Goal: Task Accomplishment & Management: Use online tool/utility

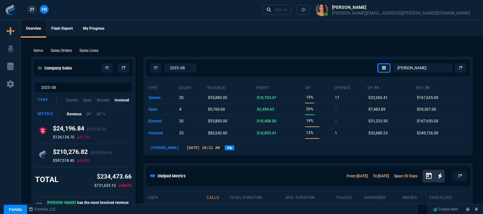
select select "12: [PERSON_NAME]"
click at [287, 12] on div "Ctrl + K" at bounding box center [281, 9] width 13 height 5
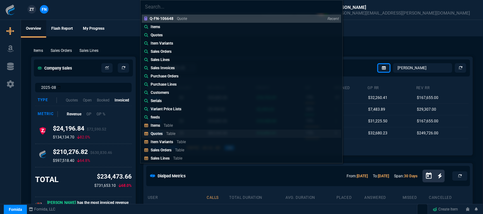
click at [209, 132] on link "Quotes Table" at bounding box center [241, 134] width 199 height 8
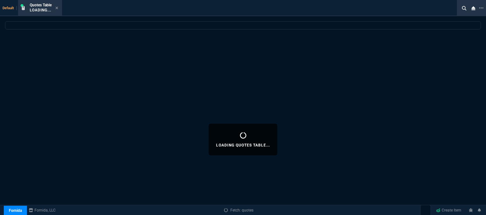
select select
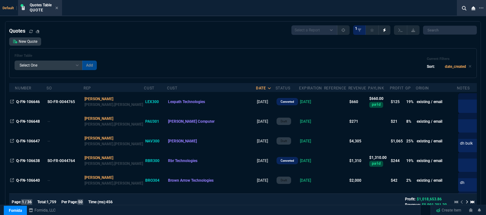
click at [324, 118] on td at bounding box center [336, 121] width 24 height 20
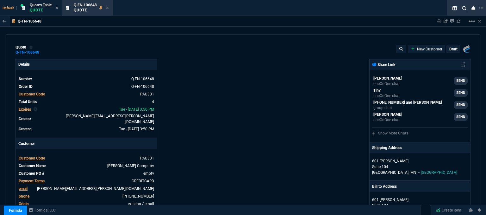
type input "12"
type input "4"
type input "50"
type input "10"
type input "16"
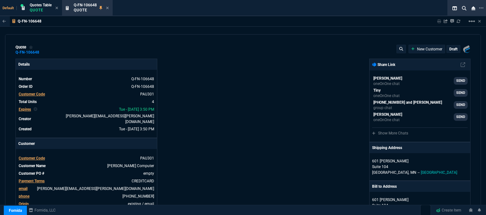
type input "215"
type input "26"
type input "28"
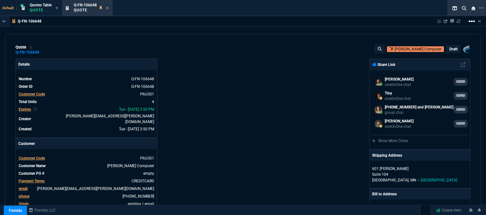
click at [472, 22] on mat-icon "linear_scale" at bounding box center [472, 21] width 8 height 8
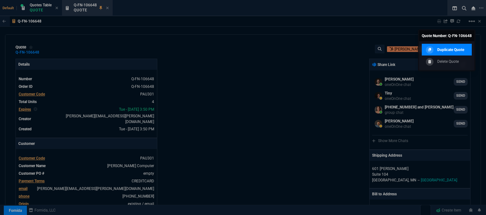
click at [446, 49] on p "Duplicate Quote" at bounding box center [451, 50] width 27 height 6
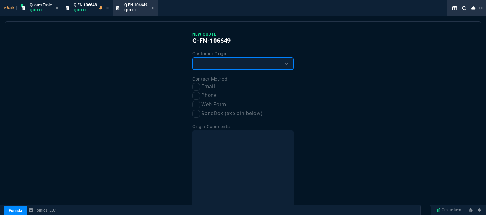
click at [247, 62] on select "Existing Customer Amazon Lead (first order) Website Lead (first order) Called (…" at bounding box center [242, 63] width 101 height 13
select select "existing"
click at [192, 57] on select "Existing Customer Amazon Lead (first order) Website Lead (first order) Called (…" at bounding box center [242, 63] width 101 height 13
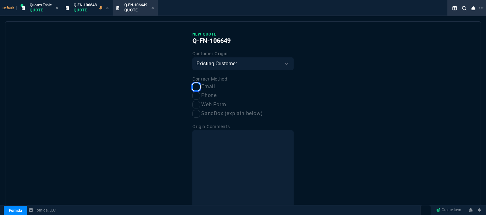
click at [195, 88] on input "Email" at bounding box center [196, 87] width 8 height 8
checkbox input "true"
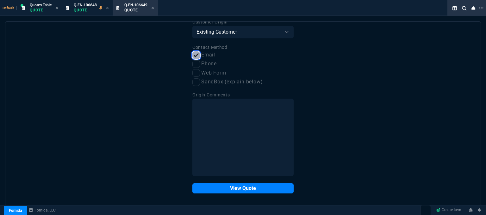
scroll to position [32, 0]
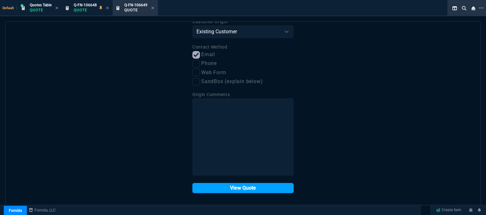
click at [246, 188] on button "View Quote" at bounding box center [242, 188] width 101 height 10
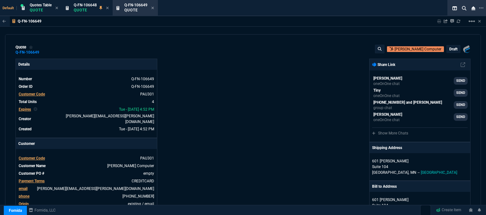
type input "12"
type input "4"
type input "10"
type input "16"
type input "26"
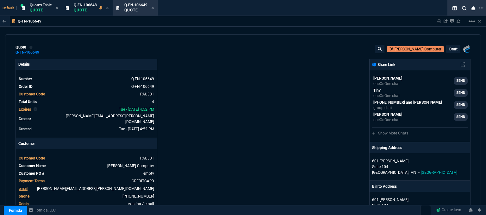
type input "28"
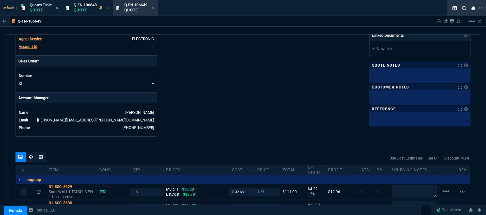
scroll to position [285, 0]
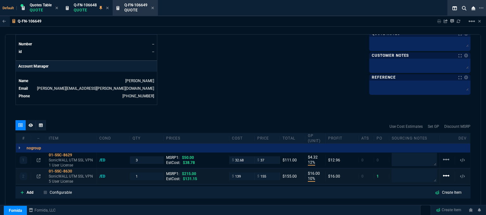
click at [444, 163] on mat-icon "linear_scale" at bounding box center [447, 159] width 8 height 8
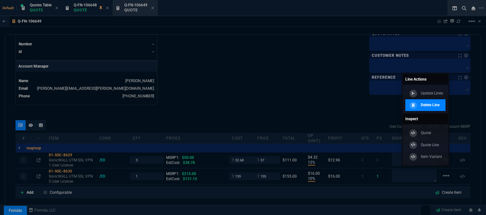
click at [432, 106] on p "Delete Line" at bounding box center [430, 105] width 19 height 6
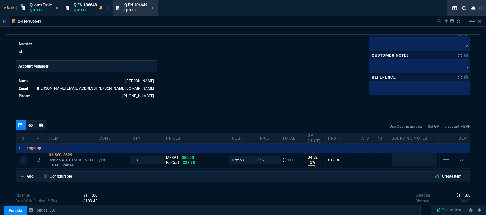
type input "12"
type input "4"
type input "26"
click at [78, 153] on icon at bounding box center [76, 155] width 3 height 4
click at [405, 158] on textarea at bounding box center [414, 159] width 45 height 13
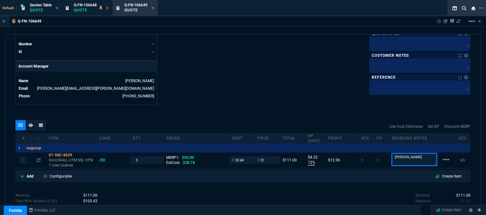
type textarea "[PERSON_NAME]"
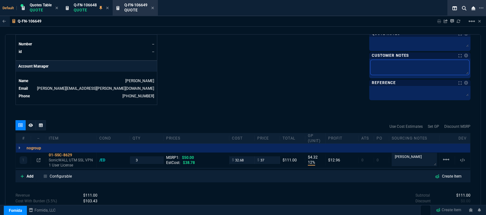
click at [389, 64] on textarea at bounding box center [420, 67] width 99 height 15
type textarea "E"
type textarea "EL"
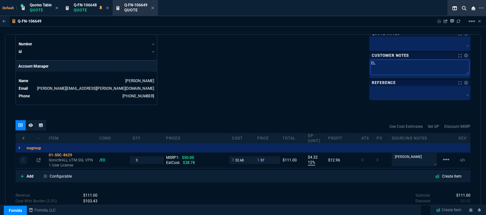
type textarea "ELE"
type textarea "ELEC"
type textarea "ELECT"
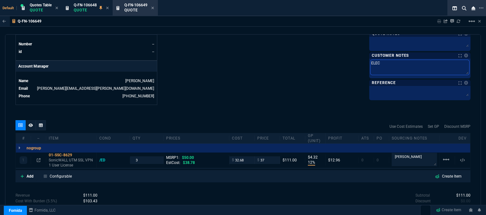
type textarea "ELECT"
type textarea "ELECTR"
type textarea "ELECTRO"
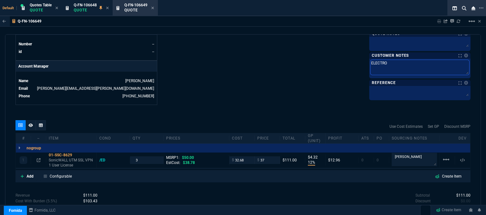
type textarea "ELECTRON"
type textarea "ELECTRONI"
type textarea "ELECTRONIC"
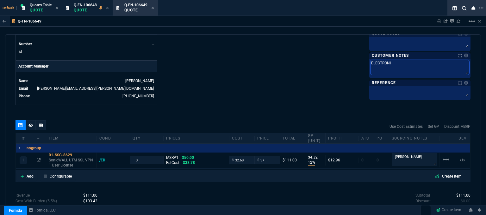
type textarea "ELECTRONIC"
type textarea "ELECTRONIC:"
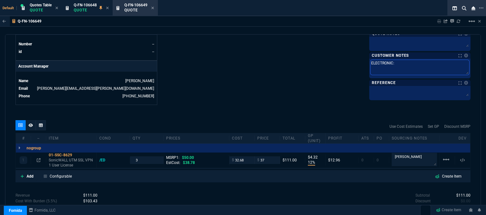
type textarea "ELECTRONIC: E"
type textarea "ELECTRONIC: EM"
type textarea "ELECTRONIC: EMA"
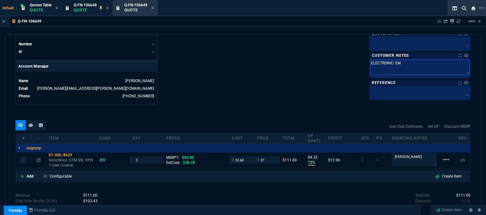
type textarea "ELECTRONIC: EMA"
type textarea "ELECTRONIC: EMAI"
type textarea "ELECTRONIC: EMAIL"
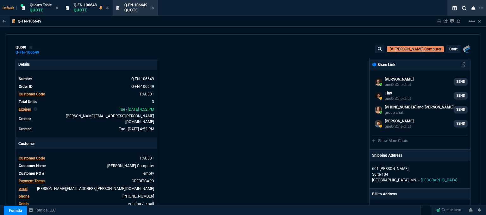
select select "12: [PERSON_NAME]"
type textarea "ELECTRONIC: EMAIL"
click at [453, 50] on p "draft" at bounding box center [454, 49] width 8 height 5
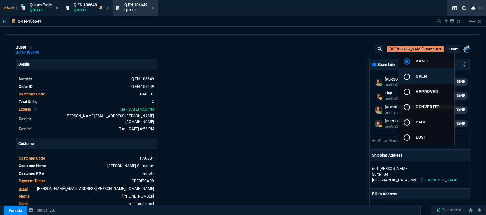
click at [441, 74] on button "radio_button_unchecked open" at bounding box center [426, 75] width 56 height 15
click at [294, 75] on div at bounding box center [243, 107] width 486 height 215
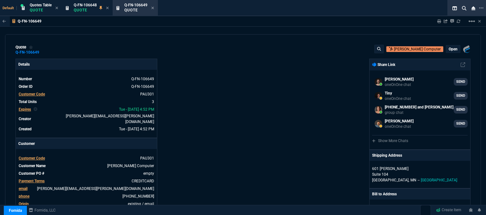
type input "12"
type input "4"
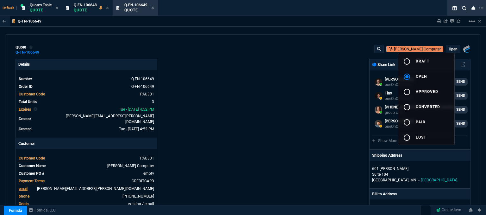
type input "26"
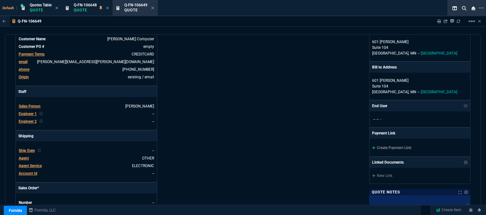
scroll to position [222, 0]
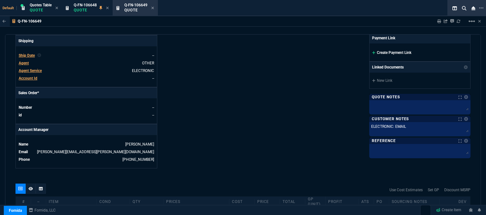
click at [372, 52] on icon at bounding box center [373, 52] width 3 height 3
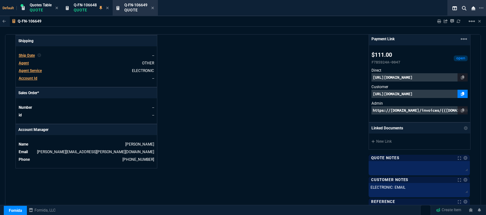
click at [461, 93] on icon at bounding box center [462, 94] width 3 height 4
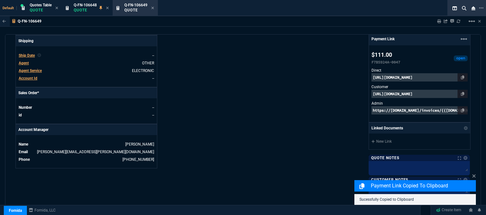
scroll to position [371, 0]
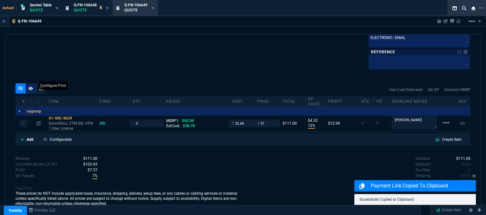
click at [29, 90] on div at bounding box center [31, 88] width 10 height 10
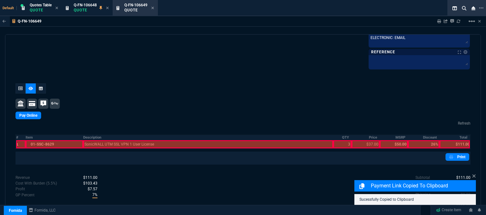
click at [56, 141] on div at bounding box center [55, 144] width 58 height 8
click at [120, 140] on div at bounding box center [208, 144] width 250 height 8
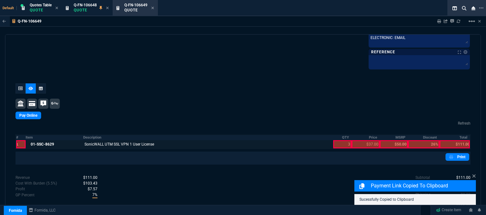
click at [339, 142] on div at bounding box center [342, 144] width 18 height 8
click at [366, 143] on div at bounding box center [366, 144] width 28 height 8
click at [452, 142] on div at bounding box center [455, 144] width 30 height 8
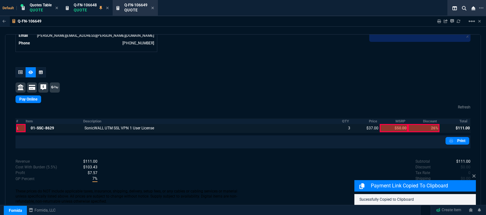
scroll to position [332, 0]
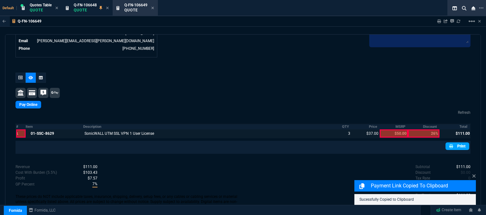
click at [454, 142] on link "Print" at bounding box center [458, 146] width 24 height 8
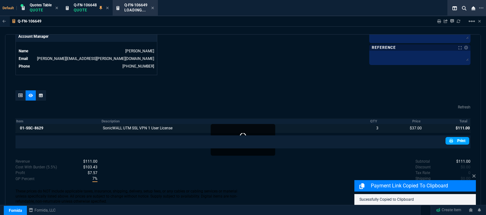
scroll to position [309, 0]
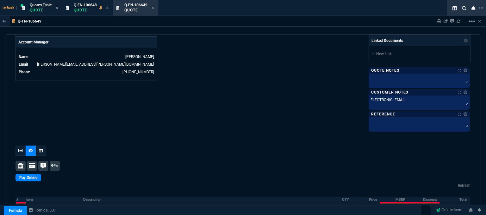
click at [461, 8] on icon at bounding box center [462, 6] width 3 height 4
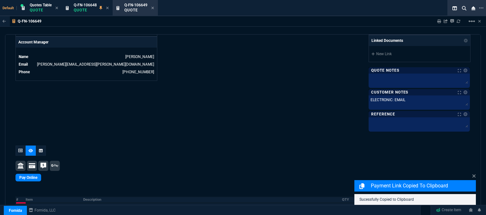
click at [457, 205] on link "Print" at bounding box center [458, 209] width 24 height 8
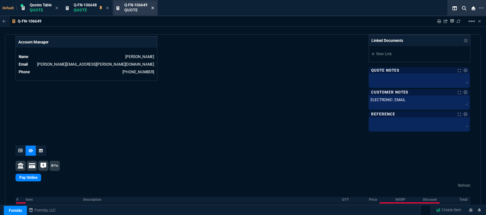
click at [154, 7] on icon at bounding box center [153, 8] width 3 height 3
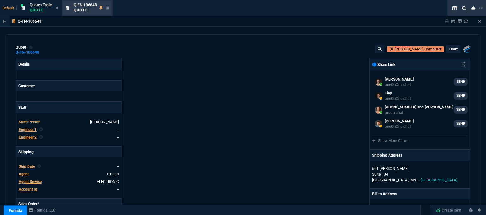
click at [108, 6] on icon at bounding box center [107, 8] width 3 height 4
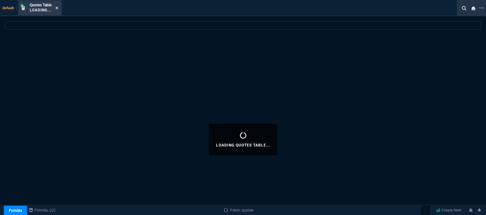
click at [57, 8] on icon at bounding box center [57, 8] width 3 height 3
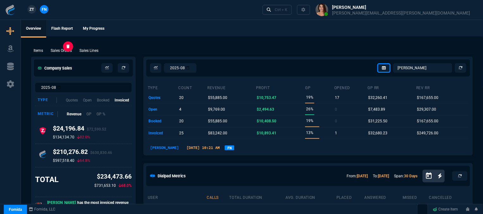
click at [60, 51] on p "Sales Orders" at bounding box center [61, 51] width 21 height 6
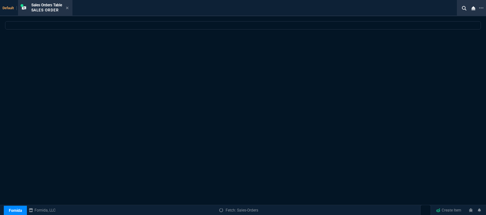
select select
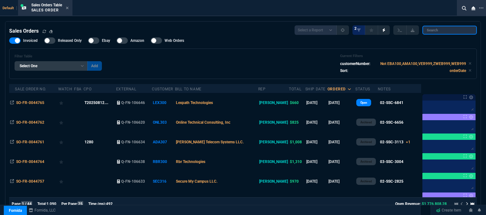
click at [448, 29] on input "search" at bounding box center [450, 30] width 54 height 9
paste input "SO-FR-0044512"
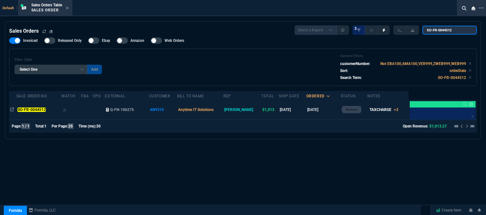
type input "SO-FR-0044512"
click at [177, 112] on td "ANY310" at bounding box center [163, 110] width 28 height 20
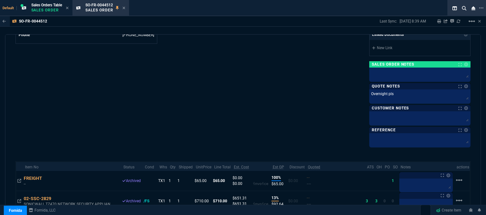
scroll to position [280, 0]
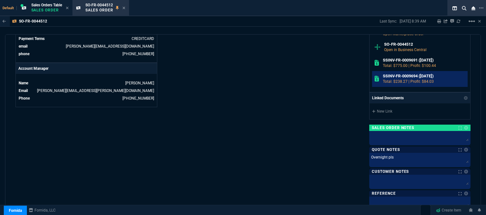
click at [391, 76] on h6 "SSINV-FR-0009694 (6-30-25)" at bounding box center [424, 75] width 83 height 5
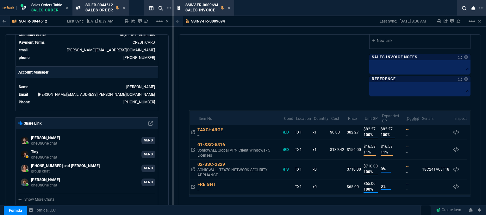
scroll to position [348, 0]
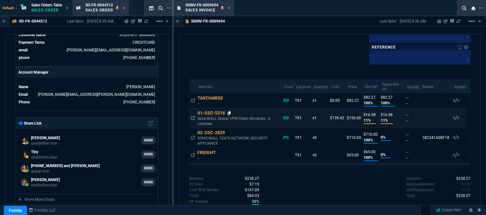
click at [229, 113] on icon at bounding box center [229, 113] width 3 height 4
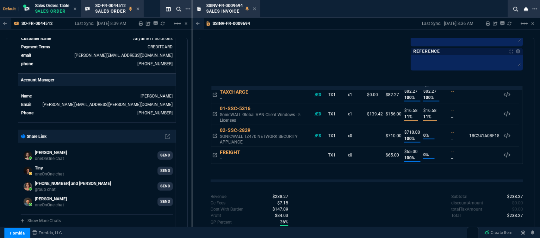
scroll to position [8, 0]
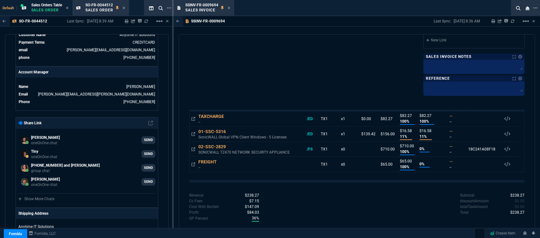
click at [275, 206] on div "Revenue $238.27 Cost $139.42 Cc Fees $7.15 Cost With Burden $147.09 Profit $84.…" at bounding box center [273, 208] width 168 height 31
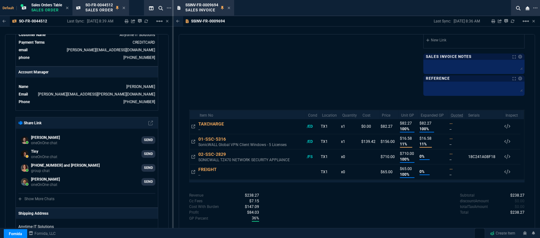
scroll to position [212, 0]
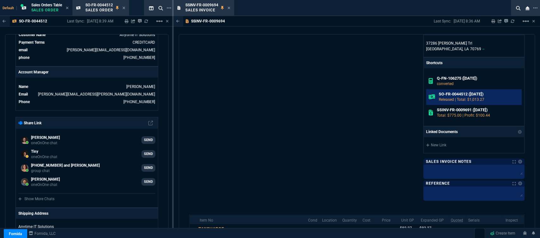
click at [449, 97] on p "Released | Total: $1,013.27" at bounding box center [479, 100] width 80 height 6
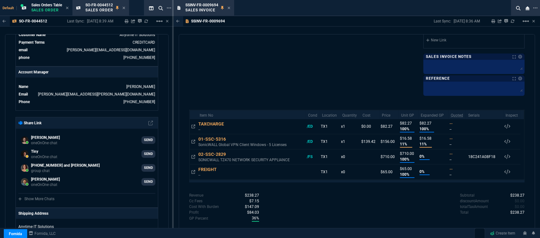
scroll to position [177, 0]
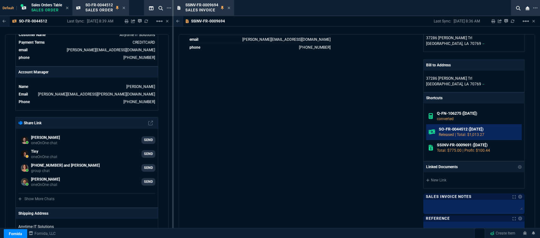
click at [450, 130] on h6 "SO-FR-0044512 (7-1-25)" at bounding box center [479, 129] width 80 height 5
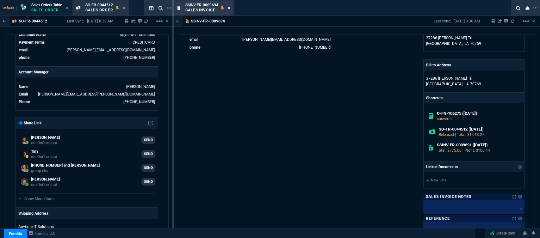
click at [229, 6] on nx-icon at bounding box center [229, 8] width 3 height 5
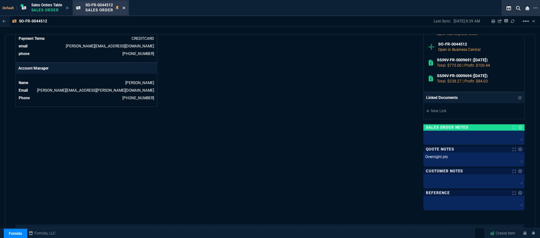
click at [124, 8] on icon at bounding box center [124, 8] width 3 height 4
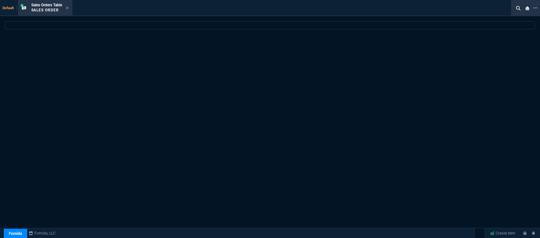
select select
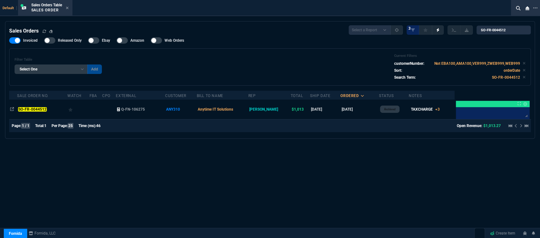
click at [69, 6] on fa-icon at bounding box center [67, 8] width 3 height 4
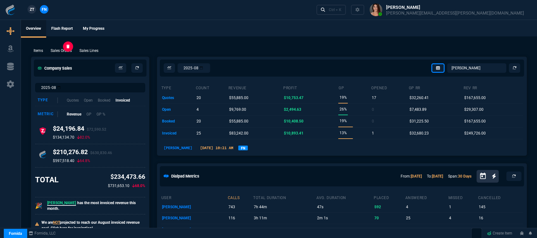
click at [65, 48] on p "Sales Orders" at bounding box center [61, 51] width 21 height 6
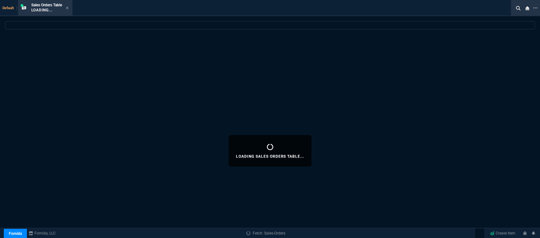
select select
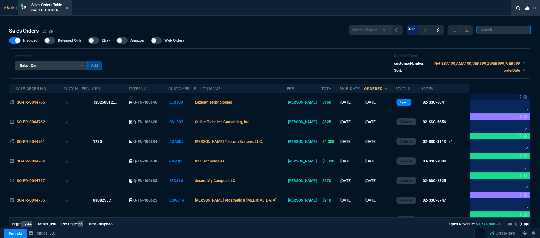
click at [486, 30] on input "search" at bounding box center [504, 30] width 54 height 9
paste input "SO-FR-0044511"
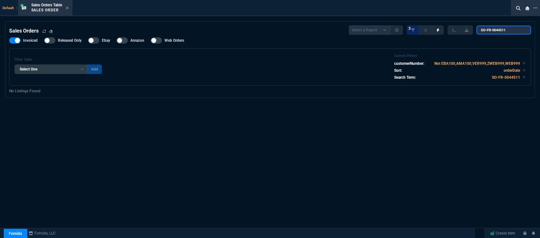
type input "SO-FR-0044511"
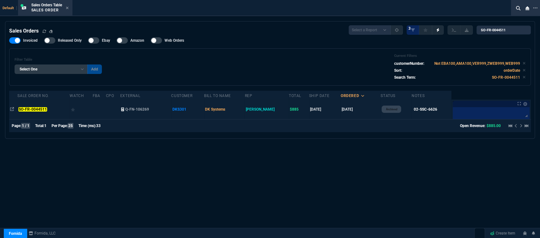
click at [111, 111] on td at bounding box center [113, 110] width 14 height 20
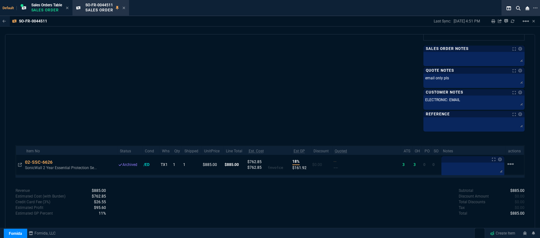
scroll to position [255, 0]
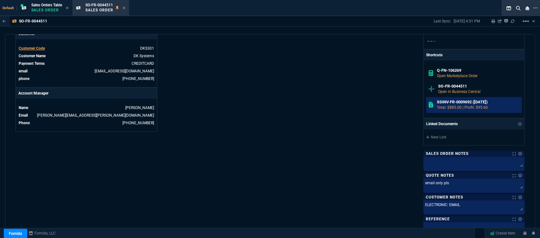
click at [455, 102] on h6 "SSINV-FR-0009692 (6-30-25)" at bounding box center [478, 102] width 83 height 5
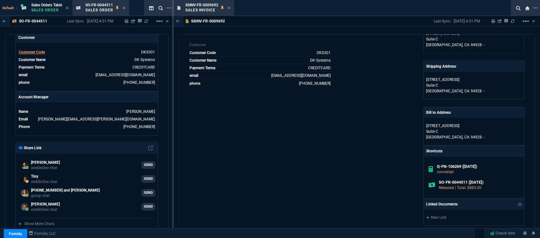
scroll to position [273, 0]
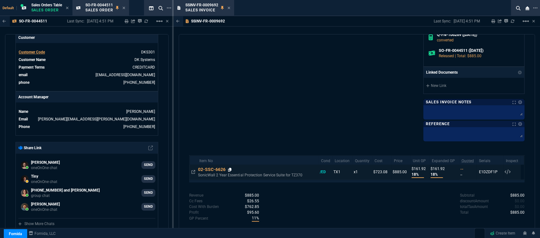
click at [232, 170] on icon at bounding box center [229, 170] width 3 height 4
click at [229, 9] on icon at bounding box center [229, 8] width 3 height 4
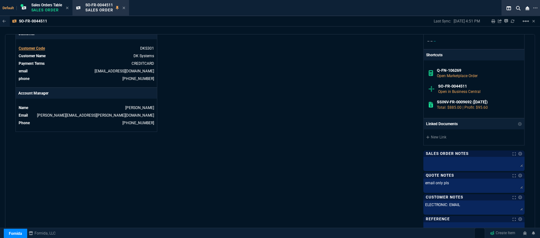
click at [124, 9] on icon at bounding box center [124, 8] width 3 height 4
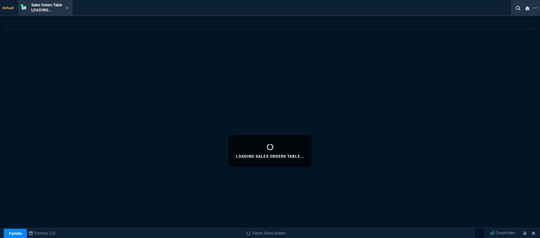
select select
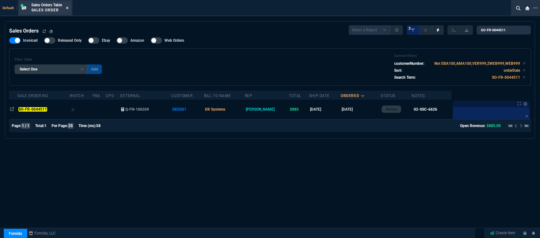
click at [68, 8] on icon at bounding box center [67, 8] width 3 height 3
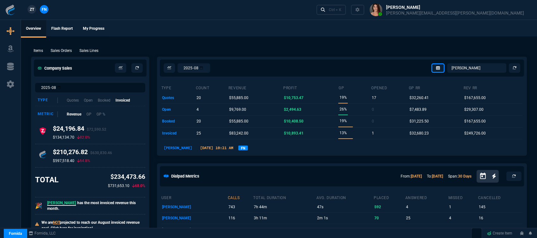
click at [64, 49] on p "Sales Orders" at bounding box center [61, 51] width 21 height 6
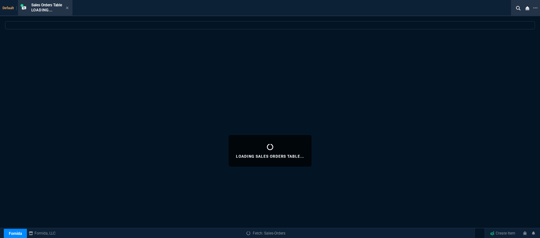
select select
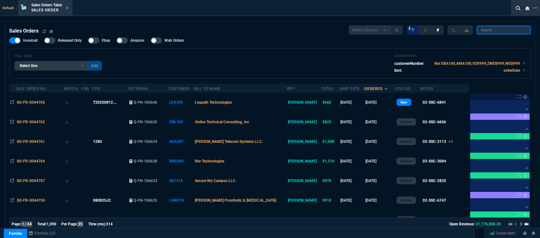
click at [486, 30] on input "search" at bounding box center [504, 30] width 54 height 9
paste input "SO-FR-0044509"
type input "SO-FR-0044509"
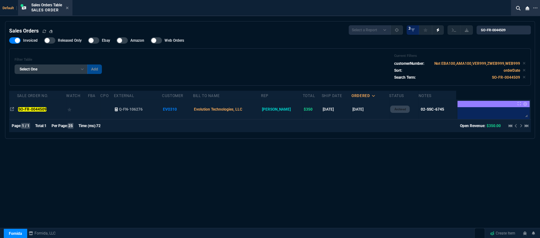
click at [261, 110] on td "Evolution Technologies, LLC" at bounding box center [227, 110] width 68 height 20
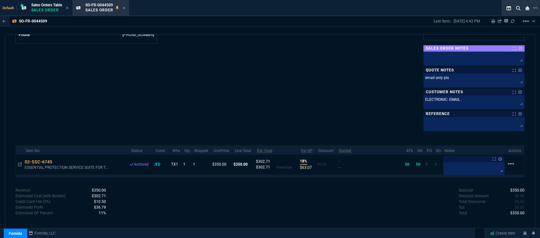
scroll to position [237, 0]
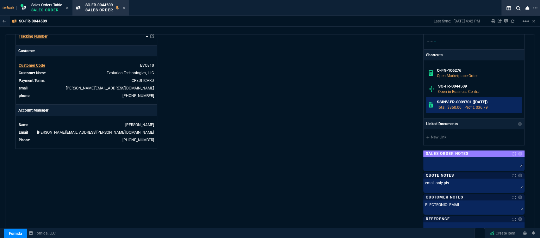
click at [466, 105] on p "Total: $350.00 | Profit: $36.79" at bounding box center [478, 108] width 83 height 6
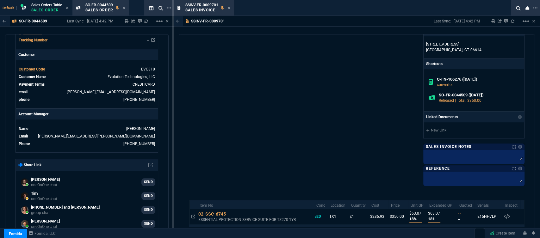
scroll to position [255, 0]
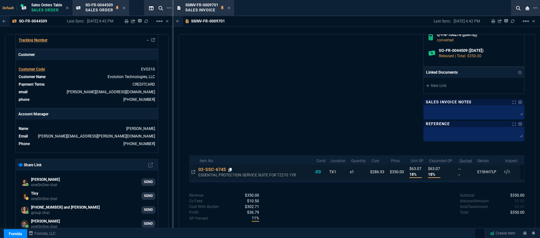
click at [230, 169] on icon at bounding box center [230, 170] width 3 height 4
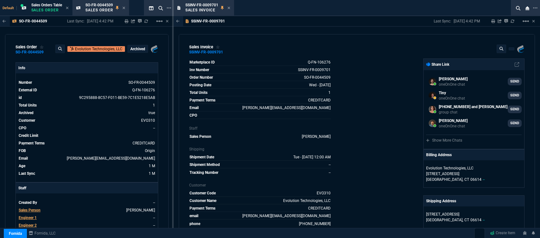
select select "12: [PERSON_NAME]"
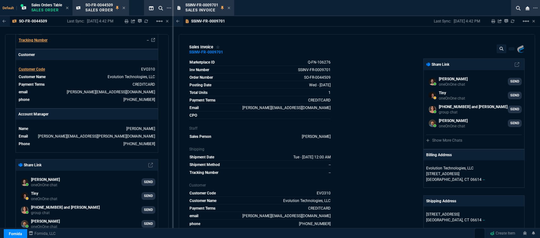
scroll to position [255, 0]
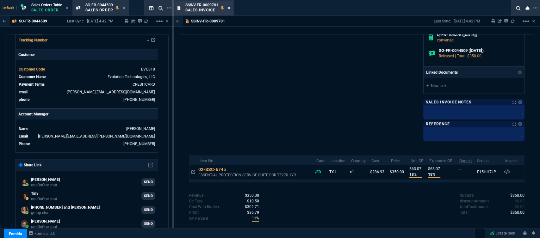
click at [230, 8] on icon at bounding box center [229, 8] width 3 height 3
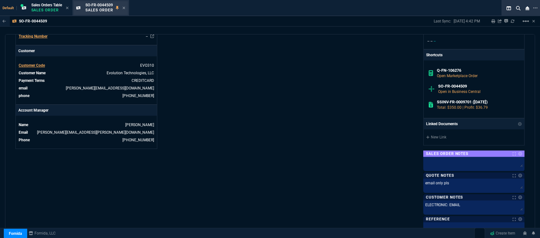
click at [123, 8] on div "SO-FR-0044509 Sales Order" at bounding box center [105, 8] width 40 height 11
click at [125, 8] on icon at bounding box center [124, 8] width 3 height 4
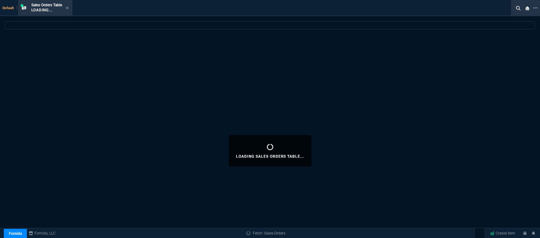
select select
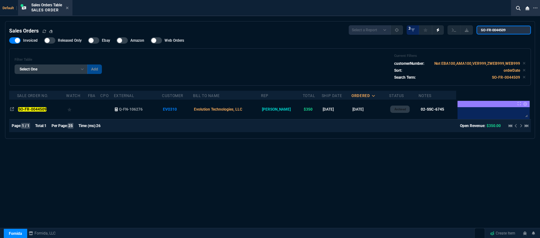
click at [515, 30] on input "SO-FR-0044509" at bounding box center [504, 30] width 54 height 9
drag, startPoint x: 511, startPoint y: 30, endPoint x: 481, endPoint y: 30, distance: 29.8
click at [481, 30] on input "SO-FR-0044509" at bounding box center [504, 30] width 54 height 9
paste input "SINV-FR-0009702"
type input "SSINV-FR-0009702"
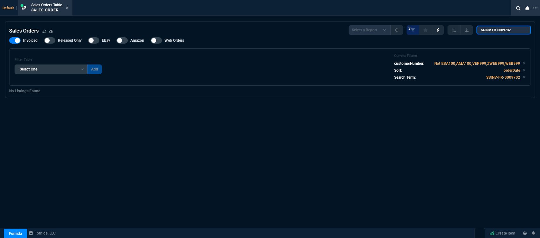
click at [522, 31] on input "SSINV-FR-0009702" at bounding box center [504, 30] width 54 height 9
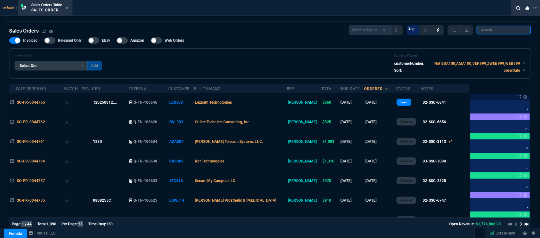
click at [501, 29] on input "search" at bounding box center [504, 30] width 54 height 9
paste input "SO-FR-0044513"
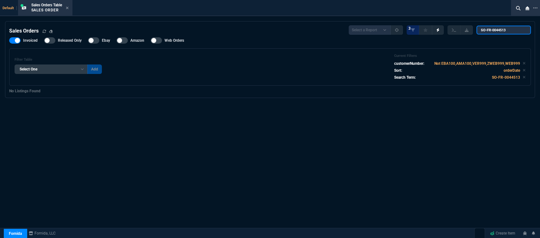
click at [486, 30] on input "SO-FR-0044513" at bounding box center [504, 30] width 54 height 9
type input "SO-FR-0044513"
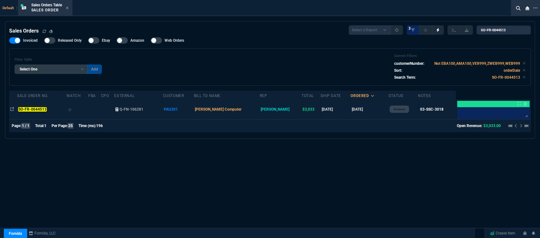
click at [194, 110] on td "PAU301" at bounding box center [178, 110] width 31 height 20
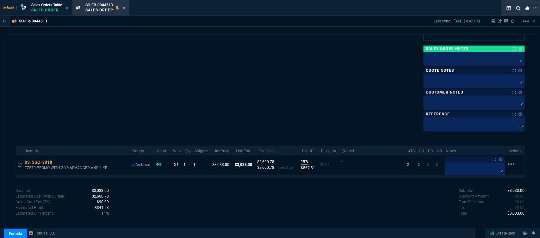
scroll to position [219, 0]
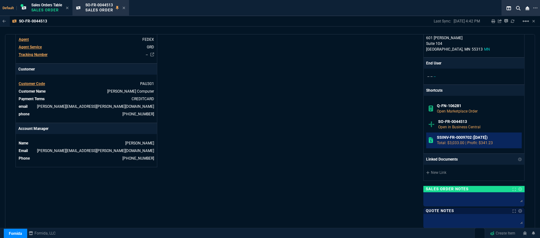
click at [459, 140] on p "Total: $3,033.00 | Profit: $341.23" at bounding box center [478, 143] width 83 height 6
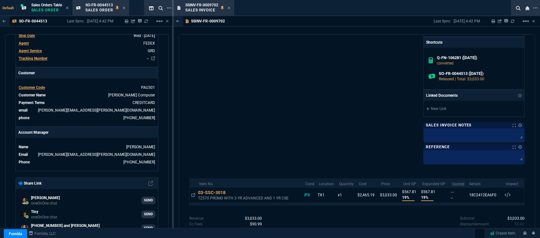
scroll to position [273, 0]
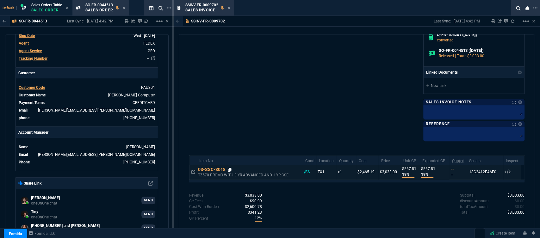
click at [231, 169] on icon at bounding box center [229, 170] width 3 height 4
click at [230, 169] on icon at bounding box center [229, 170] width 3 height 4
click at [231, 168] on icon at bounding box center [229, 170] width 3 height 4
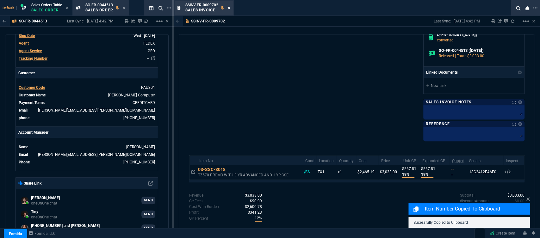
click at [230, 9] on icon at bounding box center [229, 8] width 3 height 3
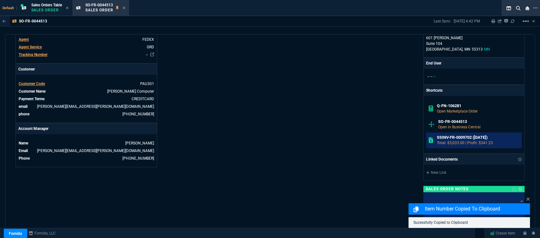
click at [455, 138] on h6 "SSINV-FR-0009702 (7-1-25)" at bounding box center [478, 137] width 83 height 5
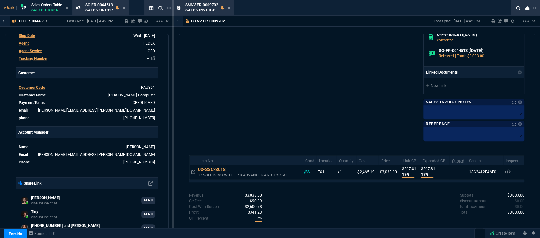
click at [230, 169] on icon at bounding box center [229, 170] width 3 height 4
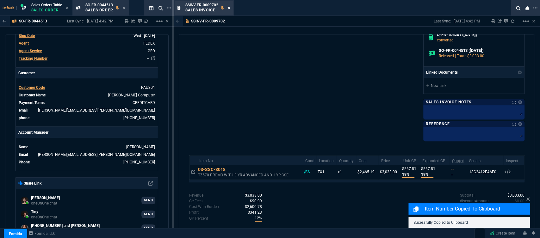
click at [230, 8] on icon at bounding box center [229, 8] width 3 height 4
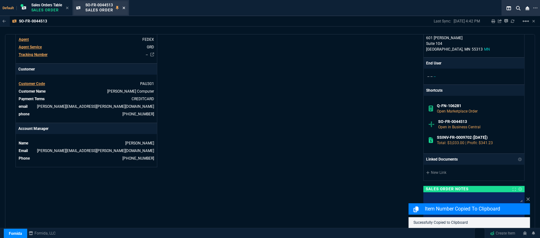
click at [124, 6] on fa-icon at bounding box center [124, 8] width 3 height 4
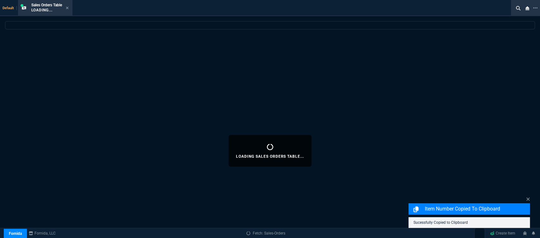
select select
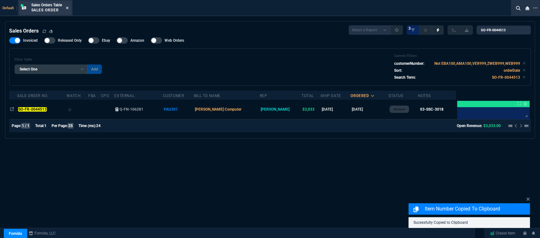
click at [68, 8] on icon at bounding box center [67, 8] width 3 height 3
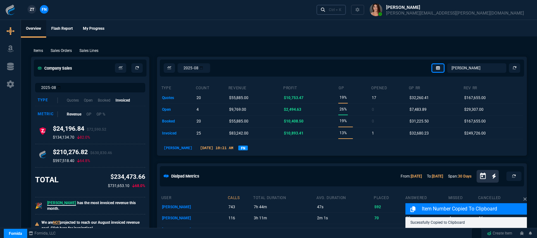
click at [342, 10] on div "Ctrl + K" at bounding box center [335, 9] width 13 height 5
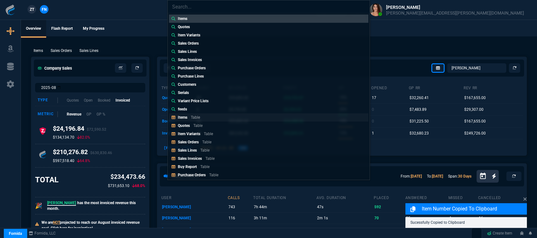
click at [216, 116] on link "Items Table" at bounding box center [268, 117] width 199 height 8
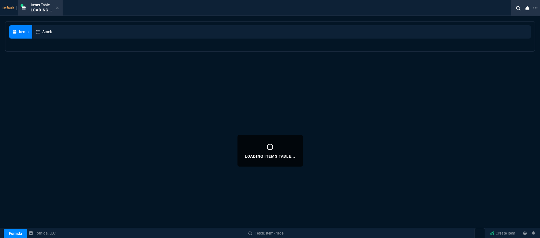
select select
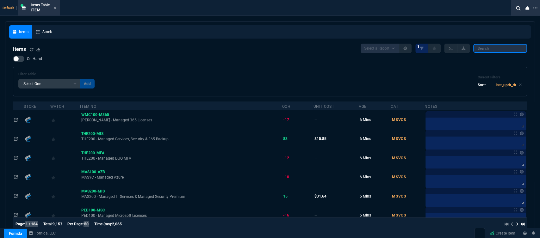
click at [491, 46] on input "search" at bounding box center [501, 48] width 54 height 9
paste input "03-SSC-3018"
type input "03-SSC-3018"
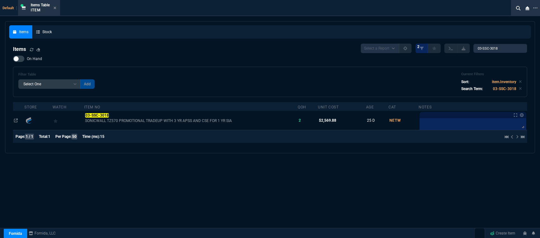
click at [256, 123] on span "SONICWALL TZ570 PROMOTIONAL TRADEUP WITH 3 YR APSS AND CSE FOR 1 YR SIA" at bounding box center [191, 120] width 212 height 5
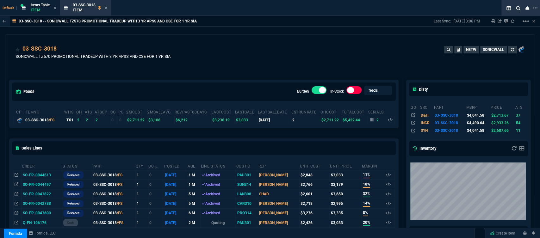
click at [40, 186] on td "SO-FR-0044497" at bounding box center [42, 184] width 41 height 9
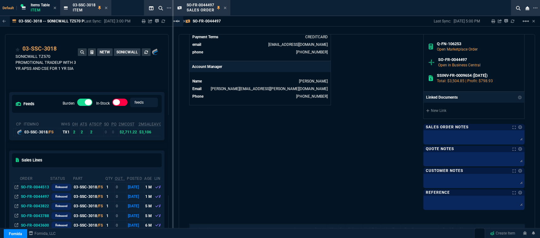
scroll to position [380, 0]
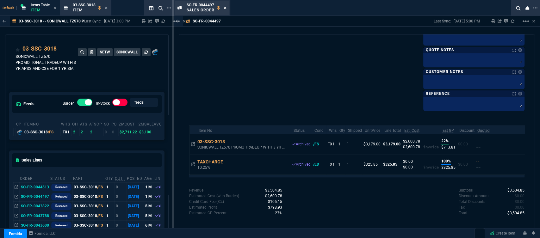
click at [225, 9] on icon at bounding box center [225, 8] width 3 height 4
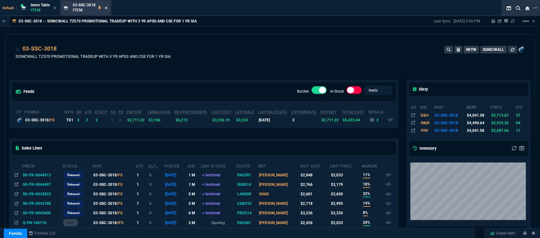
click at [107, 7] on icon at bounding box center [106, 8] width 3 height 4
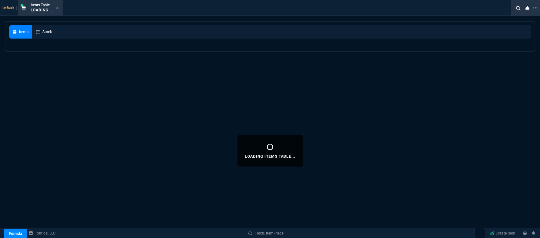
select select
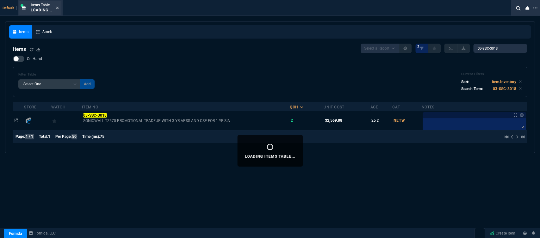
click at [58, 6] on nx-icon at bounding box center [57, 8] width 3 height 5
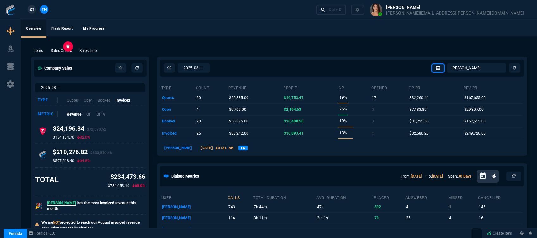
click at [59, 51] on p "Sales Orders" at bounding box center [61, 51] width 21 height 6
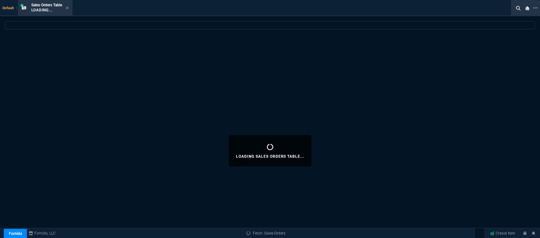
select select
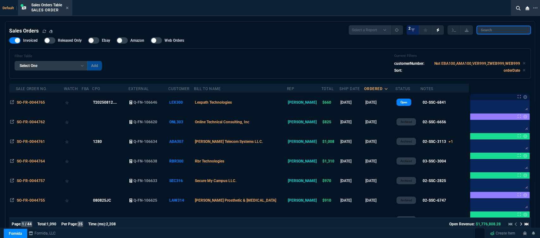
click at [514, 31] on input "search" at bounding box center [504, 30] width 54 height 9
paste input "SSINV-FR-0009702"
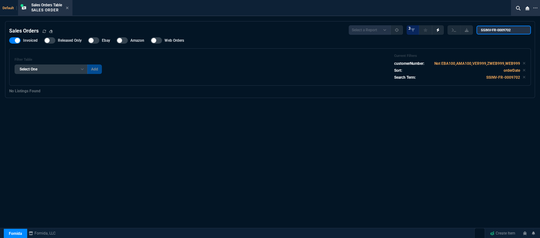
type input "SSINV-FR-0009702"
click at [521, 30] on input "SSINV-FR-0009702" at bounding box center [504, 30] width 54 height 9
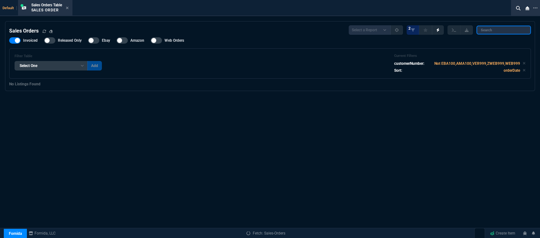
click at [513, 31] on input "search" at bounding box center [504, 30] width 54 height 9
paste input "SO-FR-0044513"
type input "SO-FR-0044513"
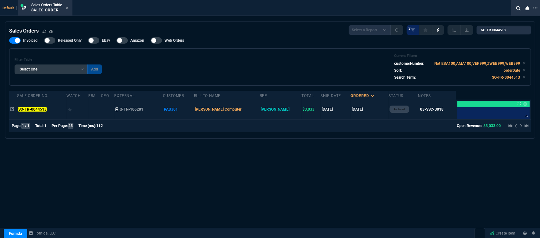
click at [256, 114] on td "[PERSON_NAME] Computer" at bounding box center [227, 110] width 66 height 20
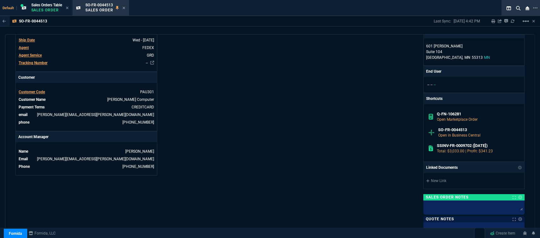
scroll to position [360, 0]
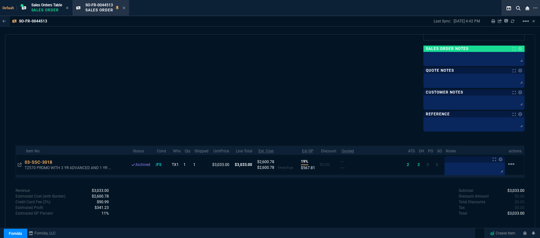
click at [263, 204] on div "Warning Cost estimation was not possible for some items Revenue $3,033.00 Cost …" at bounding box center [143, 206] width 255 height 37
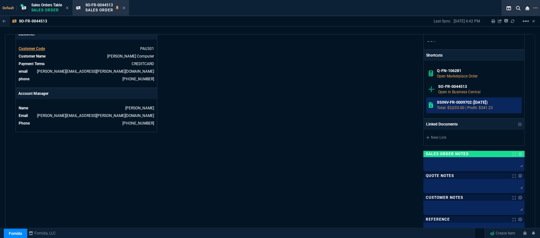
click at [461, 109] on p "Total: $3,033.00 | Profit: $341.23" at bounding box center [478, 108] width 83 height 6
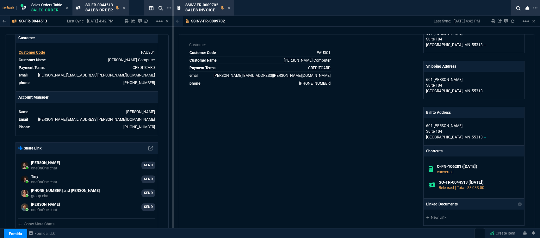
scroll to position [273, 0]
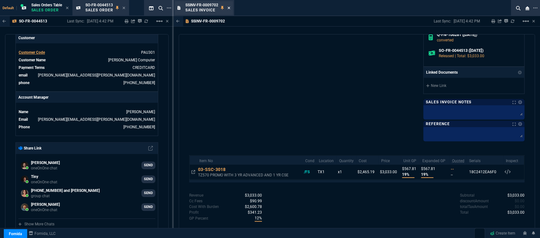
click at [228, 8] on icon at bounding box center [229, 8] width 3 height 4
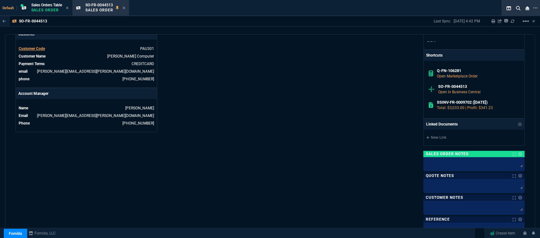
scroll to position [360, 0]
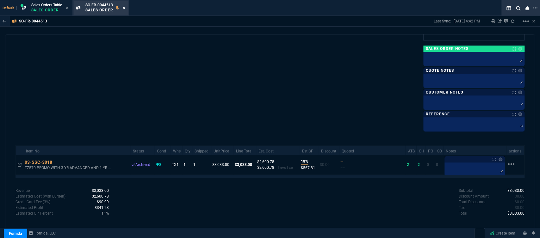
click at [125, 8] on icon at bounding box center [124, 8] width 3 height 3
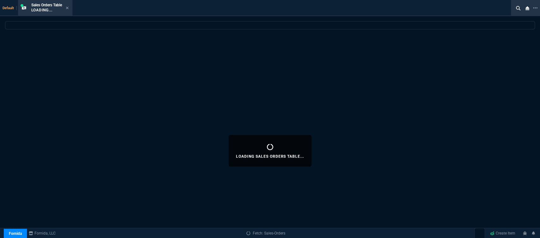
select select
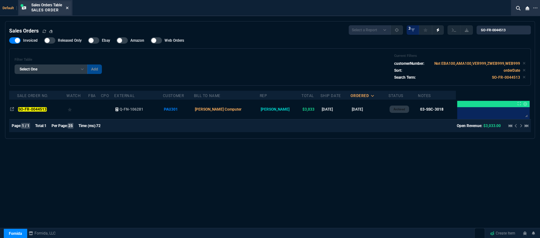
click at [68, 8] on icon at bounding box center [67, 8] width 3 height 3
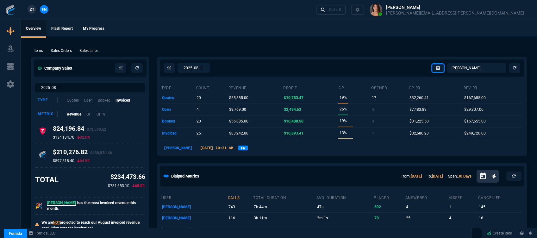
click at [61, 48] on p "Sales Orders" at bounding box center [61, 51] width 21 height 6
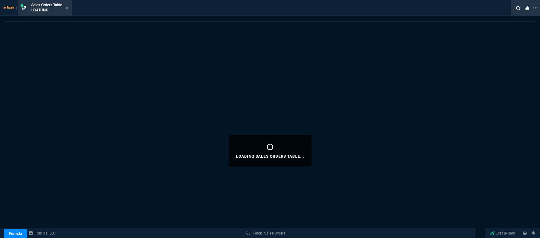
select select
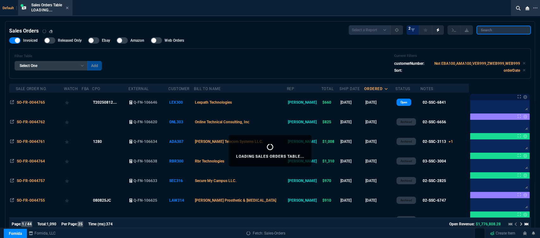
click at [505, 31] on input "search" at bounding box center [504, 30] width 54 height 9
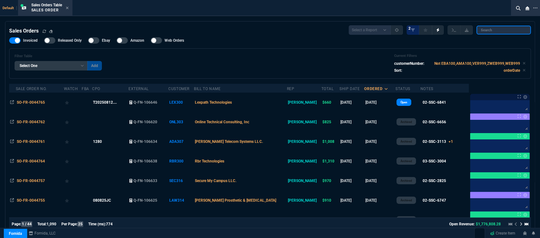
paste input "SO-FR-0044514"
type input "SO-FR-0044514"
click at [505, 31] on input "SO-FR-0044514" at bounding box center [504, 30] width 54 height 9
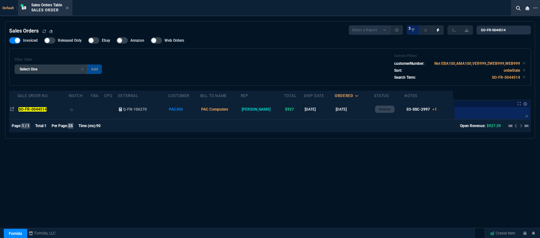
click at [114, 112] on td at bounding box center [111, 110] width 14 height 20
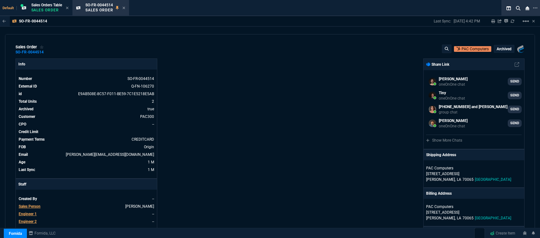
select select "12: [PERSON_NAME]"
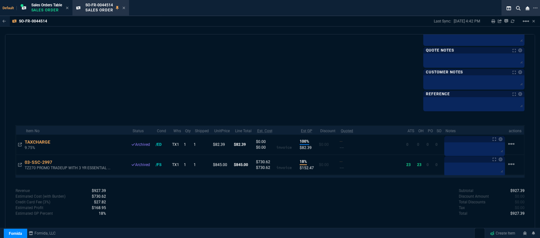
scroll to position [293, 0]
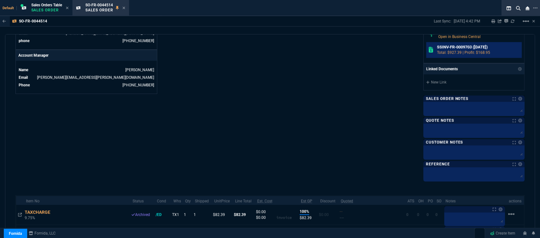
click at [456, 50] on p "Total: $927.39 | Profit: $168.95" at bounding box center [478, 53] width 83 height 6
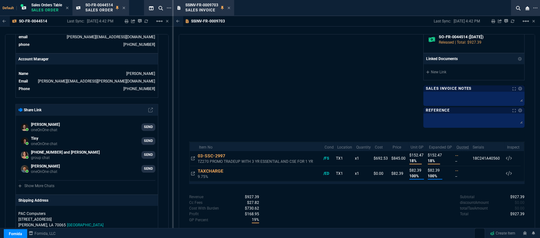
scroll to position [271, 0]
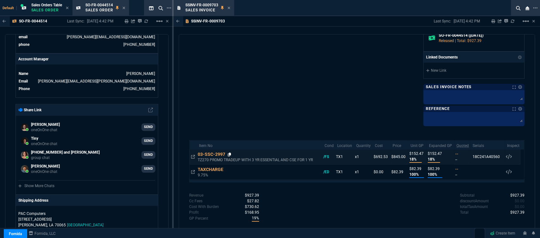
click at [230, 153] on icon at bounding box center [229, 155] width 3 height 4
click at [228, 8] on icon at bounding box center [229, 8] width 3 height 4
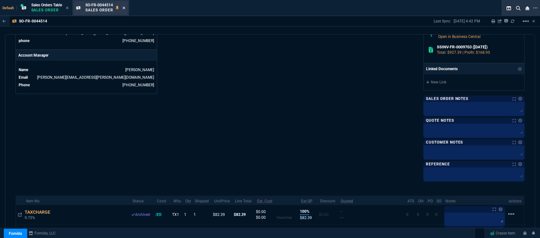
click at [125, 6] on icon at bounding box center [124, 8] width 3 height 4
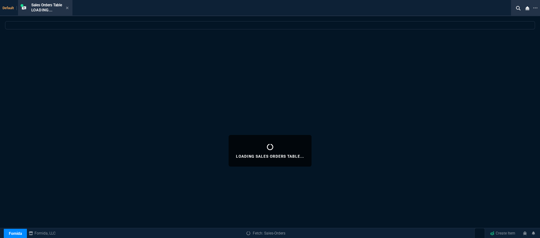
select select
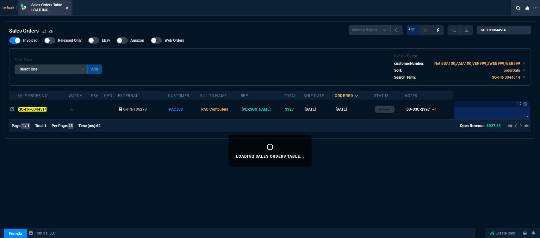
click at [68, 9] on icon at bounding box center [67, 8] width 3 height 4
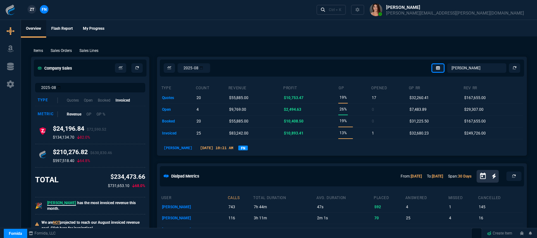
drag, startPoint x: 63, startPoint y: 49, endPoint x: 357, endPoint y: 42, distance: 294.5
click at [63, 49] on p "Sales Orders" at bounding box center [61, 51] width 21 height 6
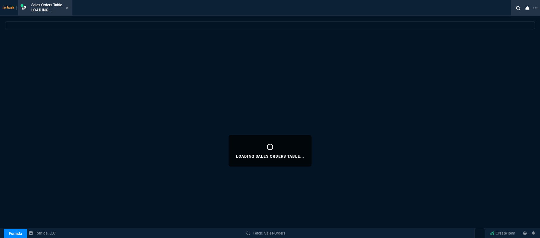
select select
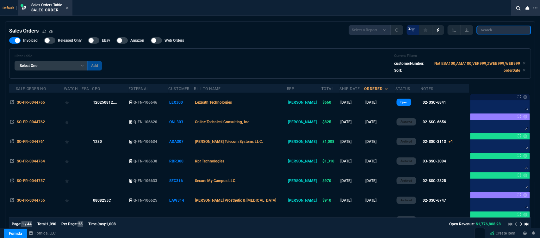
click at [498, 29] on input "search" at bounding box center [504, 30] width 54 height 9
paste input "SO-FR-0044523"
type input "SO-FR-0044523"
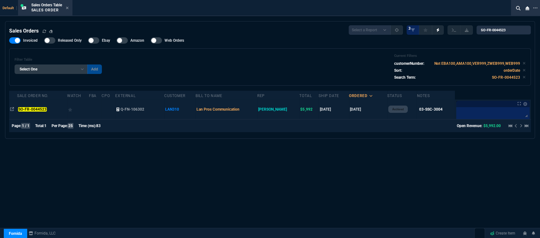
click at [257, 109] on td "Lan Pros Communication" at bounding box center [227, 110] width 62 height 20
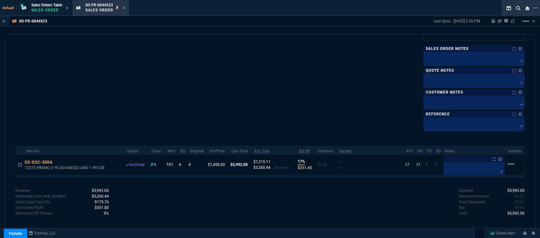
scroll to position [290, 0]
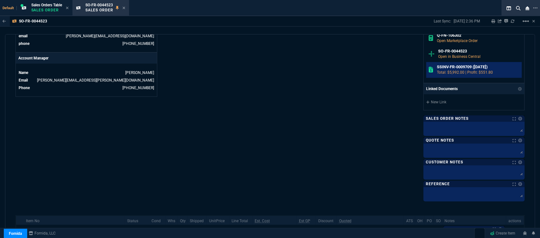
click at [451, 71] on p "Total: $5,992.00 | Profit: $551.80" at bounding box center [478, 73] width 83 height 6
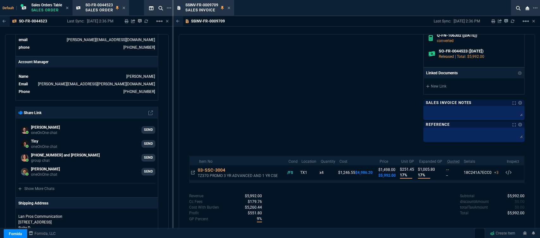
scroll to position [273, 0]
click at [228, 168] on icon at bounding box center [229, 170] width 3 height 4
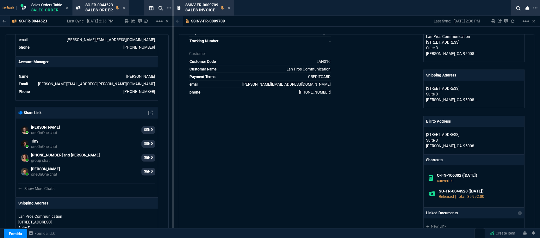
scroll to position [0, 0]
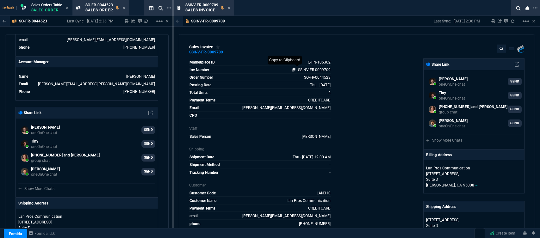
click at [293, 69] on icon at bounding box center [293, 70] width 3 height 4
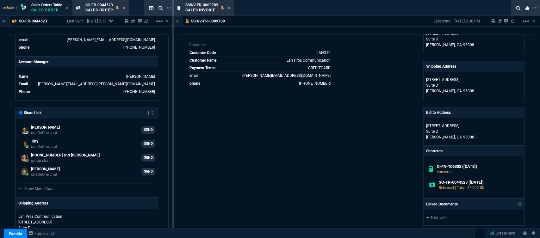
scroll to position [273, 0]
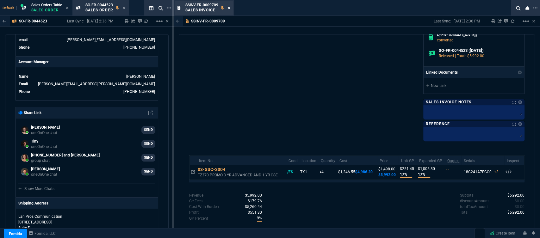
click at [229, 7] on icon at bounding box center [229, 8] width 3 height 4
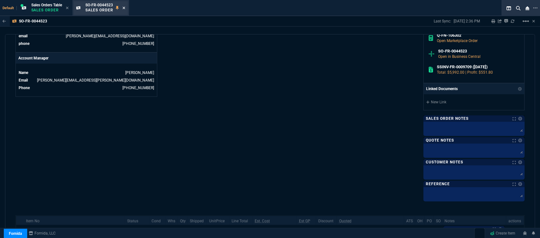
click at [124, 8] on icon at bounding box center [124, 8] width 3 height 3
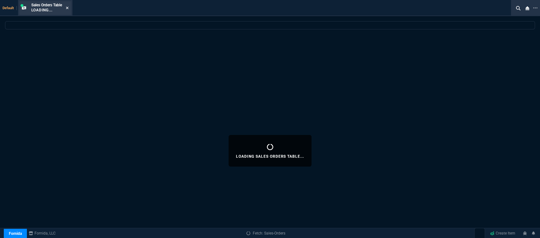
select select
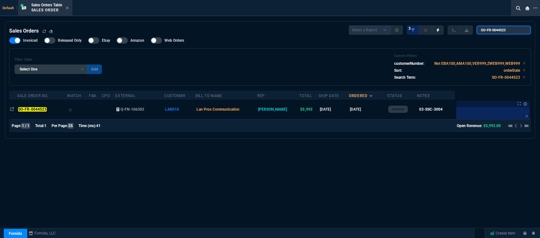
click at [509, 32] on input "SO-FR-0044523" at bounding box center [504, 30] width 54 height 9
drag, startPoint x: 513, startPoint y: 30, endPoint x: 479, endPoint y: 25, distance: 33.6
click at [479, 25] on nx-fornida-sales-table "Sales Orders Select a Report Opened Today Invoiced Only Exclude Invoiced Config…" at bounding box center [270, 80] width 530 height 117
paste input "2"
type input "SO-FR-0044522"
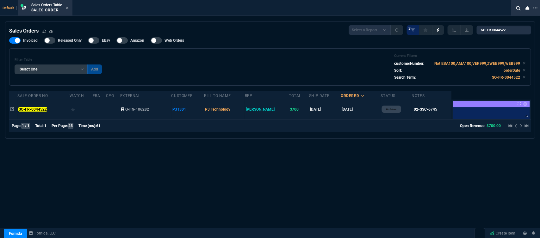
click at [204, 107] on td "P3T301" at bounding box center [187, 110] width 33 height 20
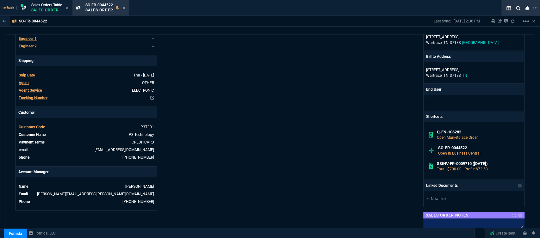
scroll to position [343, 0]
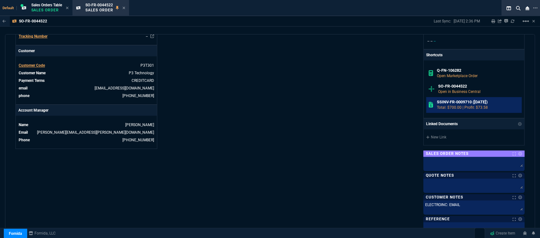
click at [444, 100] on h6 "SSINV-FR-0009710 (7-2-25)" at bounding box center [478, 102] width 83 height 5
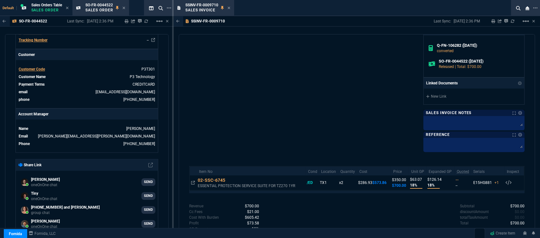
scroll to position [255, 0]
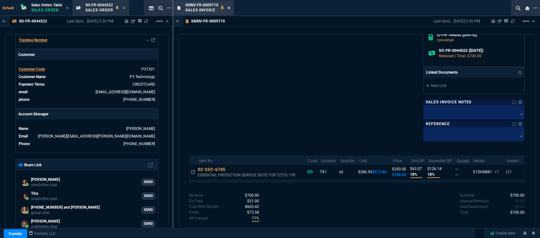
click at [230, 7] on icon at bounding box center [229, 8] width 3 height 4
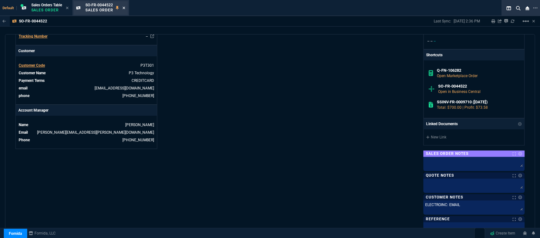
click at [125, 8] on icon at bounding box center [124, 8] width 3 height 3
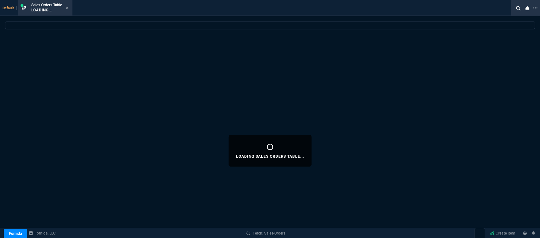
select select
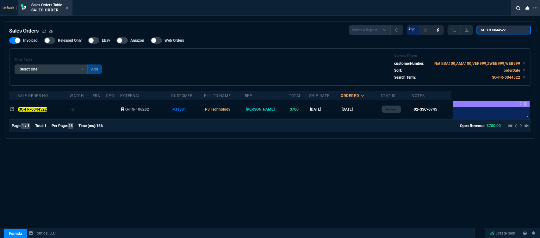
drag, startPoint x: 502, startPoint y: 29, endPoint x: 480, endPoint y: 28, distance: 22.2
click at [480, 28] on input "SO-FR-0044522" at bounding box center [504, 30] width 54 height 9
paste input "SO-FR-0044537"
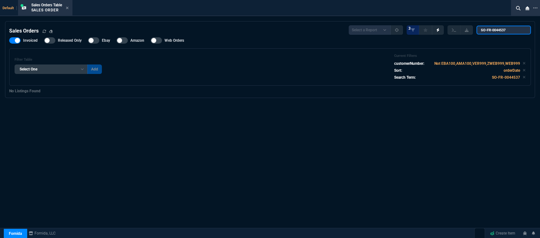
click at [485, 31] on input "SO-FR-0044537" at bounding box center [504, 30] width 54 height 9
type input "SO-FR-0044537"
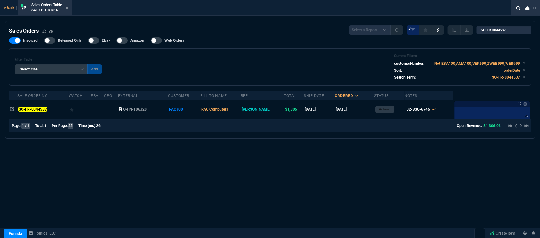
click at [104, 115] on td at bounding box center [97, 110] width 13 height 20
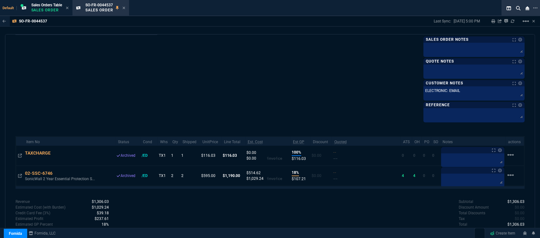
scroll to position [281, 0]
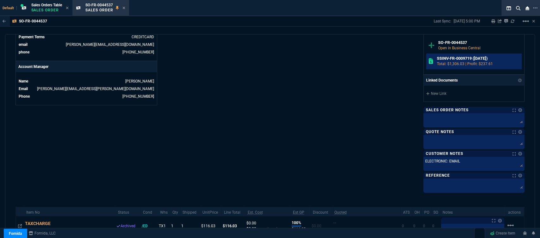
click at [464, 62] on p "Total: $1,306.03 | Profit: $237.61" at bounding box center [478, 64] width 83 height 6
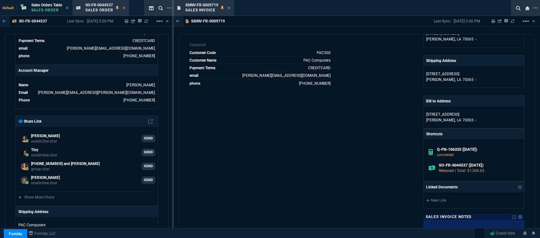
scroll to position [271, 0]
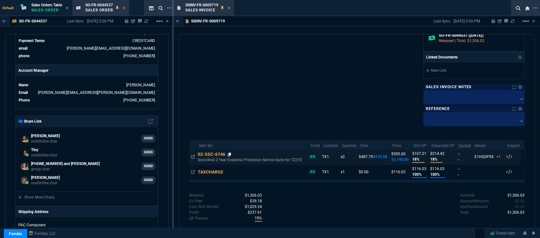
click at [230, 153] on icon at bounding box center [229, 155] width 3 height 4
click at [229, 7] on icon at bounding box center [229, 8] width 3 height 4
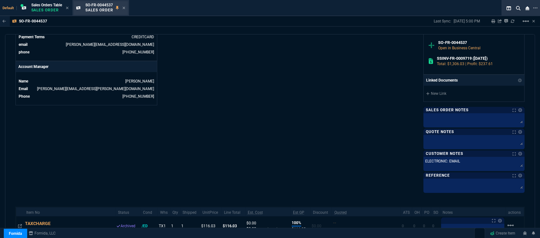
click at [127, 8] on div "SO-FR-0044537 Sales Order" at bounding box center [101, 8] width 54 height 14
click at [124, 8] on icon at bounding box center [124, 8] width 3 height 3
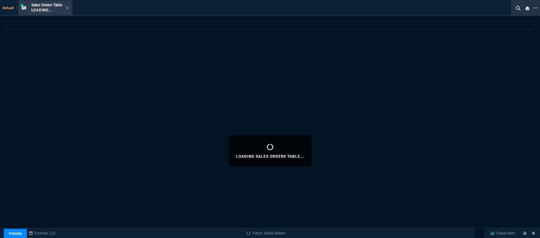
select select
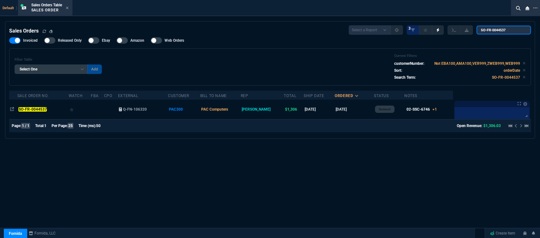
click at [516, 31] on input "SO-FR-0044537" at bounding box center [504, 30] width 54 height 9
drag, startPoint x: 514, startPoint y: 31, endPoint x: 476, endPoint y: 31, distance: 38.3
click at [476, 31] on div "Select a Report Opened Today Invoiced Only Exclude Invoiced Configuration Statu…" at bounding box center [440, 29] width 182 height 9
paste input "43"
type input "SO-FR-0044543"
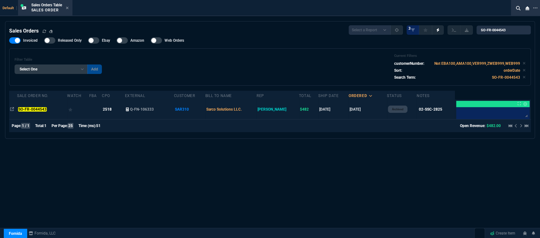
click at [257, 111] on td "Sarco Solutions LLC." at bounding box center [230, 110] width 51 height 20
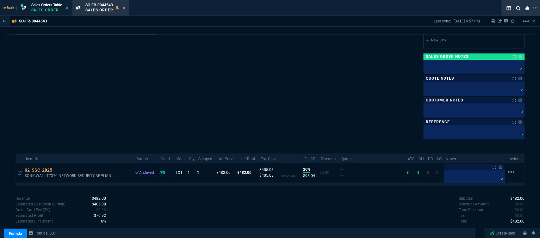
scroll to position [281, 0]
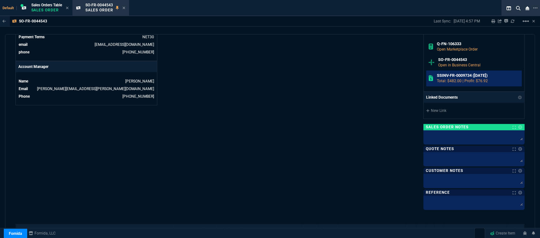
click at [457, 79] on p "Total: $482.00 | Profit: $76.92" at bounding box center [478, 81] width 83 height 6
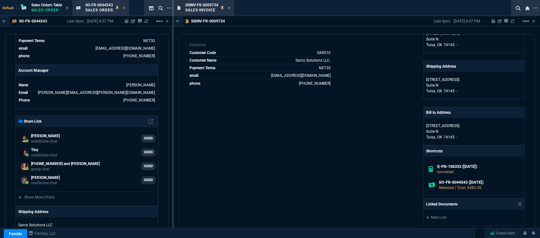
scroll to position [273, 0]
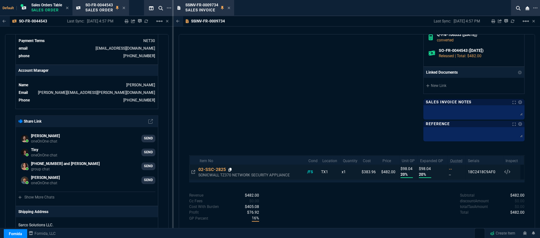
click at [230, 168] on icon at bounding box center [230, 170] width 3 height 4
click at [228, 6] on icon at bounding box center [229, 8] width 3 height 4
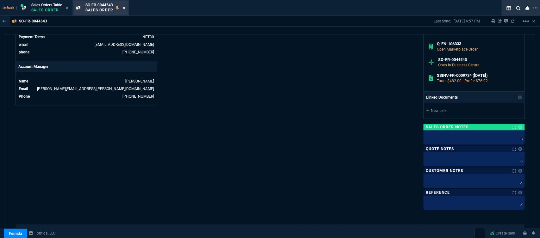
click at [124, 7] on icon at bounding box center [124, 8] width 3 height 4
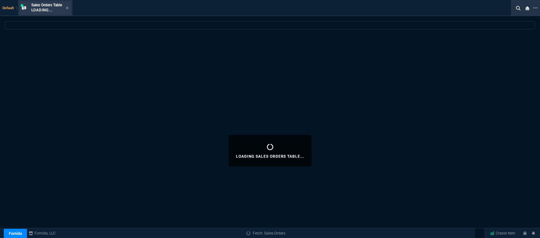
select select
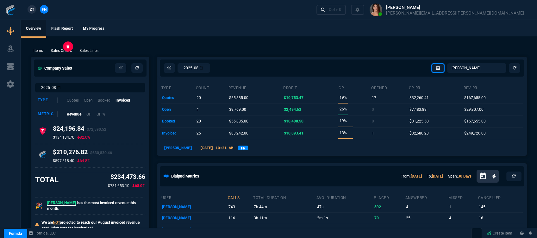
click at [60, 49] on p "Sales Orders" at bounding box center [61, 51] width 21 height 6
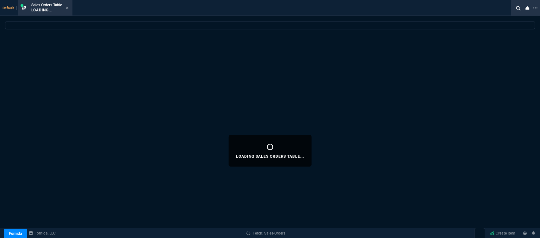
select select
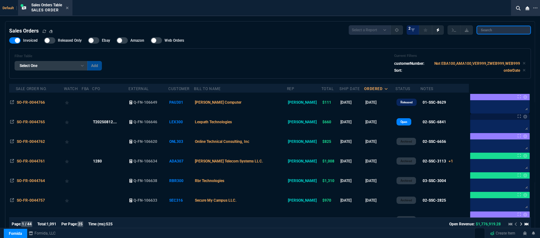
click at [506, 28] on input "search" at bounding box center [504, 30] width 54 height 9
paste input "SO-FR-0044541"
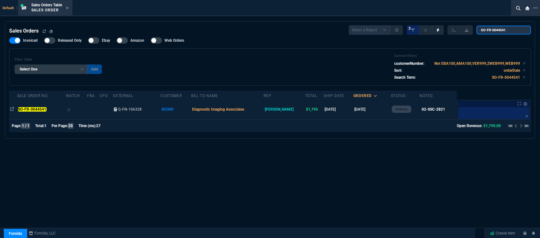
type input "SO-FR-0044541"
click at [264, 110] on td "Diagnostic Imaging Associates" at bounding box center [227, 110] width 72 height 20
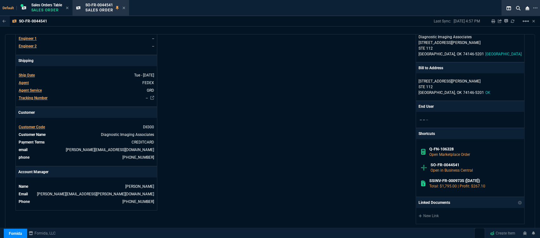
scroll to position [317, 0]
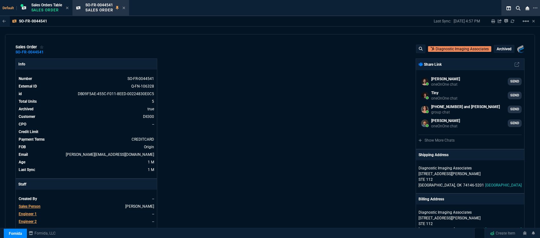
select select "12: [PERSON_NAME]"
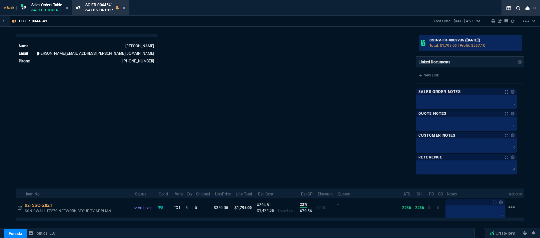
click at [447, 46] on p "Total: $1,795.00 | Profit: $267.10" at bounding box center [475, 46] width 90 height 6
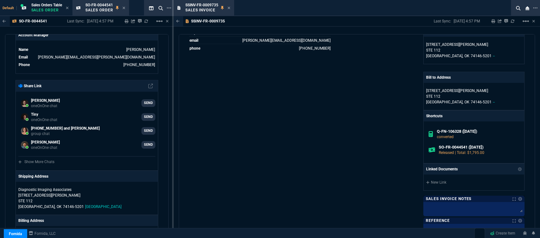
scroll to position [273, 0]
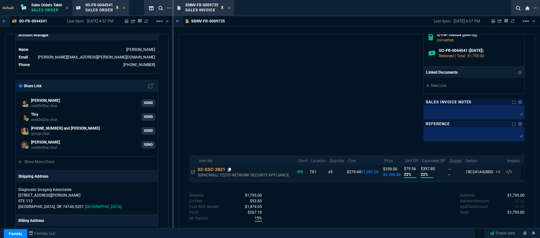
click at [230, 168] on icon at bounding box center [229, 170] width 3 height 4
click at [229, 7] on icon at bounding box center [229, 8] width 3 height 4
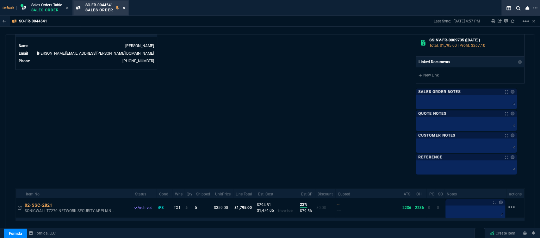
click at [125, 7] on icon at bounding box center [124, 8] width 3 height 4
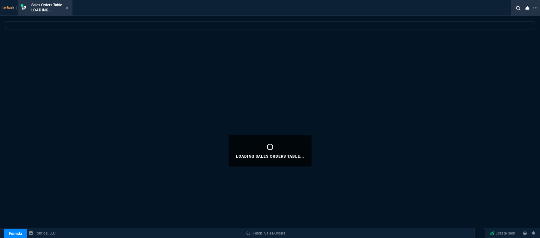
select select
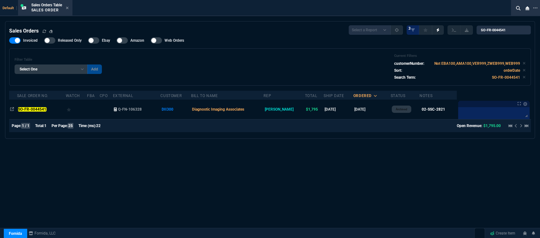
drag, startPoint x: 67, startPoint y: 7, endPoint x: 276, endPoint y: 237, distance: 311.3
click at [67, 7] on icon at bounding box center [67, 8] width 3 height 3
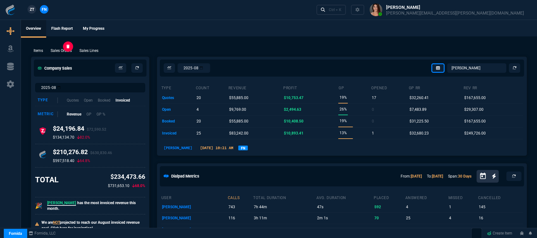
click at [64, 53] on p "Sales Orders" at bounding box center [61, 51] width 21 height 6
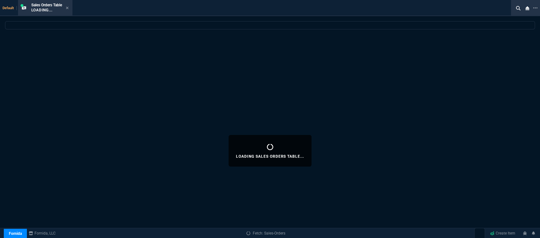
select select
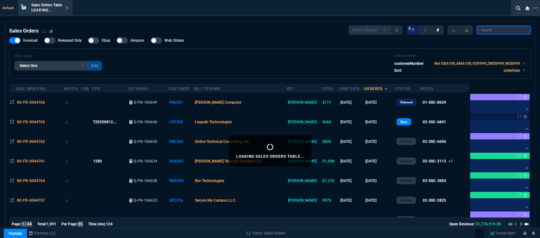
click at [509, 27] on input "search" at bounding box center [504, 30] width 54 height 9
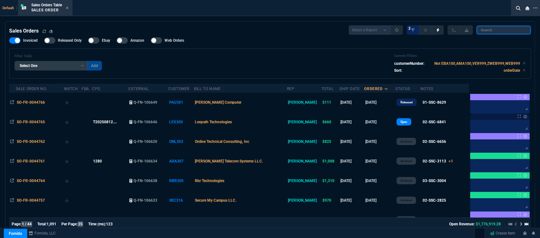
paste input "SO-FR-0044563"
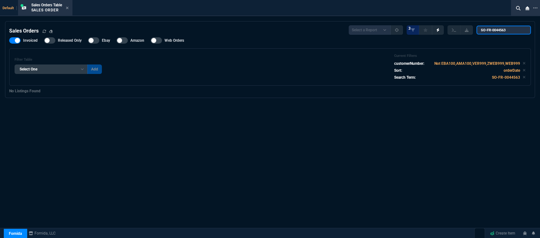
type input "SO-FR-0044563"
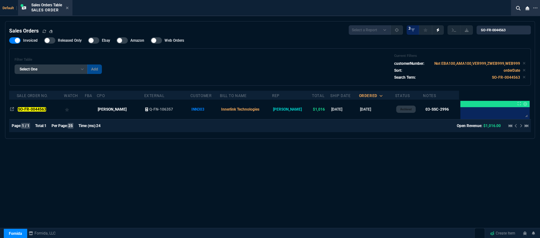
click at [265, 112] on td "Innerlink Technologies" at bounding box center [246, 110] width 52 height 20
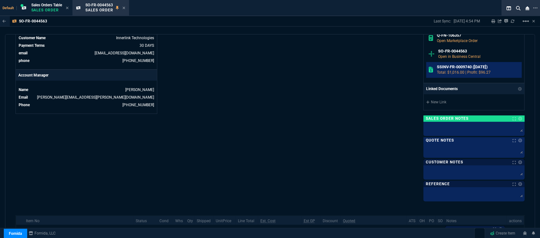
click at [464, 70] on p "Total: $1,016.00 | Profit: $96.27" at bounding box center [478, 73] width 83 height 6
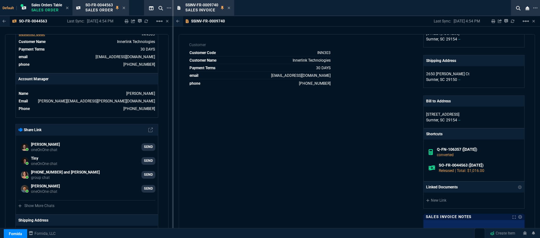
scroll to position [246, 0]
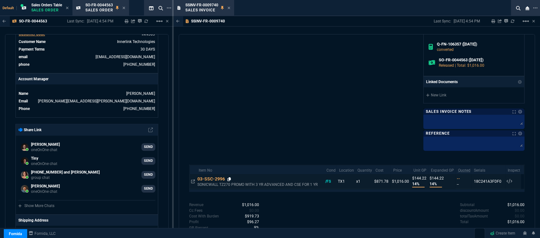
click at [230, 179] on icon at bounding box center [229, 180] width 3 height 4
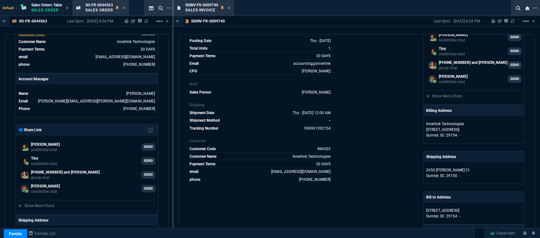
scroll to position [0, 0]
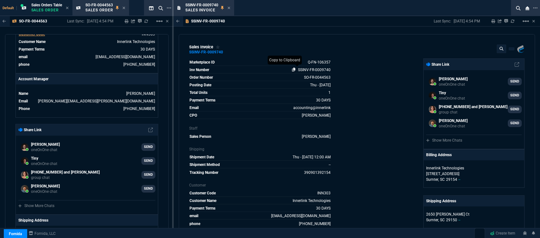
click at [293, 71] on icon at bounding box center [293, 70] width 3 height 4
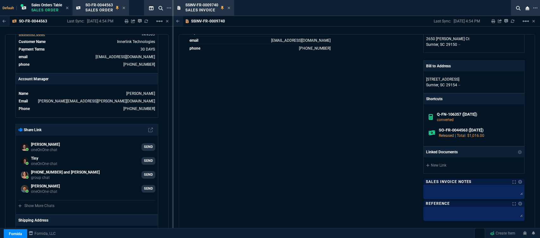
scroll to position [255, 0]
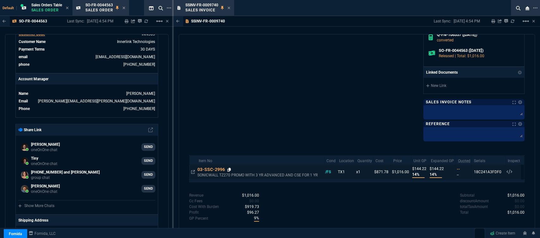
click at [231, 169] on icon at bounding box center [229, 170] width 3 height 4
click at [230, 7] on icon at bounding box center [229, 8] width 3 height 4
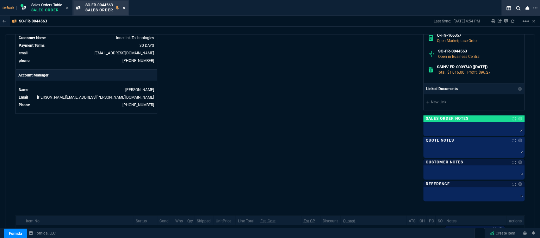
click at [124, 7] on icon at bounding box center [124, 8] width 3 height 3
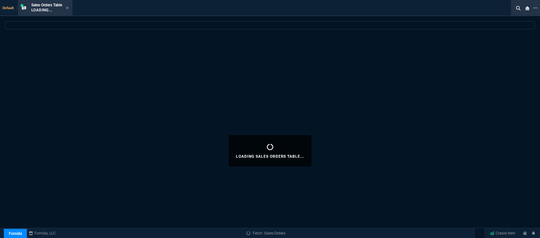
select select
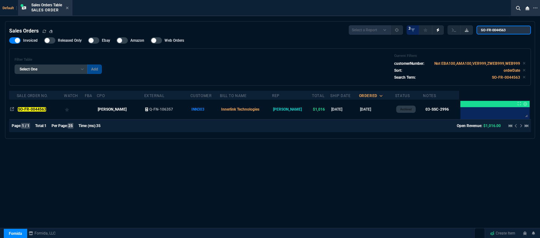
drag, startPoint x: 514, startPoint y: 30, endPoint x: 471, endPoint y: 27, distance: 43.4
click at [471, 27] on div "Select a Report Opened Today Invoiced Only Exclude Invoiced Configuration Statu…" at bounding box center [440, 29] width 182 height 9
paste input "0"
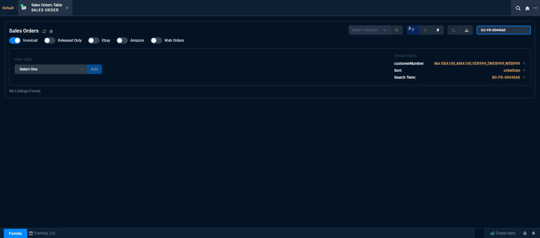
type input "SO-FR-0044560"
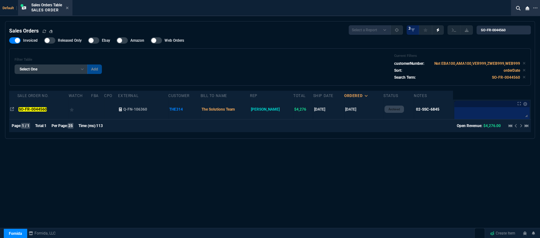
click at [109, 111] on td at bounding box center [111, 110] width 14 height 20
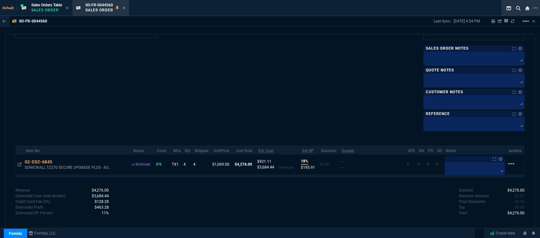
scroll to position [208, 0]
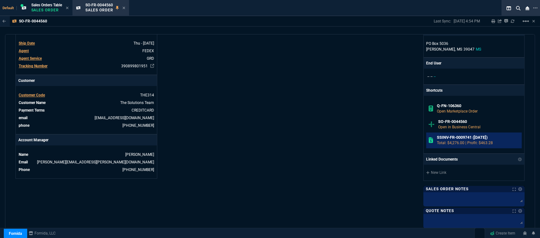
click at [462, 138] on h6 "SSINV-FR-0009741 (7-9-25)" at bounding box center [478, 137] width 83 height 5
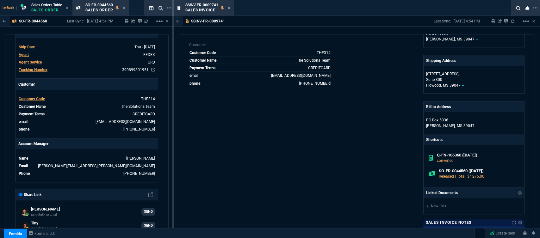
scroll to position [270, 0]
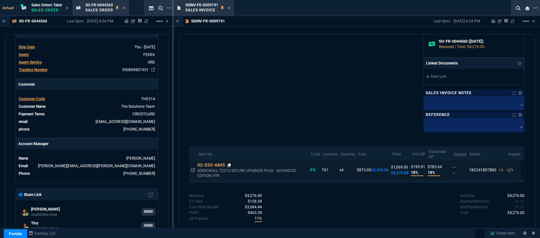
click at [230, 166] on icon at bounding box center [229, 166] width 3 height 4
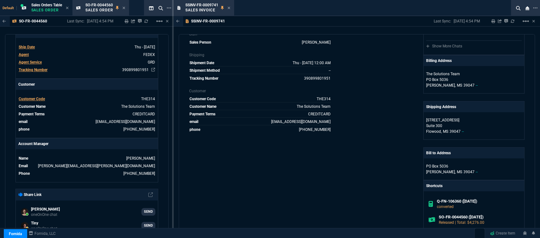
scroll to position [0, 0]
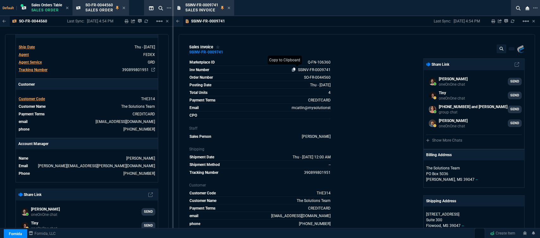
click at [293, 70] on icon at bounding box center [293, 70] width 3 height 4
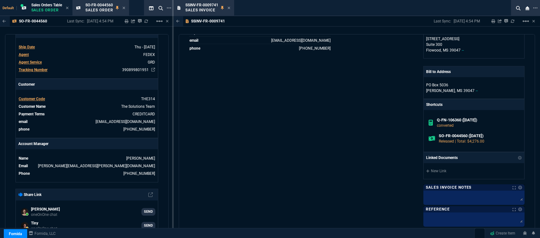
scroll to position [270, 0]
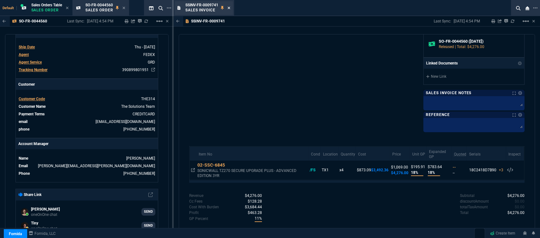
click at [229, 8] on icon at bounding box center [229, 8] width 3 height 3
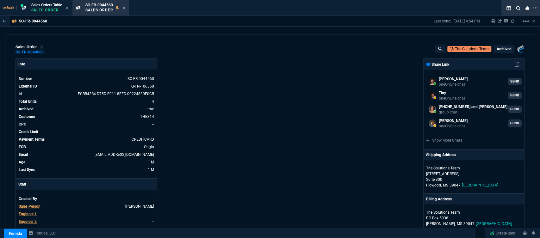
scroll to position [141, 0]
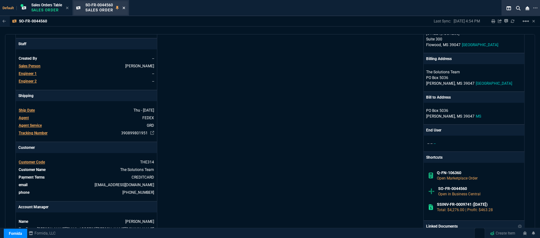
click at [125, 7] on icon at bounding box center [124, 8] width 3 height 4
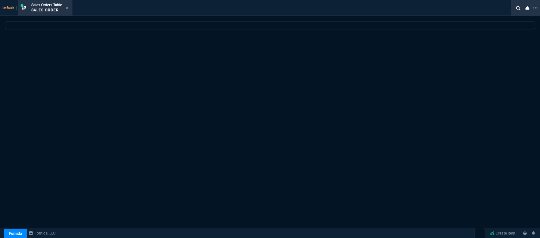
select select
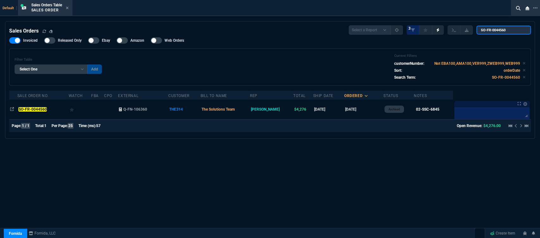
click at [512, 30] on input "SO-FR-0044560" at bounding box center [504, 30] width 54 height 9
drag, startPoint x: 512, startPoint y: 30, endPoint x: 468, endPoint y: 28, distance: 44.7
click at [468, 28] on div "Select a Report Opened Today Invoiced Only Exclude Invoiced Configuration Statu…" at bounding box center [440, 29] width 182 height 9
paste input "58"
type input "SO-FR-0044558"
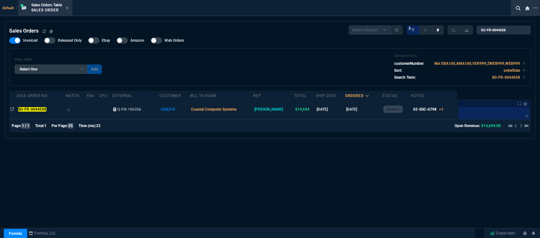
click at [254, 115] on td "Coastal Computer Systems" at bounding box center [221, 110] width 63 height 20
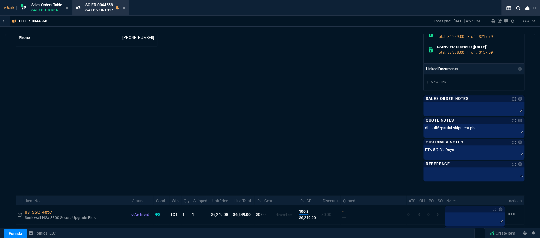
scroll to position [305, 0]
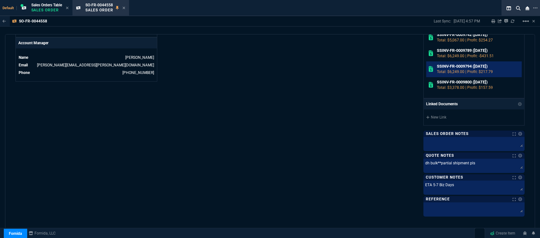
click at [448, 67] on h6 "SSINV-FR-0009794 (7-15-25)" at bounding box center [478, 66] width 83 height 5
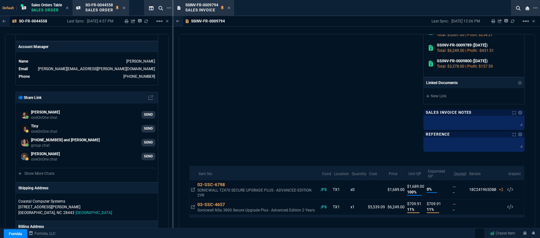
scroll to position [327, 0]
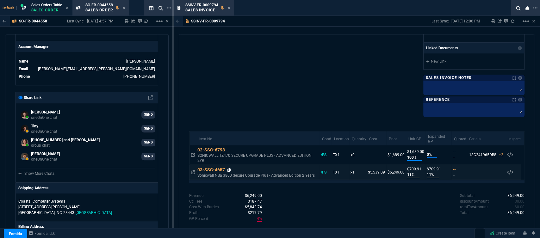
click at [230, 168] on icon at bounding box center [229, 170] width 3 height 4
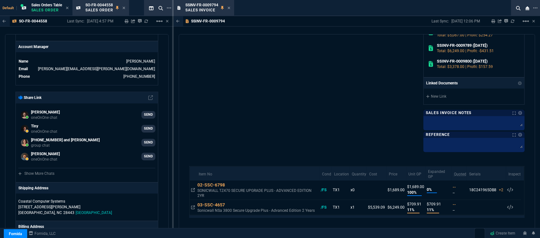
click at [231, 9] on div "SSINV-FR-0009794 Sales Invoice" at bounding box center [204, 8] width 58 height 14
click at [229, 10] on icon at bounding box center [229, 8] width 3 height 4
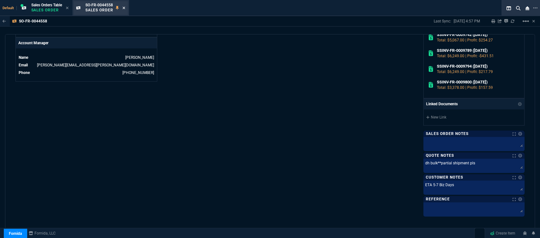
click at [125, 7] on icon at bounding box center [124, 8] width 3 height 4
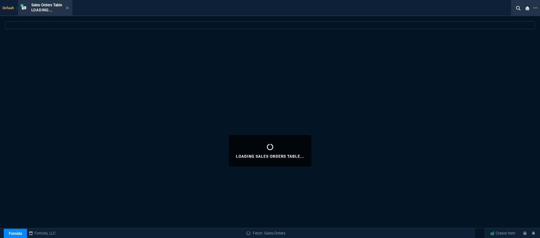
select select
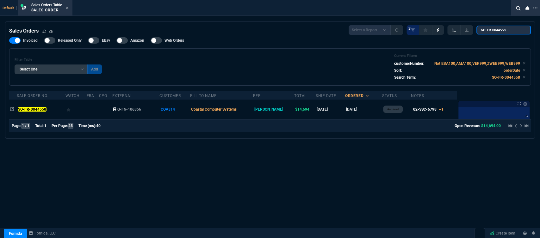
drag, startPoint x: 510, startPoint y: 26, endPoint x: 456, endPoint y: 26, distance: 54.5
click at [456, 26] on div "Select a Report Opened Today Invoiced Only Exclude Invoiced Configuration Statu…" at bounding box center [440, 29] width 182 height 9
paste input "96"
type input "SO-FR-0044596"
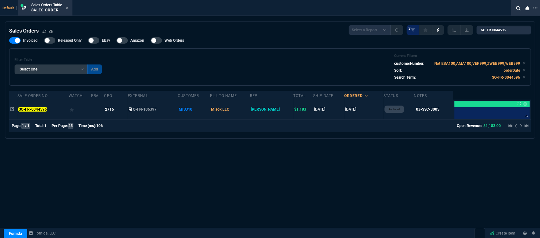
click at [250, 110] on td "Misok LLC" at bounding box center [230, 110] width 40 height 20
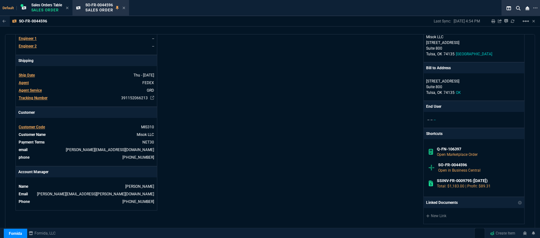
scroll to position [281, 0]
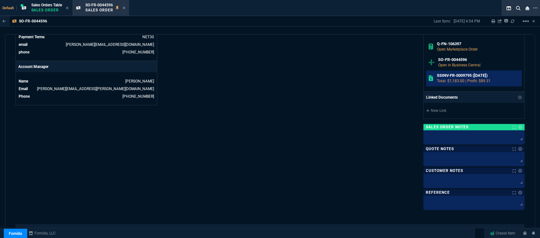
click at [447, 77] on h6 "SSINV-FR-0009795 ([DATE])" at bounding box center [478, 75] width 83 height 5
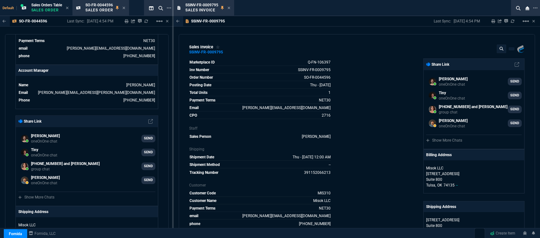
scroll to position [176, 0]
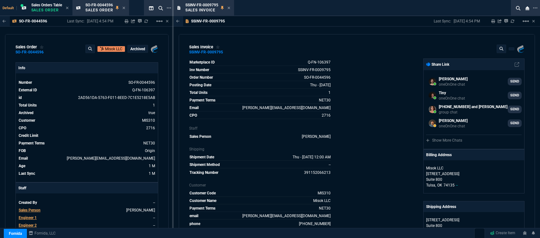
select select "12: [PERSON_NAME]"
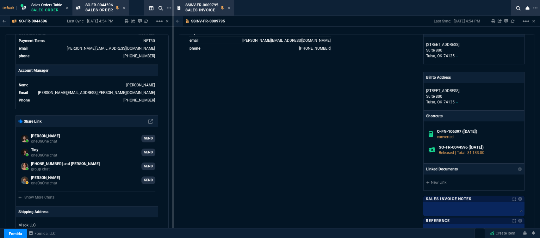
scroll to position [273, 0]
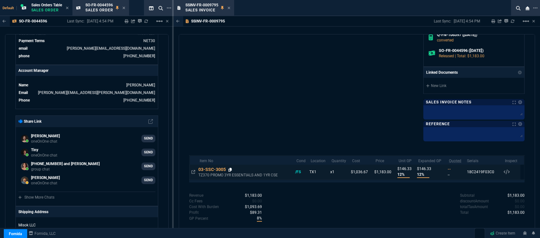
click at [230, 170] on icon at bounding box center [230, 170] width 3 height 4
click at [230, 8] on icon at bounding box center [229, 8] width 3 height 3
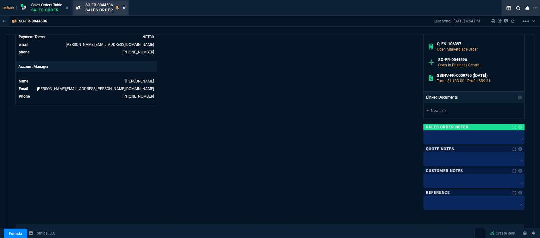
click at [124, 8] on icon at bounding box center [124, 8] width 3 height 3
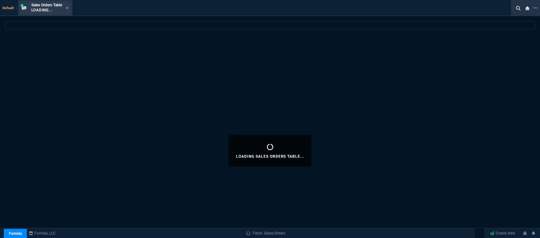
select select
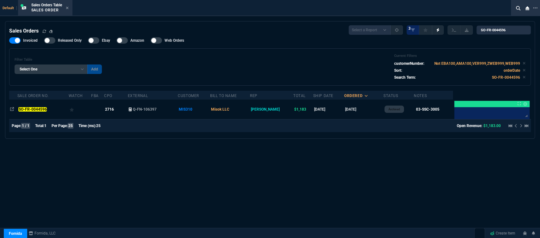
click at [68, 7] on icon at bounding box center [67, 8] width 3 height 4
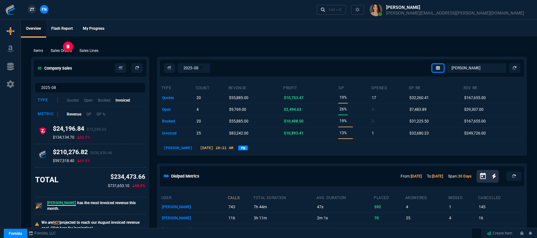
click at [66, 51] on p "Sales Orders" at bounding box center [61, 51] width 21 height 6
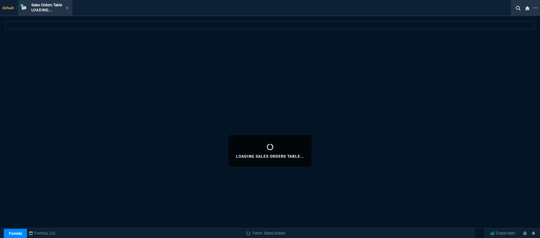
select select
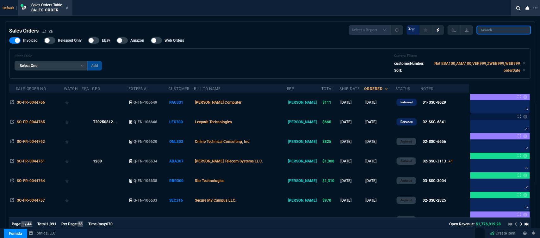
click at [501, 32] on input "search" at bounding box center [504, 30] width 54 height 9
paste input "SO-FR-0044562"
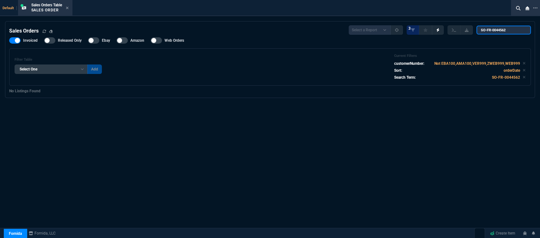
click at [486, 28] on input "SO-FR-0044562" at bounding box center [504, 30] width 54 height 9
type input "SO-FR-0044562"
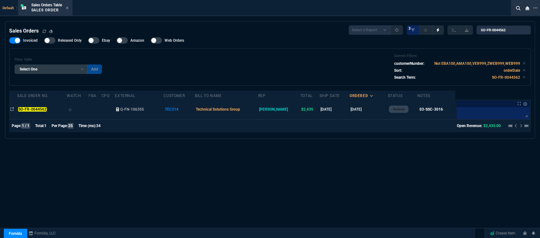
click at [258, 112] on td "Technical Solutions Group" at bounding box center [226, 110] width 63 height 20
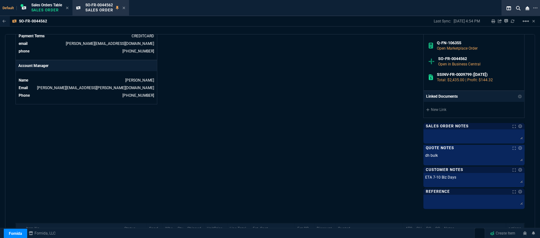
scroll to position [281, 0]
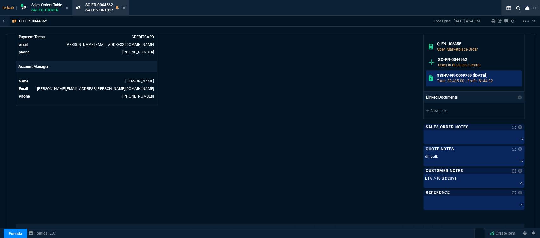
click at [459, 75] on h6 "SSINV-FR-0009799 ([DATE])" at bounding box center [478, 75] width 83 height 5
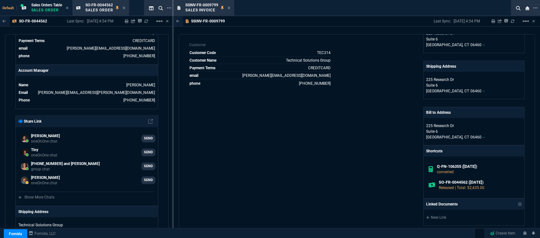
scroll to position [282, 0]
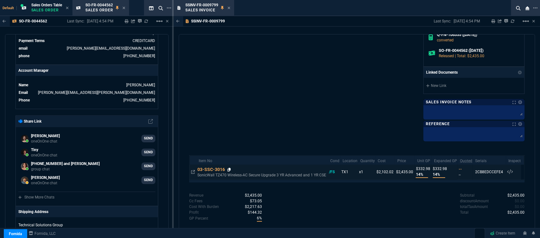
click at [229, 168] on icon at bounding box center [229, 170] width 3 height 4
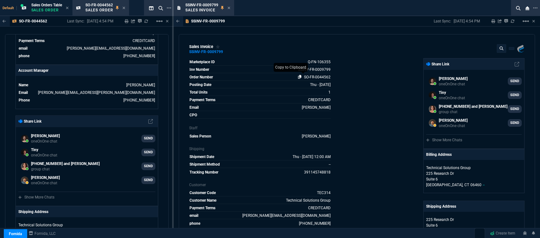
scroll to position [0, 0]
click at [293, 70] on icon at bounding box center [293, 70] width 3 height 4
click at [229, 8] on icon at bounding box center [229, 8] width 3 height 3
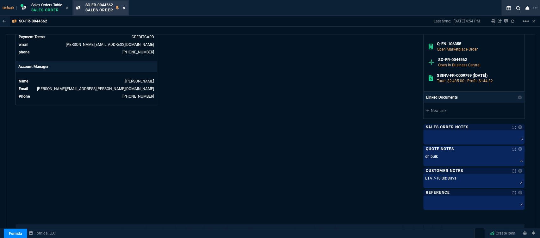
click at [125, 6] on icon at bounding box center [124, 8] width 3 height 4
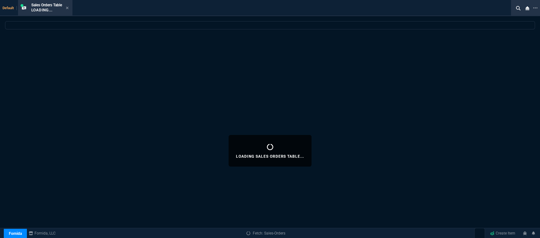
select select
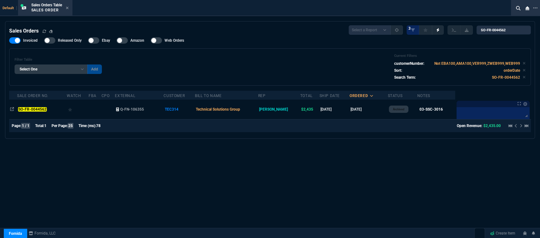
click at [67, 8] on icon at bounding box center [67, 8] width 3 height 4
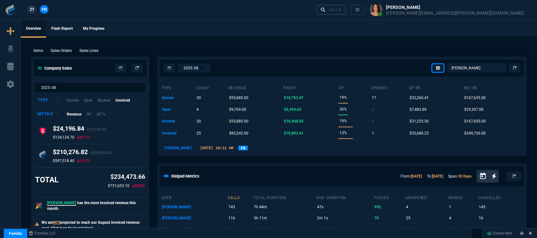
click at [342, 9] on div "Ctrl + K" at bounding box center [335, 9] width 13 height 5
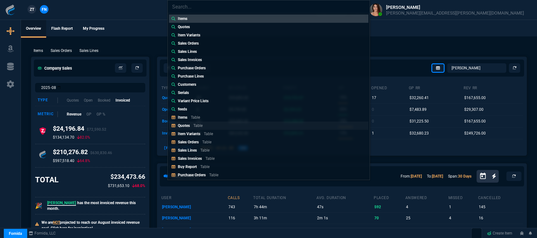
click at [236, 122] on link "Quotes Table" at bounding box center [268, 126] width 199 height 8
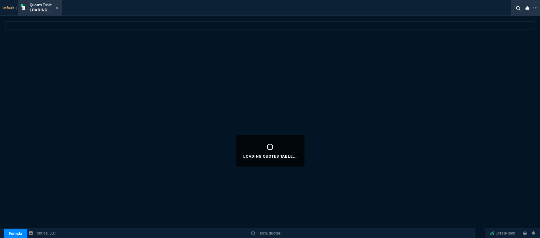
select select
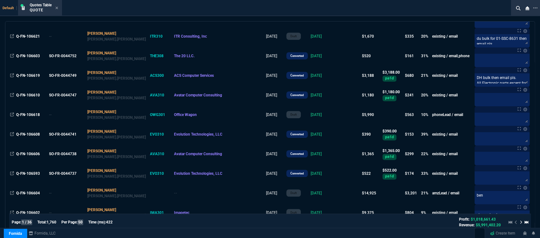
scroll to position [352, 0]
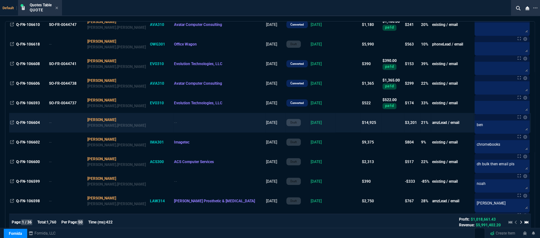
click at [336, 119] on td at bounding box center [348, 123] width 25 height 20
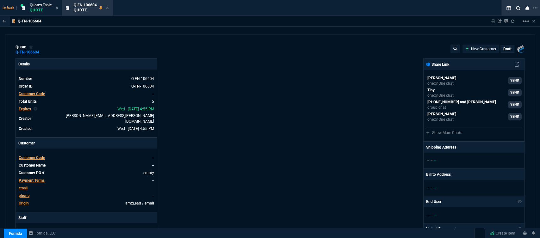
type input "27"
type input "1350"
type input "21"
type input "314"
type input "23"
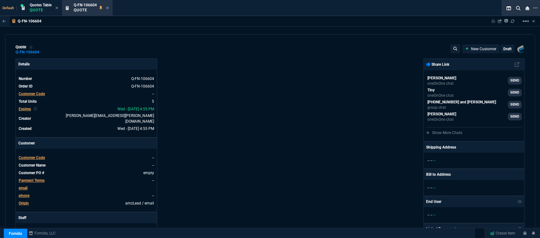
type input "105"
type input "28"
type input "1680"
type input "21"
type input "326"
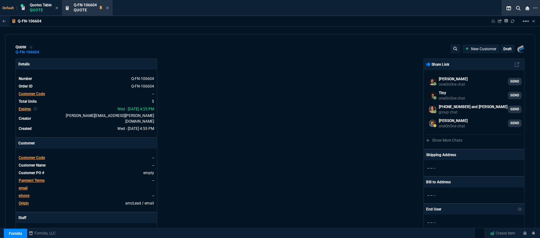
type input "6858.43"
type input "2115"
type input "665"
type input "8868"
type input "2246.25"
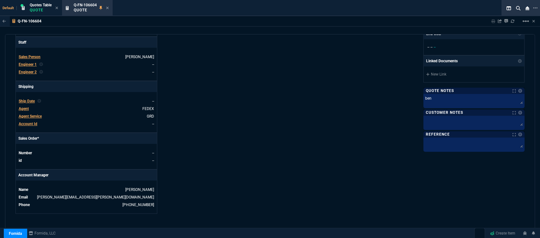
type input "26"
type input "30"
type input "32"
type input "31"
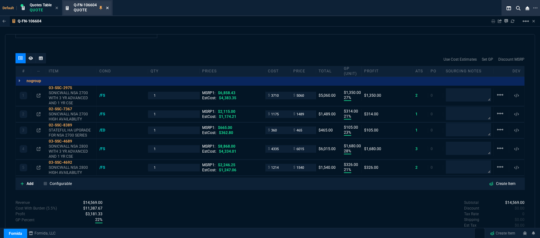
click at [109, 7] on icon at bounding box center [107, 8] width 3 height 4
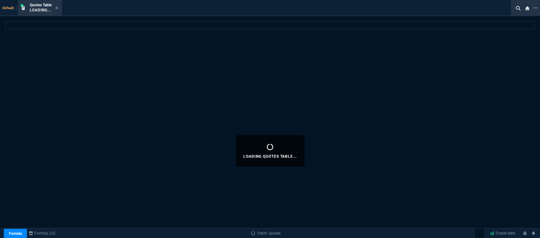
drag, startPoint x: 55, startPoint y: 9, endPoint x: 63, endPoint y: 8, distance: 7.3
click at [56, 8] on icon at bounding box center [56, 8] width 3 height 4
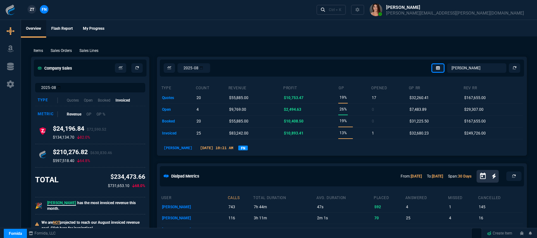
select select "12: [PERSON_NAME]"
click at [66, 49] on p "Sales Orders" at bounding box center [61, 51] width 21 height 6
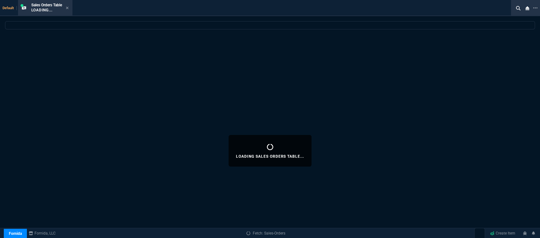
select select
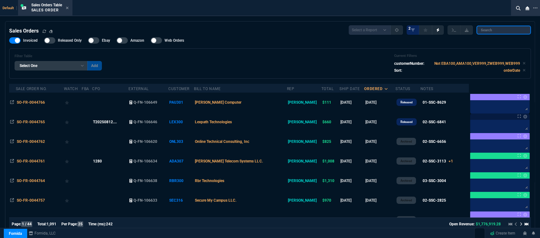
click at [497, 30] on input "search" at bounding box center [504, 30] width 54 height 9
paste input "SO-FR-0044595"
type input "SO-FR-0044595"
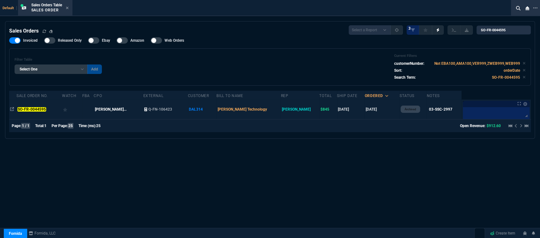
click at [270, 112] on td "Daly Technology" at bounding box center [249, 110] width 64 height 20
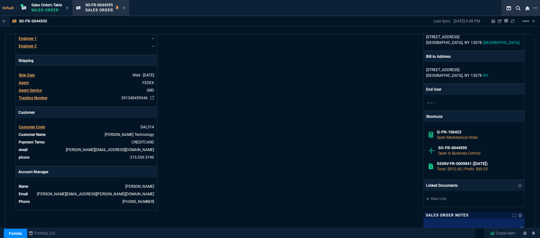
scroll to position [317, 0]
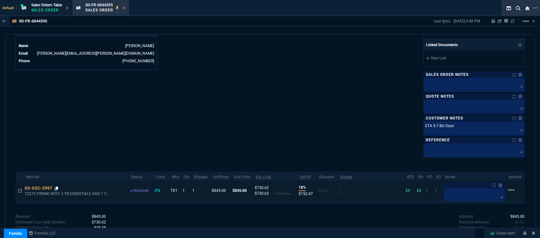
click at [57, 186] on fa-icon at bounding box center [56, 188] width 3 height 4
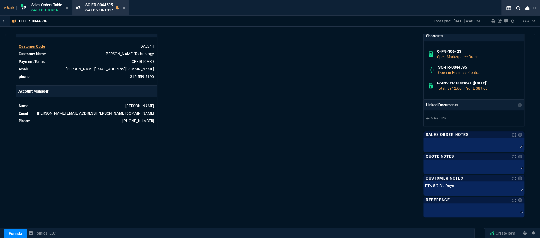
scroll to position [211, 0]
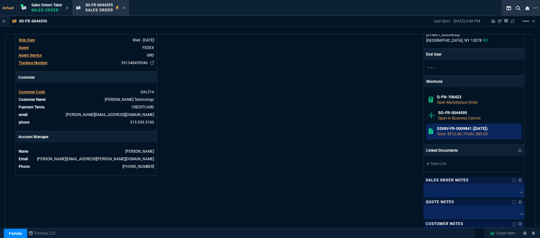
click at [456, 129] on h6 "SSINV-FR-0009841 (7-22-25)" at bounding box center [478, 128] width 83 height 5
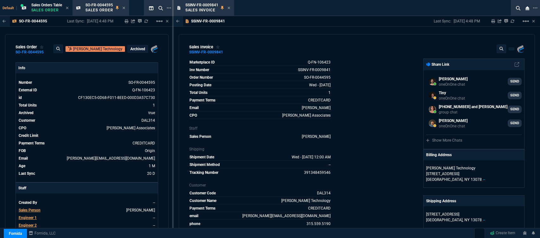
select select "12: [PERSON_NAME]"
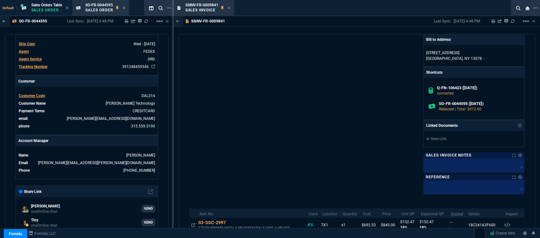
drag, startPoint x: 229, startPoint y: 8, endPoint x: 243, endPoint y: 19, distance: 18.6
click at [229, 8] on icon at bounding box center [229, 8] width 3 height 4
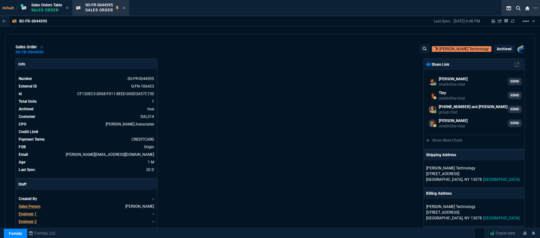
scroll to position [211, 0]
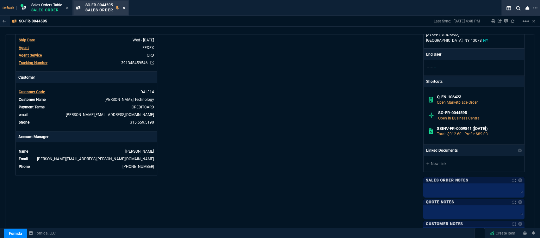
click at [125, 7] on icon at bounding box center [124, 8] width 3 height 4
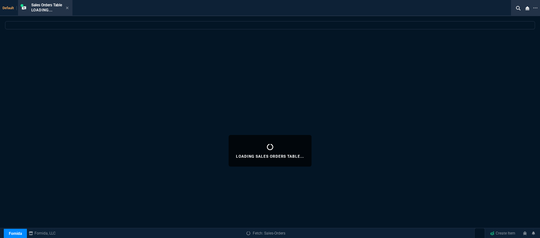
select select
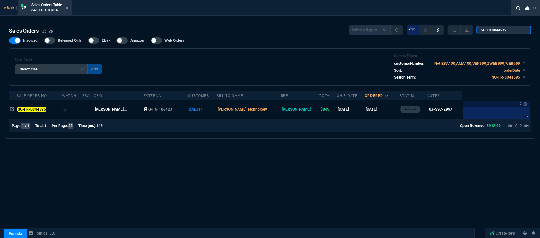
click at [510, 31] on input "SO-FR-0044595" at bounding box center [504, 30] width 54 height 9
drag, startPoint x: 513, startPoint y: 31, endPoint x: 469, endPoint y: 27, distance: 44.2
click at [469, 27] on div "Select a Report Opened Today Invoiced Only Exclude Invoiced Configuration Statu…" at bounding box center [440, 29] width 182 height 9
paste input "76"
type input "SO-FR-0044576"
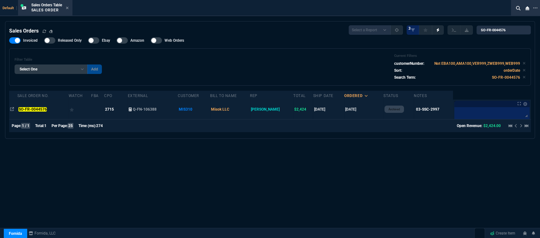
click at [250, 110] on td "Misok LLC" at bounding box center [230, 110] width 40 height 20
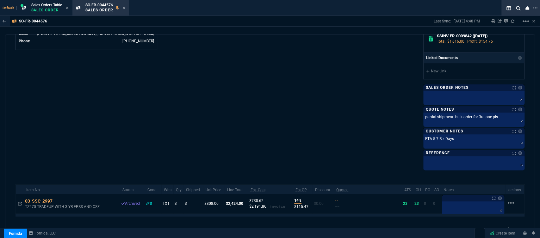
scroll to position [306, 0]
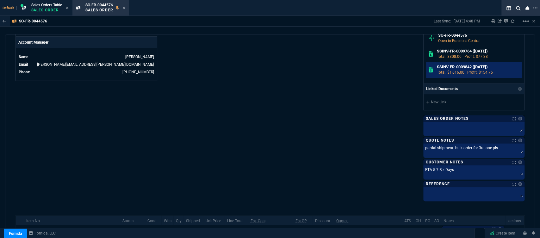
click at [452, 67] on h6 "SSINV-FR-0009842 (7-22-25)" at bounding box center [478, 67] width 83 height 5
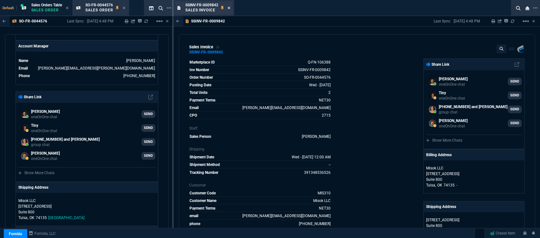
click at [228, 7] on icon at bounding box center [229, 8] width 3 height 4
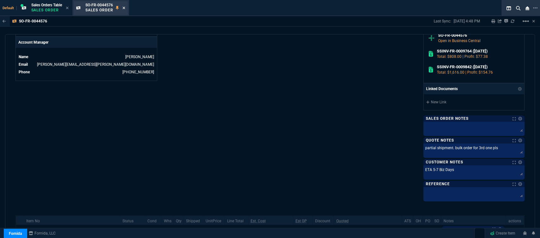
click at [125, 8] on icon at bounding box center [124, 8] width 3 height 3
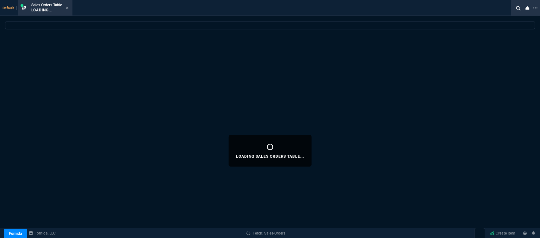
select select
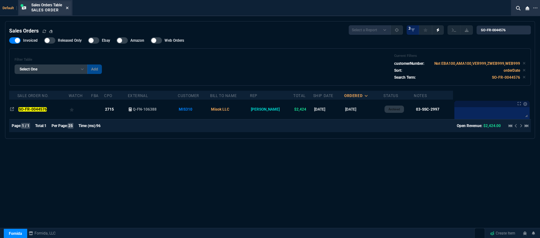
click at [69, 6] on fa-icon at bounding box center [67, 8] width 3 height 4
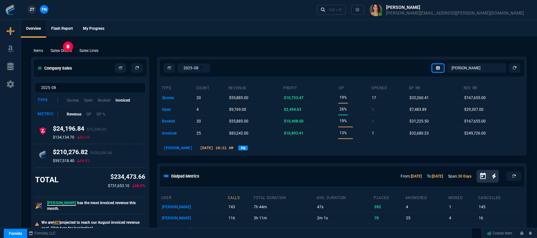
click at [60, 48] on p "Sales Orders" at bounding box center [61, 51] width 21 height 6
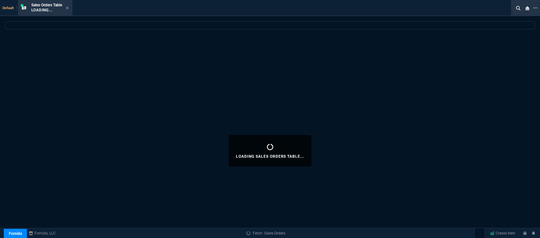
select select
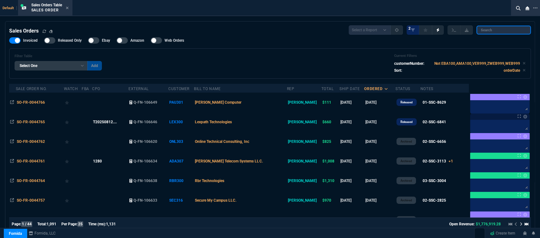
click at [504, 30] on input "search" at bounding box center [504, 30] width 54 height 9
paste input "SO-FR-0044576"
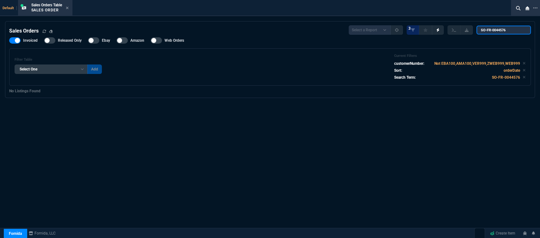
click at [486, 30] on input "SO-FR-0044576" at bounding box center [504, 30] width 54 height 9
click at [514, 28] on input "SO-FR-0044576" at bounding box center [504, 30] width 54 height 9
type input "SO-FR-0044576"
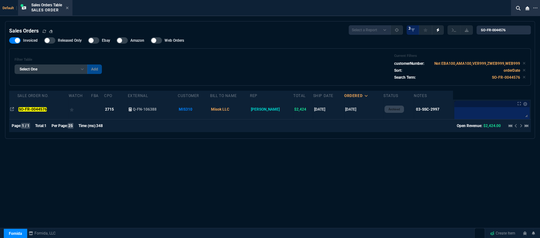
click at [357, 110] on td "7/14/25" at bounding box center [363, 110] width 39 height 20
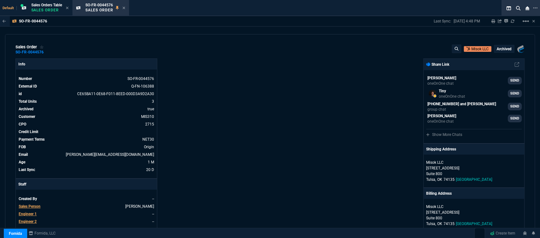
scroll to position [211, 0]
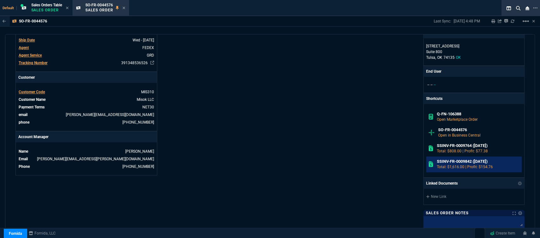
click at [465, 166] on p "Total: $1,616.00 | Profit: $154.76" at bounding box center [478, 167] width 83 height 6
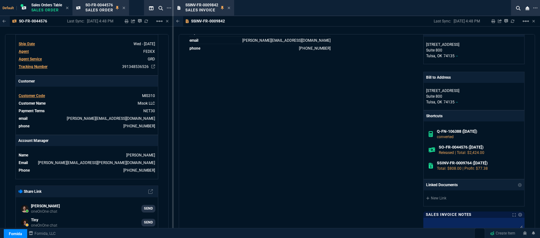
scroll to position [288, 0]
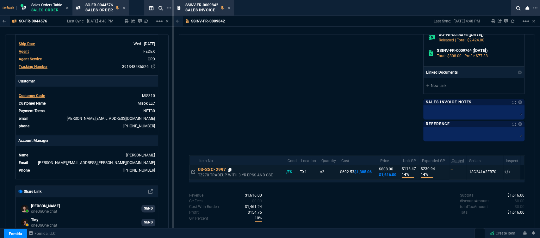
click at [230, 169] on icon at bounding box center [229, 170] width 3 height 4
click at [229, 9] on icon at bounding box center [229, 8] width 3 height 3
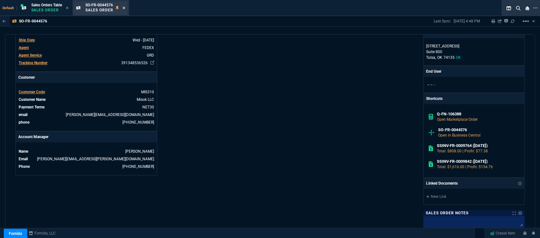
click at [125, 8] on icon at bounding box center [124, 8] width 3 height 3
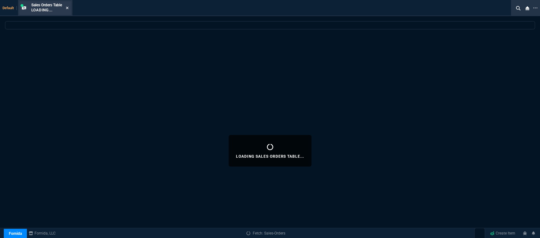
select select
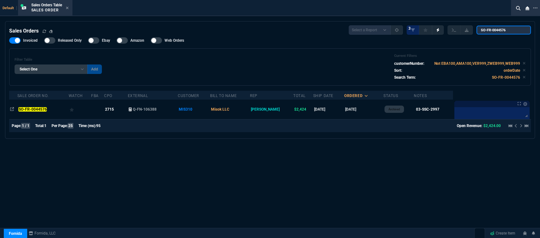
click at [512, 31] on input "SO-FR-0044576" at bounding box center [504, 30] width 54 height 9
drag, startPoint x: 512, startPoint y: 31, endPoint x: 481, endPoint y: 28, distance: 31.1
click at [481, 28] on input "SO-FR-0044576" at bounding box center [504, 30] width 54 height 9
paste input "657 -"
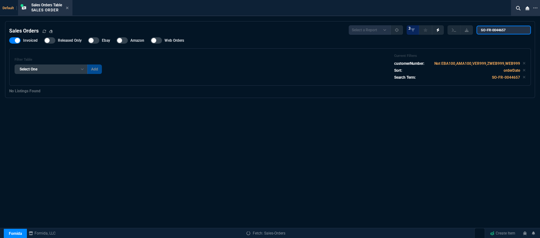
type input "SO-FR-0044657"
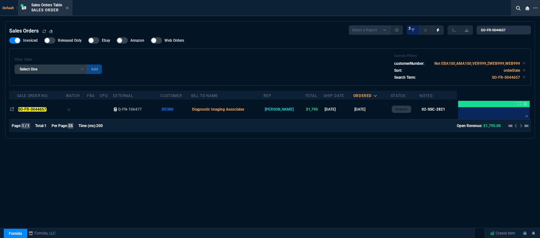
click at [262, 112] on td "Diagnostic Imaging Associates" at bounding box center [227, 110] width 72 height 20
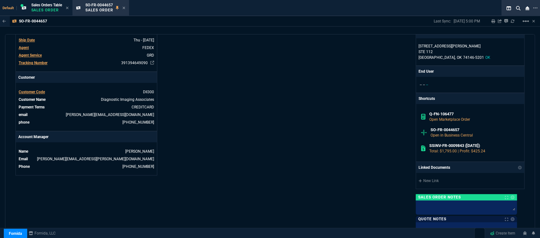
scroll to position [360, 0]
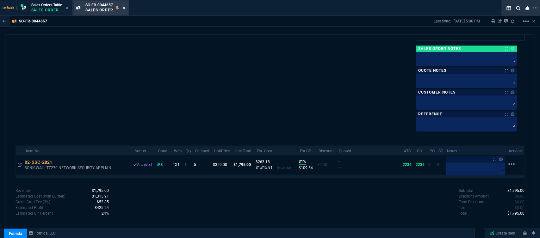
click at [125, 7] on icon at bounding box center [124, 8] width 3 height 4
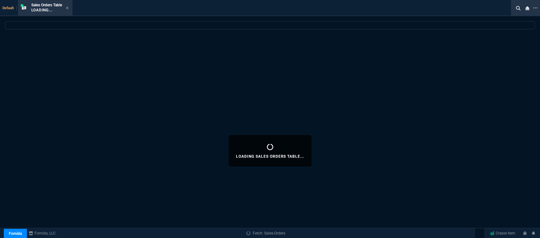
select select
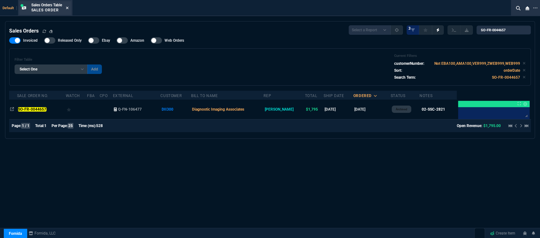
click at [68, 7] on icon at bounding box center [67, 8] width 3 height 4
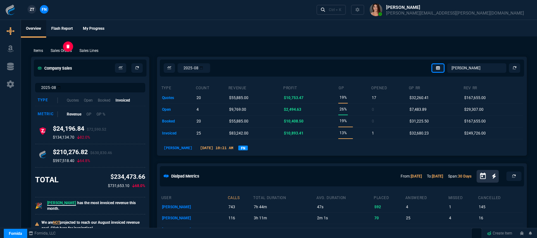
click at [59, 48] on p "Sales Orders" at bounding box center [61, 51] width 21 height 6
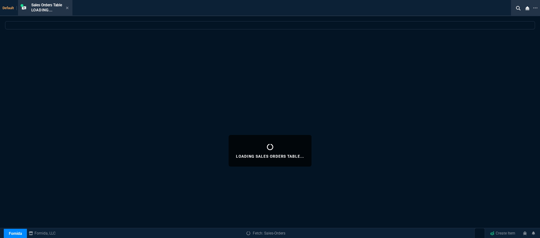
select select
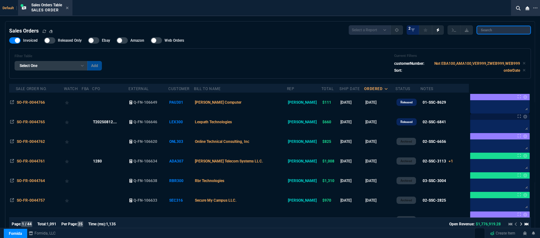
click at [502, 31] on input "search" at bounding box center [504, 30] width 54 height 9
paste input "SO-FR-0044648"
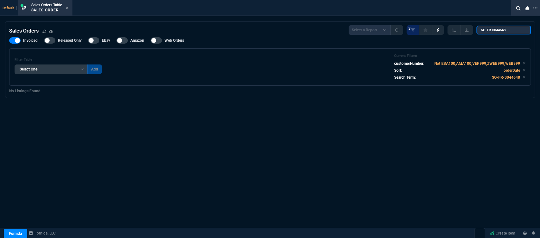
type input "SO-FR-0044648"
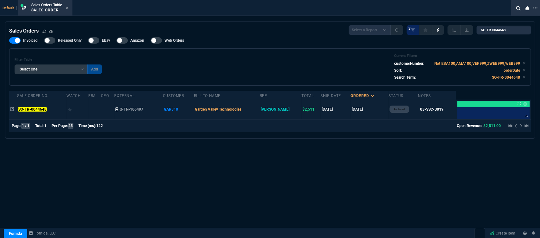
click at [260, 109] on td "Garden Valley Technologies" at bounding box center [227, 110] width 66 height 20
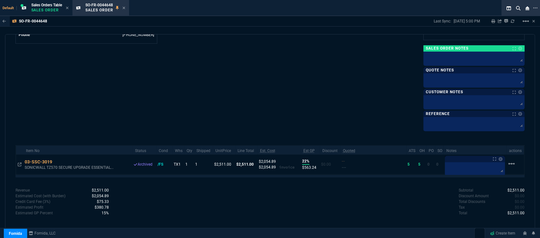
scroll to position [237, 0]
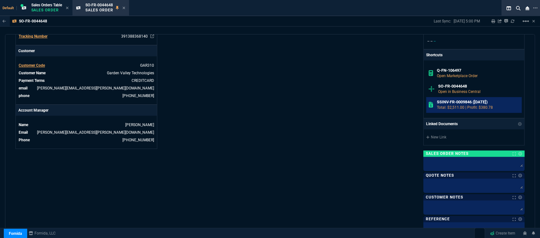
click at [470, 104] on h6 "SSINV-FR-0009846 (7-23-25)" at bounding box center [478, 102] width 83 height 5
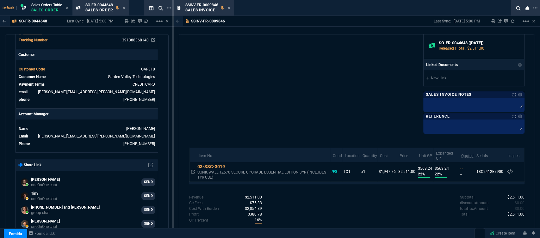
scroll to position [265, 0]
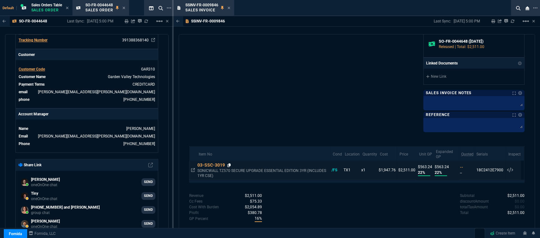
click at [229, 165] on icon at bounding box center [229, 166] width 3 height 4
click at [229, 7] on icon at bounding box center [229, 8] width 3 height 4
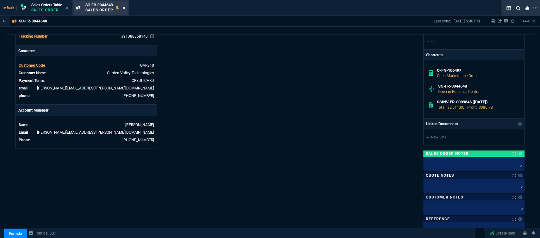
click at [124, 7] on icon at bounding box center [124, 8] width 3 height 4
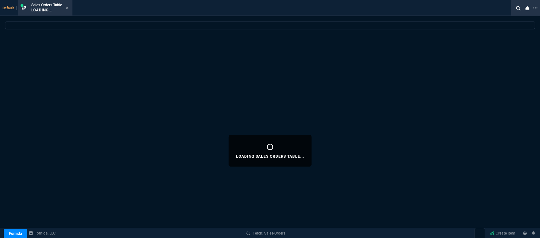
select select
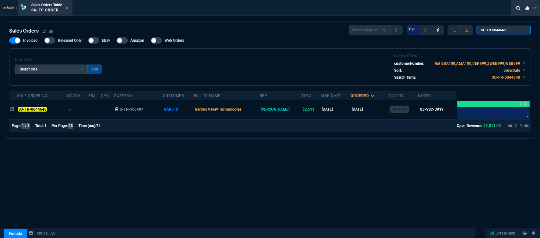
click at [510, 32] on input "SO-FR-0044648" at bounding box center [504, 30] width 54 height 9
drag, startPoint x: 511, startPoint y: 29, endPoint x: 471, endPoint y: 29, distance: 39.3
click at [471, 29] on div "Select a Report Opened Today Invoiced Only Exclude Invoiced Configuration Statu…" at bounding box center [440, 29] width 182 height 9
paste input "5"
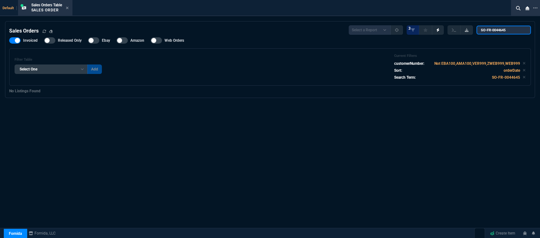
type input "SO-FR-0044645"
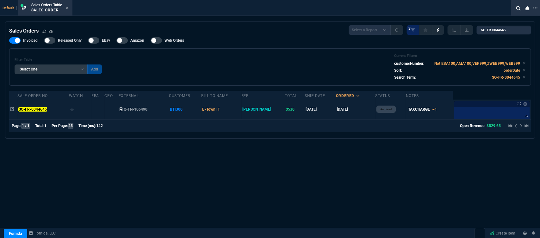
click at [322, 109] on td "[DATE]" at bounding box center [320, 110] width 31 height 20
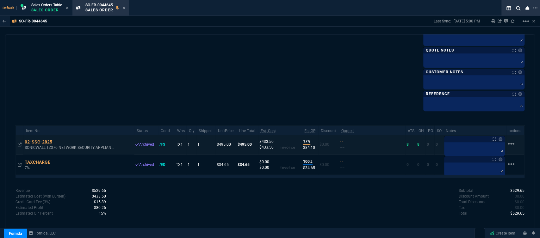
scroll to position [293, 0]
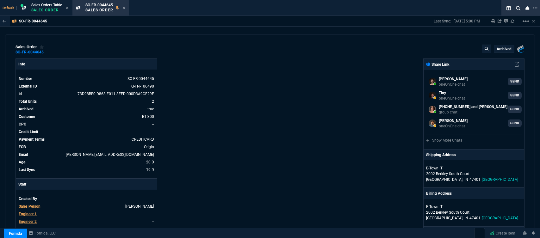
select select "12: [PERSON_NAME]"
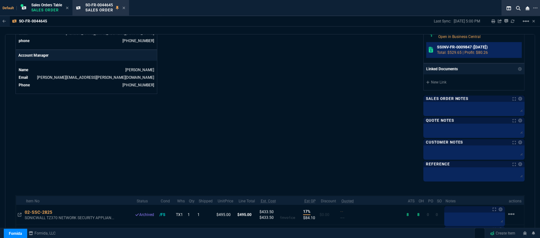
click at [452, 51] on p "Total: $529.65 | Profit: $80.26" at bounding box center [478, 53] width 83 height 6
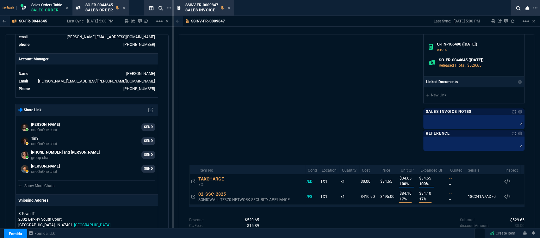
scroll to position [271, 0]
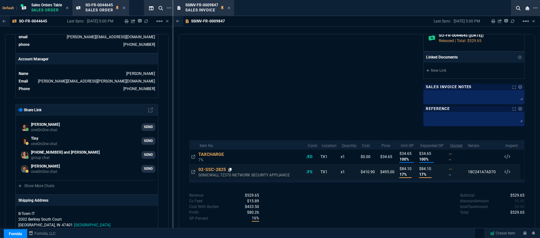
click at [229, 168] on icon at bounding box center [230, 170] width 3 height 4
click at [232, 168] on icon at bounding box center [230, 170] width 3 height 4
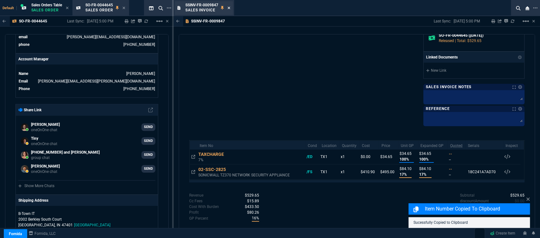
click at [229, 6] on icon at bounding box center [229, 8] width 3 height 4
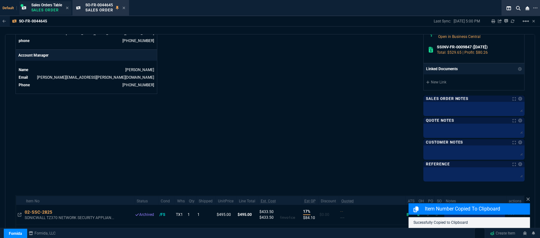
drag, startPoint x: 125, startPoint y: 8, endPoint x: 61, endPoint y: 13, distance: 63.9
click at [125, 7] on icon at bounding box center [124, 8] width 3 height 4
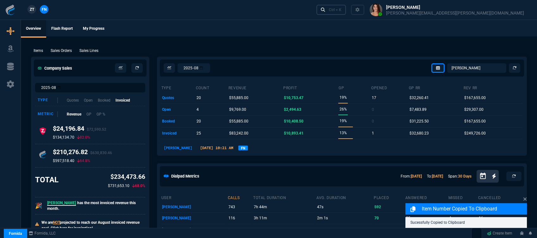
click at [342, 10] on div "Ctrl + K" at bounding box center [335, 9] width 13 height 5
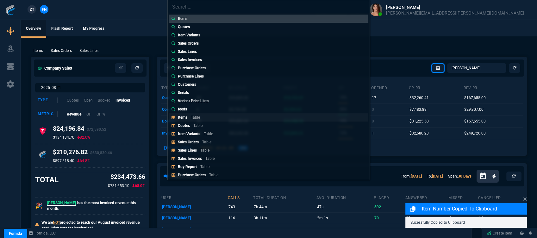
click at [216, 119] on link "Items Table" at bounding box center [268, 117] width 199 height 8
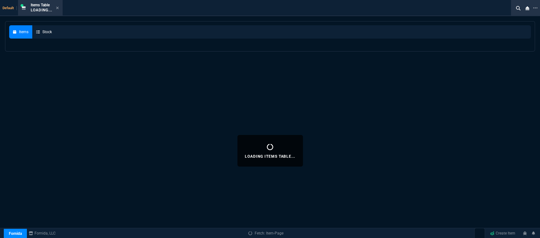
select select
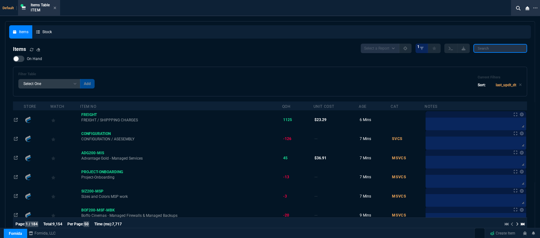
click at [497, 47] on input "search" at bounding box center [501, 48] width 54 height 9
paste input "02-SSC-2825"
type input "02-SSC-2825"
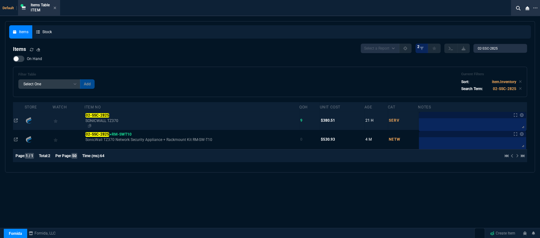
click at [262, 124] on div "SONICWALL TZ370" at bounding box center [191, 123] width 213 height 10
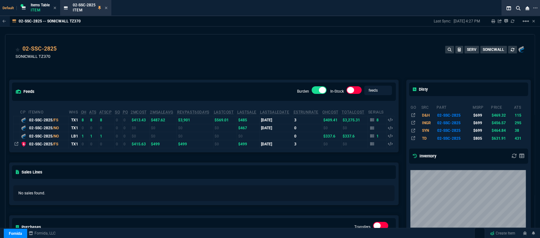
scroll to position [105, 0]
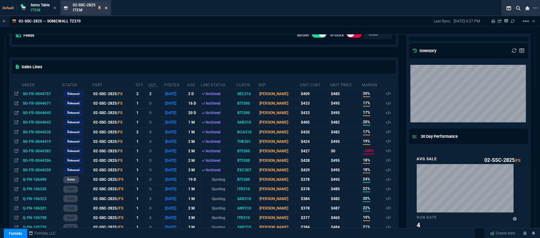
click at [107, 7] on icon at bounding box center [106, 8] width 3 height 4
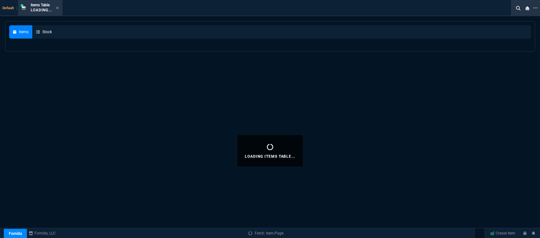
select select
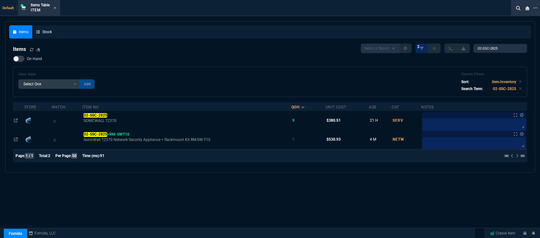
click at [55, 6] on fa-icon at bounding box center [55, 8] width 3 height 4
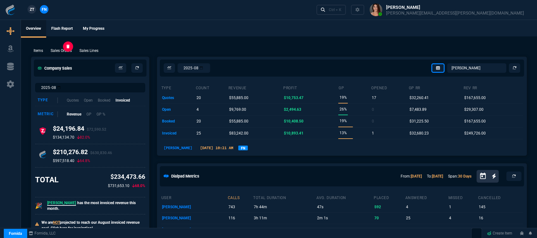
click at [66, 48] on p "Sales Orders" at bounding box center [61, 51] width 21 height 6
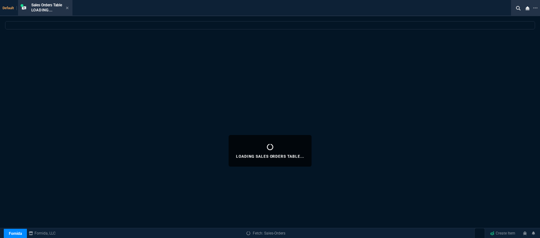
select select
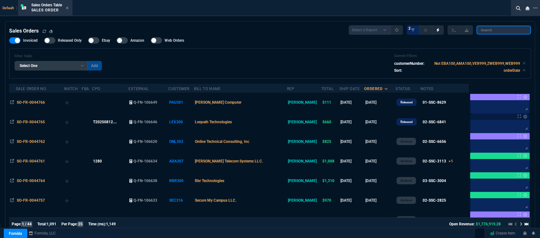
click at [507, 28] on input "search" at bounding box center [504, 30] width 54 height 9
paste input "SO-FR-0044645"
type input "SO-FR-0044645"
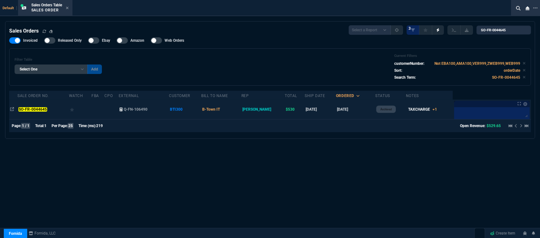
click at [314, 112] on td "7/24/25" at bounding box center [320, 110] width 31 height 20
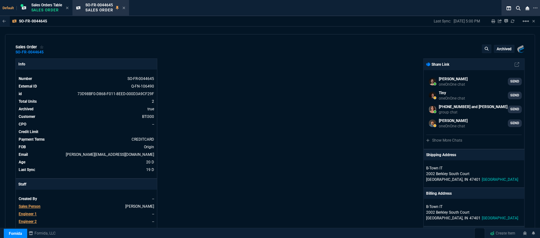
scroll to position [141, 0]
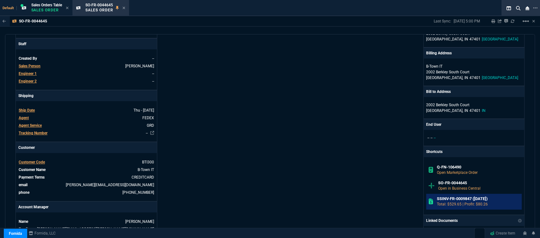
click at [455, 203] on p "Total: $529.65 | Profit: $80.26" at bounding box center [478, 205] width 83 height 6
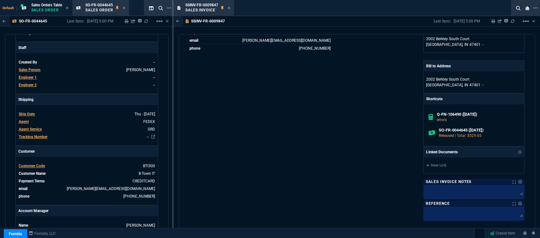
scroll to position [271, 0]
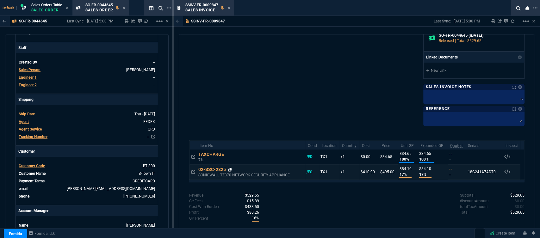
click at [230, 170] on icon at bounding box center [230, 170] width 3 height 4
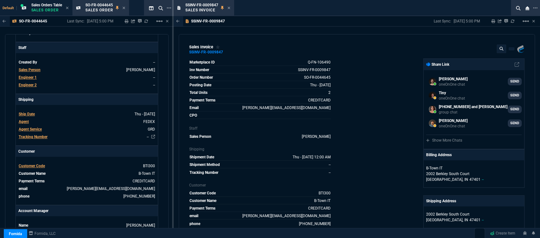
scroll to position [0, 0]
click at [293, 70] on icon at bounding box center [293, 70] width 3 height 4
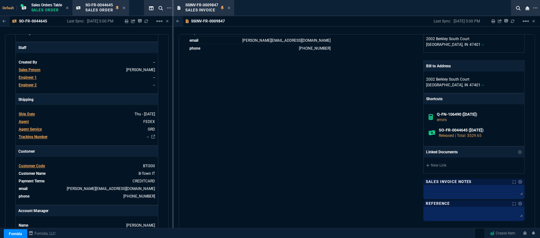
scroll to position [271, 0]
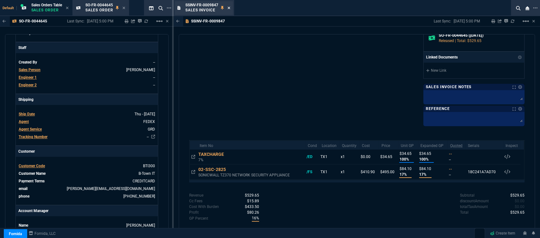
click at [229, 6] on icon at bounding box center [229, 8] width 3 height 4
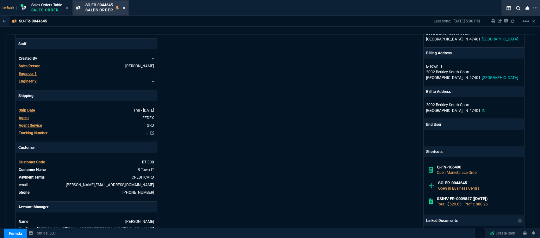
click at [124, 7] on icon at bounding box center [124, 8] width 3 height 4
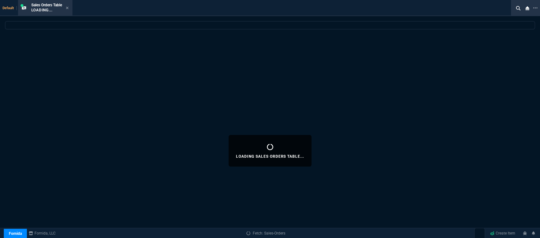
select select
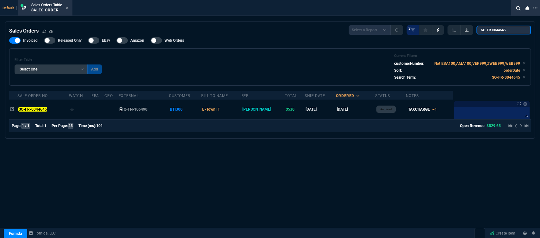
drag, startPoint x: 511, startPoint y: 31, endPoint x: 470, endPoint y: 29, distance: 40.2
click at [470, 29] on div "Select a Report Opened Today Invoiced Only Exclude Invoiced Configuration Statu…" at bounding box center [440, 29] width 182 height 9
paste input "28"
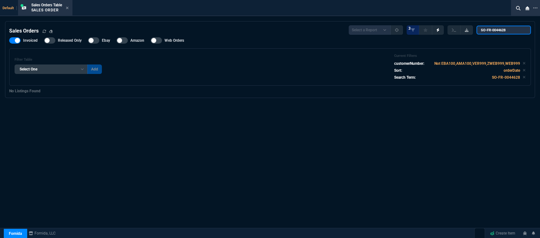
type input "SO-FR-0044628"
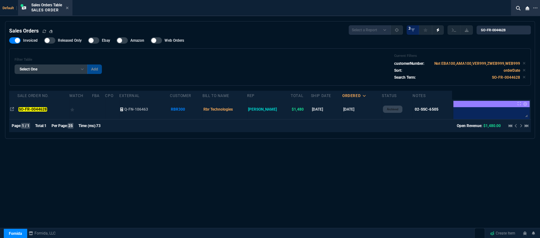
click at [327, 111] on td "7/22/25" at bounding box center [326, 110] width 31 height 20
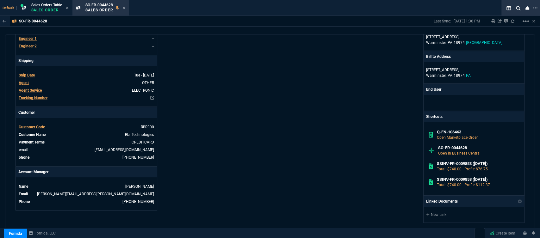
scroll to position [317, 0]
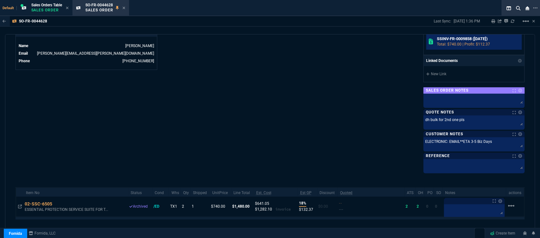
click at [443, 41] on p "Total: $740.00 | Profit: $112.37" at bounding box center [478, 44] width 83 height 6
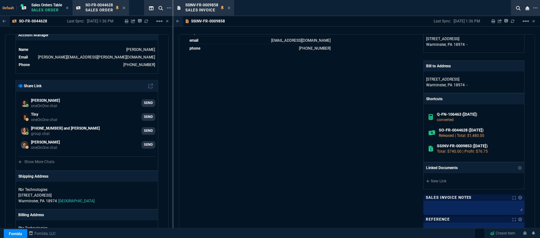
scroll to position [271, 0]
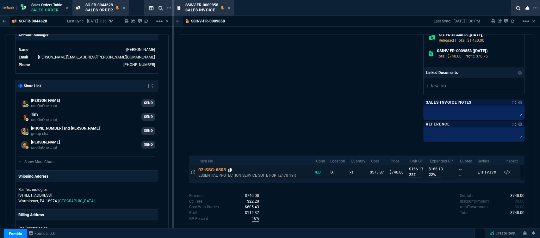
click at [230, 169] on icon at bounding box center [230, 170] width 3 height 4
click at [230, 6] on div "SSINV-FR-0009858 Sales Invoice" at bounding box center [204, 8] width 58 height 14
click at [229, 6] on fa-icon at bounding box center [229, 8] width 3 height 4
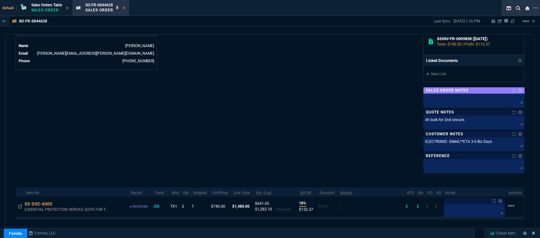
drag, startPoint x: 125, startPoint y: 7, endPoint x: 110, endPoint y: 21, distance: 20.4
click at [125, 7] on icon at bounding box center [124, 8] width 3 height 4
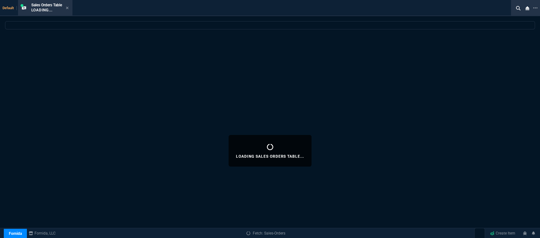
select select
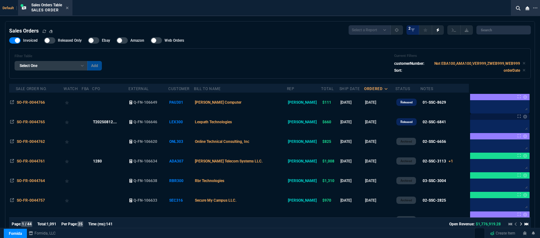
select select "12: [PERSON_NAME]"
select select
click at [507, 32] on input "search" at bounding box center [504, 30] width 54 height 9
click at [493, 32] on input "search" at bounding box center [504, 30] width 54 height 9
paste input "SO-FR-0044628"
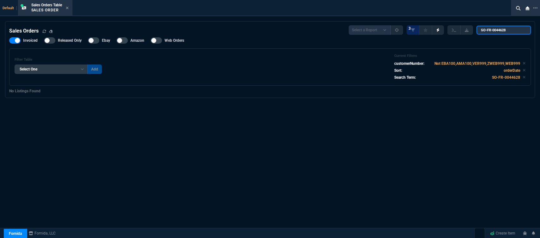
type input "SO-FR-0044628"
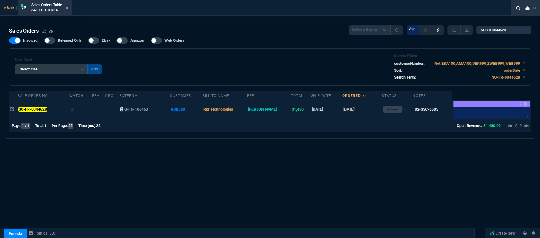
click at [359, 109] on td "[DATE]" at bounding box center [363, 110] width 40 height 20
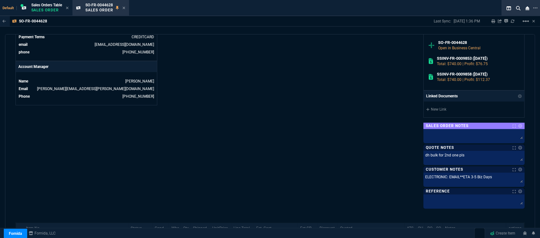
scroll to position [359, 0]
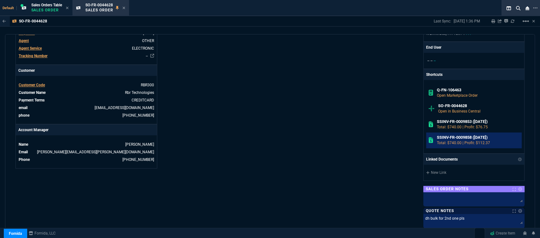
click at [463, 140] on h6 "SSINV-FR-0009858 ([DATE])" at bounding box center [478, 137] width 83 height 5
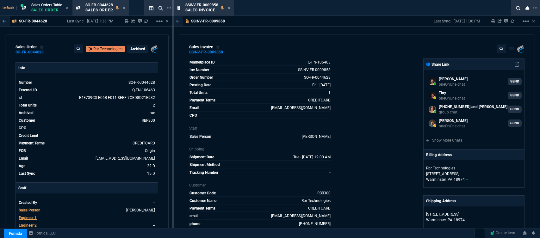
select select "12: [PERSON_NAME]"
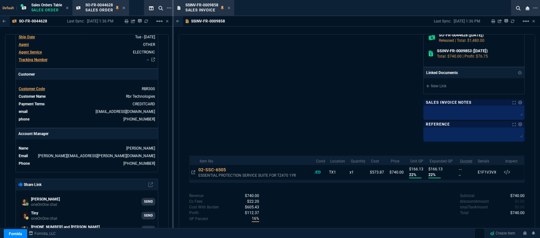
scroll to position [236, 0]
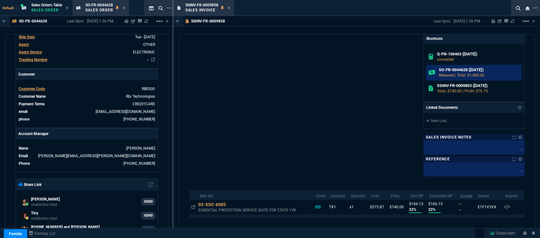
click at [457, 74] on p "Released | Total: $1,480.00" at bounding box center [479, 75] width 80 height 6
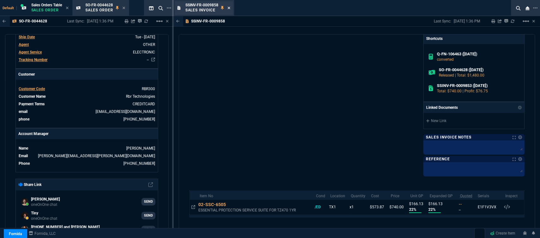
click at [230, 6] on icon at bounding box center [229, 8] width 3 height 4
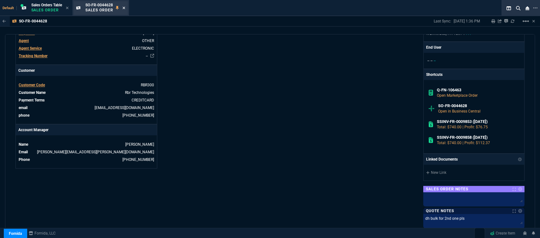
click at [125, 6] on fa-icon at bounding box center [124, 8] width 3 height 4
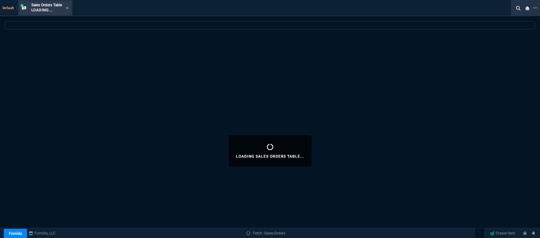
select select
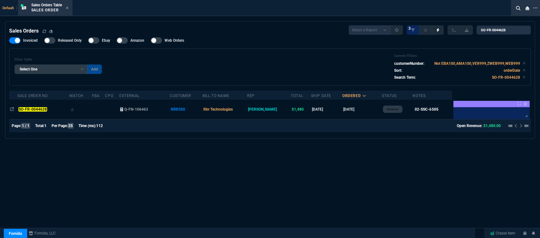
drag, startPoint x: 66, startPoint y: 6, endPoint x: 275, endPoint y: 65, distance: 217.4
click at [69, 6] on icon at bounding box center [67, 8] width 3 height 4
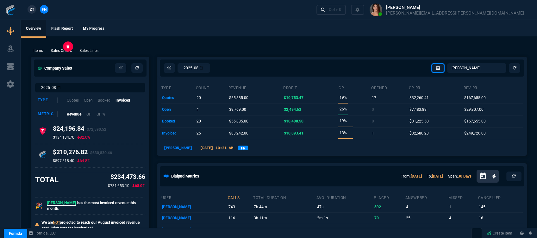
click at [63, 49] on p "Sales Orders" at bounding box center [61, 51] width 21 height 6
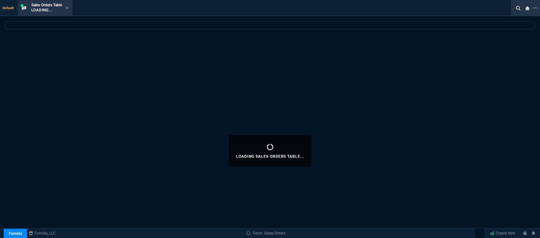
select select
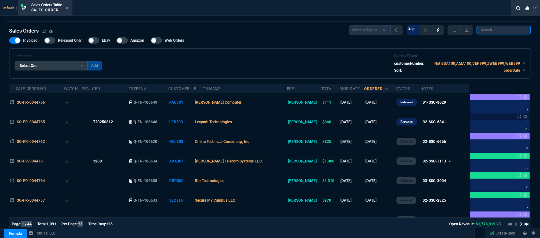
click at [506, 29] on input "search" at bounding box center [504, 30] width 54 height 9
paste input "SO-FR-0044644"
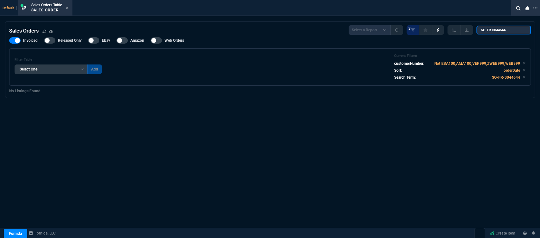
type input "SO-FR-0044644"
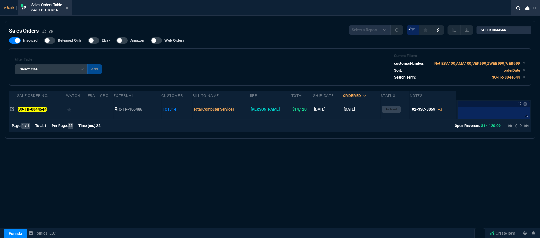
click at [250, 110] on td "Total Computer Services" at bounding box center [221, 110] width 58 height 20
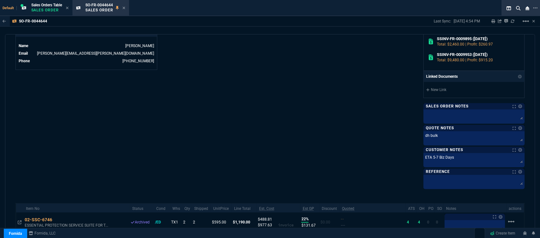
scroll to position [281, 0]
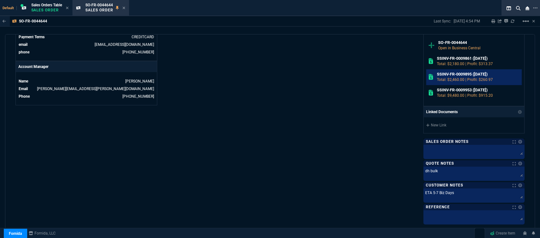
click at [464, 79] on p "Total: $2,460.00 | Profit: $260.97" at bounding box center [478, 80] width 83 height 6
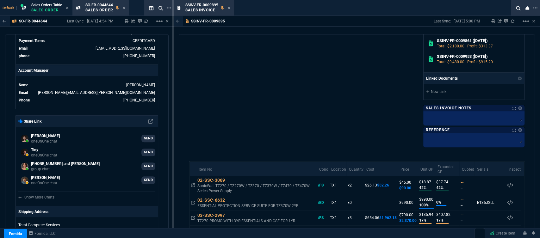
scroll to position [344, 0]
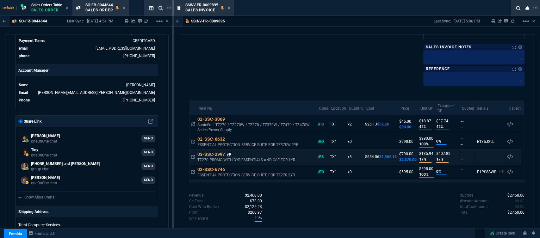
click at [230, 153] on icon at bounding box center [229, 155] width 3 height 4
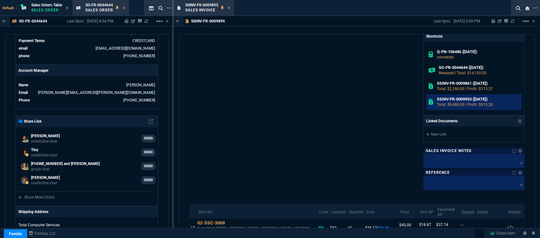
click at [454, 99] on h6 "SSINV-FR-0009953 ([DATE])" at bounding box center [478, 99] width 83 height 5
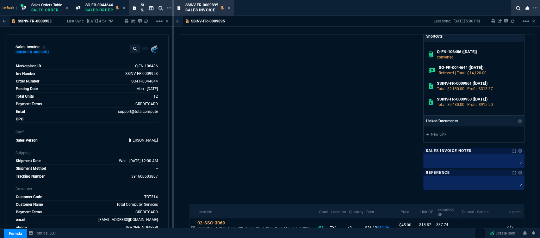
scroll to position [344, 0]
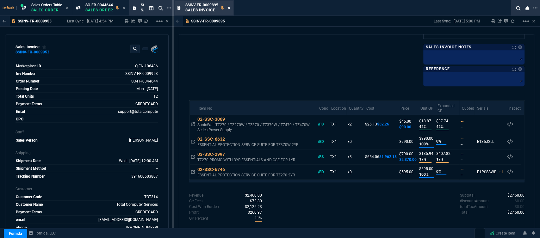
click at [229, 8] on icon at bounding box center [229, 8] width 3 height 3
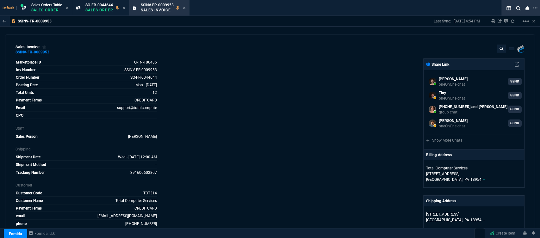
click at [187, 6] on div "SSINV-FR-0009953 Sales Invoice" at bounding box center [159, 8] width 58 height 14
click at [186, 9] on icon at bounding box center [184, 8] width 3 height 4
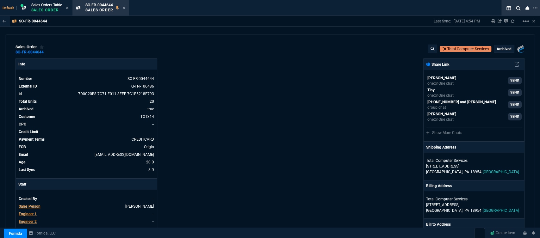
click at [124, 8] on icon at bounding box center [124, 8] width 3 height 4
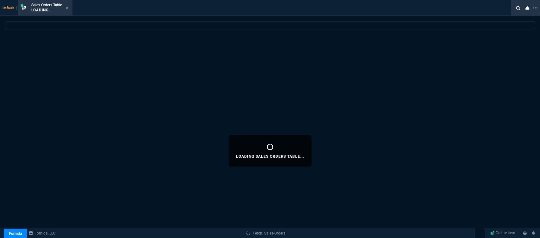
select select
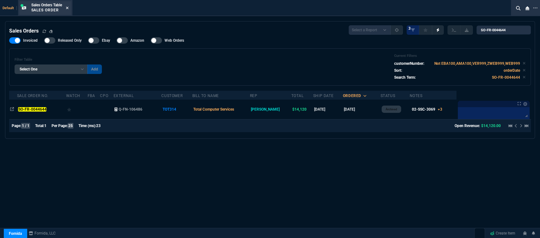
click at [66, 7] on icon at bounding box center [67, 8] width 3 height 4
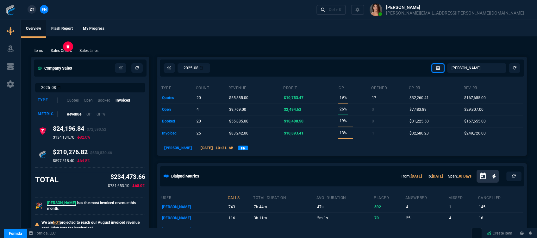
click at [57, 49] on p "Sales Orders" at bounding box center [61, 51] width 21 height 6
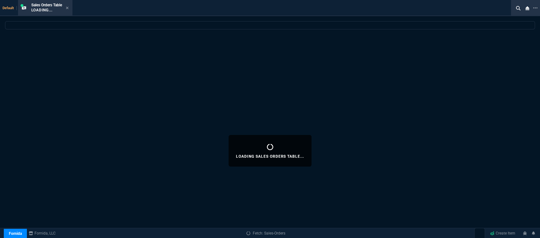
select select
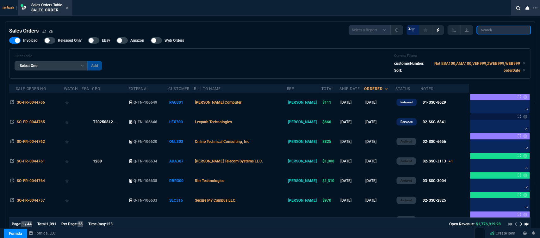
click at [497, 29] on input "search" at bounding box center [504, 30] width 54 height 9
paste input "SO-FR-0044655"
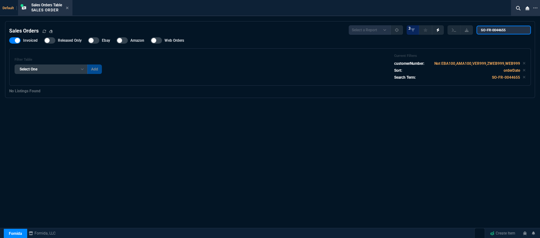
click at [486, 31] on input "SO-FR-0044655" at bounding box center [504, 30] width 54 height 9
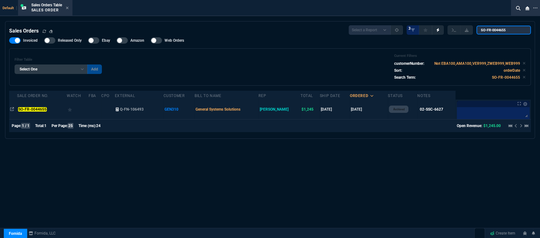
type input "SO-FR-0044655"
click at [259, 110] on td "General Systems Solutions" at bounding box center [227, 110] width 64 height 20
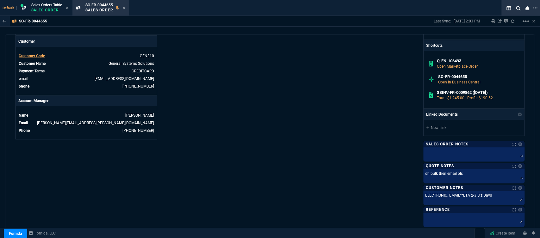
scroll to position [246, 0]
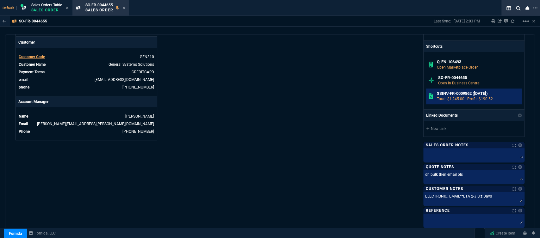
click at [455, 92] on h6 "SSINV-FR-0009862 (7-27-25)" at bounding box center [478, 93] width 83 height 5
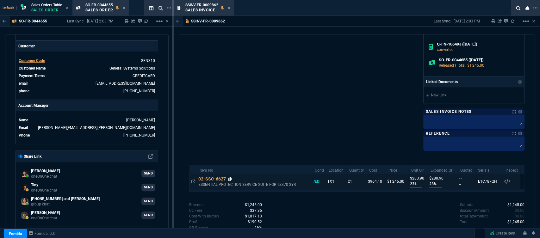
click at [230, 178] on icon at bounding box center [230, 180] width 3 height 4
click at [229, 8] on icon at bounding box center [229, 8] width 3 height 3
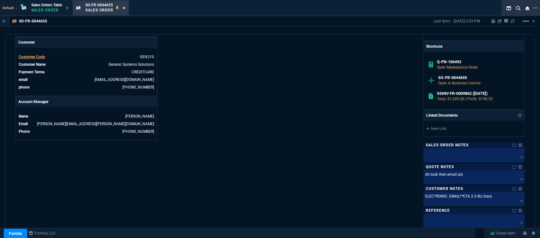
click at [125, 8] on icon at bounding box center [124, 8] width 3 height 3
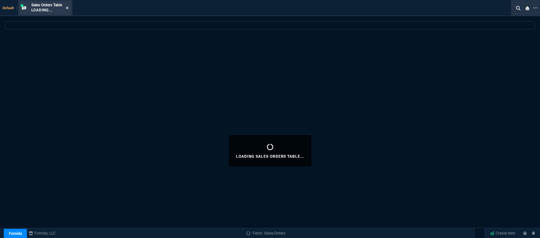
select select
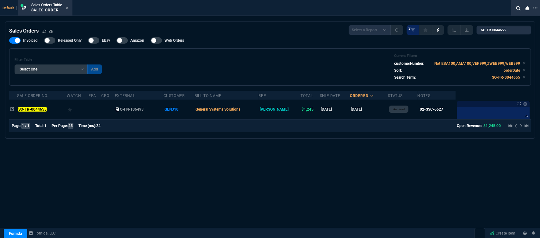
click at [68, 8] on icon at bounding box center [67, 8] width 3 height 3
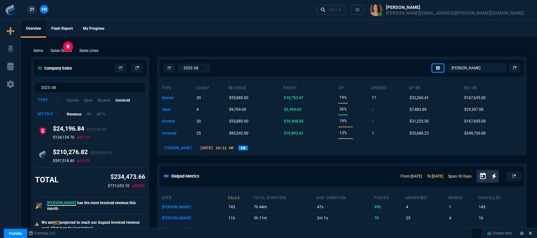
click at [64, 50] on p "Sales Orders" at bounding box center [61, 51] width 21 height 6
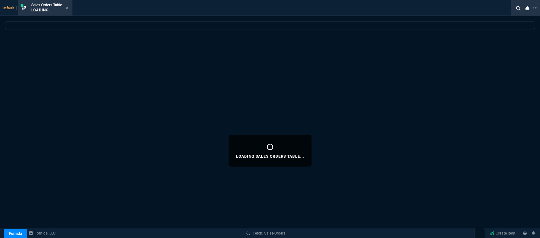
select select
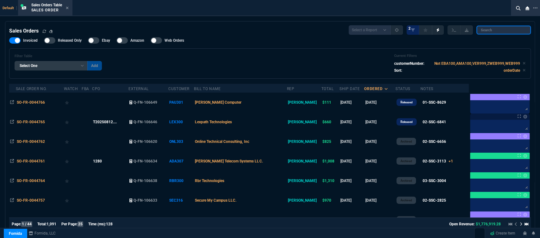
click at [500, 33] on input "search" at bounding box center [504, 30] width 54 height 9
paste input "SO-FR-0044668"
type input "SO-FR-0044668"
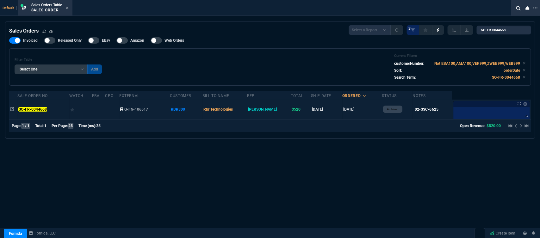
click at [247, 111] on td "Rbr Technologies" at bounding box center [225, 110] width 45 height 20
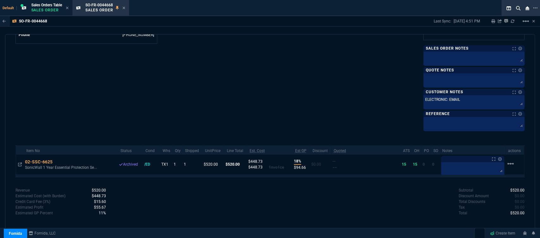
scroll to position [237, 0]
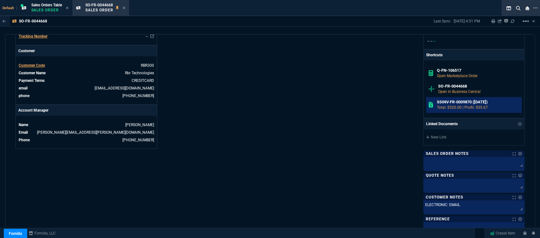
click at [463, 103] on h6 "SSINV-FR-0009870 (7-27-25)" at bounding box center [478, 102] width 83 height 5
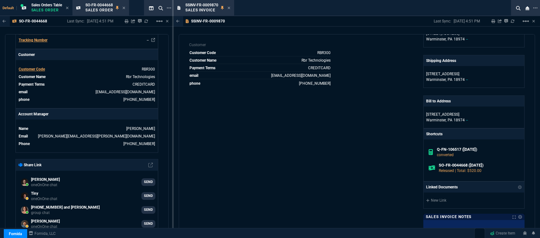
scroll to position [255, 0]
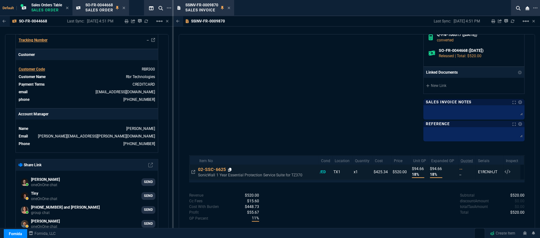
click at [230, 170] on icon at bounding box center [229, 170] width 3 height 4
click at [230, 7] on icon at bounding box center [229, 8] width 3 height 3
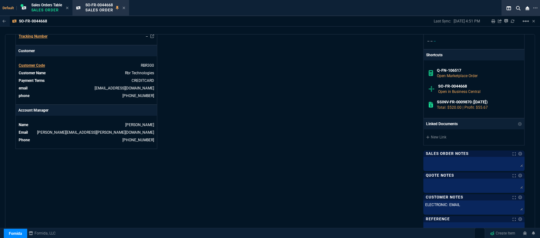
scroll to position [343, 0]
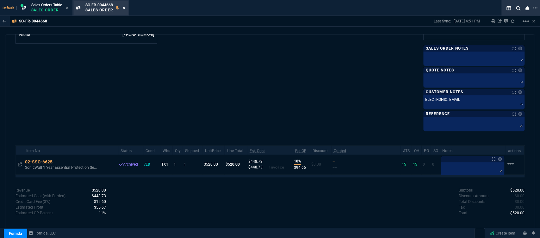
click at [124, 8] on icon at bounding box center [124, 8] width 3 height 3
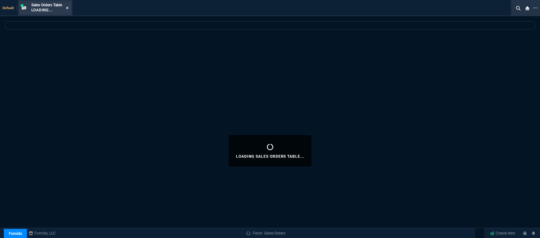
select select
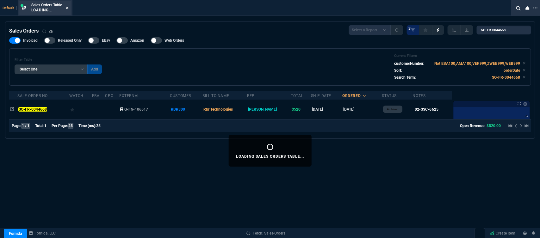
click at [69, 7] on icon at bounding box center [67, 8] width 3 height 4
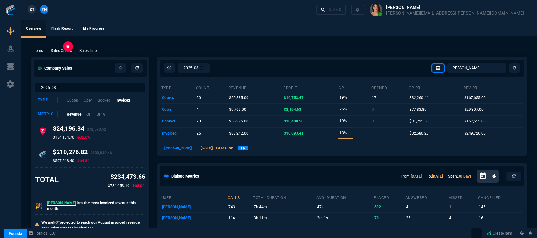
click at [69, 49] on p "Sales Orders" at bounding box center [61, 51] width 21 height 6
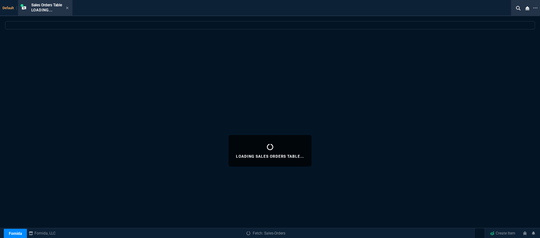
select select
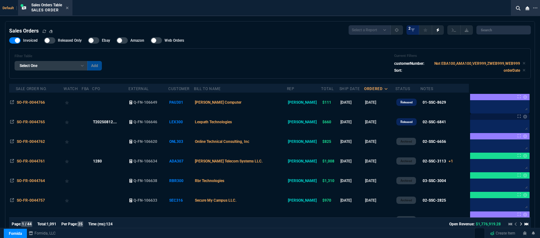
select select "12: [PERSON_NAME]"
select select
click at [508, 29] on input "search" at bounding box center [504, 30] width 54 height 9
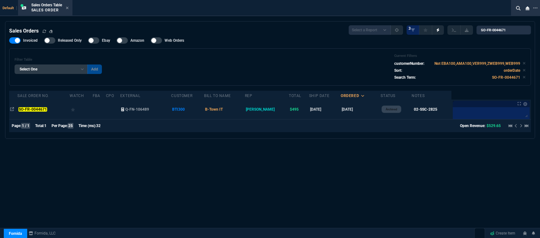
type input "SO-FR-0044671"
click at [325, 112] on td "[DATE]" at bounding box center [325, 110] width 32 height 20
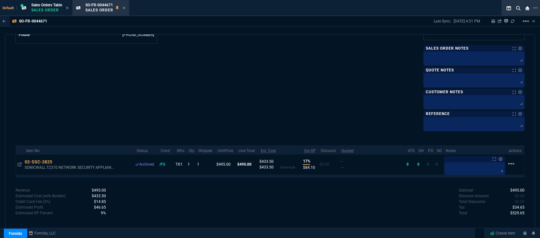
scroll to position [237, 0]
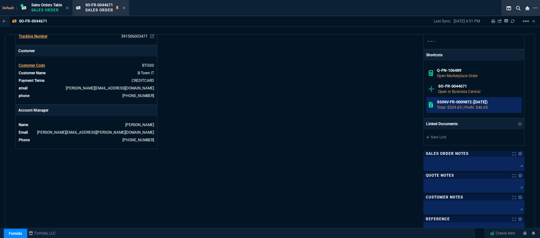
click at [457, 104] on h6 "SSINV-FR-0009872 ([DATE])" at bounding box center [478, 102] width 83 height 5
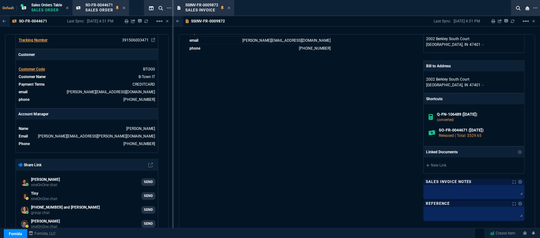
scroll to position [255, 0]
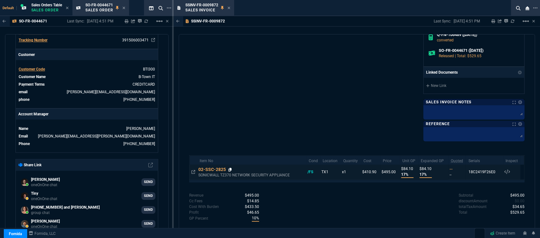
click at [231, 169] on icon at bounding box center [230, 170] width 3 height 4
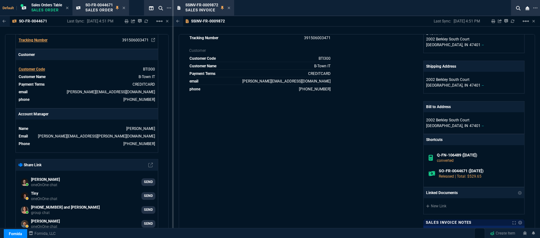
scroll to position [0, 0]
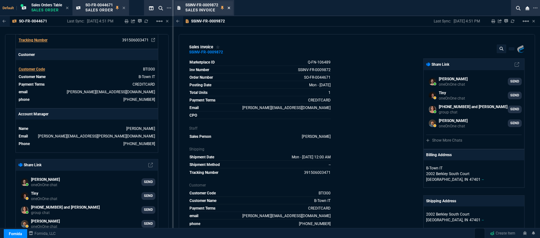
click at [230, 8] on icon at bounding box center [229, 8] width 3 height 3
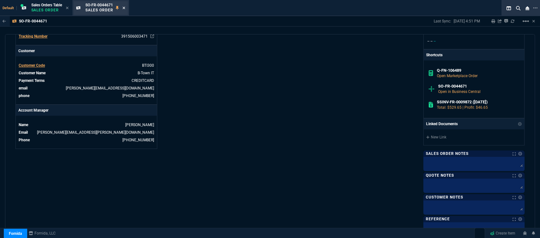
click at [125, 8] on icon at bounding box center [124, 8] width 3 height 4
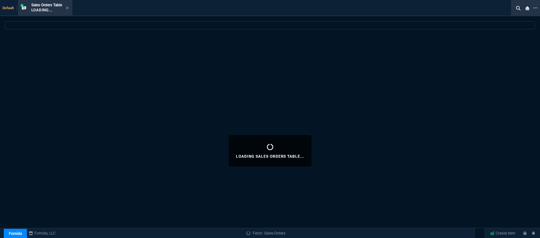
select select
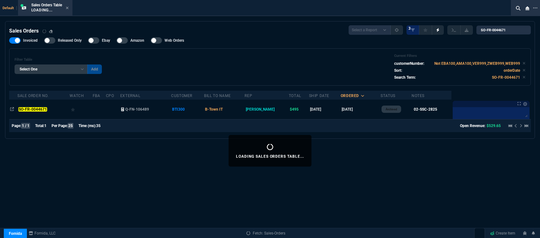
select select "12: [PERSON_NAME]"
click at [68, 7] on icon at bounding box center [67, 8] width 3 height 4
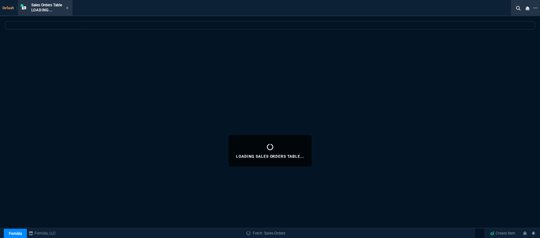
select select
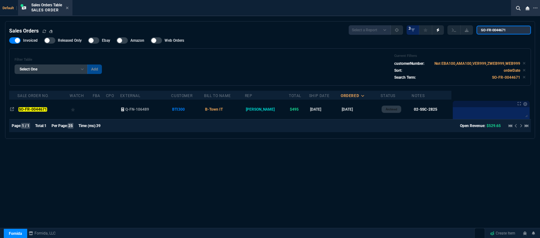
click at [517, 28] on input "SO-FR-0044671" at bounding box center [504, 30] width 54 height 9
drag, startPoint x: 513, startPoint y: 29, endPoint x: 480, endPoint y: 28, distance: 32.9
click at [480, 28] on input "SO-FR-0044671" at bounding box center [504, 30] width 54 height 9
paste input "6"
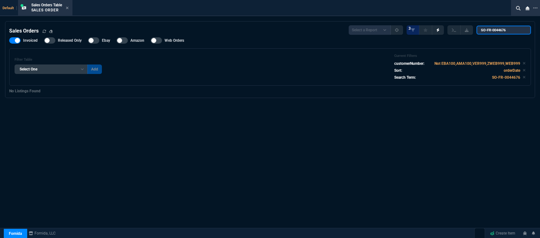
type input "SO-FR-0044676"
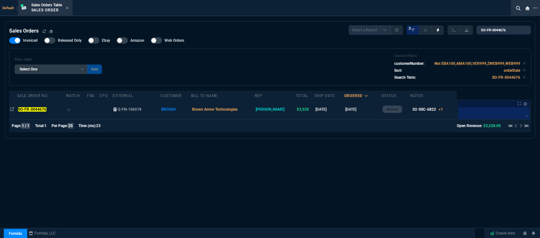
click at [255, 109] on td "Brown Arrow Technologies" at bounding box center [223, 110] width 64 height 20
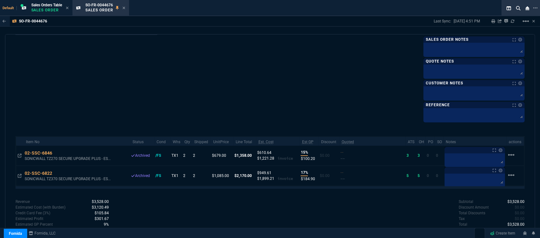
scroll to position [246, 0]
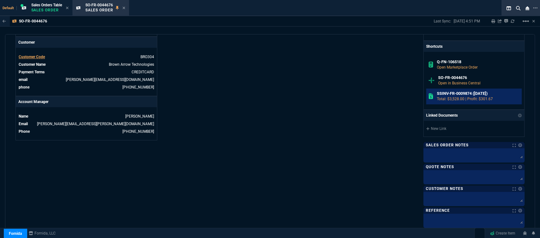
click at [449, 92] on h6 "SSINV-FR-0009874 ([DATE])" at bounding box center [478, 93] width 83 height 5
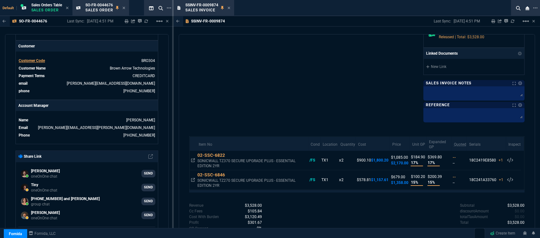
scroll to position [284, 0]
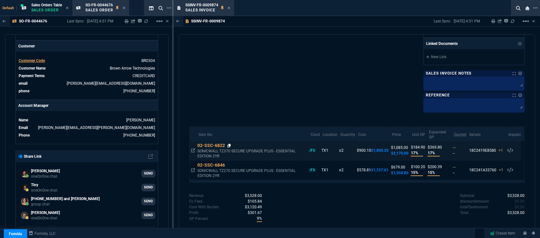
click at [229, 145] on icon at bounding box center [229, 146] width 3 height 4
click at [229, 165] on icon at bounding box center [229, 166] width 3 height 4
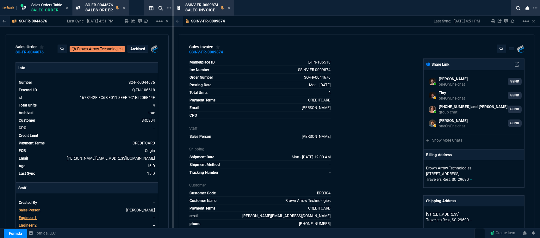
select select "12: [PERSON_NAME]"
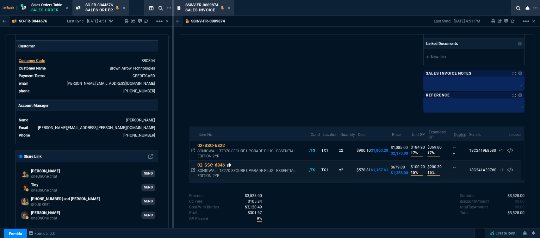
click at [230, 164] on icon at bounding box center [229, 166] width 3 height 4
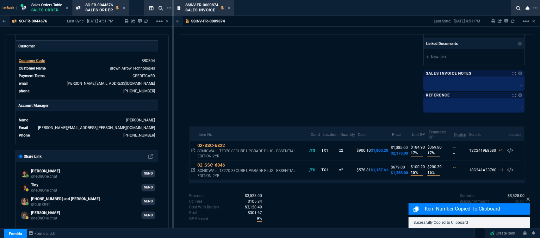
drag, startPoint x: 318, startPoint y: 204, endPoint x: 272, endPoint y: 63, distance: 147.9
click at [318, 204] on div "Revenue $3,528.00 Cost $2,957.81 Cc Fees $105.84 Cost With Burden $3,120.49 Pro…" at bounding box center [273, 208] width 168 height 31
click at [229, 6] on icon at bounding box center [229, 8] width 3 height 4
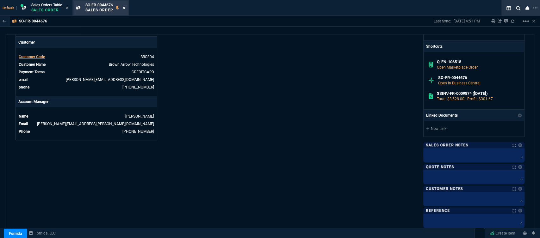
click at [125, 6] on fa-icon at bounding box center [124, 8] width 3 height 4
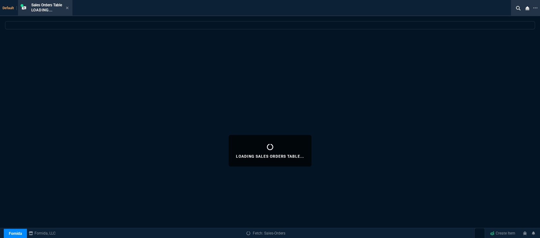
select select
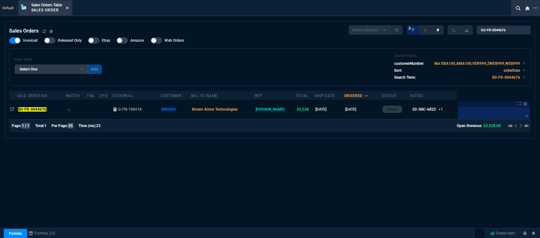
click at [68, 7] on icon at bounding box center [67, 8] width 3 height 4
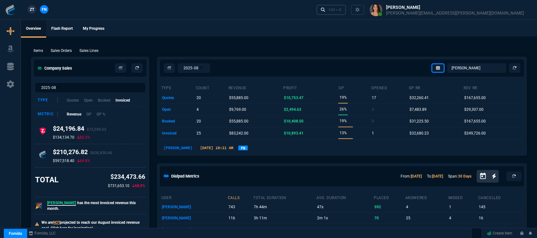
click at [342, 11] on div "Ctrl + K" at bounding box center [335, 9] width 13 height 5
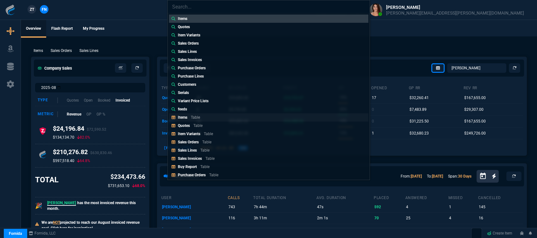
click at [221, 118] on link "Items Table" at bounding box center [268, 117] width 199 height 8
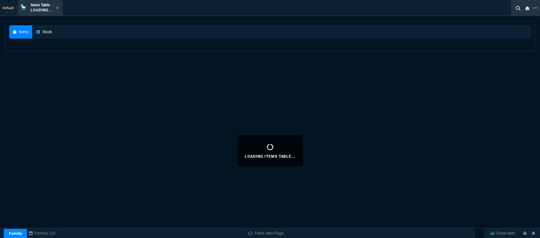
select select
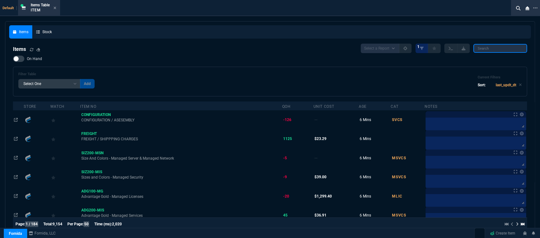
click at [509, 48] on input "search" at bounding box center [501, 48] width 54 height 9
paste input "02-SSC-6846"
type input "02-SSC-6846"
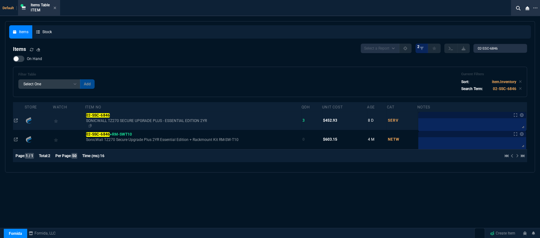
click at [261, 122] on span "SONICWALL TZ270 SECURE UPGRADE PLUS - ESSENTIAL EDITION 2YR" at bounding box center [193, 120] width 215 height 5
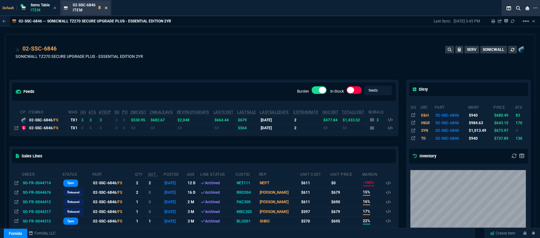
click at [107, 7] on icon at bounding box center [106, 8] width 3 height 4
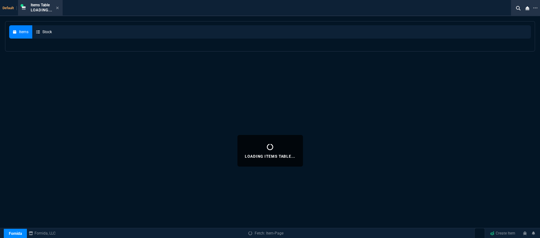
select select
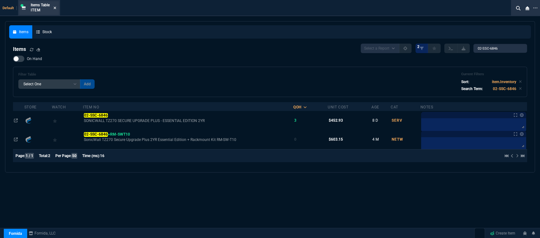
click at [55, 7] on icon at bounding box center [55, 8] width 3 height 4
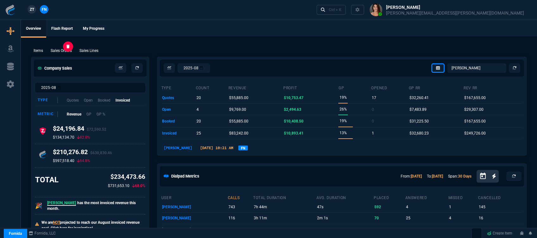
click at [66, 51] on p "Sales Orders" at bounding box center [61, 51] width 21 height 6
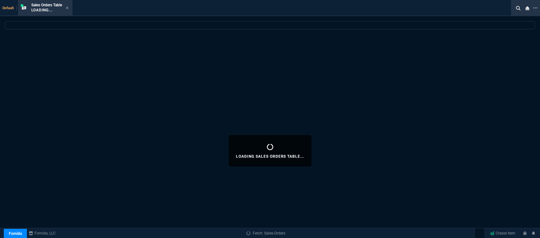
select select
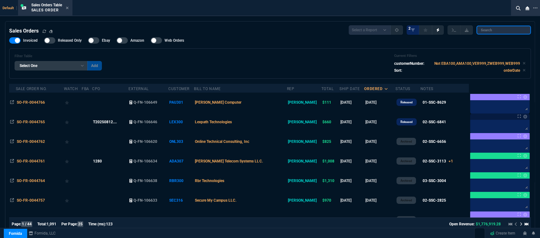
click at [504, 31] on input "search" at bounding box center [504, 30] width 54 height 9
paste input "SO-FR-0044649"
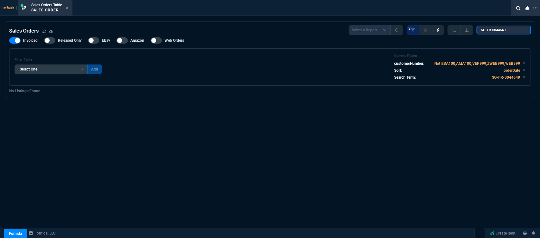
type input "SO-FR-0044649"
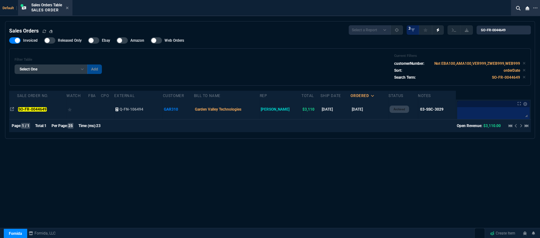
click at [260, 110] on td "Garden Valley Technologies" at bounding box center [227, 110] width 66 height 20
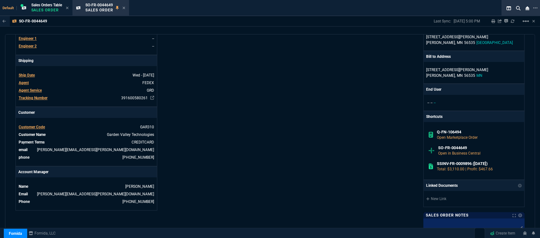
scroll to position [343, 0]
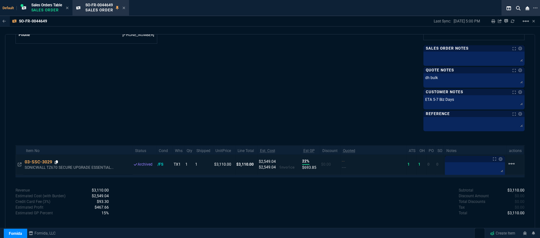
click at [57, 162] on icon at bounding box center [56, 163] width 3 height 4
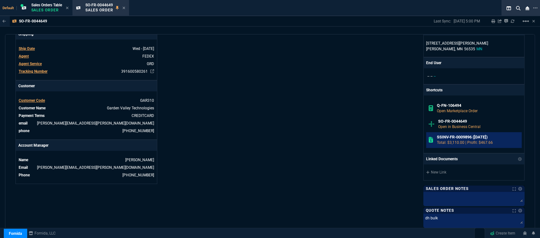
click at [462, 142] on p "Total: $3,110.00 | Profit: $467.66" at bounding box center [478, 143] width 83 height 6
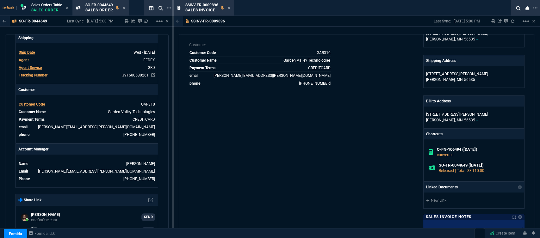
scroll to position [265, 0]
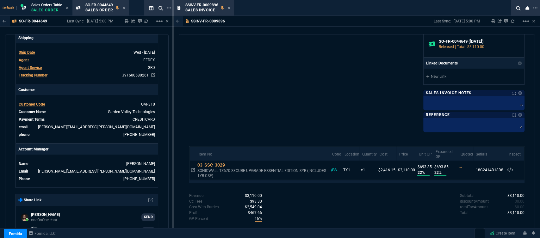
click at [227, 8] on div "SSINV-FR-0009896 Sales Invoice" at bounding box center [208, 8] width 45 height 11
click at [228, 8] on icon at bounding box center [229, 8] width 3 height 4
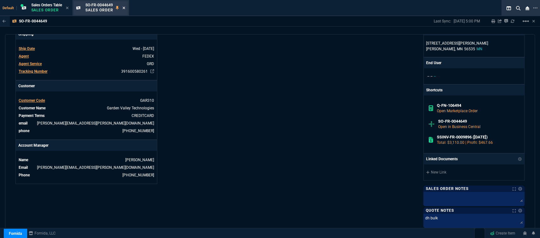
click at [124, 8] on icon at bounding box center [124, 8] width 3 height 4
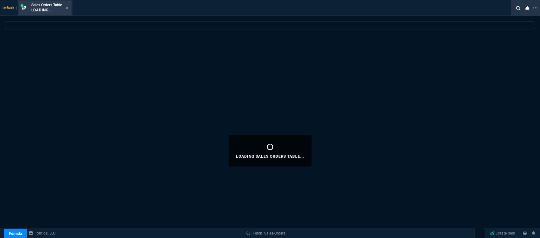
select select
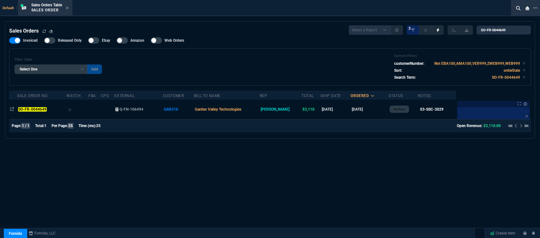
click at [66, 6] on div "Sales Orders Table Sales Order" at bounding box center [49, 8] width 37 height 11
click at [508, 29] on input "SO-FR-0044649" at bounding box center [504, 30] width 54 height 9
drag, startPoint x: 512, startPoint y: 28, endPoint x: 474, endPoint y: 27, distance: 37.7
click at [474, 27] on div "Select a Report Opened [DATE] Invoiced Only Exclude Invoiced Configuration Stat…" at bounding box center [440, 29] width 182 height 9
paste input "SO-FR-004466"
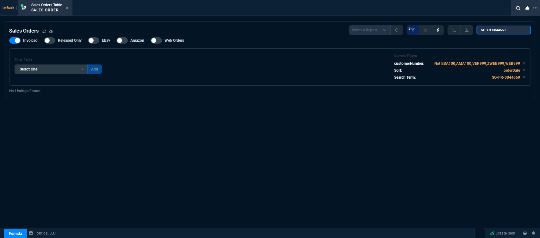
click at [486, 32] on input "SO-FR-0044669" at bounding box center [504, 30] width 54 height 9
type input "SO-FR-0044669"
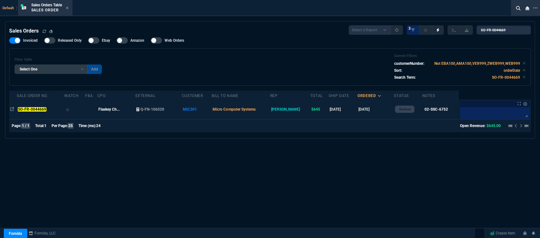
click at [270, 108] on td "Micro Computer Systems" at bounding box center [241, 110] width 58 height 20
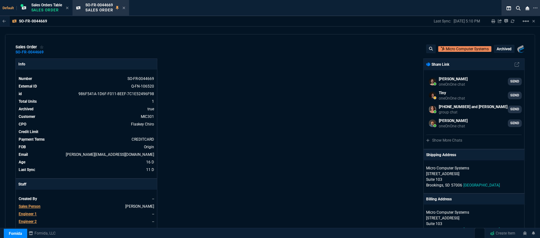
scroll to position [211, 0]
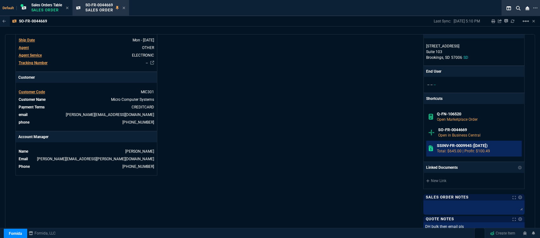
click at [461, 143] on h6 "SSINV-FR-0009945 ([DATE])" at bounding box center [478, 145] width 83 height 5
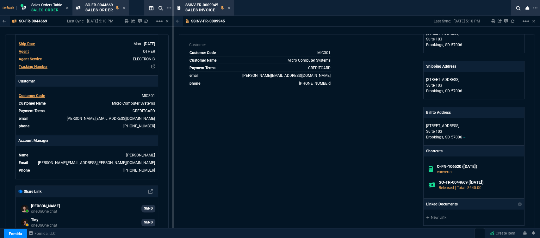
scroll to position [273, 0]
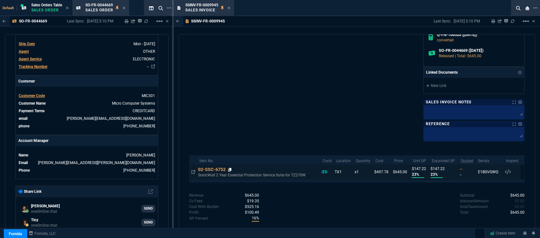
click at [230, 168] on icon at bounding box center [229, 170] width 3 height 4
click at [228, 8] on icon at bounding box center [229, 8] width 3 height 4
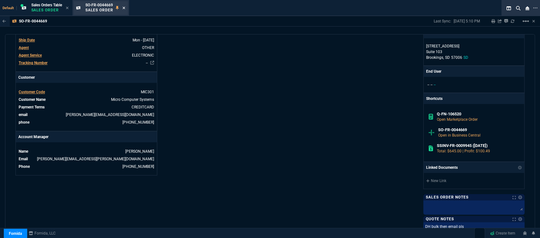
click at [125, 6] on fa-icon at bounding box center [124, 8] width 3 height 4
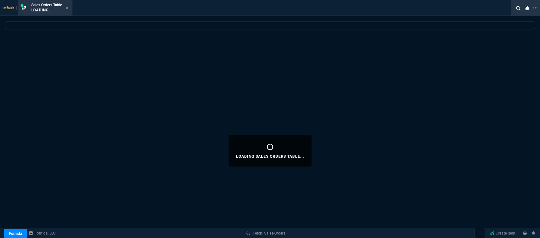
select select
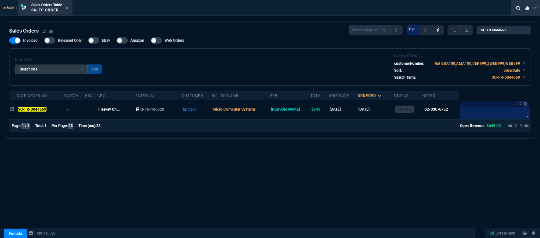
click at [67, 7] on icon at bounding box center [67, 8] width 3 height 3
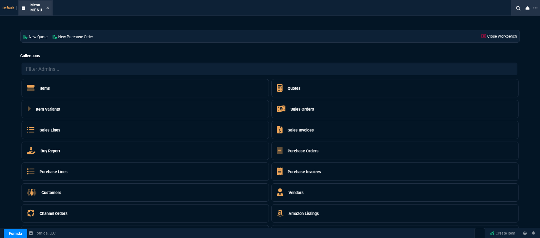
click at [47, 7] on icon at bounding box center [47, 8] width 3 height 4
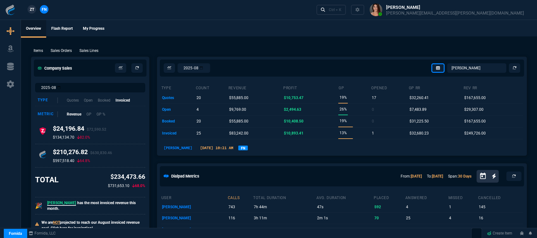
click at [58, 47] on div "Items Sales Orders Sales Lines Add Link" at bounding box center [279, 51] width 496 height 8
click at [59, 50] on p "Sales Orders" at bounding box center [61, 51] width 21 height 6
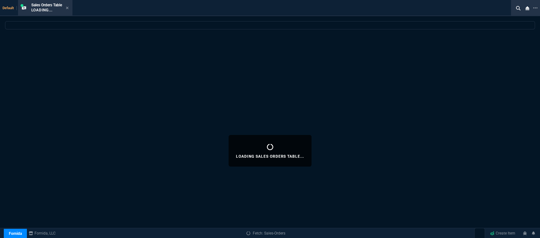
select select
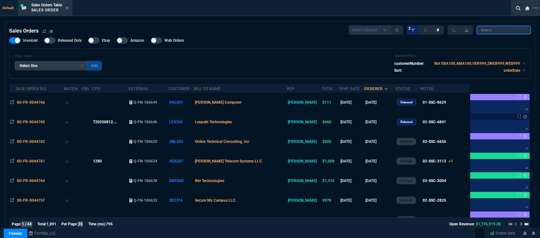
click at [505, 30] on input "search" at bounding box center [504, 30] width 54 height 9
paste input "SO-FR-0044578"
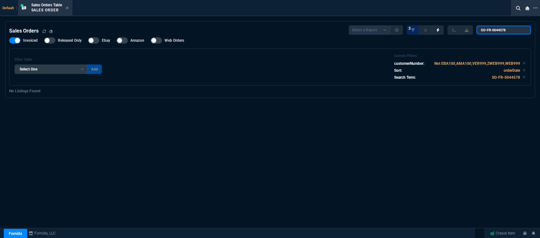
type input "SO-FR-0044578"
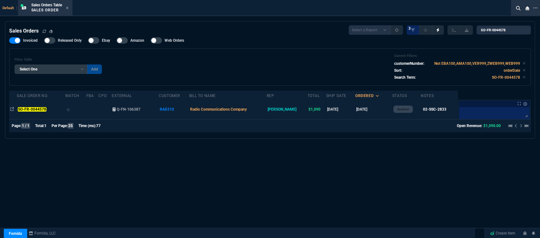
click at [262, 111] on td "Radio Communications Company" at bounding box center [228, 110] width 78 height 20
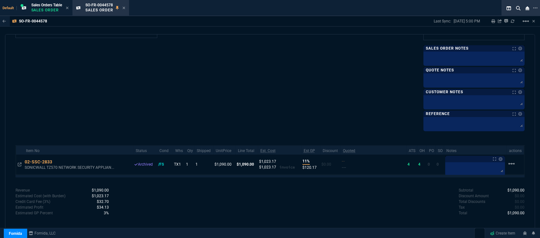
scroll to position [278, 0]
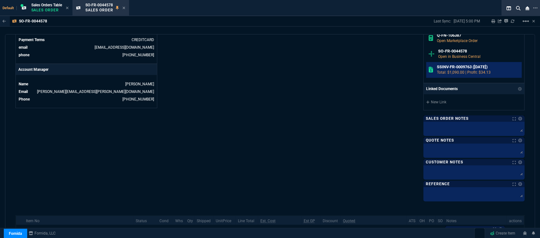
click at [468, 70] on p "Total: $1,090.00 | Profit: $34.13" at bounding box center [478, 73] width 83 height 6
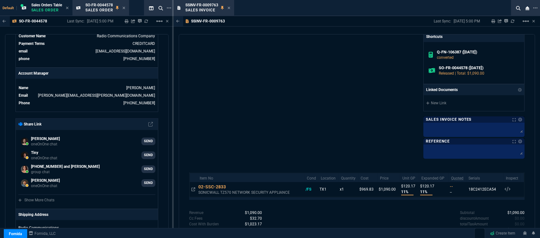
scroll to position [261, 0]
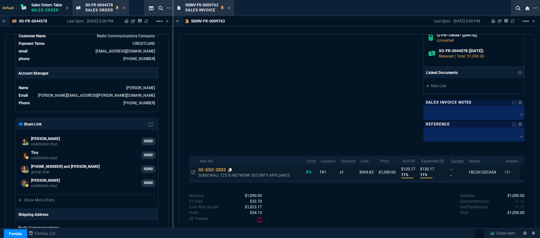
click at [230, 169] on icon at bounding box center [230, 170] width 3 height 4
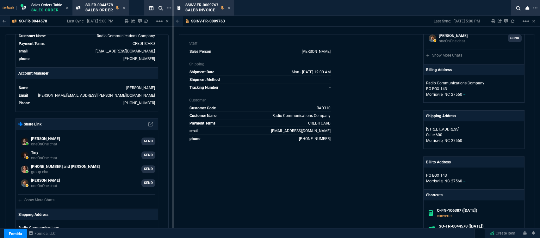
scroll to position [0, 0]
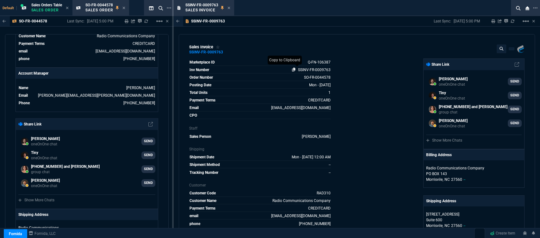
click at [294, 70] on icon at bounding box center [293, 70] width 3 height 4
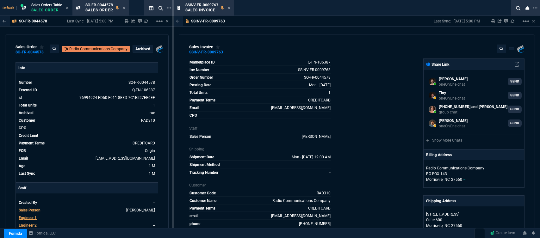
select select "12: [PERSON_NAME]"
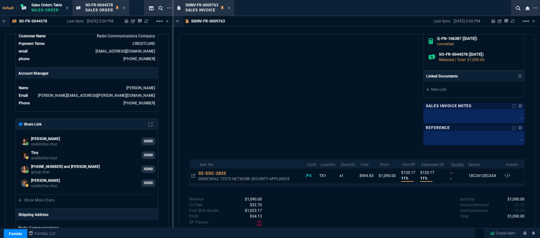
scroll to position [261, 0]
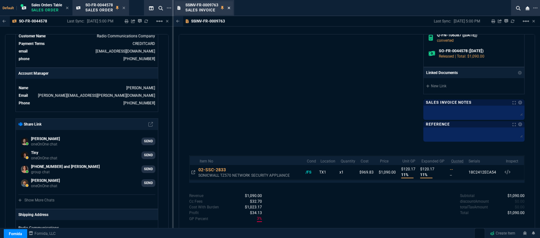
click at [229, 7] on icon at bounding box center [229, 8] width 3 height 4
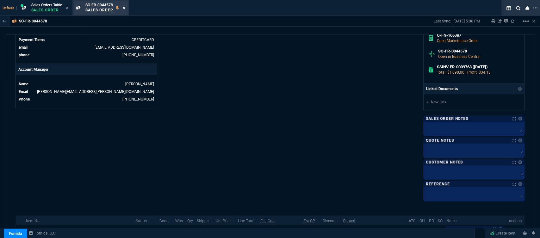
click at [124, 7] on icon at bounding box center [124, 8] width 3 height 4
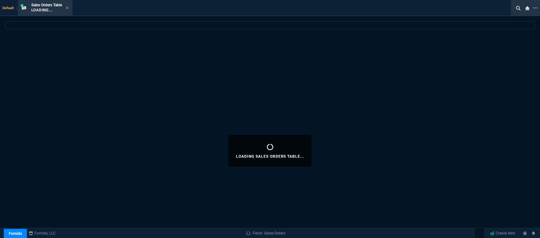
select select
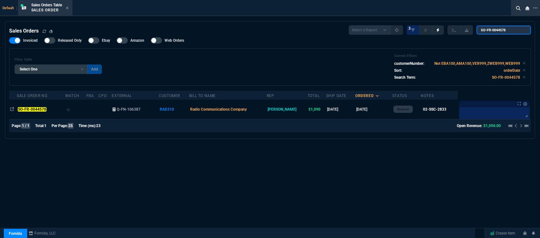
click at [512, 31] on input "SO-FR-0044578" at bounding box center [504, 30] width 54 height 9
drag, startPoint x: 512, startPoint y: 31, endPoint x: 472, endPoint y: 28, distance: 39.3
click at [472, 28] on div "Select a Report Opened [DATE] Invoiced Only Exclude Invoiced Configuration Stat…" at bounding box center [440, 29] width 182 height 9
paste input "5"
type input "SO-FR-0044558"
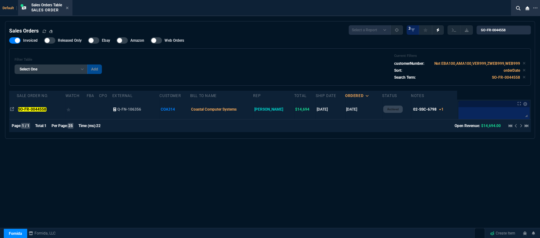
click at [254, 110] on td "Coastal Computer Systems" at bounding box center [221, 110] width 63 height 20
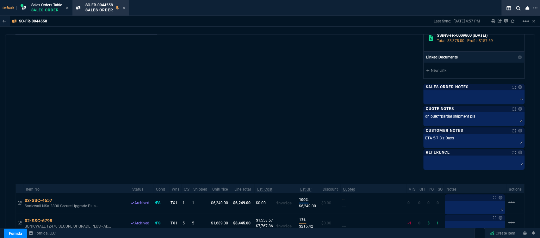
scroll to position [317, 0]
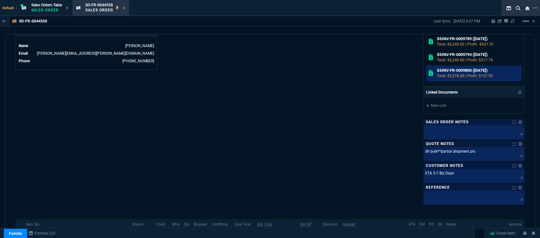
click at [451, 75] on p "Total: $3,378.00 | Profit: $157.59" at bounding box center [478, 76] width 83 height 6
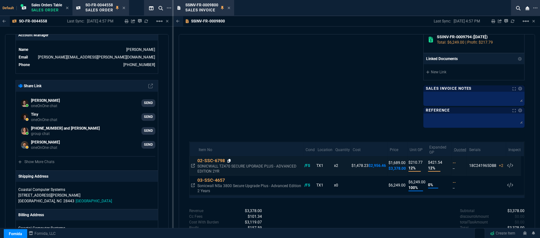
click at [230, 160] on icon at bounding box center [229, 161] width 3 height 4
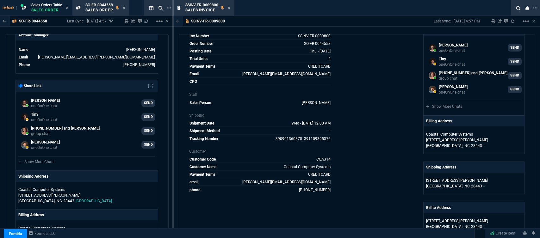
scroll to position [0, 0]
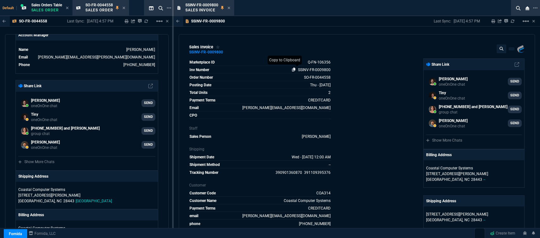
click at [293, 70] on icon at bounding box center [293, 70] width 3 height 4
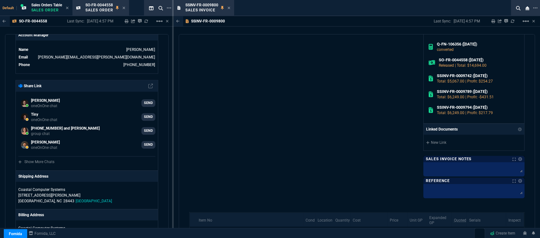
scroll to position [332, 0]
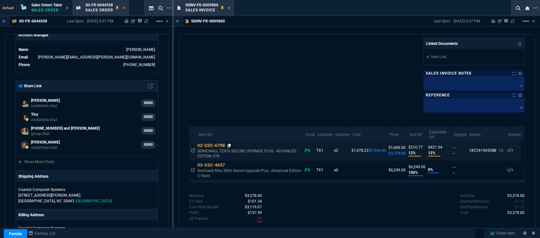
click at [229, 145] on icon at bounding box center [229, 146] width 3 height 4
click at [227, 7] on div "SSINV-FR-0009800 Sales Invoice" at bounding box center [208, 8] width 45 height 11
click at [231, 7] on div "SSINV-FR-0009800 Sales Invoice" at bounding box center [204, 8] width 58 height 14
click at [230, 8] on icon at bounding box center [229, 8] width 3 height 4
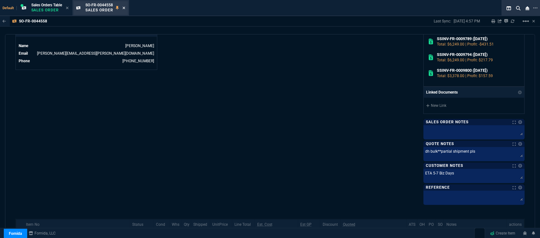
click at [124, 7] on icon at bounding box center [124, 8] width 3 height 4
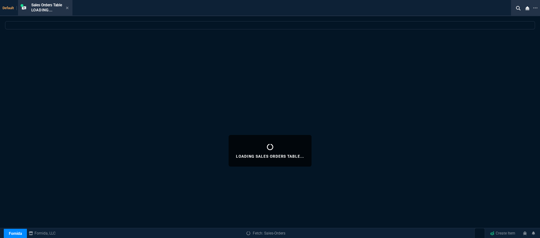
select select
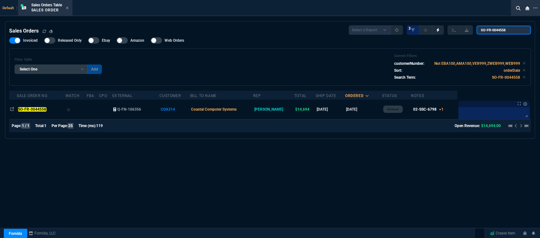
click at [512, 31] on input "SO-FR-0044558" at bounding box center [504, 30] width 54 height 9
drag, startPoint x: 512, startPoint y: 31, endPoint x: 476, endPoint y: 28, distance: 36.2
click at [476, 28] on div "Select a Report Opened [DATE] Invoiced Only Exclude Invoiced Configuration Stat…" at bounding box center [440, 29] width 182 height 9
paste input "6"
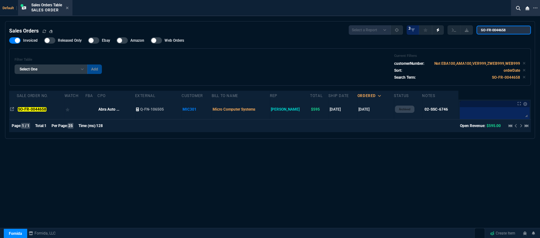
type input "SO-FR-0044658"
click at [270, 111] on td "Micro Computer Systems" at bounding box center [240, 110] width 59 height 20
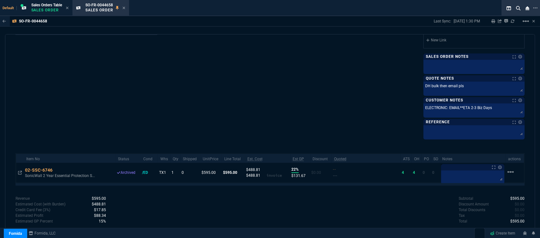
scroll to position [317, 0]
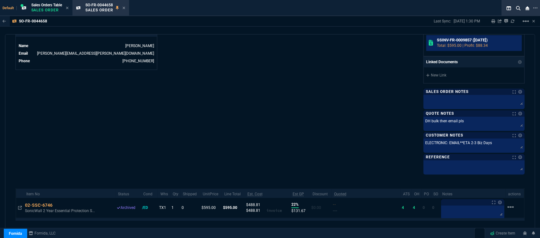
click at [447, 44] on p "Total: $595.00 | Profit: $88.34" at bounding box center [478, 46] width 83 height 6
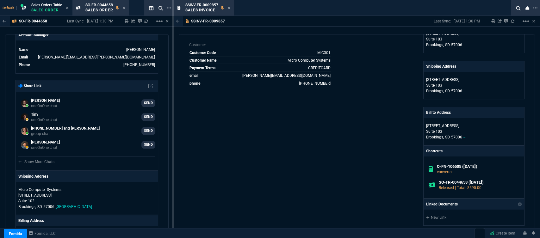
scroll to position [273, 0]
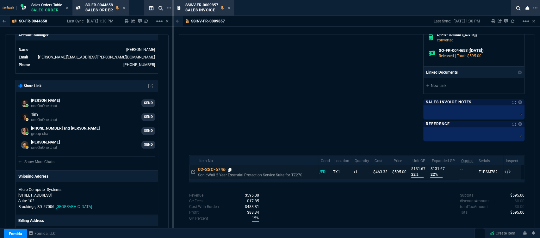
click at [230, 169] on icon at bounding box center [229, 170] width 3 height 4
click at [230, 7] on icon at bounding box center [229, 8] width 3 height 3
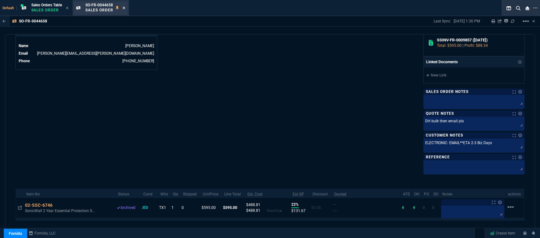
click at [124, 8] on icon at bounding box center [124, 8] width 3 height 4
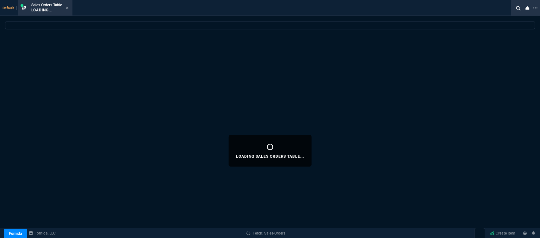
select select
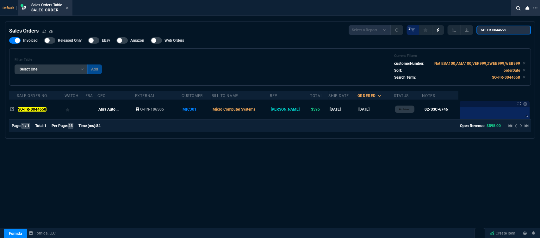
click at [509, 30] on input "SO-FR-0044658" at bounding box center [504, 30] width 54 height 9
drag, startPoint x: 510, startPoint y: 30, endPoint x: 476, endPoint y: 30, distance: 34.2
click at [476, 30] on div "Select a Report Opened [DATE] Invoiced Only Exclude Invoiced Configuration Stat…" at bounding box center [440, 29] width 182 height 9
paste input "87"
type input "SO-FR-0044687"
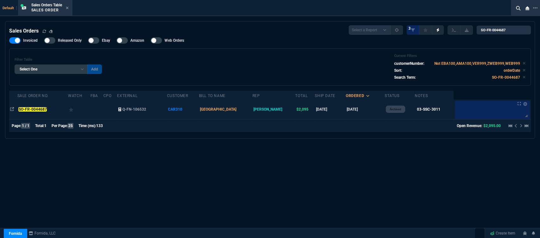
click at [252, 109] on td "[GEOGRAPHIC_DATA]" at bounding box center [226, 110] width 54 height 20
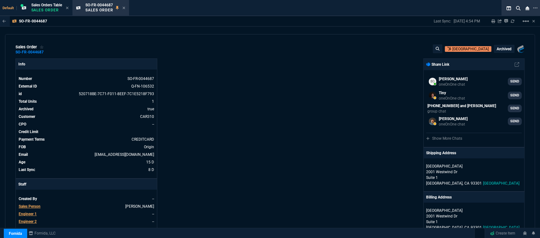
scroll to position [176, 0]
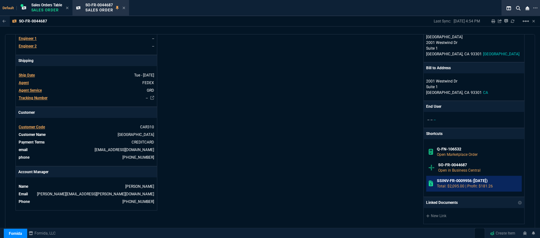
click at [461, 184] on h6 "SSINV-FR-0009956 ([DATE])" at bounding box center [478, 181] width 83 height 5
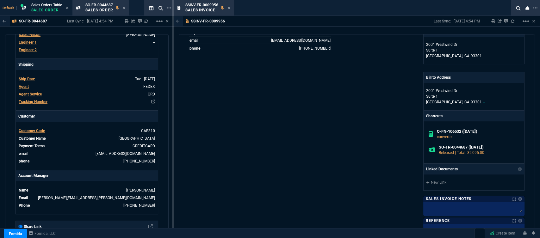
scroll to position [0, 0]
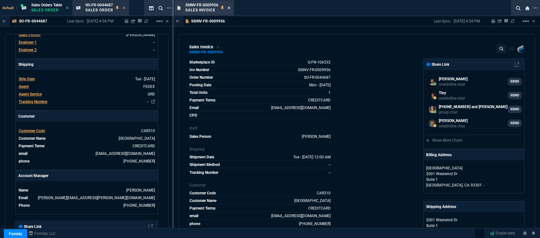
click at [228, 6] on nx-icon at bounding box center [229, 8] width 3 height 5
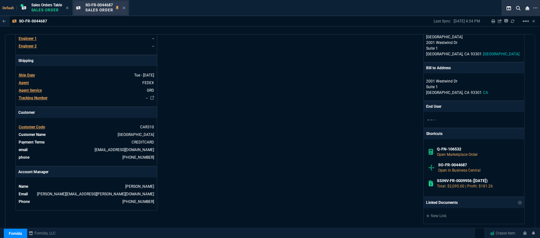
click at [127, 7] on div "SO-FR-0044687 Sales Order" at bounding box center [101, 8] width 54 height 14
click at [123, 6] on div "SO-FR-0044687 Sales Order" at bounding box center [105, 8] width 40 height 11
click at [125, 8] on icon at bounding box center [124, 8] width 3 height 4
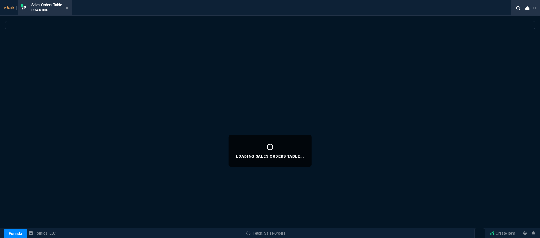
select select
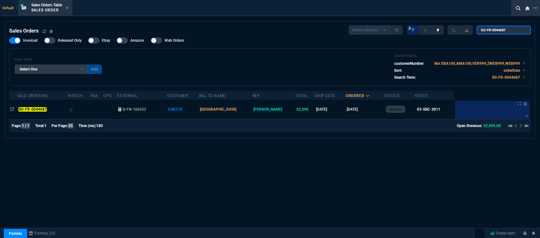
click at [513, 31] on input "SO-FR-0044687" at bounding box center [504, 30] width 54 height 9
drag, startPoint x: 513, startPoint y: 31, endPoint x: 477, endPoint y: 31, distance: 35.5
click at [477, 31] on div "Select a Report Opened [DATE] Invoiced Only Exclude Invoiced Configuration Stat…" at bounding box center [440, 29] width 182 height 9
paste input "44"
type input "SO-FR-0044644"
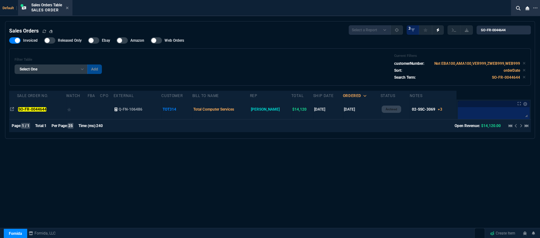
click at [325, 110] on td "[DATE]" at bounding box center [328, 110] width 30 height 20
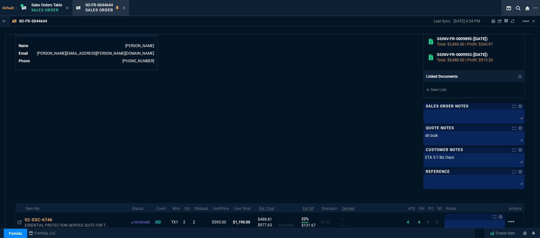
scroll to position [281, 0]
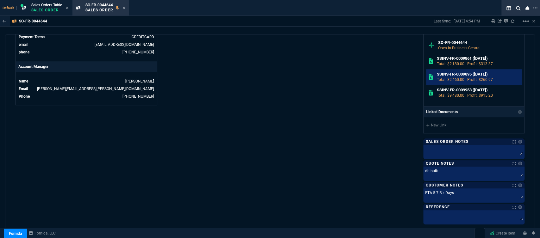
click at [448, 79] on p "Total: $2,460.00 | Profit: $260.97" at bounding box center [478, 80] width 83 height 6
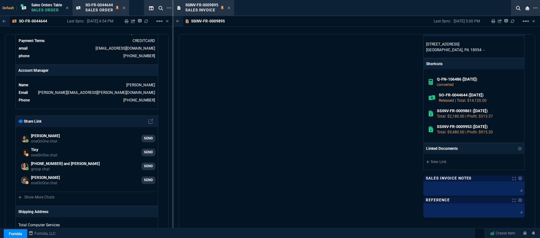
scroll to position [344, 0]
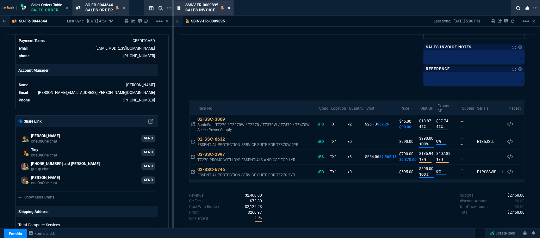
click at [229, 8] on icon at bounding box center [229, 8] width 3 height 4
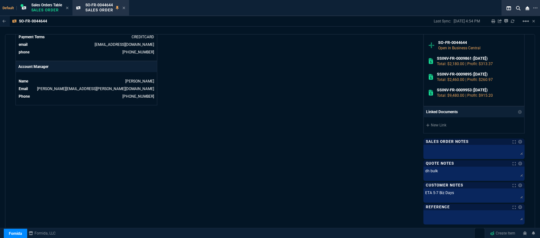
scroll to position [141, 0]
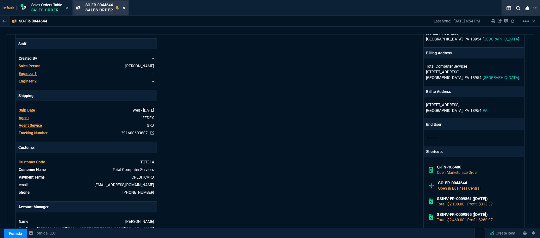
click at [124, 8] on icon at bounding box center [124, 8] width 3 height 4
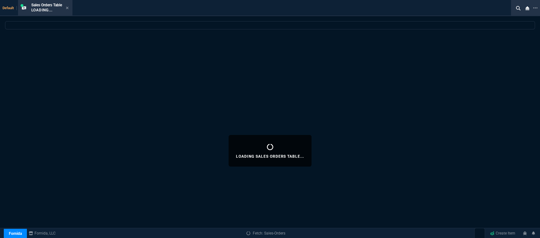
select select
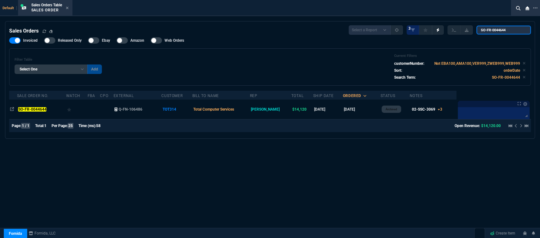
click at [515, 31] on input "SO-FR-0044644" at bounding box center [504, 30] width 54 height 9
drag, startPoint x: 514, startPoint y: 30, endPoint x: 474, endPoint y: 29, distance: 39.6
click at [474, 29] on div "Select a Report Opened [DATE] Invoiced Only Exclude Invoiced Configuration Stat…" at bounding box center [440, 29] width 182 height 9
paste input "717"
type input "SO-FR-0044717"
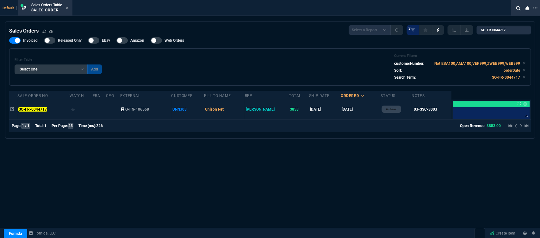
click at [242, 112] on td "Unison Net" at bounding box center [224, 110] width 41 height 20
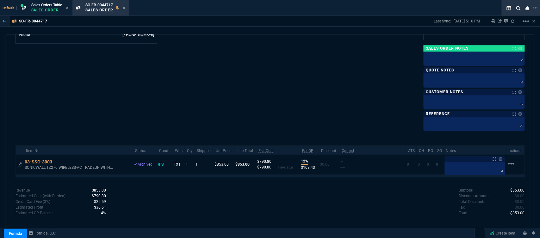
scroll to position [202, 0]
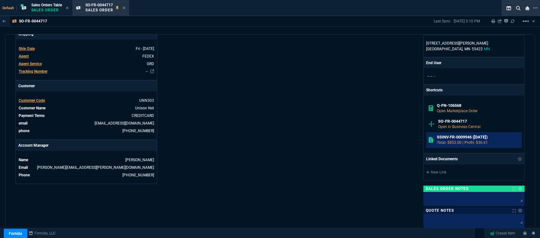
click at [466, 140] on p "Total: $853.00 | Profit: $36.61" at bounding box center [478, 143] width 83 height 6
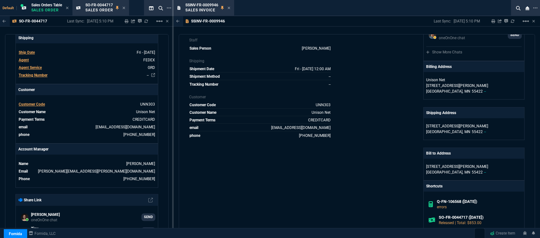
scroll to position [141, 0]
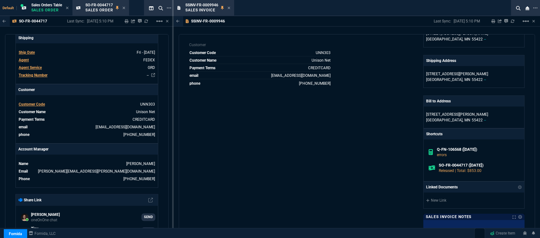
drag, startPoint x: 390, startPoint y: 145, endPoint x: 356, endPoint y: 144, distance: 34.2
click at [390, 145] on div "Fornida, LLC [STREET_ADDRESS] Share Link [PERSON_NAME] Over oneOnOne chat SEND …" at bounding box center [441, 86] width 168 height 337
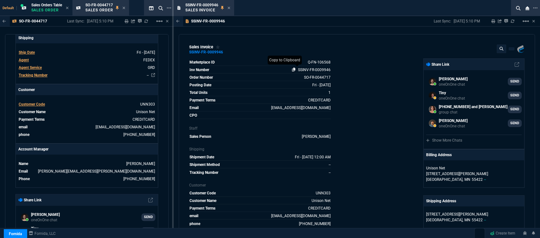
click at [293, 69] on icon at bounding box center [293, 70] width 3 height 4
click at [382, 158] on div "Fornida, LLC [STREET_ADDRESS] Share Link [PERSON_NAME] Over oneOnOne chat SEND …" at bounding box center [441, 227] width 168 height 337
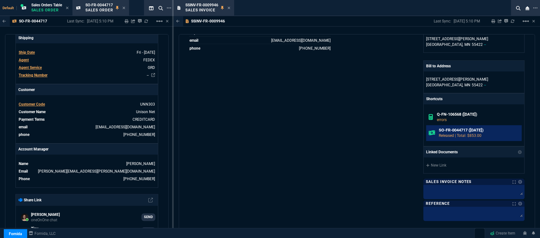
click at [456, 132] on h6 "SO-FR-0044717 ([DATE])" at bounding box center [479, 130] width 80 height 5
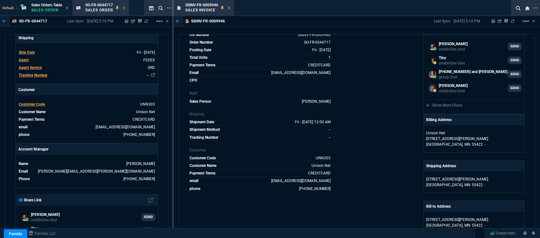
scroll to position [0, 0]
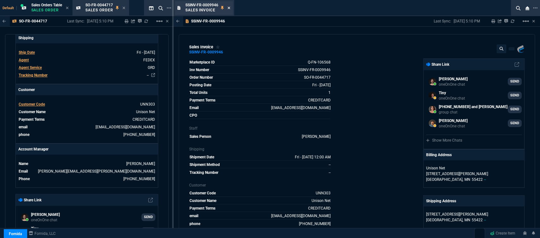
click at [228, 7] on icon at bounding box center [229, 8] width 3 height 4
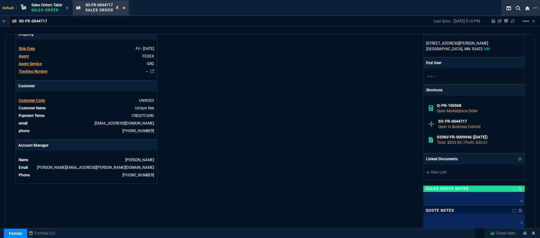
click at [125, 7] on icon at bounding box center [124, 8] width 3 height 4
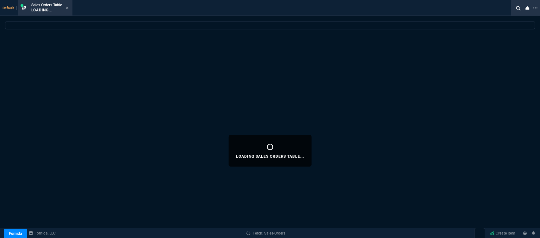
select select
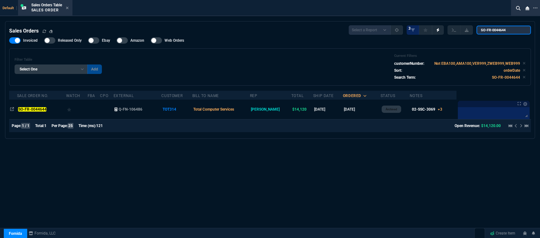
click at [514, 28] on input "SO-FR-0044644" at bounding box center [504, 30] width 54 height 9
drag, startPoint x: 514, startPoint y: 31, endPoint x: 474, endPoint y: 31, distance: 39.3
click at [474, 31] on div "Select a Report Opened [DATE] Invoiced Only Exclude Invoiced Configuration Stat…" at bounding box center [440, 29] width 182 height 9
paste input "69"
type input "SO-FR-0044669"
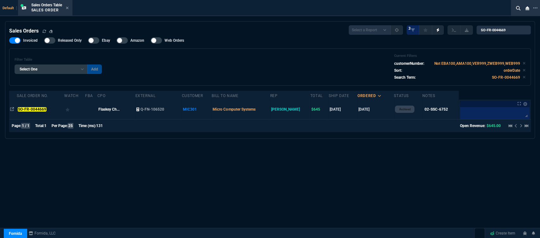
click at [270, 110] on td "Micro Computer Systems" at bounding box center [241, 110] width 58 height 20
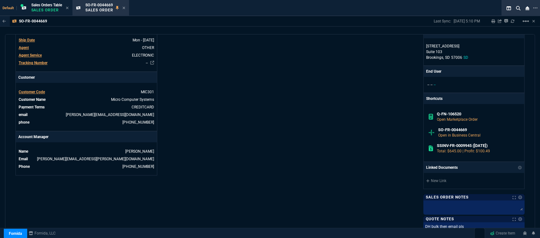
scroll to position [360, 0]
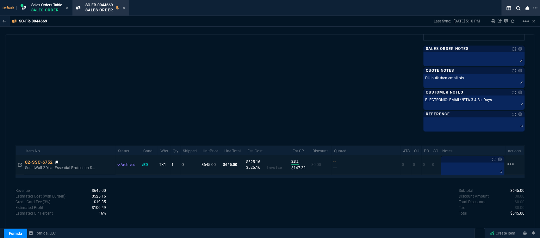
click at [57, 161] on icon at bounding box center [56, 163] width 3 height 4
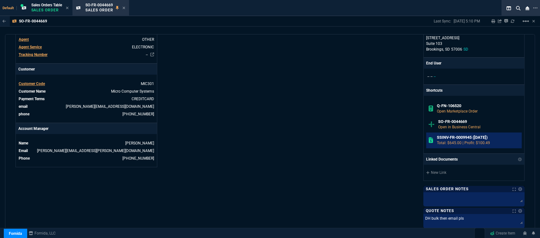
click at [469, 138] on h6 "SSINV-FR-0009945 ([DATE])" at bounding box center [478, 137] width 83 height 5
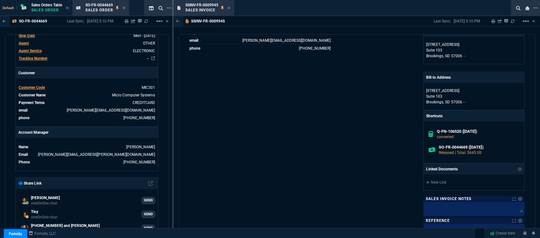
scroll to position [273, 0]
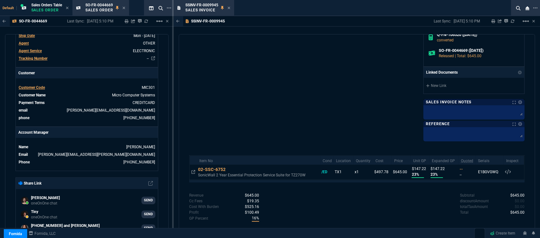
drag, startPoint x: 299, startPoint y: 103, endPoint x: 280, endPoint y: 237, distance: 135.3
click at [230, 9] on icon at bounding box center [229, 8] width 3 height 4
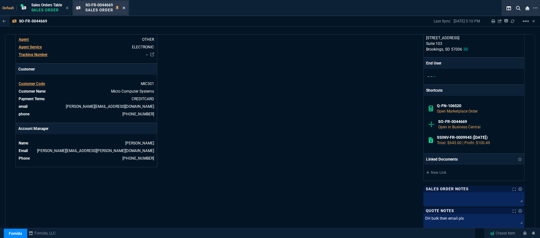
click at [124, 7] on icon at bounding box center [124, 8] width 3 height 3
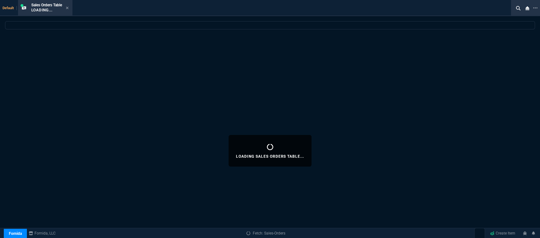
select select
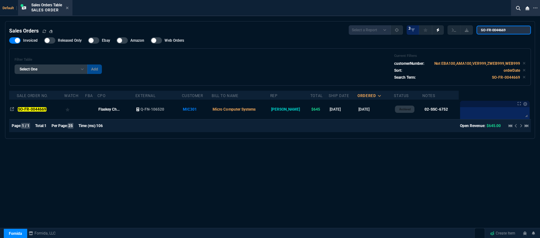
drag, startPoint x: 510, startPoint y: 29, endPoint x: 479, endPoint y: 29, distance: 30.4
click at [479, 29] on div "Select a Report Opened [DATE] Invoiced Only Exclude Invoiced Configuration Stat…" at bounding box center [440, 29] width 182 height 9
paste input "8"
type input "SO-FR-0044689"
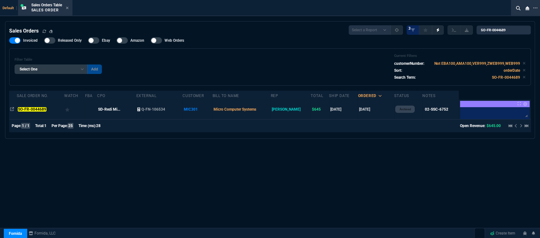
click at [271, 110] on td "Micro Computer Systems" at bounding box center [242, 110] width 58 height 20
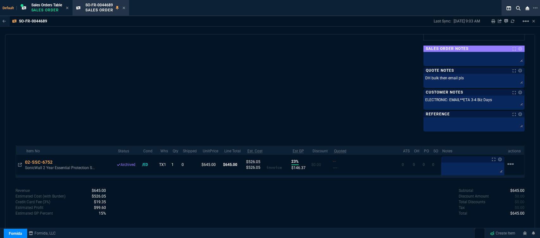
scroll to position [219, 0]
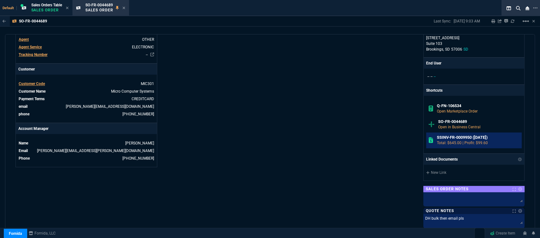
click at [460, 139] on h6 "SSINV-FR-0009950 ([DATE])" at bounding box center [478, 137] width 83 height 5
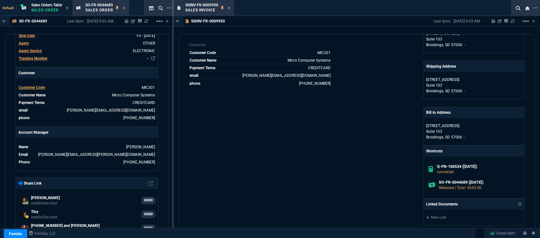
scroll to position [246, 0]
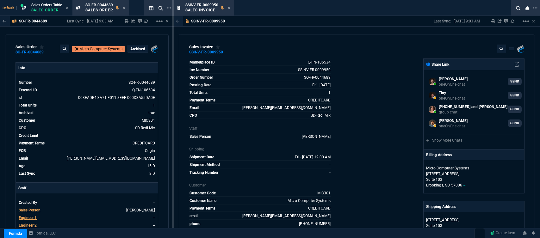
select select "12: [PERSON_NAME]"
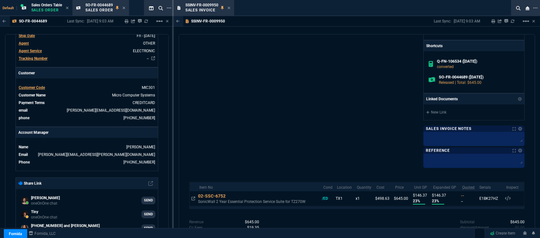
drag, startPoint x: 314, startPoint y: 91, endPoint x: 274, endPoint y: 238, distance: 151.9
click at [228, 7] on icon at bounding box center [229, 8] width 3 height 4
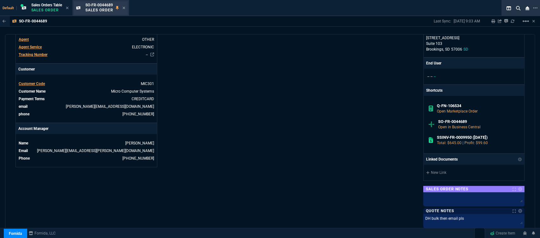
click at [123, 8] on div "SO-FR-0044689 Sales Order" at bounding box center [105, 8] width 40 height 11
click at [125, 8] on icon at bounding box center [124, 8] width 3 height 4
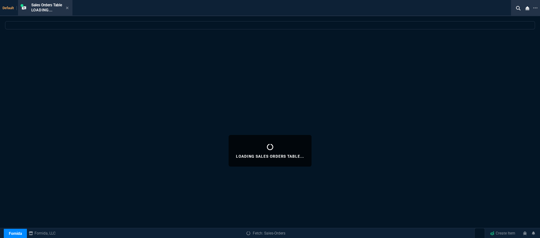
select select
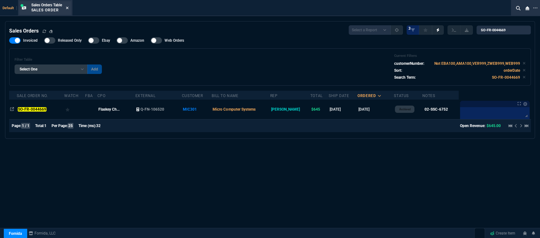
click at [68, 7] on icon at bounding box center [67, 8] width 3 height 3
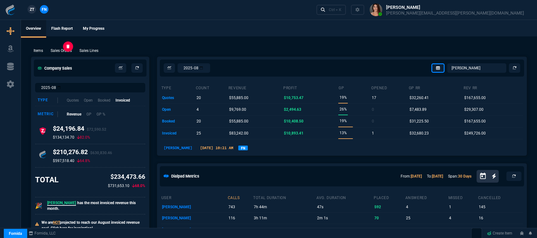
click at [58, 49] on p "Sales Orders" at bounding box center [61, 51] width 21 height 6
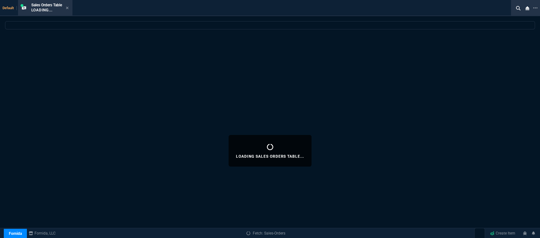
select select
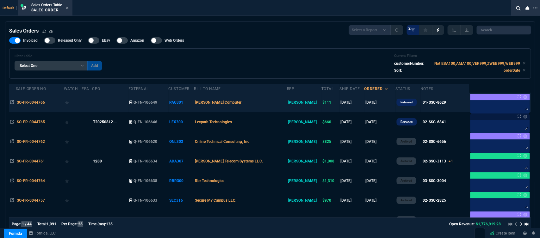
click at [276, 107] on td "[PERSON_NAME] Computer" at bounding box center [240, 103] width 93 height 20
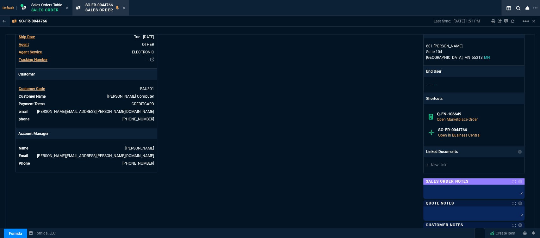
scroll to position [344, 0]
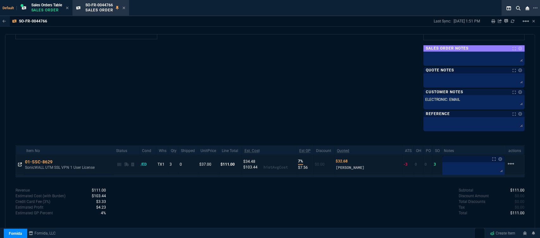
click at [20, 164] on icon at bounding box center [20, 165] width 4 height 4
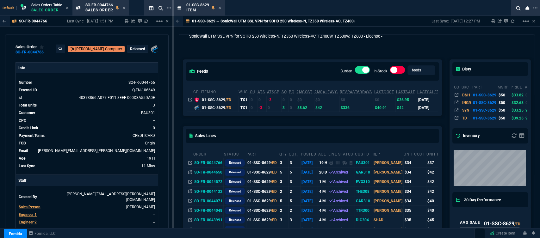
scroll to position [0, 0]
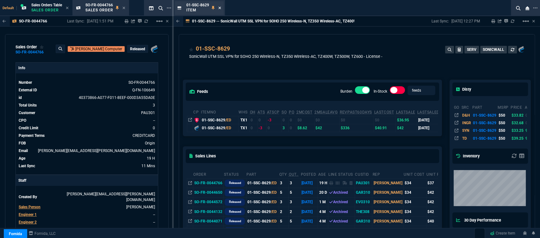
click at [220, 8] on icon at bounding box center [219, 8] width 3 height 3
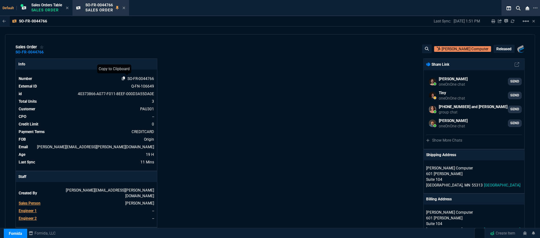
click at [122, 78] on icon at bounding box center [123, 79] width 3 height 4
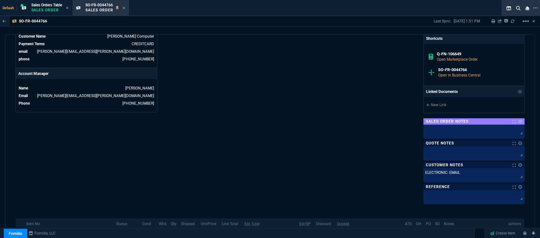
scroll to position [239, 0]
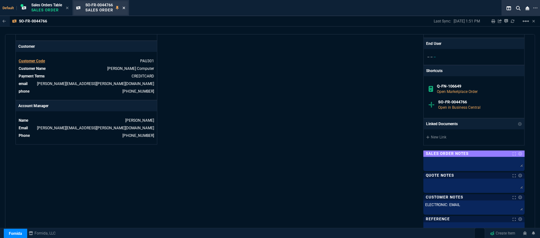
click at [125, 7] on icon at bounding box center [124, 8] width 3 height 4
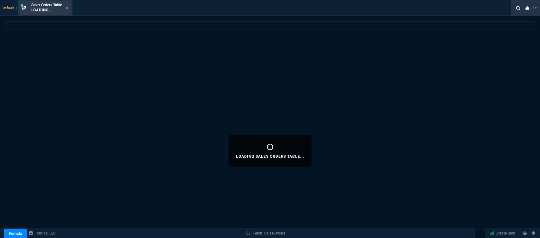
select select
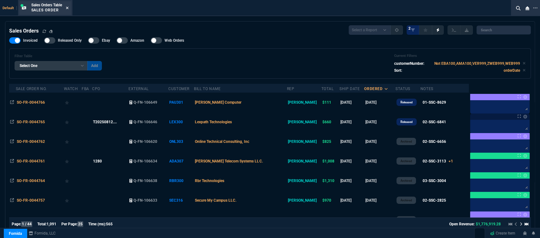
click at [67, 6] on icon at bounding box center [67, 8] width 3 height 4
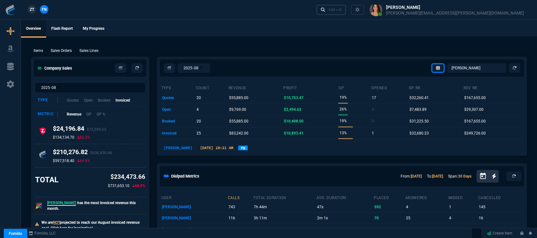
click at [342, 10] on div "Ctrl + K" at bounding box center [335, 9] width 13 height 5
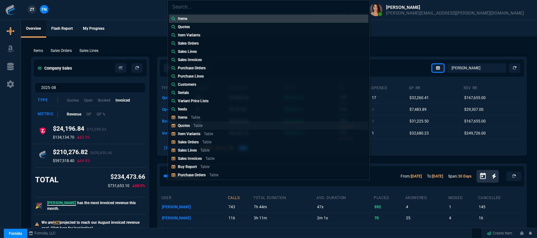
click at [212, 126] on link "Quotes Table" at bounding box center [268, 126] width 199 height 8
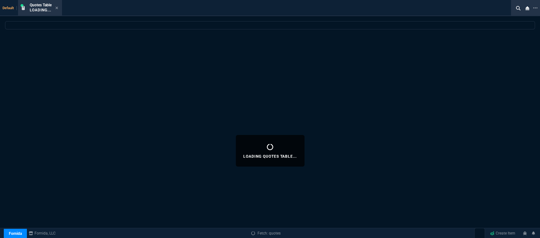
select select
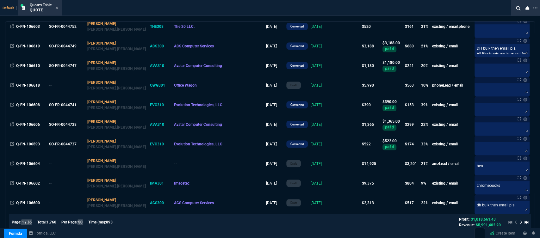
scroll to position [317, 0]
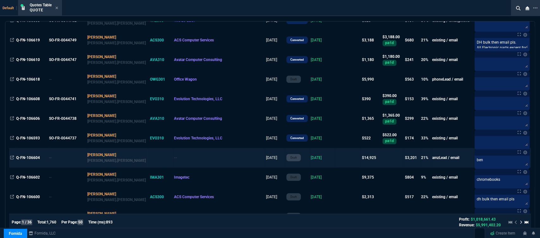
click at [382, 156] on td at bounding box center [393, 158] width 22 height 20
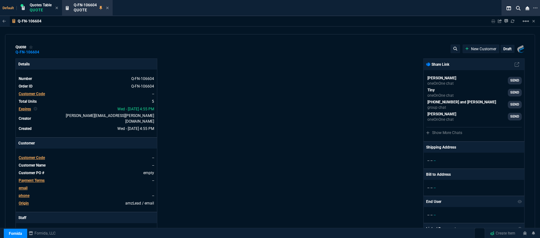
type input "27"
type input "1350"
type input "21"
type input "314"
type input "23"
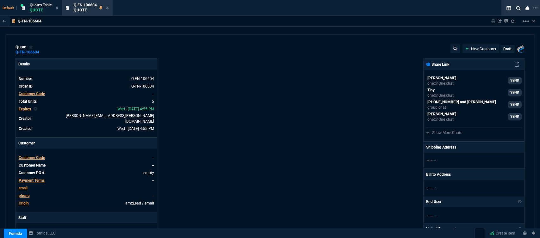
type input "105"
type input "28"
type input "1680"
type input "21"
type input "326"
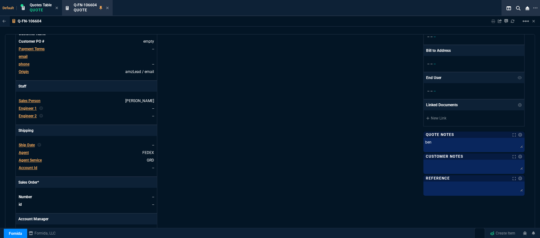
type input "6858.43"
type input "2115"
type input "665"
type input "8868"
type input "2246.25"
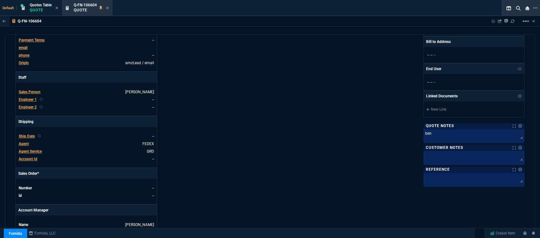
type input "26"
type input "30"
type input "32"
type input "31"
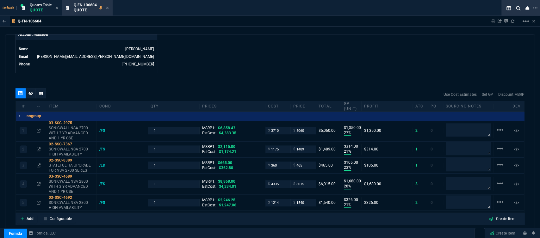
scroll to position [375, 0]
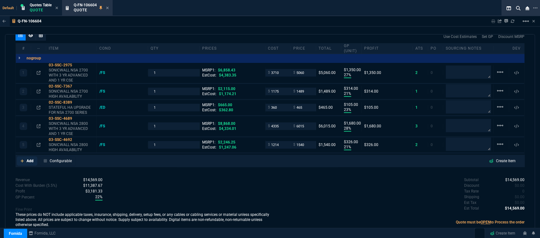
click at [21, 159] on icon at bounding box center [22, 161] width 3 height 4
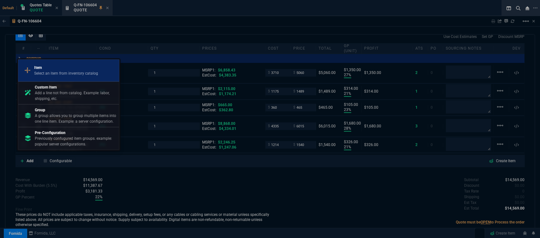
click at [56, 75] on p "Select an item from inventory catalog" at bounding box center [66, 74] width 64 height 6
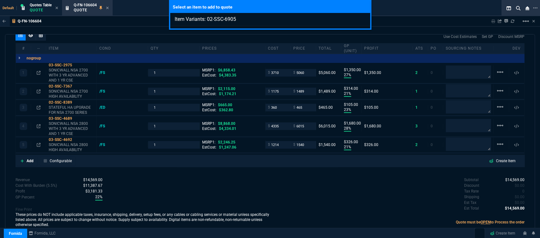
type input "Item Variants: 02-SSC-6905"
click at [199, 165] on div "Select an item to add to quote Item Variants: 02-SSC-6905" at bounding box center [270, 119] width 540 height 238
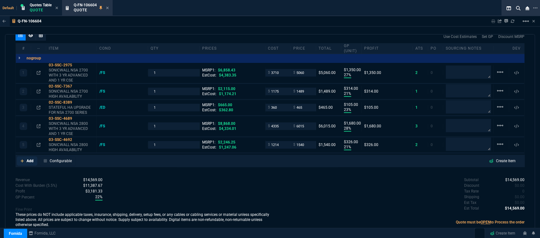
click at [21, 159] on icon at bounding box center [22, 161] width 3 height 4
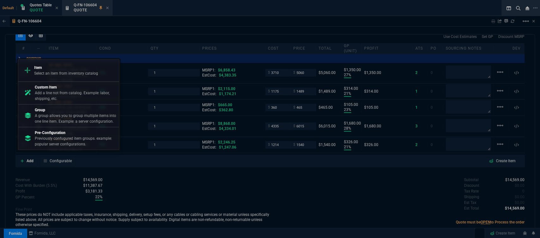
click at [62, 92] on p "Add a line not from catalog. Example: labor, shipping, etc." at bounding box center [76, 95] width 82 height 11
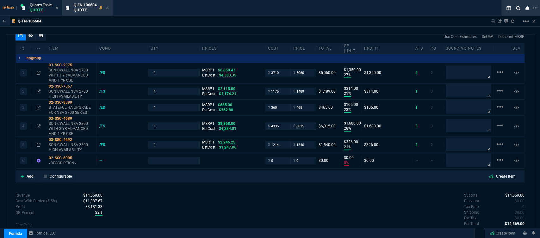
type input "27"
type input "1350"
type input "21"
type input "314"
type input "23"
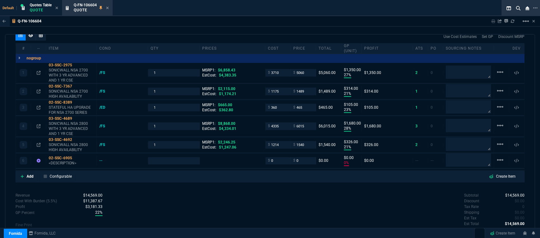
type input "105"
type input "28"
type input "1680"
type input "21"
type input "326"
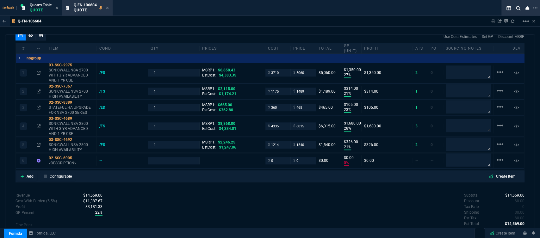
type input "0"
type input "26"
type input "30"
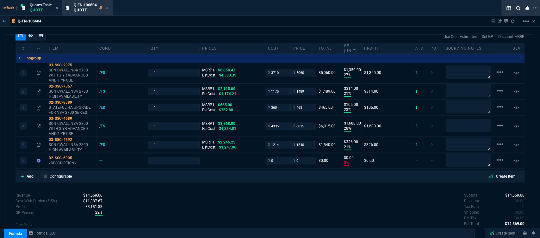
type input "32"
type input "31"
click at [56, 161] on p "<DESCRIPTION>" at bounding box center [71, 163] width 45 height 5
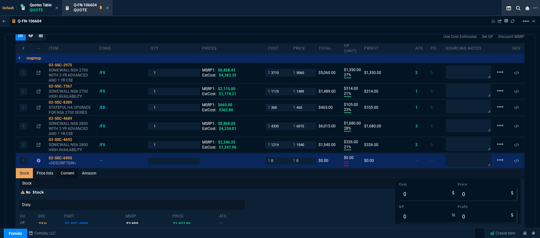
click at [63, 170] on link "Content" at bounding box center [67, 173] width 21 height 10
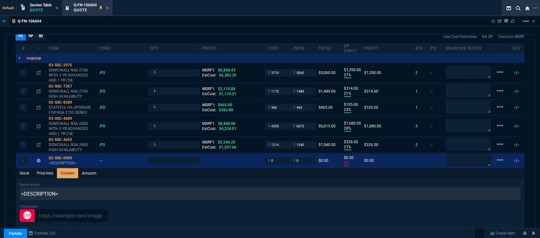
scroll to position [0, 0]
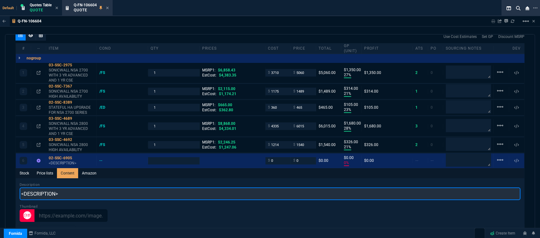
drag, startPoint x: 72, startPoint y: 188, endPoint x: 0, endPoint y: 183, distance: 72.3
click at [0, 183] on div "Q-FN-106604 Sharing Q-FN-106604 Link Dev Link Share on Teams linear_scale quote…" at bounding box center [270, 141] width 540 height 251
paste input "SonicWall Advanced Protection Security Suite for NSa 2700, 1 Year"
type input "SonicWall Advanced Protection Security Suite for NSa 2700, 1 Year"
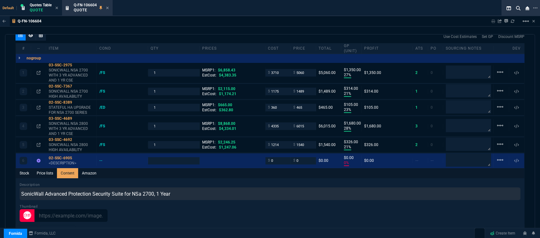
click at [193, 173] on div "Stock Price lists Content Amazon" at bounding box center [270, 173] width 509 height 10
type input "1"
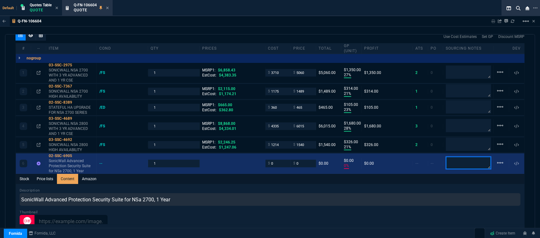
click at [463, 157] on textarea at bounding box center [468, 163] width 45 height 13
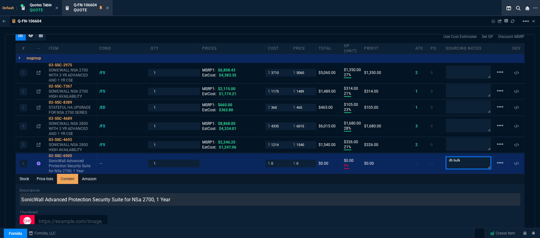
type textarea "dh bulk"
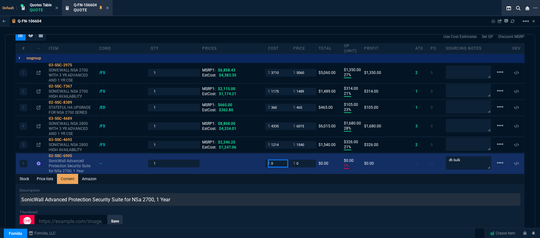
drag, startPoint x: 276, startPoint y: 160, endPoint x: 260, endPoint y: 159, distance: 16.2
click at [260, 159] on div "6 02-SSC-6905 SonicWall Advanced Protection Security Suite for NSa 2700, 1 Year…" at bounding box center [270, 164] width 509 height 21
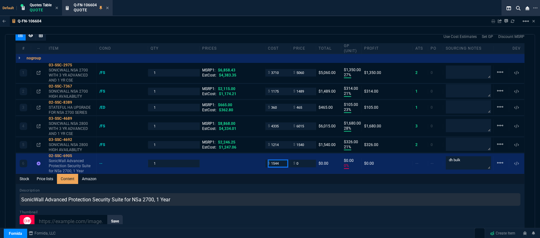
type input "1544"
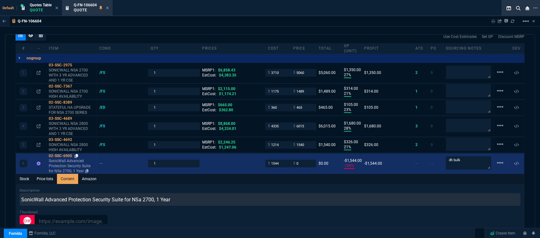
click at [78, 154] on icon at bounding box center [76, 156] width 3 height 4
drag, startPoint x: 301, startPoint y: 158, endPoint x: 285, endPoint y: 156, distance: 16.3
click at [285, 156] on div "6 02-SSC-6905 SonicWall Advanced Protection Security Suite for NSa 2700, 1 Year…" at bounding box center [270, 164] width 509 height 21
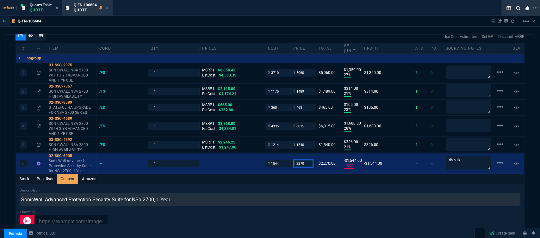
type input "2270"
click at [275, 188] on div "Description SonicWall Advanced Protection Security Suite for NSa 2700, 1 Year" at bounding box center [270, 197] width 501 height 18
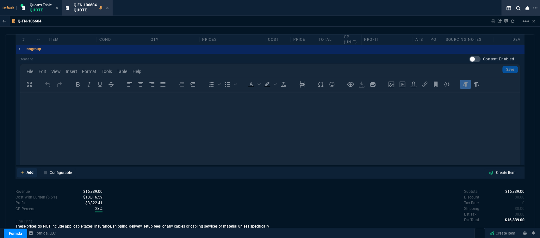
click at [21, 171] on icon at bounding box center [22, 173] width 3 height 4
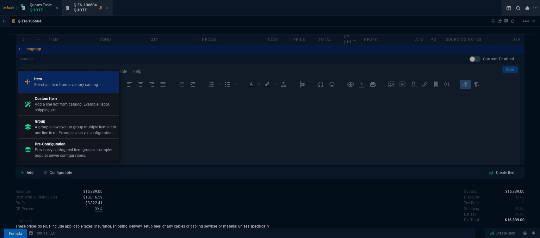
click at [54, 83] on p "Select an item from inventory catalog" at bounding box center [66, 85] width 64 height 6
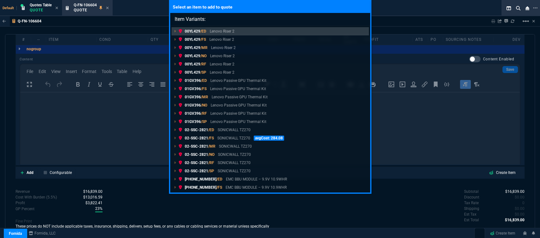
type input "Item Variants: 03-SSC-4674"
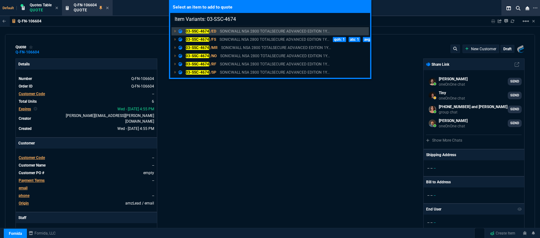
select select "12: [PERSON_NAME]"
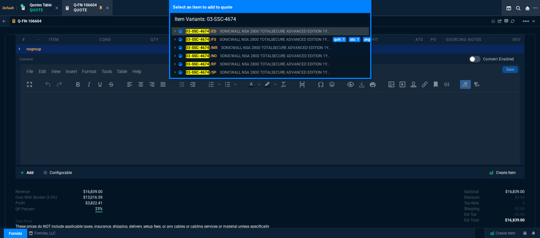
type input "Item Variants: 03-SSC-4674"
click at [267, 182] on div "Select an item to add to quote Item Variants: 03-SSC-4674 03-SSC-4674 /ED SONIC…" at bounding box center [270, 119] width 540 height 238
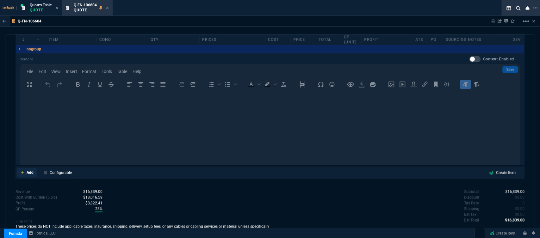
click at [22, 171] on icon at bounding box center [22, 173] width 3 height 4
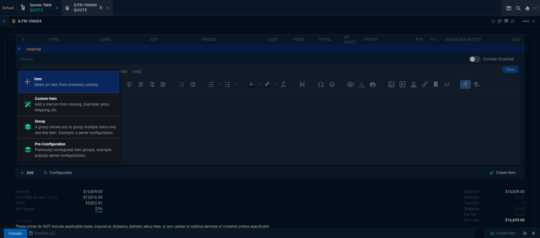
click at [58, 86] on p "Select an item from inventory catalog" at bounding box center [66, 85] width 64 height 6
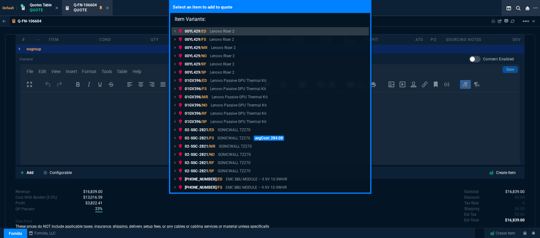
type input "Item Variants: 03-SSC-3207"
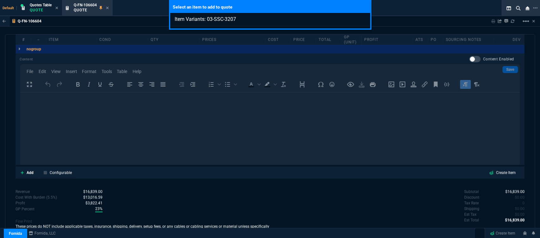
click at [216, 193] on div "Select an item to add to quote Item Variants: 03-SSC-3207" at bounding box center [270, 119] width 540 height 238
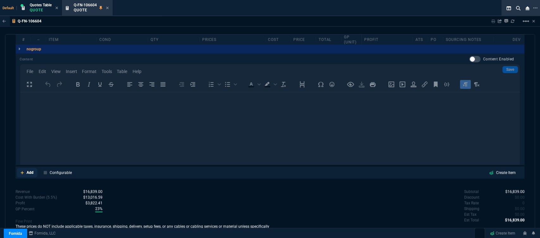
click at [21, 171] on icon at bounding box center [22, 173] width 3 height 4
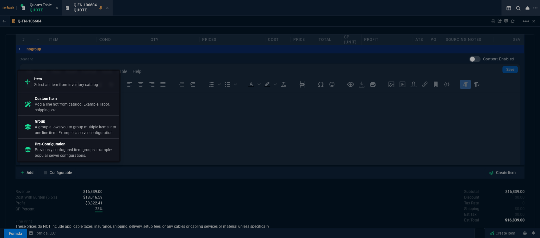
click at [61, 102] on p "Custom Item" at bounding box center [76, 99] width 82 height 6
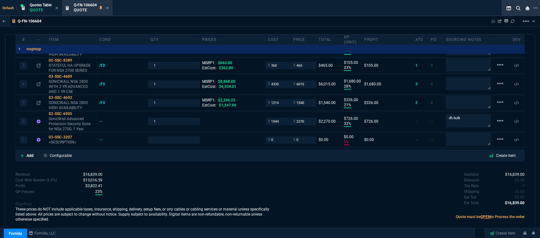
scroll to position [411, 0]
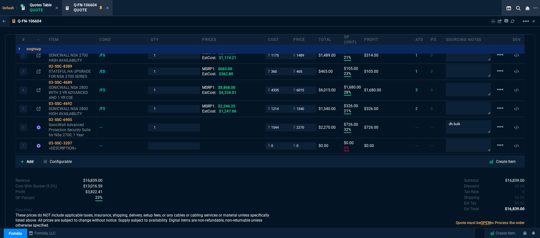
type input "27"
type input "1350"
type input "21"
type input "314"
type input "23"
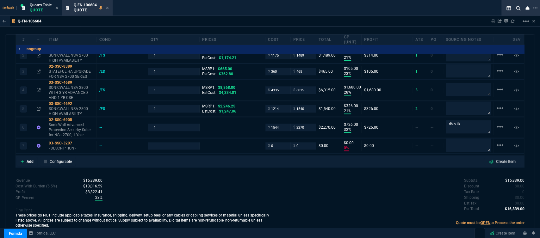
type input "105"
type input "28"
type input "1680"
type input "21"
type input "326"
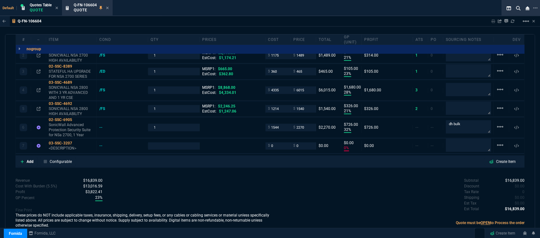
type input "32"
type input "726"
type input "0"
type input "26"
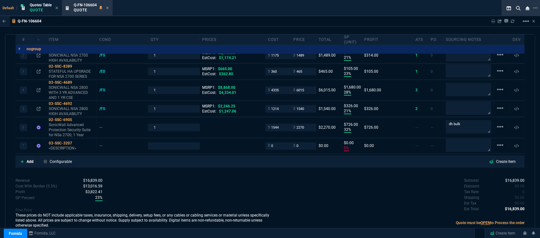
type input "30"
type input "32"
type input "31"
click at [66, 146] on p "<DESCRIPTION>" at bounding box center [71, 148] width 45 height 5
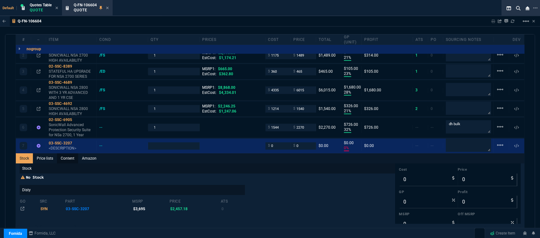
click at [66, 154] on link "Content" at bounding box center [67, 159] width 21 height 10
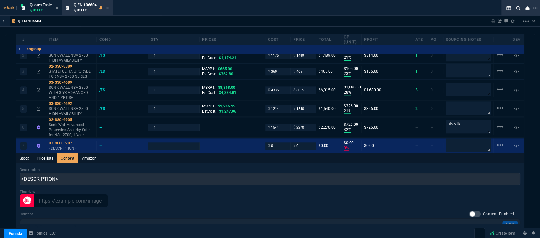
scroll to position [0, 0]
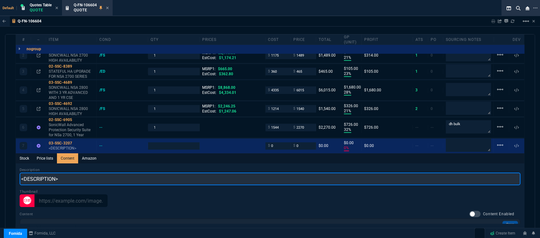
drag, startPoint x: 73, startPoint y: 175, endPoint x: 0, endPoint y: 172, distance: 73.2
click at [0, 172] on div "Q-FN-106604 Sharing Q-FN-106604 Link Dev Link Share on Teams linear_scale quote…" at bounding box center [270, 141] width 540 height 251
paste input "Advanced Protection Security Suite For NSa 2800, 1 Year"
type input "Advanced Protection Security Suite For NSa 2800, 1 Year"
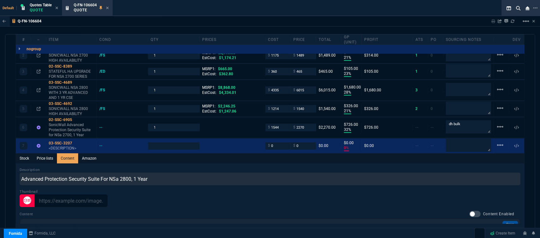
type input "1"
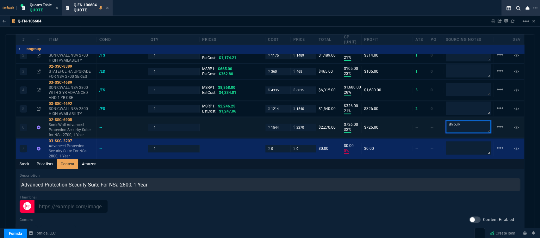
drag, startPoint x: 470, startPoint y: 118, endPoint x: 435, endPoint y: 119, distance: 34.2
click at [435, 119] on div "6 02-SSC-6905 SonicWall Advanced Protection Security Suite for NSa 2700, 1 Year…" at bounding box center [270, 127] width 509 height 21
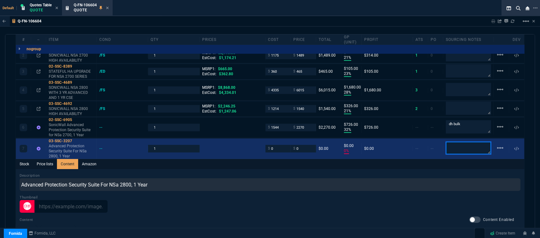
click at [477, 144] on textarea at bounding box center [468, 148] width 45 height 13
paste textarea "dh bulk"
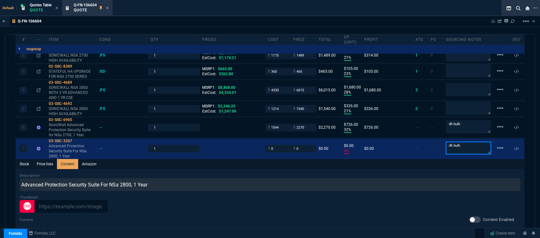
type textarea "dh bulk"
click at [318, 173] on div "Description Advanced Protection Security Suite For NSa 2800, 1 Year" at bounding box center [270, 182] width 501 height 18
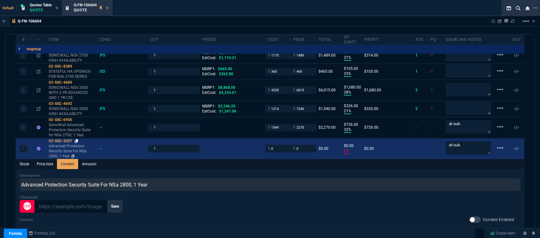
click at [76, 139] on icon at bounding box center [76, 141] width 3 height 4
drag, startPoint x: 279, startPoint y: 142, endPoint x: 261, endPoint y: 142, distance: 18.4
click at [261, 142] on div "7 03-SSC-3207 Advanced Protection Security Suite For NSa 2800, 1 Year -- 1 $ 0 …" at bounding box center [270, 149] width 509 height 21
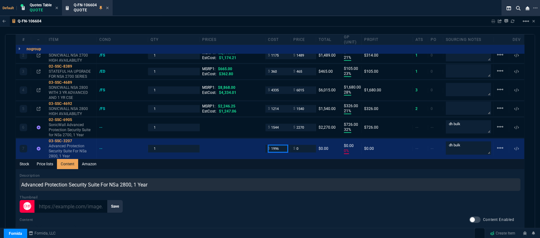
type input "1996"
click at [246, 203] on div "Save" at bounding box center [270, 206] width 501 height 13
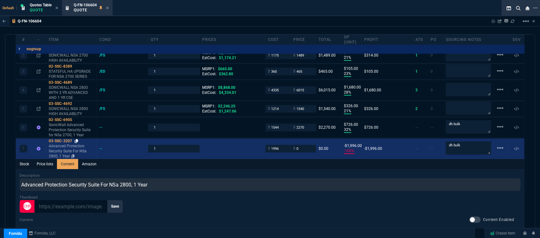
click at [76, 139] on icon at bounding box center [76, 141] width 3 height 4
drag, startPoint x: 302, startPoint y: 144, endPoint x: 283, endPoint y: 144, distance: 19.3
click at [283, 144] on div "7 03-SSC-3207 Advanced Protection Security Suite For NSa 2800, 1 Year -- 1 $ 19…" at bounding box center [270, 149] width 509 height 21
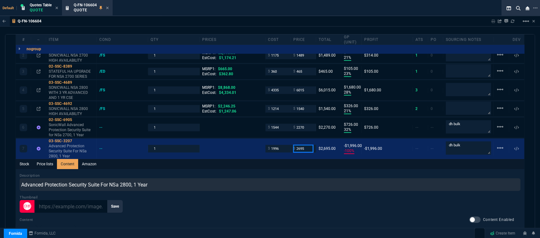
type input "2695"
click at [251, 226] on div "Add Configurable Create Item" at bounding box center [270, 230] width 507 height 9
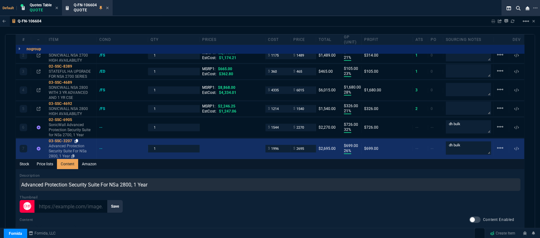
click at [77, 139] on icon at bounding box center [76, 141] width 3 height 4
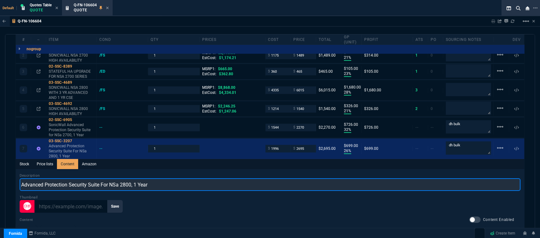
click at [178, 184] on input "Advanced Protection Security Suite For NSa 2800, 1 Year" at bounding box center [270, 185] width 501 height 13
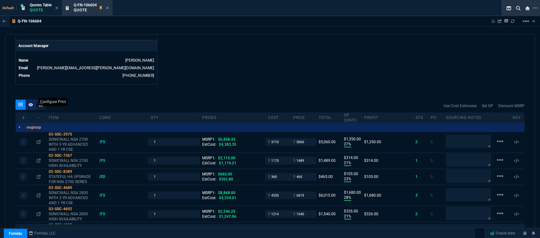
click at [30, 103] on icon at bounding box center [30, 104] width 4 height 3
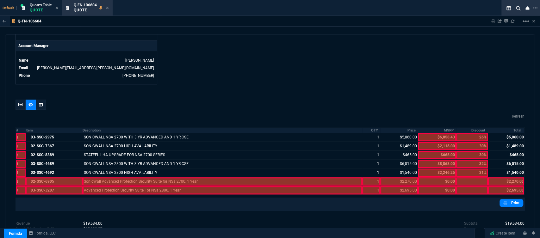
click at [55, 178] on div at bounding box center [54, 182] width 57 height 8
click at [55, 186] on div at bounding box center [54, 190] width 57 height 8
click at [109, 186] on div at bounding box center [223, 190] width 280 height 8
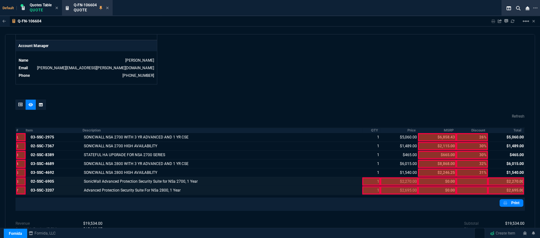
click at [371, 186] on div at bounding box center [371, 190] width 18 height 8
click at [510, 178] on div at bounding box center [506, 182] width 36 height 8
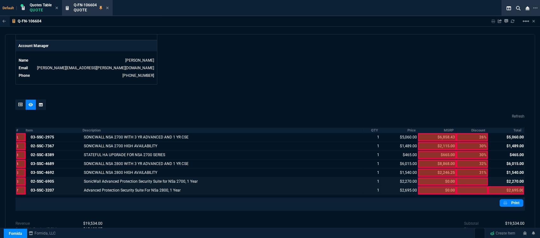
click at [507, 188] on div at bounding box center [506, 190] width 36 height 8
click at [514, 199] on link "Print" at bounding box center [512, 203] width 24 height 8
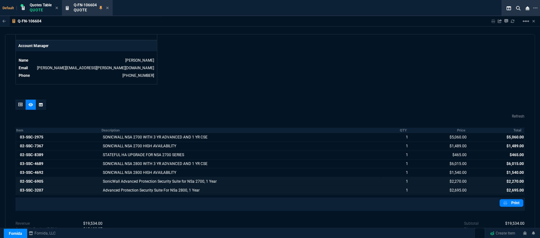
scroll to position [349, 0]
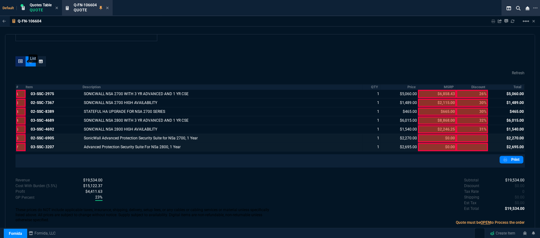
click at [17, 56] on div at bounding box center [21, 61] width 10 height 10
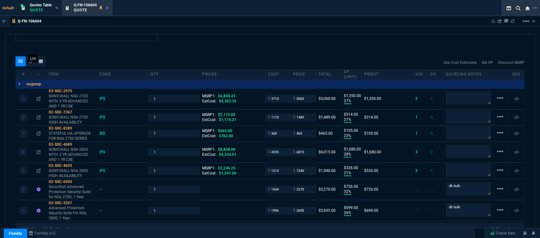
type input "27"
type input "1350"
type input "21"
type input "314"
type input "23"
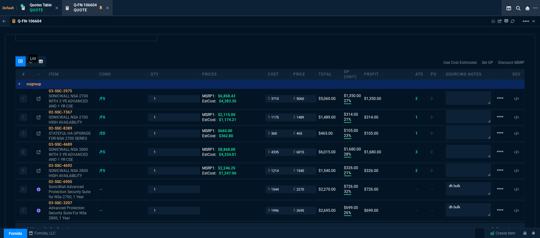
type input "105"
type input "28"
type input "1680"
type input "21"
type input "326"
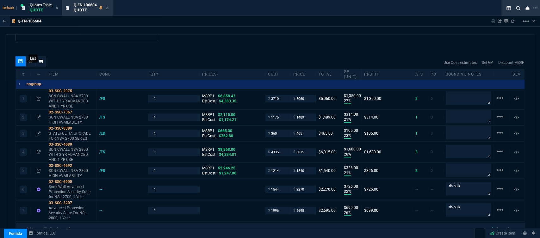
type input "32"
type input "726"
type input "26"
type input "699"
type input "26"
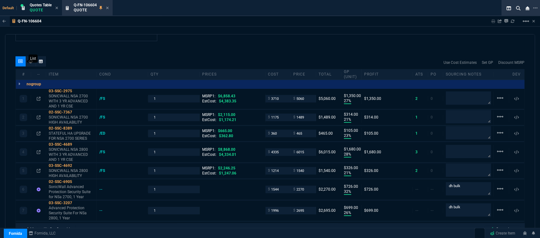
type input "30"
type input "32"
type input "31"
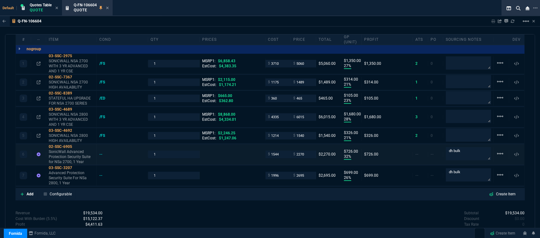
scroll to position [417, 0]
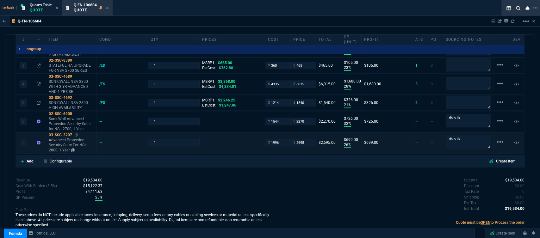
click at [63, 138] on p "Advanced Protection Security Suite For NSa 2800, 1 Year" at bounding box center [71, 145] width 45 height 15
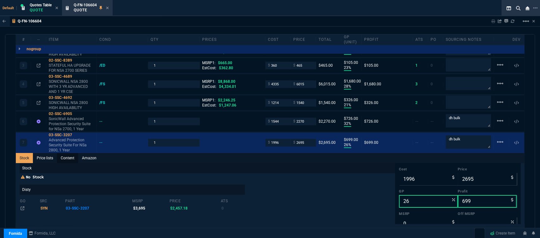
click at [66, 153] on link "Content" at bounding box center [67, 158] width 21 height 10
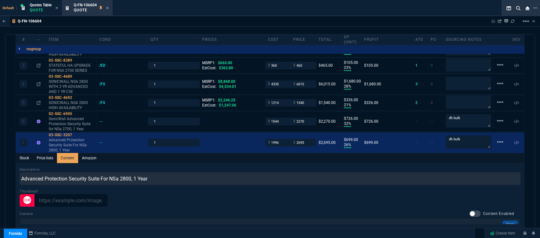
scroll to position [0, 0]
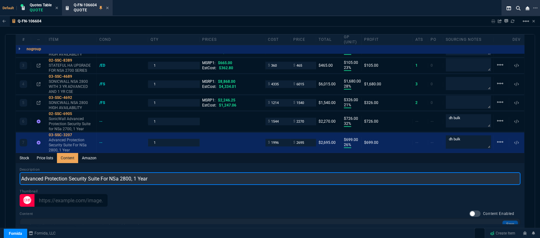
click at [22, 173] on input "Advanced Protection Security Suite For NSa 2800, 1 Year" at bounding box center [270, 179] width 501 height 13
type input "SonicWall Advanced Protection Security Suite For NSa 2800, 1 Year"
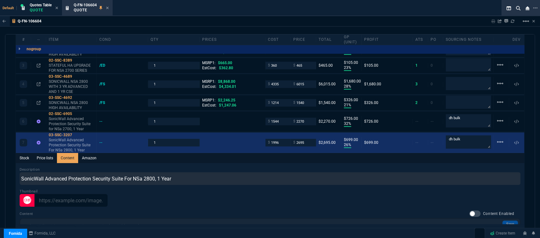
scroll to position [311, 0]
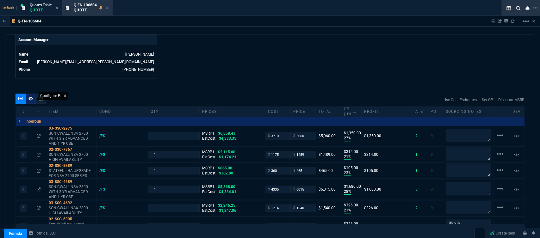
click at [30, 97] on icon at bounding box center [30, 99] width 4 height 4
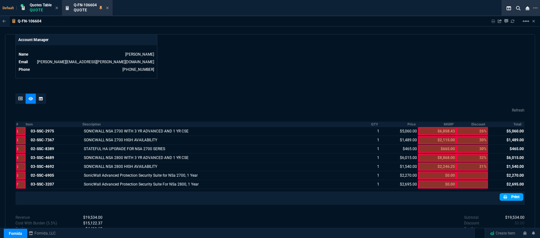
click at [517, 193] on link "Print" at bounding box center [512, 197] width 24 height 8
click at [109, 6] on icon at bounding box center [107, 8] width 3 height 4
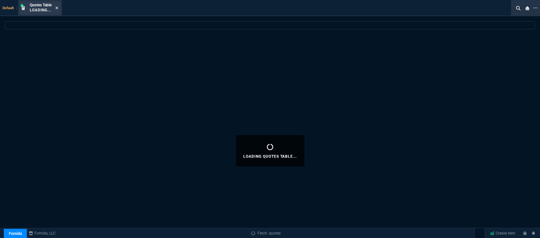
click at [56, 8] on icon at bounding box center [56, 8] width 3 height 4
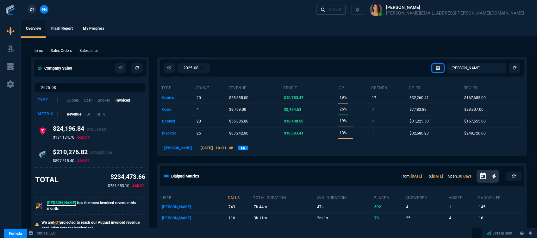
click at [346, 8] on link "Ctrl + K" at bounding box center [332, 10] width 30 height 10
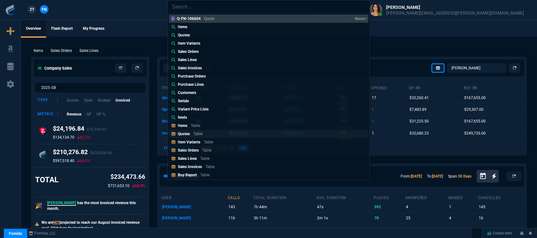
click at [205, 134] on link "Quotes Table" at bounding box center [268, 134] width 199 height 8
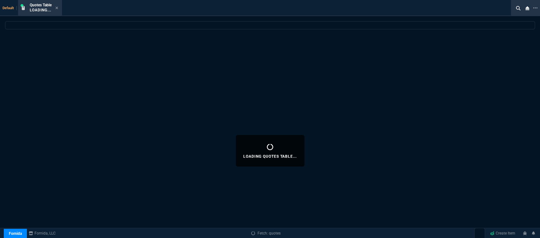
select select
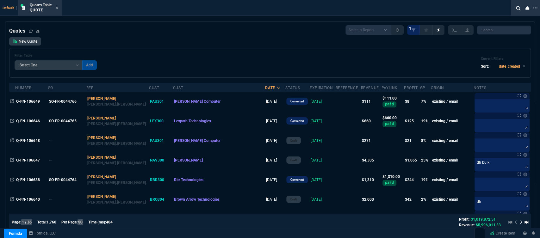
click at [35, 43] on link "New Quote" at bounding box center [25, 41] width 32 height 8
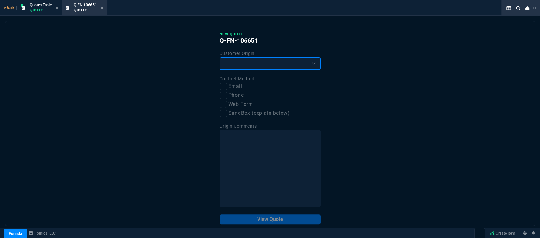
click at [239, 60] on select "Existing Customer Amazon Lead (first order) Website Lead (first order) Called (…" at bounding box center [270, 63] width 101 height 13
select select "existing"
click at [220, 58] on select "Existing Customer Amazon Lead (first order) Website Lead (first order) Called (…" at bounding box center [270, 63] width 101 height 13
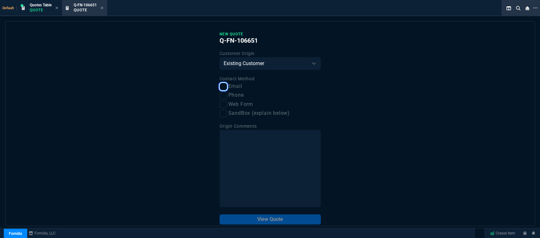
click at [223, 85] on input "Email" at bounding box center [224, 87] width 8 height 8
checkbox input "true"
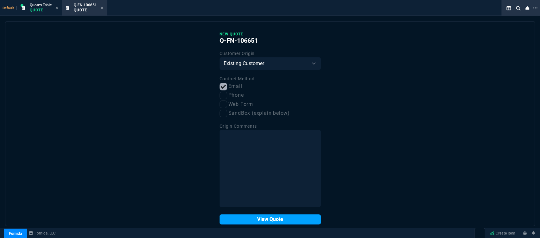
click at [278, 222] on button "View Quote" at bounding box center [270, 220] width 101 height 10
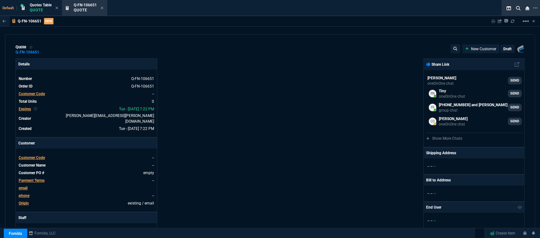
click at [28, 156] on span "Customer Code" at bounding box center [32, 158] width 26 height 4
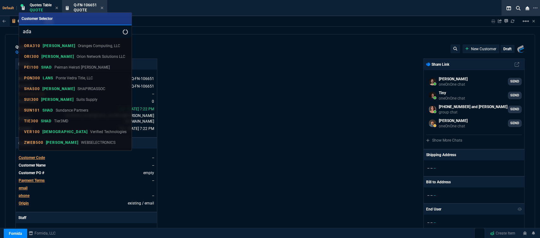
type input "ada3"
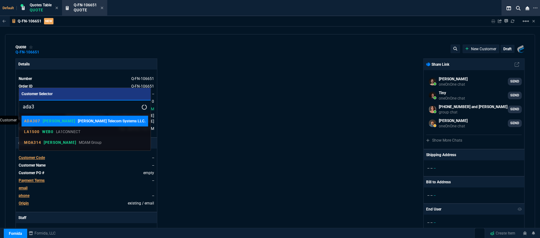
click at [78, 118] on p "[PERSON_NAME] Telecom Systems LLC." at bounding box center [112, 121] width 68 height 6
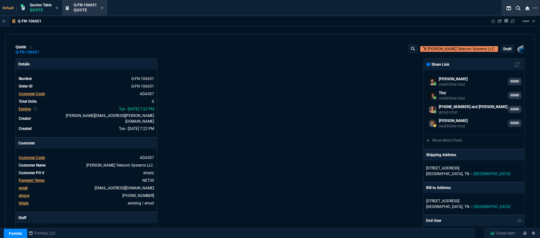
scroll to position [141, 0]
select select "12: [PERSON_NAME]"
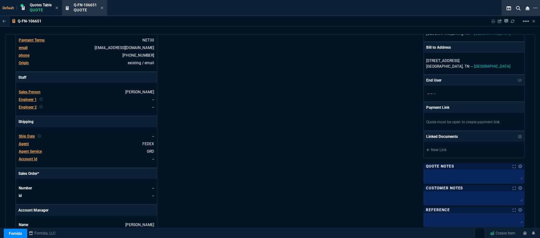
scroll to position [284, 0]
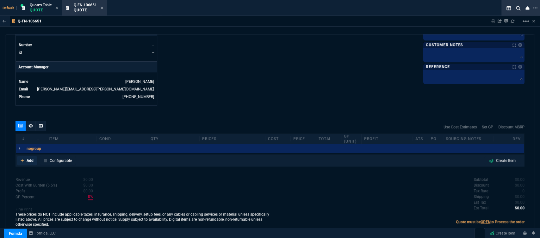
click at [22, 159] on icon at bounding box center [22, 160] width 3 height 3
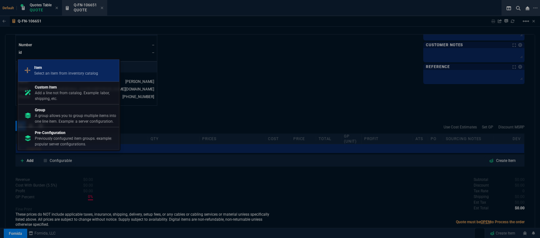
click at [66, 64] on div "Item Select an item from inventory catalog" at bounding box center [69, 70] width 96 height 16
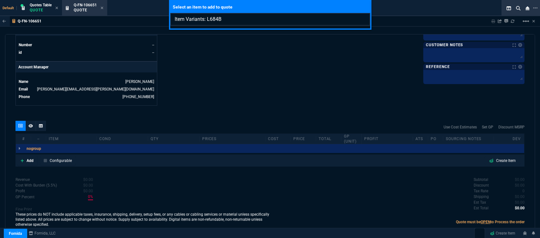
click at [207, 15] on input "Item Variants: L684B" at bounding box center [270, 19] width 200 height 13
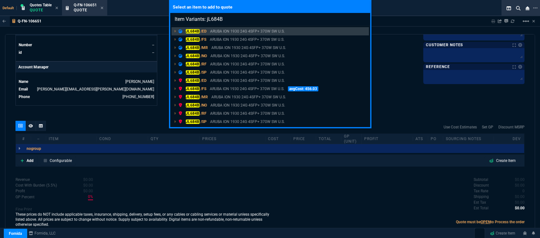
type input "Item Variants: jL684B"
click at [212, 173] on div "Select an item to add to quote Item Variants: jL684B JL684B /ED ARUBA ION 1930 …" at bounding box center [270, 119] width 540 height 238
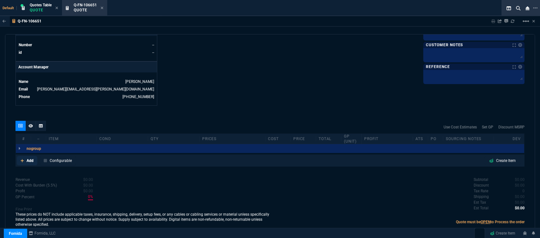
click at [22, 159] on icon at bounding box center [22, 161] width 3 height 4
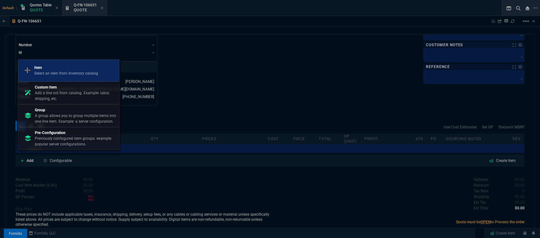
click at [64, 73] on p "Select an item from inventory catalog" at bounding box center [66, 74] width 64 height 6
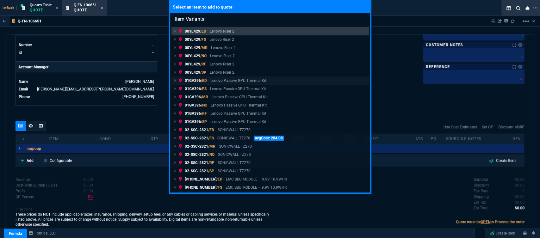
click at [276, 83] on link "01GV396 /ED Lenovo Passive GPU Thermal Kit" at bounding box center [271, 81] width 198 height 8
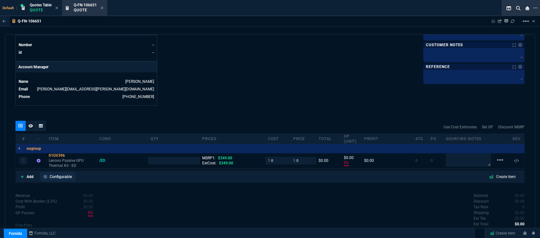
type input "0"
type input "100"
click at [22, 175] on icon at bounding box center [22, 176] width 3 height 3
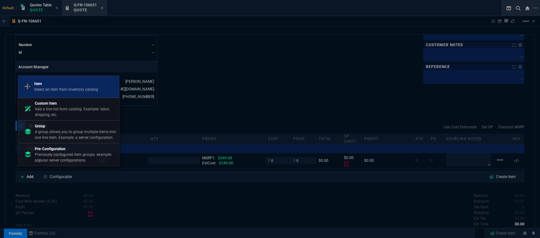
click at [66, 86] on p "Item" at bounding box center [66, 84] width 64 height 6
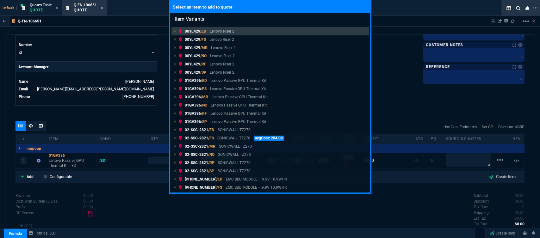
click at [355, 86] on link "01GV396 /FS Lenovo Passive GPU Thermal Kit" at bounding box center [271, 89] width 198 height 8
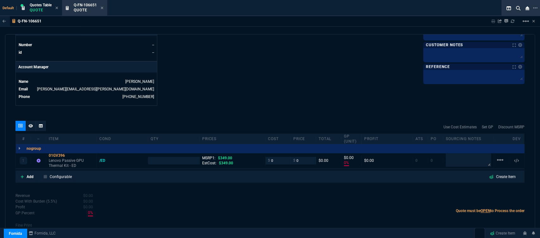
type input "1"
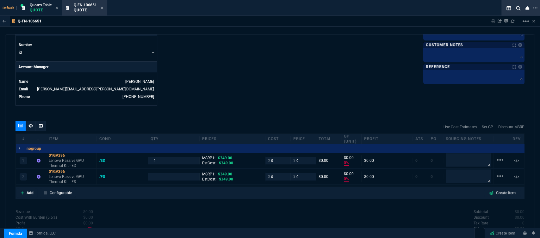
type input "0"
type input "100"
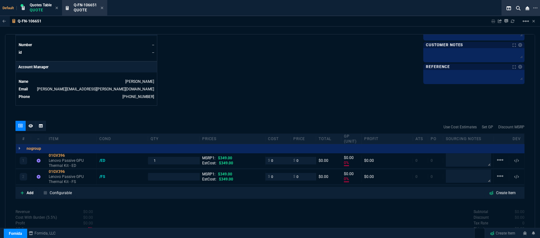
type input "100"
click at [497, 156] on mat-icon "linear_scale" at bounding box center [501, 160] width 8 height 8
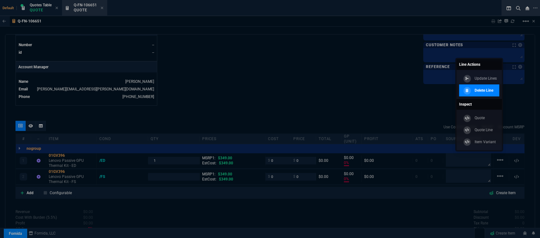
click at [483, 93] on p "Delete Line" at bounding box center [484, 91] width 19 height 6
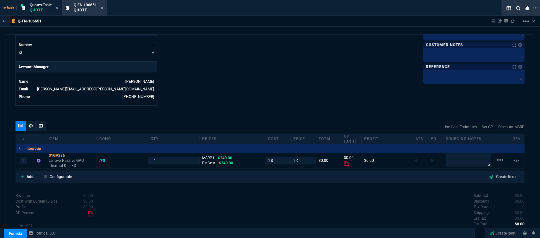
type input "0"
type input "100"
click at [21, 175] on icon at bounding box center [22, 177] width 3 height 4
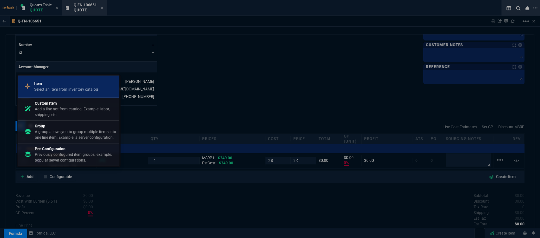
click at [60, 88] on p "Select an item from inventory catalog" at bounding box center [66, 90] width 64 height 6
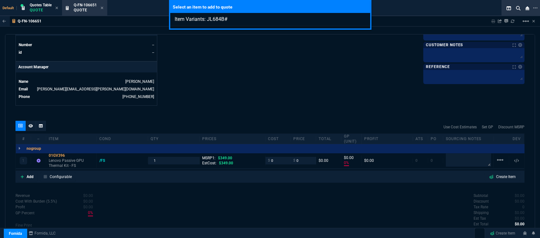
type input "Item Variants: JL684B"
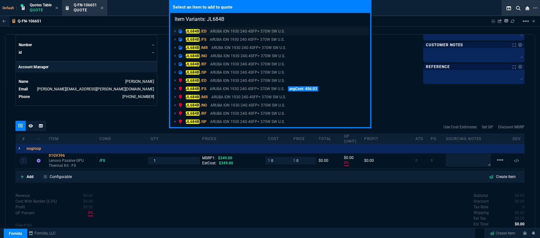
click at [236, 32] on p "ARUBA ION 1930 24G 4SFP+ 370W SW U.S." at bounding box center [247, 31] width 75 height 6
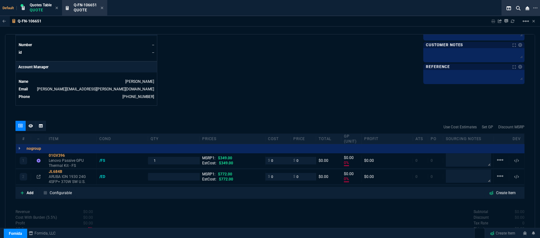
type input "0"
type input "100"
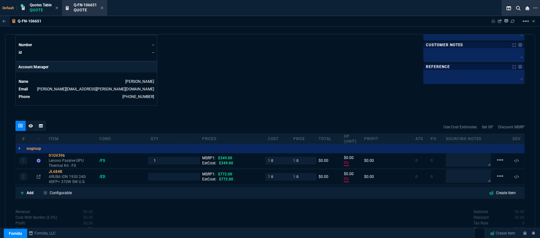
type input "100"
click at [22, 191] on icon at bounding box center [22, 193] width 3 height 4
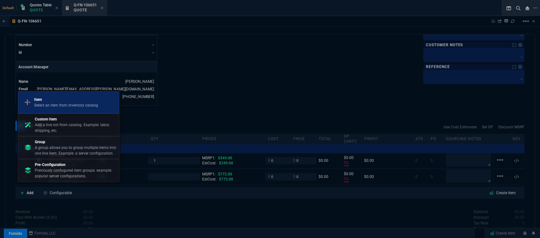
click at [62, 104] on p "Select an item from inventory catalog" at bounding box center [66, 106] width 64 height 6
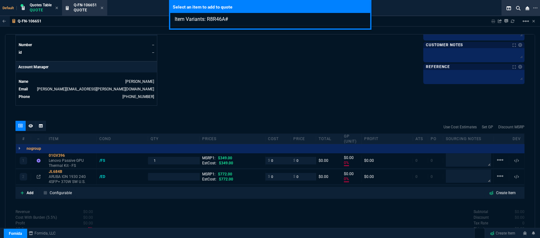
type input "Item Variants: R8R46A"
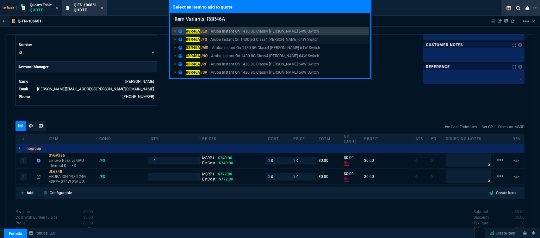
click at [272, 40] on p "Aruba Instant On 1430 8G Class4 [PERSON_NAME] 64W Switch" at bounding box center [265, 40] width 108 height 6
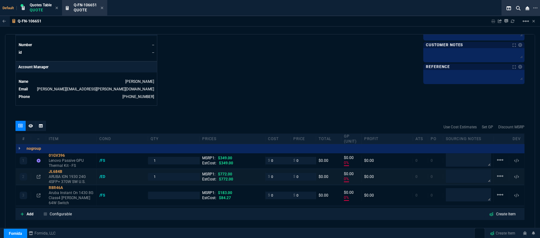
type input "0"
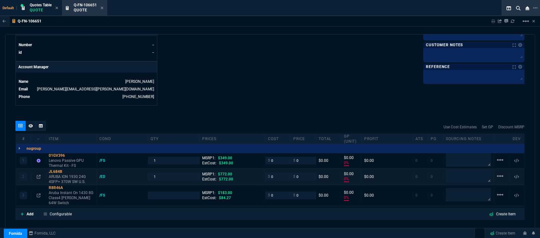
type input "0"
type input "100"
click at [500, 156] on mat-icon "linear_scale" at bounding box center [501, 160] width 8 height 8
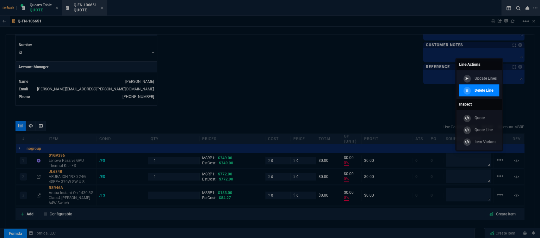
click at [490, 92] on p "Delete Line" at bounding box center [484, 91] width 19 height 6
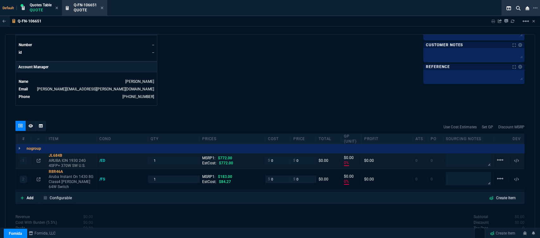
type input "0"
type input "100"
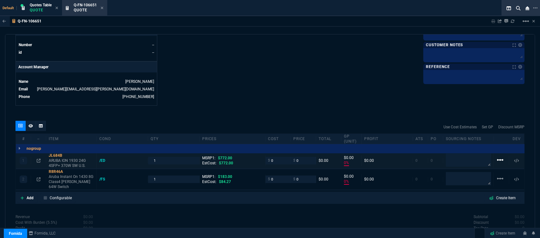
type input "100"
click at [498, 156] on mat-icon "linear_scale" at bounding box center [501, 160] width 8 height 8
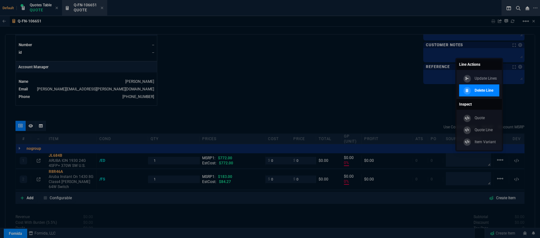
click at [479, 92] on p "Delete Line" at bounding box center [484, 91] width 19 height 6
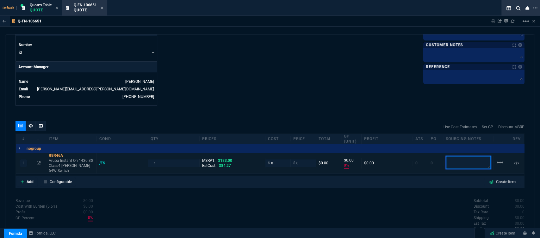
click at [459, 156] on textarea at bounding box center [468, 162] width 45 height 13
type input "0"
type input "100"
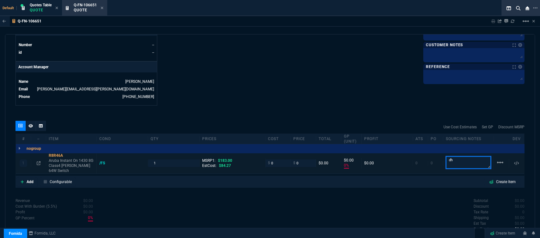
drag, startPoint x: 454, startPoint y: 156, endPoint x: 438, endPoint y: 154, distance: 16.6
click at [438, 154] on div "1 R8R46A Aruba Instant On 1430 8G Class4 PoE 64W Switch /FS 1 MSRP1: $183.00 Es…" at bounding box center [270, 163] width 509 height 21
type textarea "[PERSON_NAME]"
drag, startPoint x: 259, startPoint y: 159, endPoint x: 254, endPoint y: 157, distance: 4.8
click at [254, 157] on div "1 R8R46A Aruba Instant On 1430 8G Class4 PoE 64W Switch /FS 1 MSRP1: $183.00 Es…" at bounding box center [270, 163] width 509 height 21
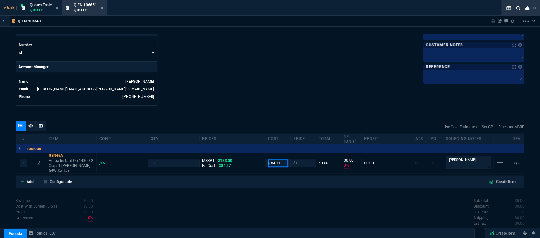
type input "84.90"
type input "84.9"
type input "-100"
type input "-85"
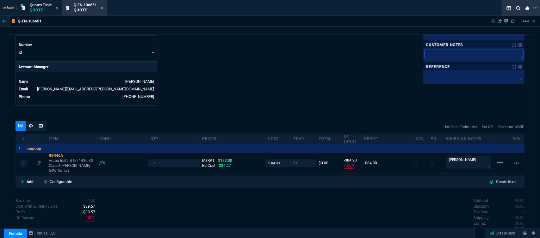
click at [475, 56] on textarea at bounding box center [474, 53] width 99 height 9
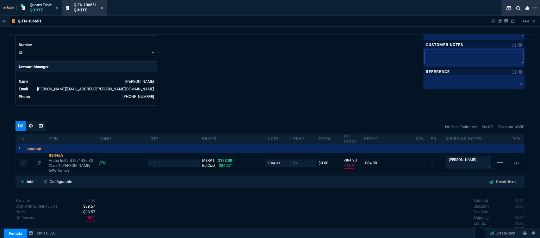
type textarea "E"
type textarea "ET"
type textarea "ETA"
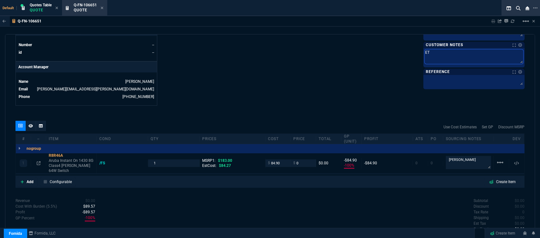
type textarea "ETA"
type textarea "ETA 5"
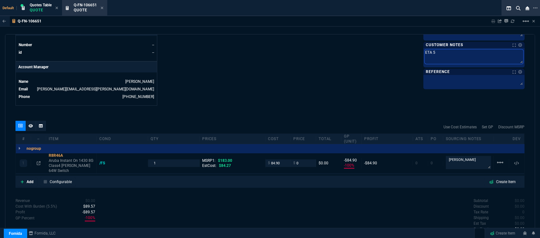
type textarea "ETA 5-"
type textarea "ETA 5-7"
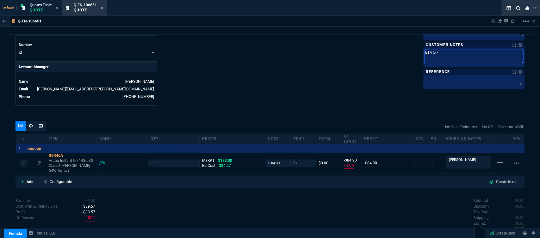
type textarea "ETA 5-7"
type textarea "ETA 5-7 B"
type textarea "ETA 5-7 Bi"
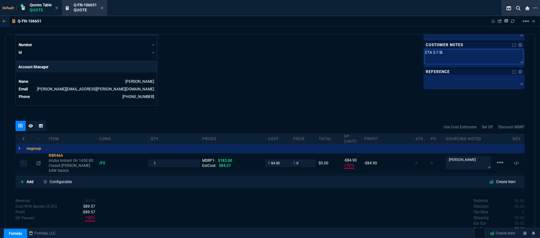
type textarea "ETA 5-7 Biz"
type textarea "ETA 5-7 Biz D"
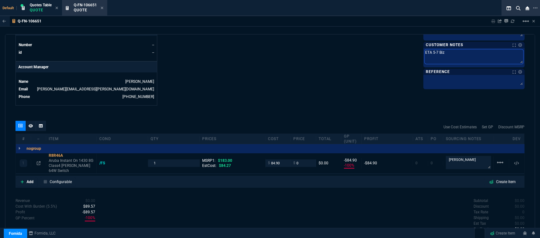
type textarea "ETA 5-7 Biz D"
type textarea "ETA 5-7 Biz Da"
type textarea "ETA 5-7 Biz Dat"
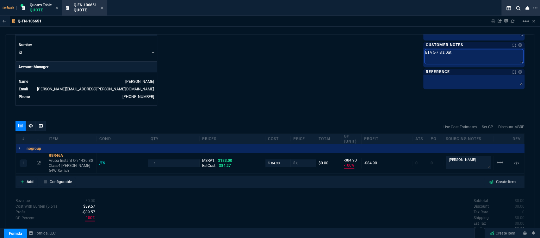
type textarea "ETA 5-7 Biz Da"
type textarea "ETA 5-7 Biz Day"
type textarea "ETA 5-7 Biz Days"
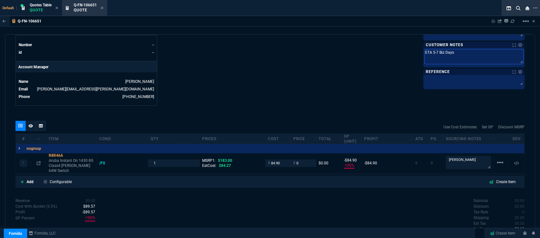
type textarea "ETA 5-7 Biz Days"
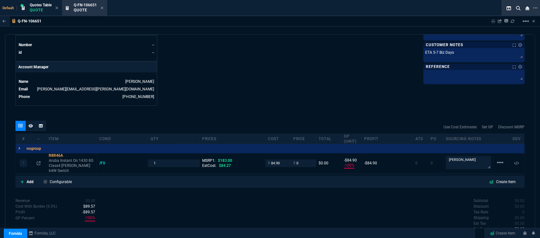
click at [67, 154] on icon at bounding box center [67, 156] width 3 height 4
drag, startPoint x: 303, startPoint y: 156, endPoint x: 284, endPoint y: 151, distance: 19.0
click at [285, 153] on div "1 R8R46A Aruba Instant On 1430 8G Class4 PoE 64W Switch /FS 1 MSRP1: $183.00 Es…" at bounding box center [270, 163] width 509 height 21
type input "110"
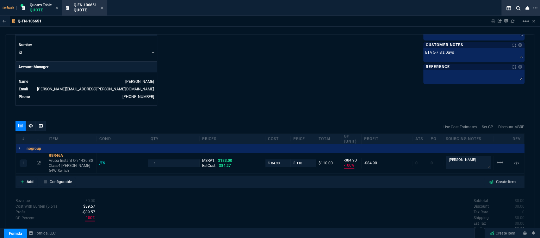
type input "110"
type input "23"
type input "25"
type input "40"
drag, startPoint x: 301, startPoint y: 155, endPoint x: 284, endPoint y: 150, distance: 17.3
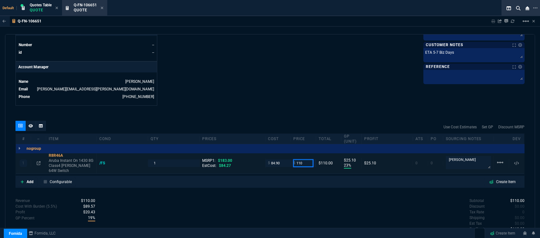
click at [284, 153] on div "1 R8R46A Aruba Instant On 1430 8G Class4 PoE 64W Switch /FS 1 MSRP1: $183.00 Es…" at bounding box center [270, 163] width 509 height 21
type input "99"
type input "14"
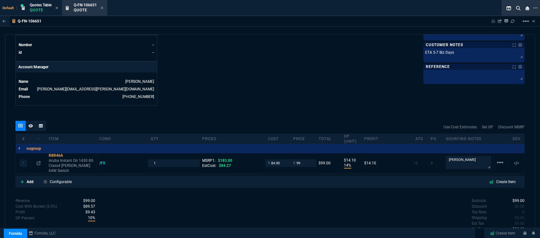
type input "14"
type input "46"
drag, startPoint x: 302, startPoint y: 157, endPoint x: 284, endPoint y: 154, distance: 18.9
click at [284, 154] on div "1 R8R46A Aruba Instant On 1430 8G Class4 PoE 64W Switch /FS 1 MSRP1: $183.00 Es…" at bounding box center [270, 163] width 509 height 21
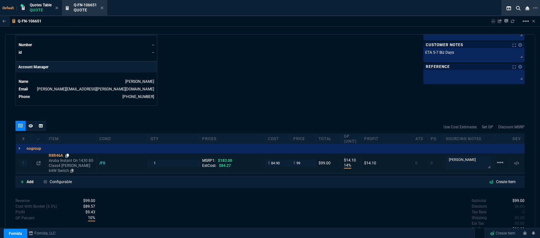
click at [68, 154] on icon at bounding box center [67, 156] width 3 height 4
click at [21, 180] on icon at bounding box center [22, 182] width 3 height 4
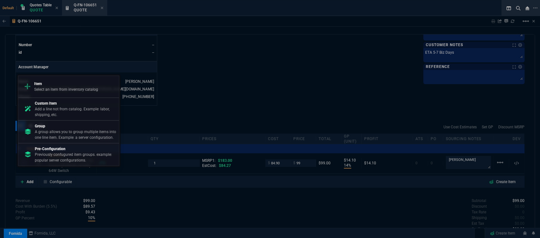
drag, startPoint x: 72, startPoint y: 86, endPoint x: 356, endPoint y: 86, distance: 284.9
click at [72, 86] on p "Item" at bounding box center [66, 84] width 64 height 6
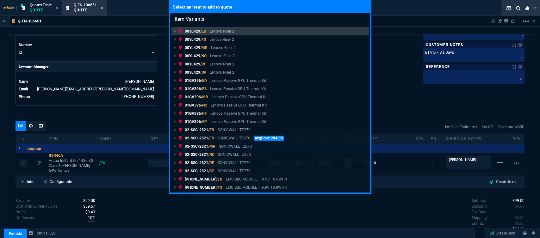
type input "Item Variants: JL684B"
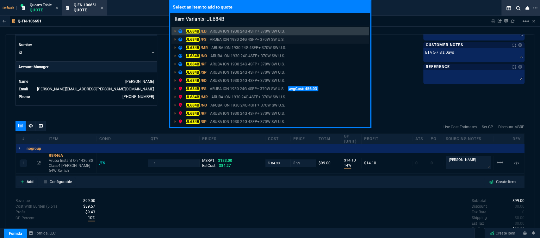
click at [238, 41] on p "ARUBA ION 1930 24G 4SFP+ 370W SW U.S." at bounding box center [247, 40] width 75 height 6
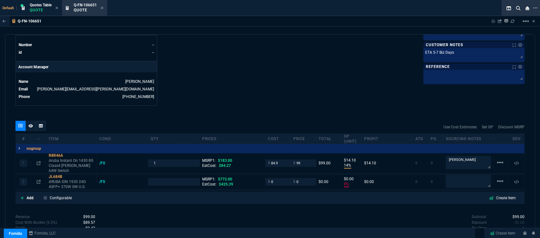
type input "14"
type input "0"
type input "46"
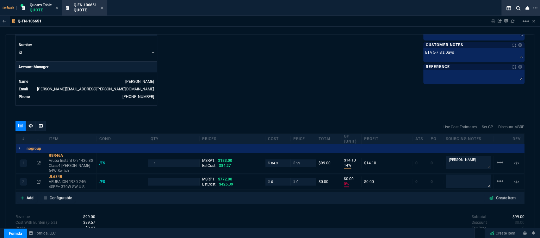
type input "100"
click at [38, 161] on icon at bounding box center [39, 163] width 4 height 4
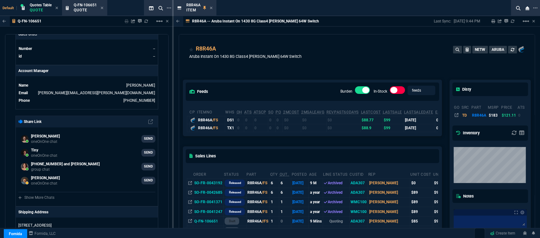
click at [296, 147] on div "Sales Lines Order Status Part QTY Out.. Posted age Line Status CustId Rep Unit …" at bounding box center [312, 214] width 259 height 135
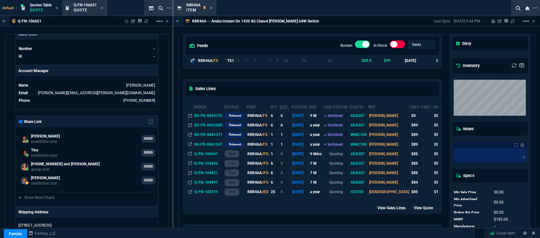
scroll to position [70, 0]
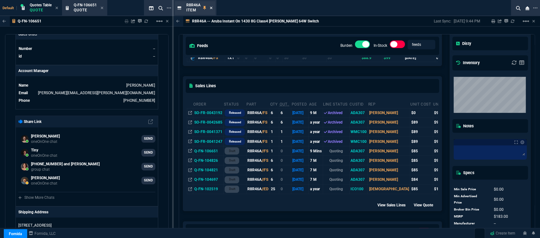
click at [211, 9] on icon at bounding box center [211, 8] width 3 height 4
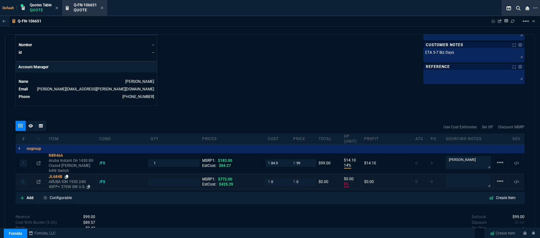
click at [66, 175] on icon at bounding box center [66, 177] width 3 height 4
drag, startPoint x: 274, startPoint y: 173, endPoint x: 257, endPoint y: 170, distance: 17.4
click at [257, 174] on div "2 JL684B ARUBA ION 1930 24G 4SFP+ 370W SW U.S. /FS MSRP1: $772.00 EstCost: $425…" at bounding box center [270, 182] width 509 height 16
type input "493"
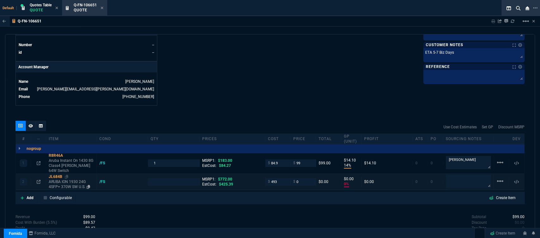
type input "1"
type input "493"
type input "-100"
type input "-493"
click at [66, 175] on icon at bounding box center [66, 177] width 3 height 4
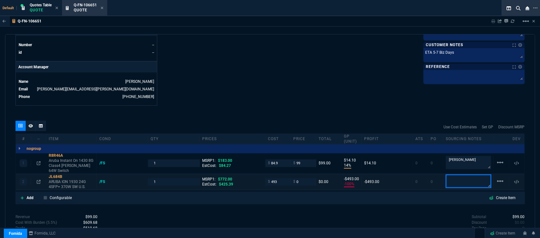
click at [457, 175] on textarea at bounding box center [468, 181] width 45 height 13
type textarea "ingram"
click at [66, 175] on icon at bounding box center [66, 177] width 3 height 4
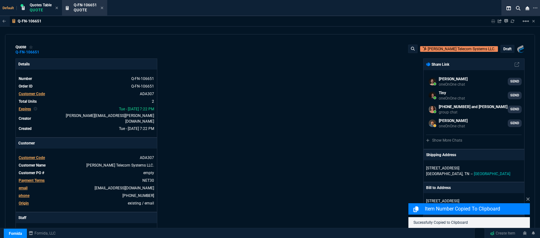
select select "12: [PERSON_NAME]"
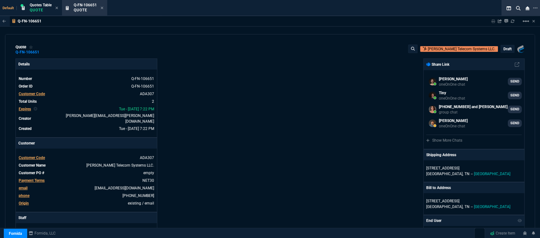
scroll to position [284, 0]
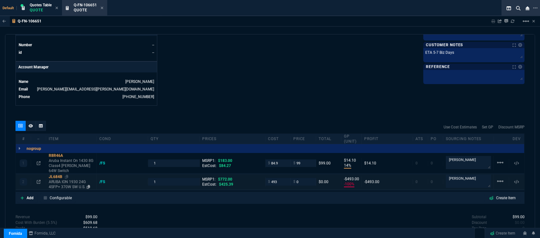
click at [65, 174] on div "JL684B" at bounding box center [71, 176] width 45 height 5
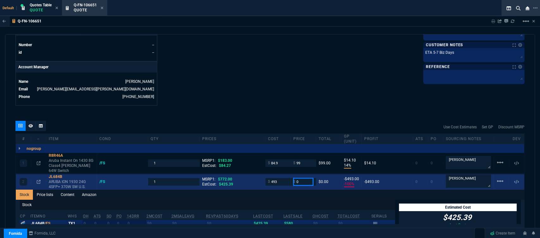
drag, startPoint x: 300, startPoint y: 175, endPoint x: 282, endPoint y: 174, distance: 18.1
click at [282, 174] on div "2 JL684B ARUBA ION 1930 24G 4SFP+ 370W SW U.S. /FS 1 MSRP1: $772.00 EstCost: $4…" at bounding box center [270, 182] width 509 height 16
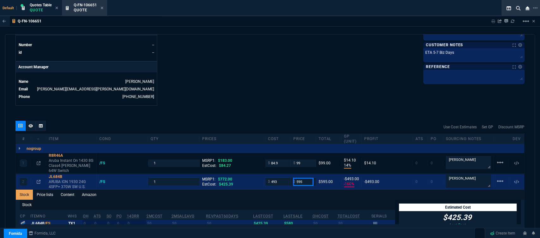
type input "595"
type input "17"
type input "102"
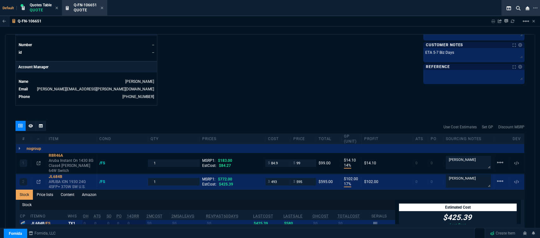
type input "23"
drag, startPoint x: 160, startPoint y: 155, endPoint x: 145, endPoint y: 156, distance: 14.9
click at [145, 156] on div "1 R8R46A Aruba Instant On 1430 8G Class4 [PERSON_NAME] 64W Switch /FS 1 MSRP1: …" at bounding box center [270, 163] width 509 height 21
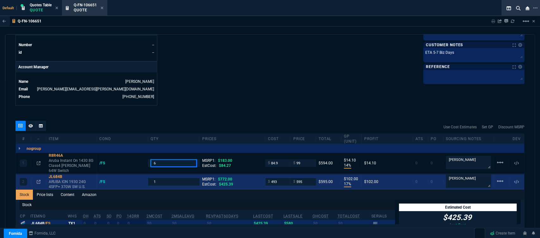
type input "6"
drag, startPoint x: 163, startPoint y: 170, endPoint x: 149, endPoint y: 170, distance: 13.9
click at [149, 178] on div "1" at bounding box center [173, 181] width 51 height 7
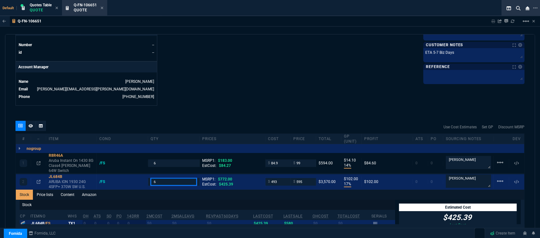
type input "6"
click at [103, 8] on icon at bounding box center [102, 8] width 3 height 3
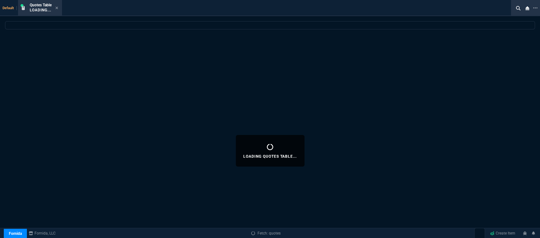
select select
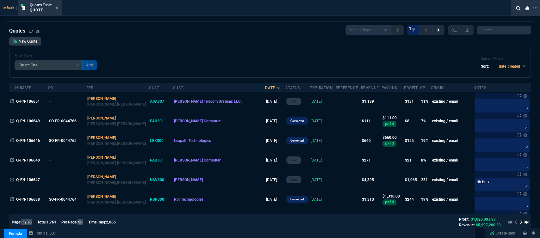
click at [58, 8] on icon at bounding box center [56, 8] width 3 height 4
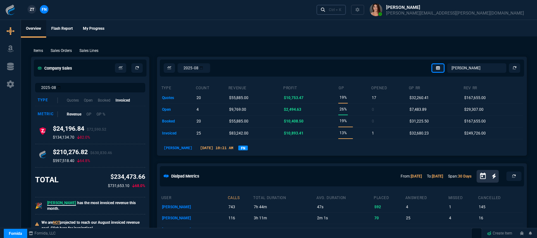
click at [342, 10] on div "Ctrl + K" at bounding box center [335, 9] width 13 height 5
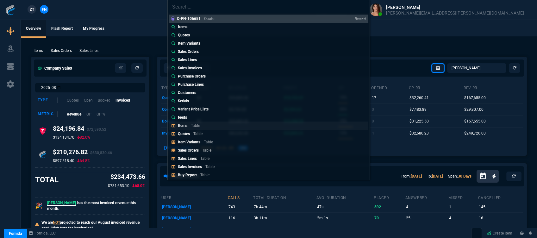
click at [215, 129] on link "Items Table" at bounding box center [268, 126] width 199 height 8
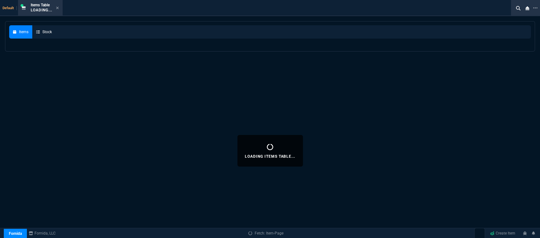
select select
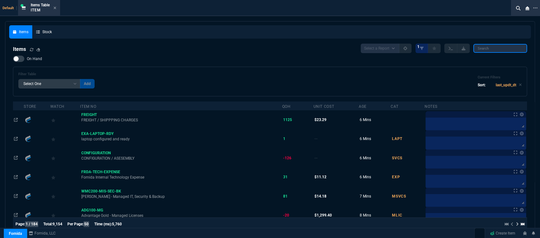
click at [496, 49] on input "search" at bounding box center [501, 48] width 54 height 9
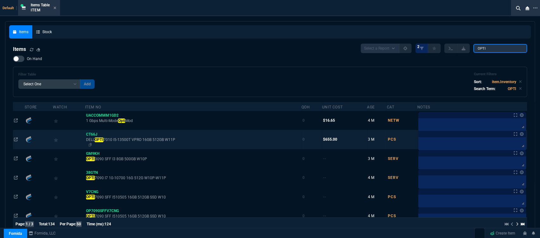
type input "OPTI"
click at [204, 138] on span "DELL OPTI 7010 I5-13500T VPRO 16GB 512GB W11P" at bounding box center [193, 139] width 215 height 5
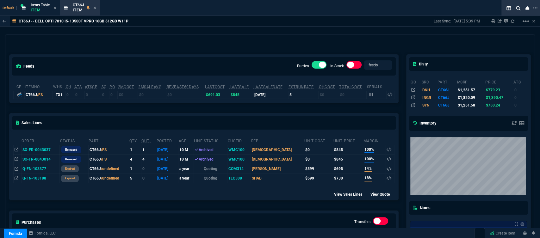
scroll to position [13, 0]
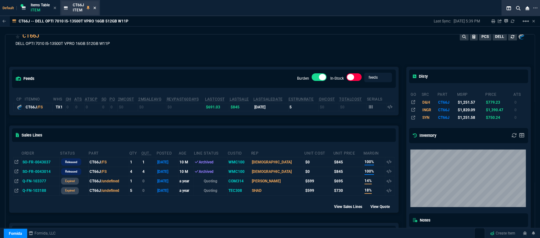
click at [95, 7] on icon at bounding box center [94, 8] width 3 height 4
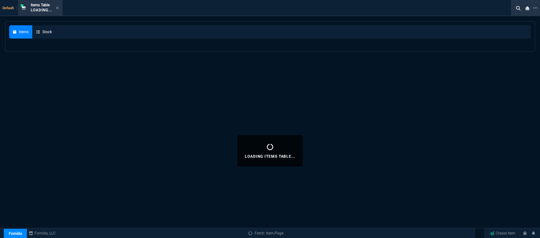
select select
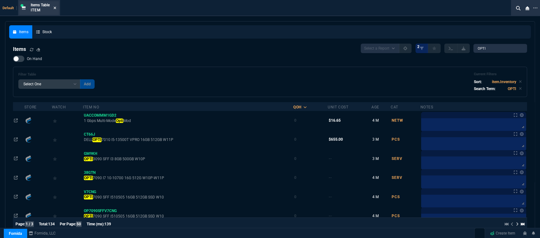
click at [56, 9] on icon at bounding box center [55, 8] width 3 height 4
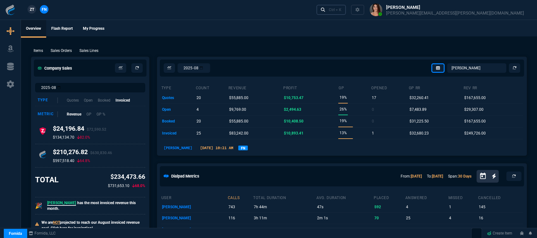
click at [342, 11] on div "Ctrl + K" at bounding box center [335, 9] width 13 height 5
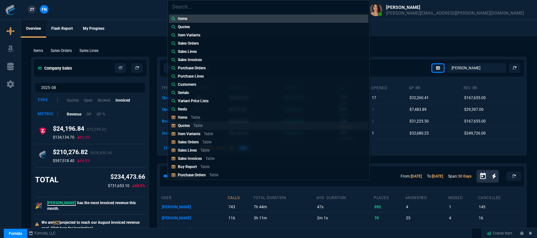
click at [201, 122] on link "Quotes Table" at bounding box center [268, 126] width 199 height 8
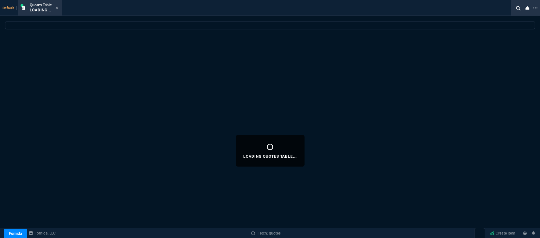
select select
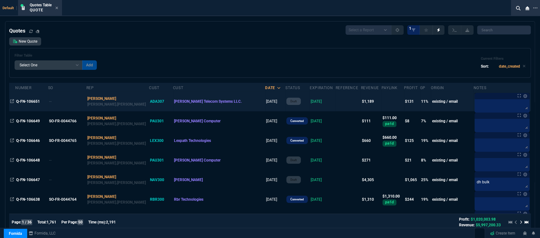
click at [336, 104] on td at bounding box center [348, 102] width 25 height 20
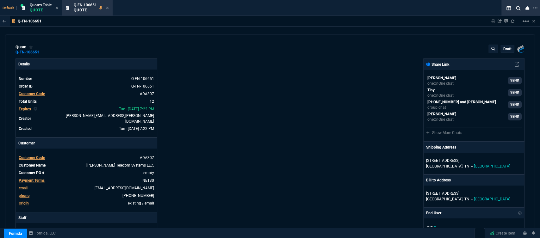
type input "183"
type input "772"
type input "14"
type input "17"
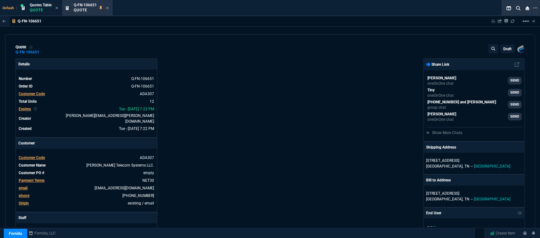
type input "102"
type input "46"
type input "23"
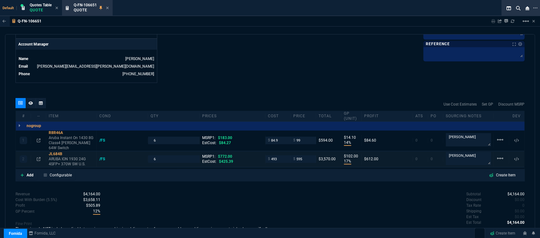
scroll to position [316, 0]
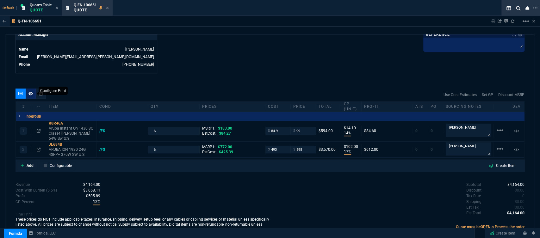
click at [31, 92] on nx-icon at bounding box center [30, 93] width 4 height 5
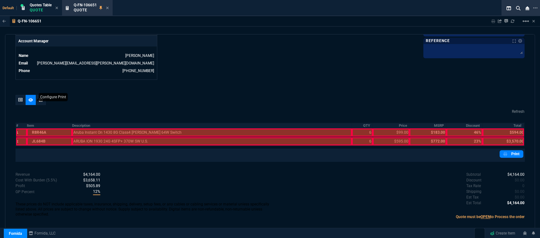
scroll to position [305, 0]
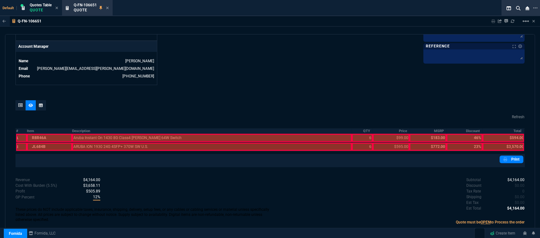
click at [53, 134] on div at bounding box center [49, 138] width 45 height 8
click at [53, 143] on div at bounding box center [49, 147] width 45 height 8
click at [138, 143] on div at bounding box center [212, 147] width 280 height 8
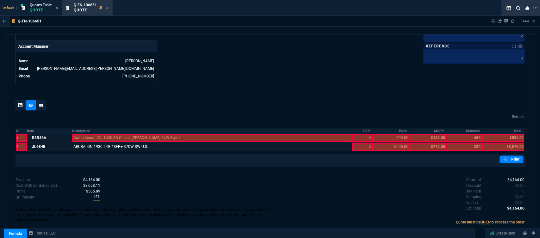
click at [140, 134] on div at bounding box center [212, 138] width 280 height 8
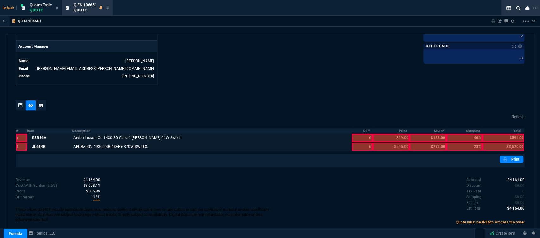
click at [356, 143] on div at bounding box center [362, 147] width 21 height 8
click at [357, 134] on div at bounding box center [362, 138] width 21 height 8
click at [390, 135] on div at bounding box center [391, 138] width 37 height 8
click at [391, 143] on div at bounding box center [391, 147] width 37 height 8
click at [498, 143] on div at bounding box center [503, 147] width 41 height 8
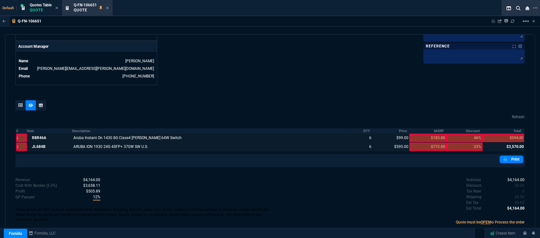
click at [498, 134] on div at bounding box center [503, 138] width 41 height 8
click at [507, 156] on link "Print" at bounding box center [512, 160] width 24 height 8
click at [108, 8] on icon at bounding box center [107, 8] width 3 height 3
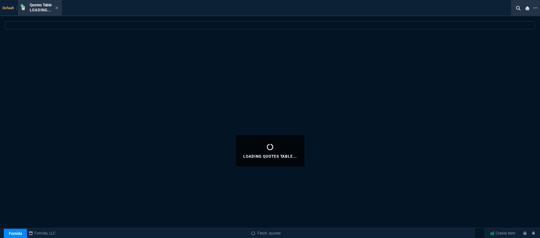
select select
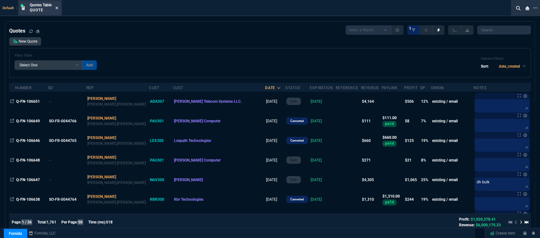
click at [57, 7] on icon at bounding box center [56, 8] width 3 height 4
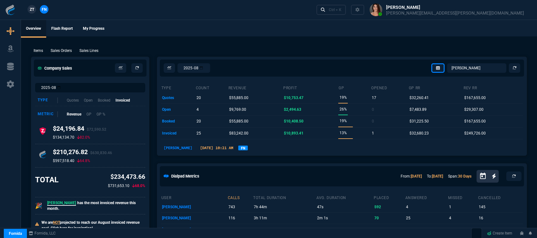
select select "12: [PERSON_NAME]"
click at [346, 14] on link "Ctrl + K" at bounding box center [332, 10] width 30 height 10
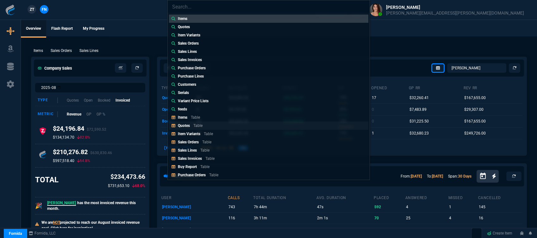
click at [200, 127] on p "Table" at bounding box center [197, 125] width 9 height 4
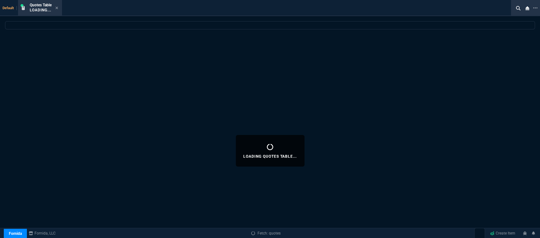
select select
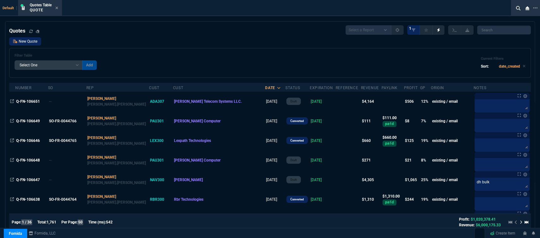
click at [37, 43] on link "New Quote" at bounding box center [25, 41] width 32 height 8
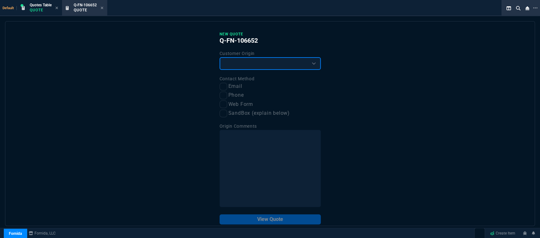
click at [266, 69] on select "Existing Customer Amazon Lead (first order) Website Lead (first order) Called (…" at bounding box center [270, 63] width 101 height 13
select select "existing"
click at [220, 58] on select "Existing Customer Amazon Lead (first order) Website Lead (first order) Called (…" at bounding box center [270, 63] width 101 height 13
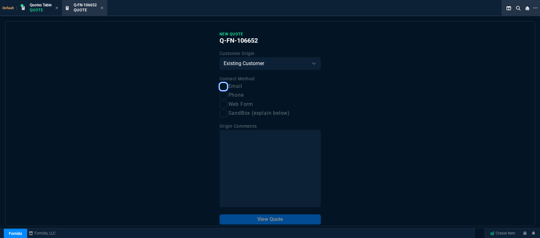
click at [225, 85] on input "Email" at bounding box center [224, 87] width 8 height 8
checkbox input "true"
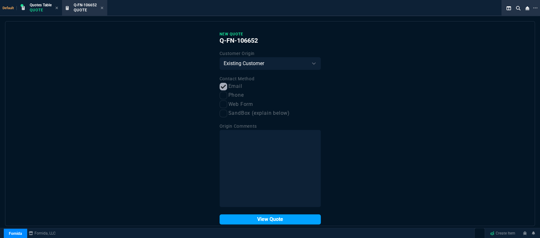
click at [263, 219] on button "View Quote" at bounding box center [270, 220] width 101 height 10
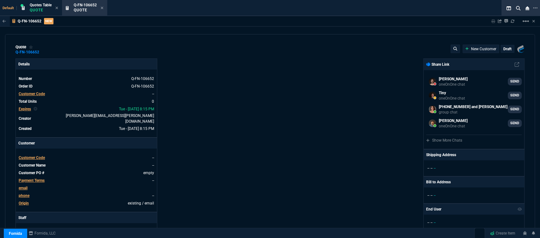
click at [38, 156] on span "Customer Code" at bounding box center [32, 158] width 26 height 4
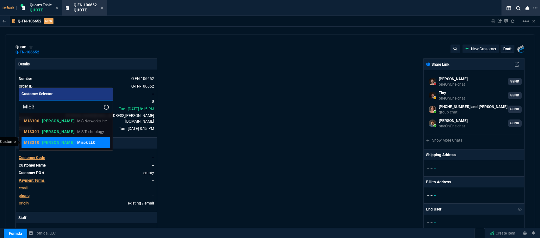
type input "MIS3"
click at [77, 143] on p "Misok LLC" at bounding box center [86, 143] width 18 height 6
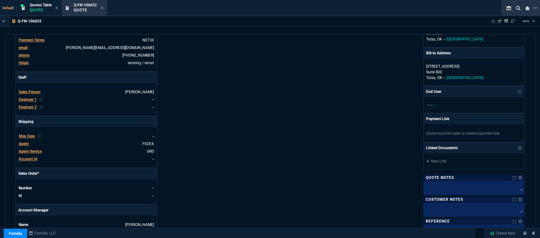
scroll to position [284, 0]
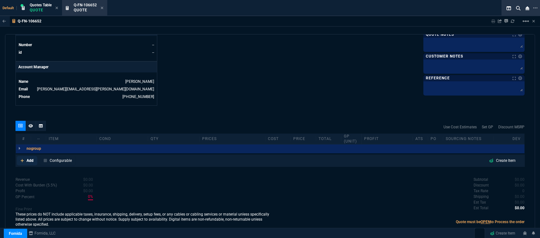
click at [22, 159] on icon at bounding box center [22, 161] width 3 height 4
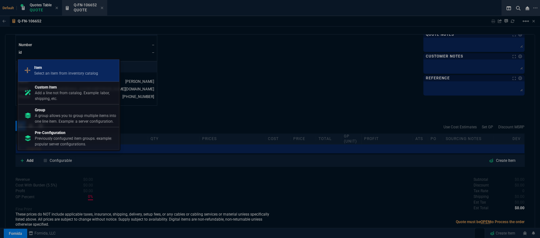
click at [69, 74] on p "Select an item from inventory catalog" at bounding box center [66, 74] width 64 height 6
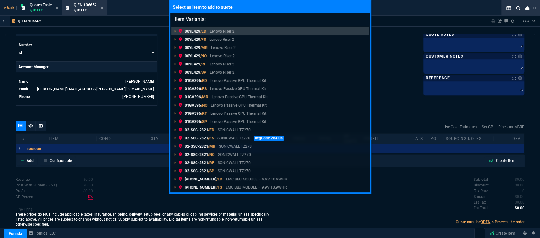
click at [287, 72] on link "00YL429 /SP Lenovo Riser 2" at bounding box center [271, 72] width 198 height 8
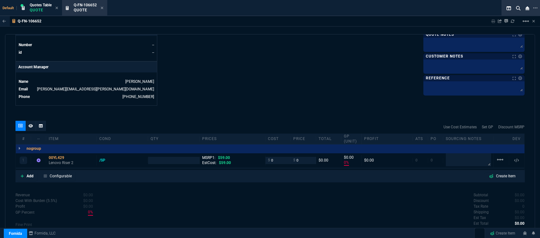
type input "0"
type input "100"
click at [497, 156] on mat-icon "linear_scale" at bounding box center [501, 160] width 8 height 8
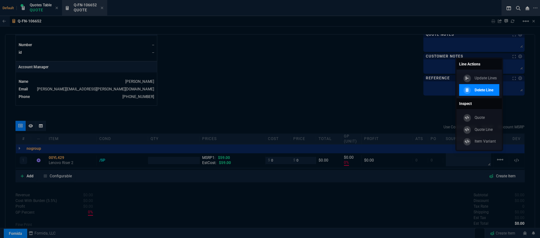
click at [482, 90] on p "Delete Line" at bounding box center [484, 90] width 19 height 6
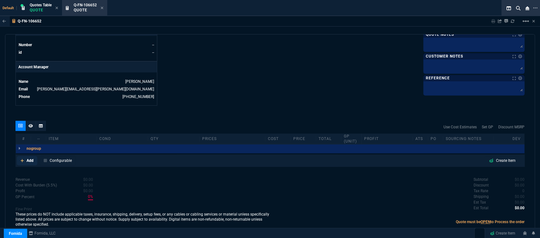
click at [22, 159] on icon at bounding box center [22, 161] width 3 height 4
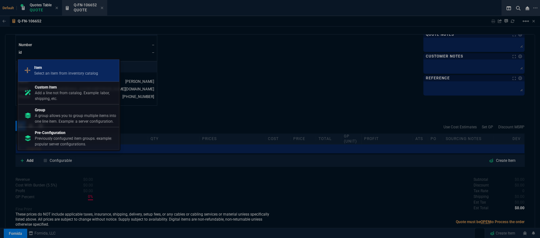
click at [72, 68] on p "Item" at bounding box center [66, 68] width 64 height 6
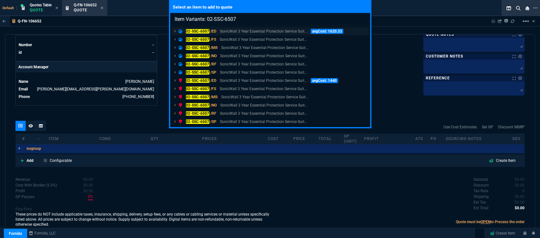
type input "Item Variants: 02-SSC-6507"
click at [260, 30] on p "SonicWall 3 Year Essential Protection Service Suit..." at bounding box center [263, 31] width 87 height 6
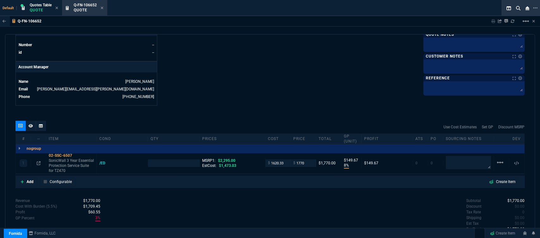
type input "8"
type input "150"
type input "23"
click at [22, 180] on icon at bounding box center [22, 182] width 3 height 4
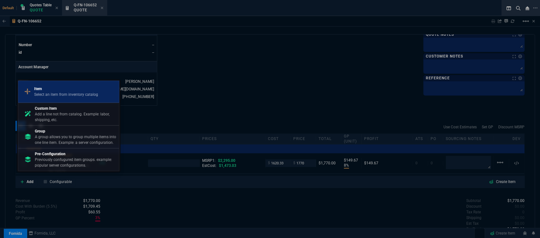
click at [56, 89] on p "Item" at bounding box center [66, 89] width 64 height 6
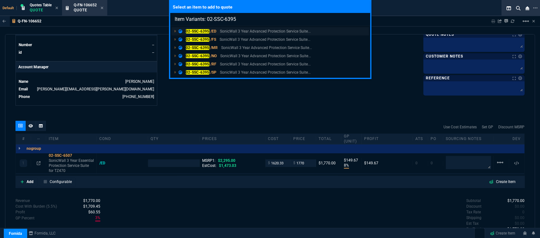
type input "Item Variants: 02-SSC-6395"
click at [249, 30] on p "SonicWall 3 Year Advanced Protection Service Suite..." at bounding box center [265, 31] width 91 height 6
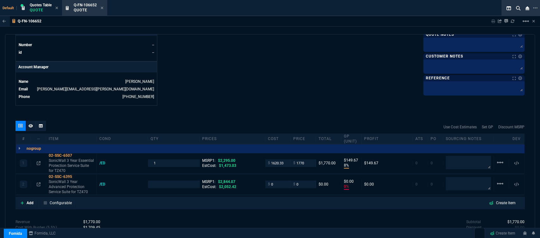
type input "8"
type input "150"
type input "0"
type input "23"
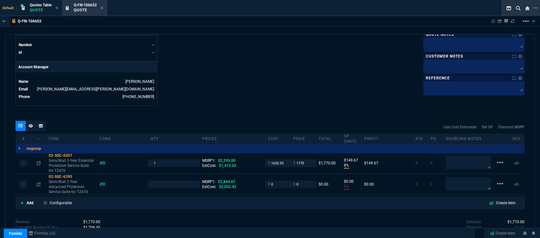
type input "2844.07"
type input "100"
drag, startPoint x: 273, startPoint y: 181, endPoint x: 264, endPoint y: 182, distance: 9.5
click at [266, 182] on div "$ 0" at bounding box center [278, 184] width 25 height 7
type input "1537"
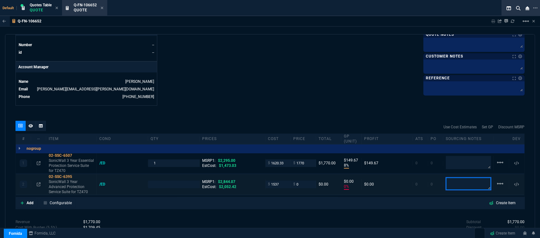
click at [463, 178] on textarea at bounding box center [468, 184] width 45 height 13
type input "1"
type input "1537"
type input "-100"
type input "-1537"
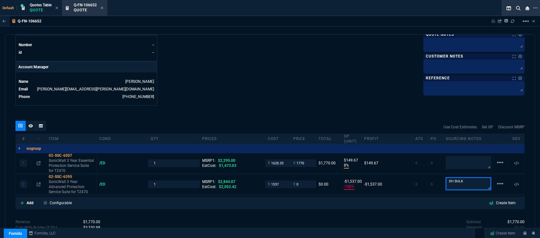
type textarea "DH BULK"
click at [77, 175] on icon at bounding box center [76, 177] width 3 height 4
drag, startPoint x: 298, startPoint y: 181, endPoint x: 287, endPoint y: 180, distance: 10.8
click at [287, 180] on div "2 02-SSC-6395 SonicWall 3 Year Advanced Protection Service Suite for TZ470 /ED …" at bounding box center [270, 184] width 509 height 21
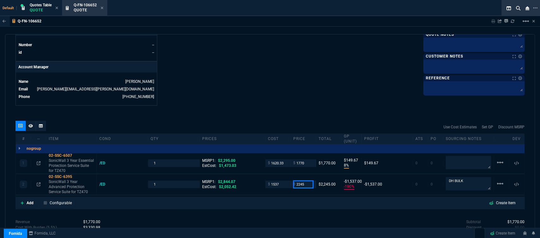
type input "2245"
type input "32"
type input "708"
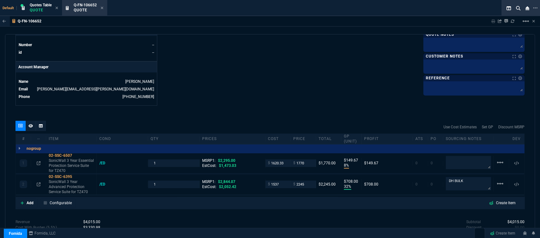
type input "21"
drag, startPoint x: 302, startPoint y: 180, endPoint x: 290, endPoint y: 181, distance: 12.7
click at [291, 181] on div "$ 2245" at bounding box center [303, 184] width 25 height 7
type input "1990"
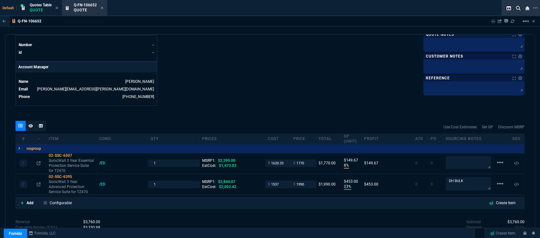
type input "1990"
type input "23"
type input "453"
type input "30"
click at [497, 159] on mat-icon "linear_scale" at bounding box center [501, 163] width 8 height 8
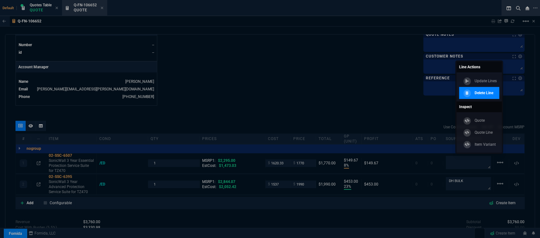
click at [477, 97] on link "Delete Line" at bounding box center [479, 93] width 40 height 12
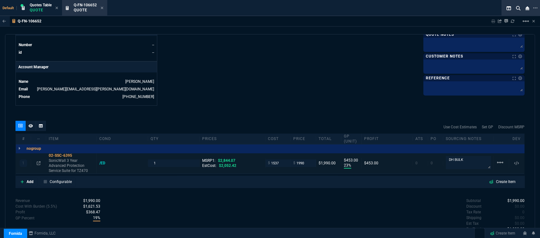
type input "23"
type input "453"
type input "30"
click at [37, 161] on icon at bounding box center [39, 163] width 4 height 4
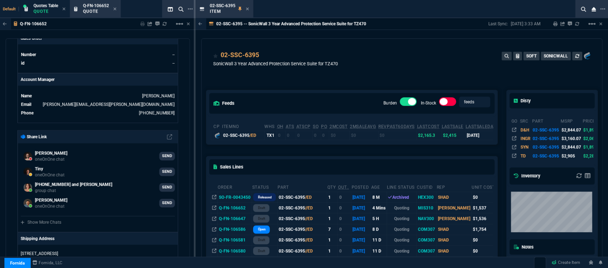
scroll to position [284, 0]
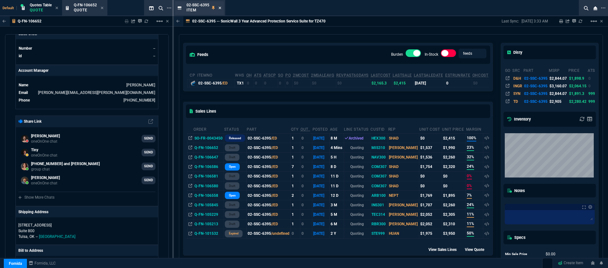
click at [220, 7] on icon at bounding box center [219, 8] width 3 height 4
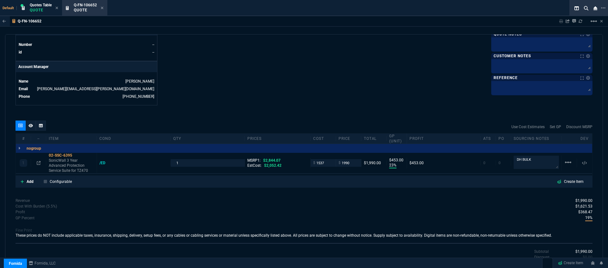
scroll to position [280, 0]
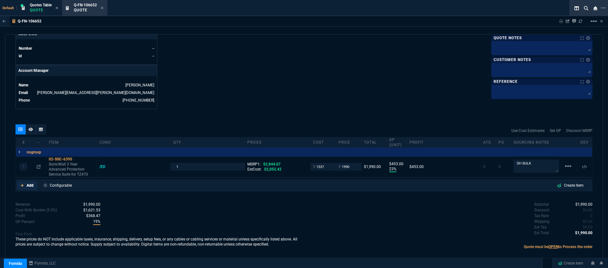
click at [21, 184] on icon at bounding box center [22, 186] width 3 height 4
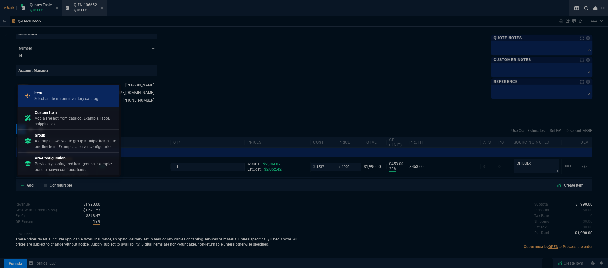
click at [62, 97] on p "Select an item from inventory catalog" at bounding box center [66, 99] width 64 height 6
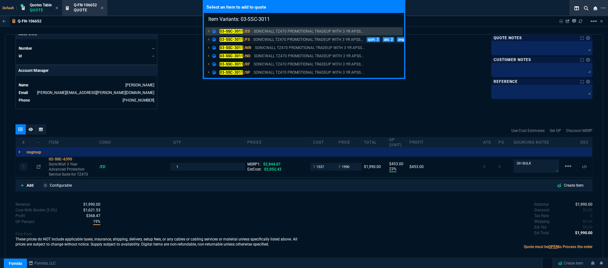
type input "Item Variants: 03-SSC-3011"
click at [322, 41] on p "SONICWALL TZ470 PROMOTIONAL TRADEUP WITH 3 YR APSS..." at bounding box center [308, 40] width 110 height 6
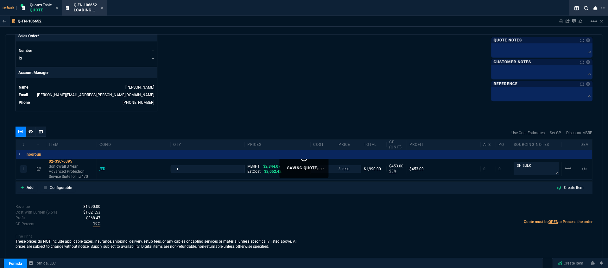
scroll to position [274, 0]
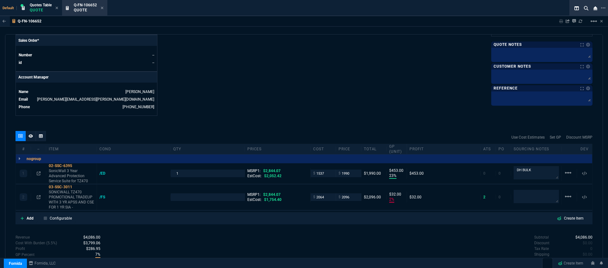
type input "23"
type input "453"
type input "2"
type input "32"
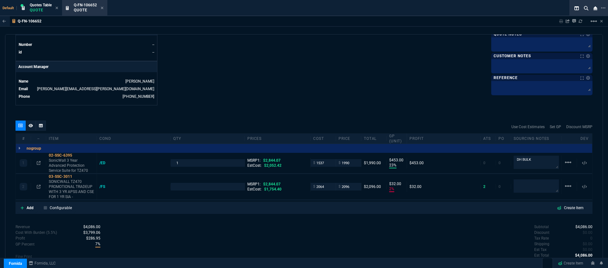
type input "30"
type input "26"
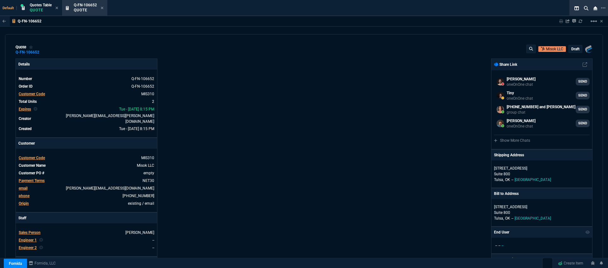
select select "12: [PERSON_NAME]"
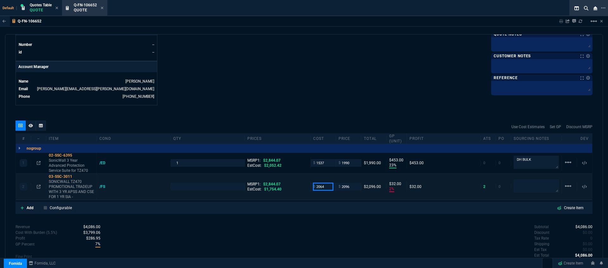
click at [328, 184] on input "2064" at bounding box center [323, 186] width 20 height 7
type input "1537"
type input "1"
type input "1537"
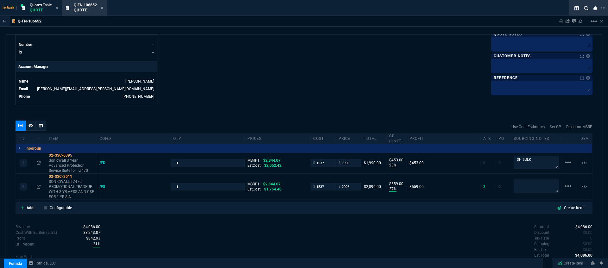
type input "27"
type input "559"
click at [78, 175] on icon at bounding box center [76, 177] width 3 height 4
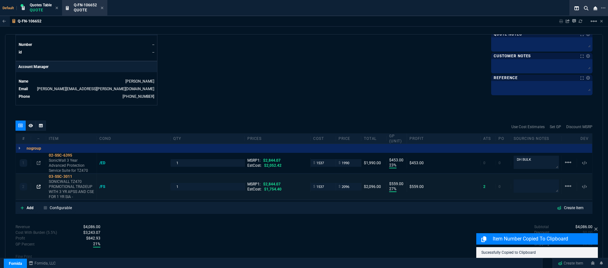
click at [39, 185] on icon at bounding box center [39, 187] width 4 height 4
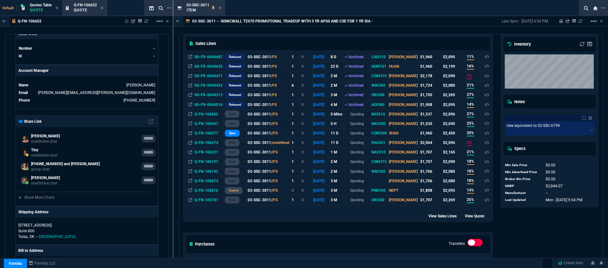
scroll to position [119, 0]
click at [220, 6] on icon at bounding box center [219, 8] width 3 height 4
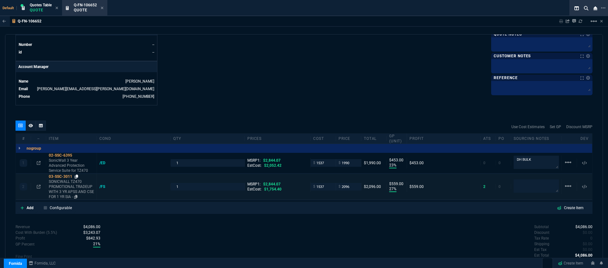
click at [77, 175] on icon at bounding box center [76, 177] width 3 height 4
drag, startPoint x: 351, startPoint y: 184, endPoint x: 332, endPoint y: 179, distance: 19.3
click at [332, 179] on div "2 03-SSC-3011 SONICWALL TZ470 PROMOTIONAL TRADEUP WITH 3 YR APSS AND CSE FOR 1 …" at bounding box center [304, 187] width 576 height 26
drag, startPoint x: 322, startPoint y: 77, endPoint x: 354, endPoint y: 181, distance: 109.0
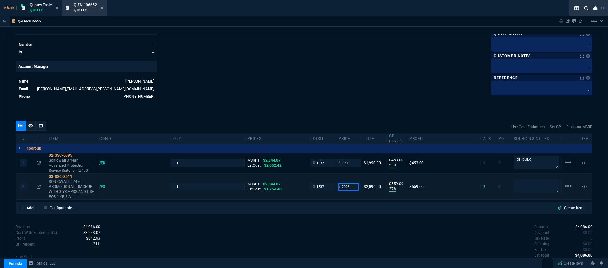
click at [353, 183] on input "2096" at bounding box center [348, 186] width 20 height 7
type input "1910"
type input "20"
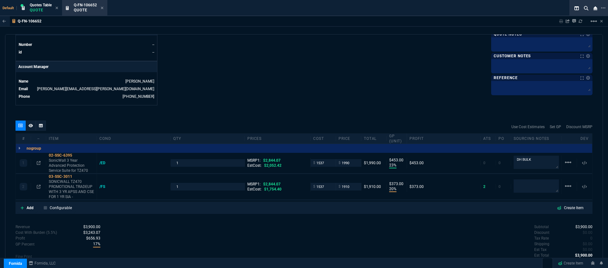
type input "373"
type input "33"
click at [22, 206] on icon at bounding box center [22, 208] width 3 height 4
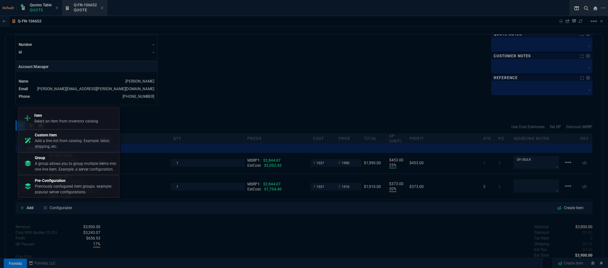
click at [62, 128] on link "Item Select an item from inventory catalog" at bounding box center [68, 118] width 101 height 22
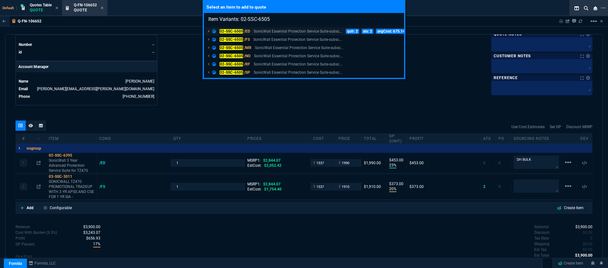
type input "Item Variants: 02-SSC-6505"
click at [278, 31] on p "SonicWall Essential Protection Service Suite-subsc..." at bounding box center [298, 31] width 89 height 6
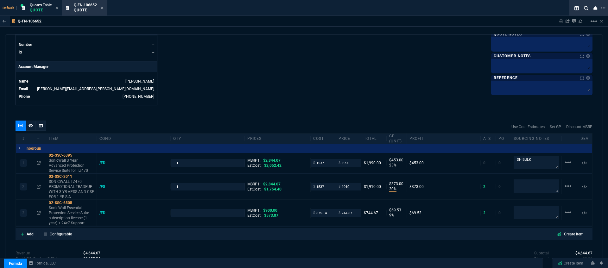
type input "23"
type input "453"
type input "20"
type input "373"
type input "9"
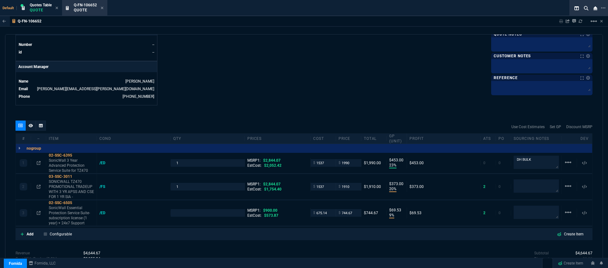
type input "70"
type input "30"
type input "33"
type input "17"
click at [78, 201] on icon at bounding box center [76, 203] width 3 height 4
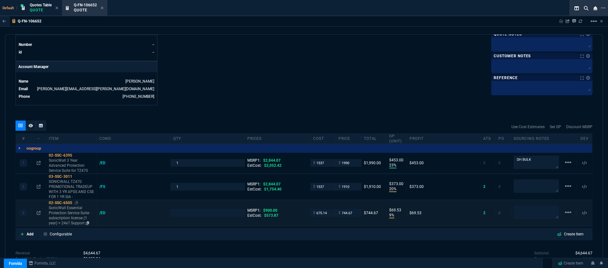
click at [76, 215] on p "SonicWall Essential Protection Service Suite-subscription license (1 year) + 24…" at bounding box center [71, 215] width 45 height 20
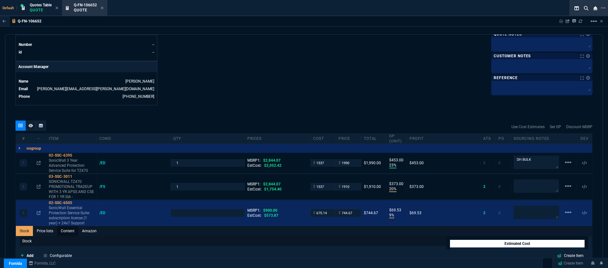
click at [71, 228] on link "Content" at bounding box center [67, 231] width 21 height 10
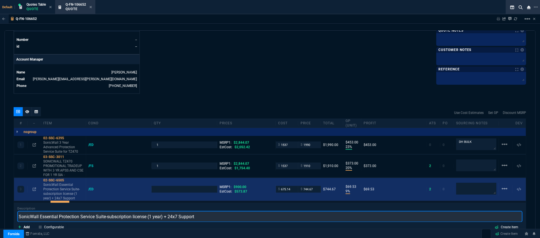
scroll to position [0, 0]
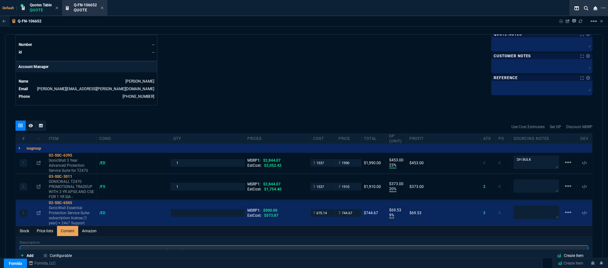
drag, startPoint x: 231, startPoint y: 241, endPoint x: 14, endPoint y: 239, distance: 216.6
click at [14, 239] on div "quote Q-FN-106652 Misok LLC draft Fornida, LLC [STREET_ADDRESS] Details Number …" at bounding box center [304, 148] width 598 height 228
paste input "ESSENTIAL PROTECTION SERVICE SUITE FOR TZ470 1YR"
type input "ESSENTIAL PROTECTION SERVICE SUITE FOR TZ470 1YR"
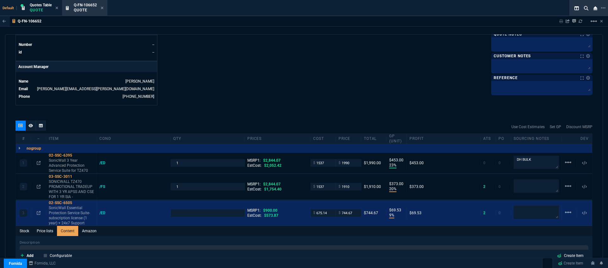
type input "1"
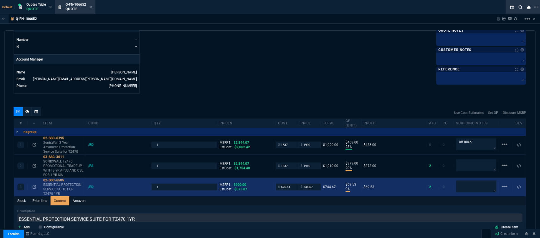
scroll to position [284, 0]
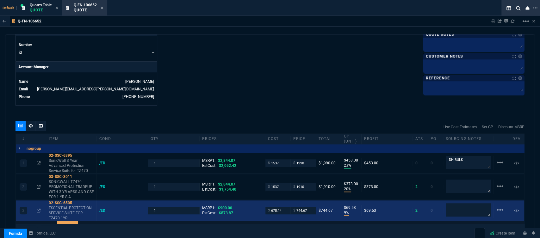
drag, startPoint x: 326, startPoint y: 96, endPoint x: 284, endPoint y: 204, distance: 115.3
drag, startPoint x: 284, startPoint y: 203, endPoint x: 252, endPoint y: 203, distance: 31.7
click at [252, 203] on div "3 02-SSC-6505 ESSENTIAL PROTECTION SERVICE SUITE FOR TZ470 1YR /ED 1 MSRP1: $90…" at bounding box center [270, 211] width 509 height 21
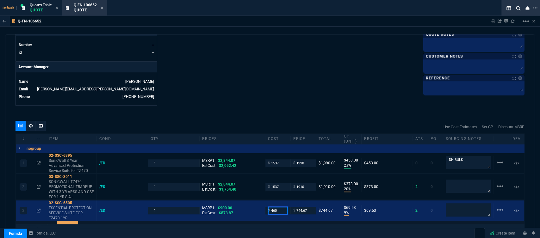
type input "460"
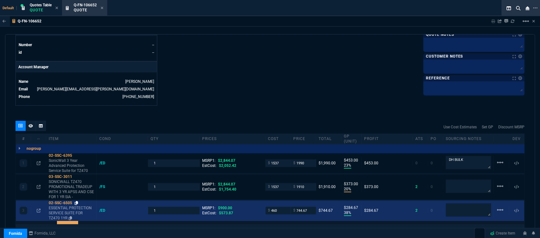
click at [78, 201] on icon at bounding box center [76, 203] width 3 height 4
click at [309, 207] on input "744.67" at bounding box center [303, 210] width 20 height 7
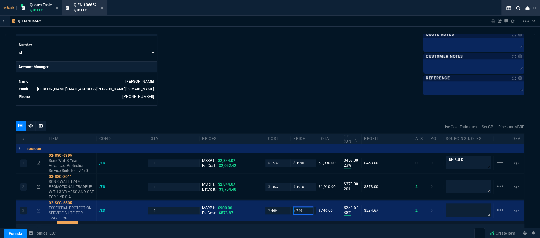
type input "740"
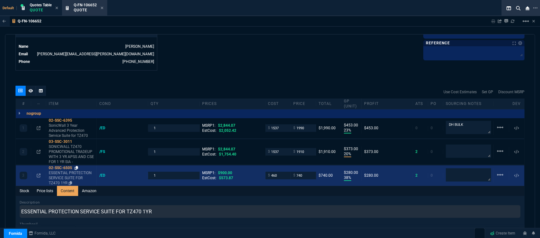
click at [76, 166] on icon at bounding box center [76, 168] width 3 height 4
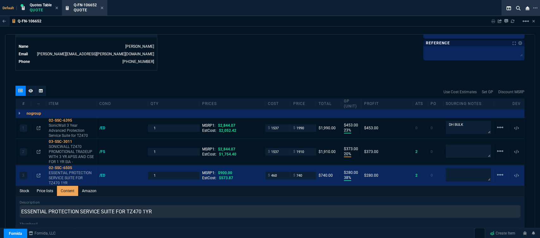
click at [263, 31] on div "Q-FN-106652 Sharing Q-FN-106652 Link Dev Link Share on Teams linear_scale quote…" at bounding box center [270, 141] width 540 height 251
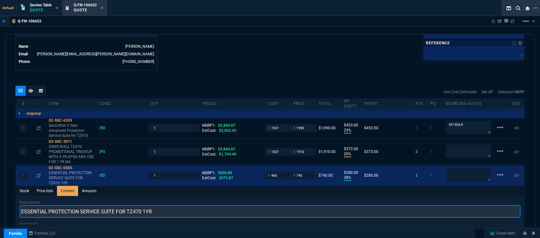
click at [20, 207] on input "ESSENTIAL PROTECTION SERVICE SUITE FOR TZ470 1YR" at bounding box center [270, 211] width 501 height 13
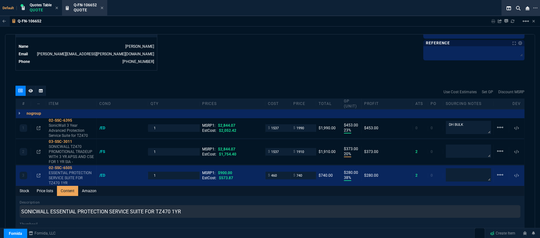
click at [92, 134] on icon at bounding box center [90, 136] width 3 height 4
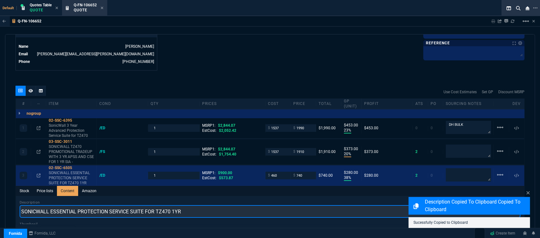
drag, startPoint x: 191, startPoint y: 206, endPoint x: 6, endPoint y: 197, distance: 185.4
click at [6, 197] on div "quote Q-FN-106652 Misok LLC draft Fornida, LLC [STREET_ADDRESS] Details Number …" at bounding box center [270, 135] width 530 height 203
paste input "onicWall 3 Year Advanced Protection Service Suite for TZ470"
click at [47, 205] on input "SonicWall 3 Year Advanced Protection Service Suite for TZ470" at bounding box center [270, 211] width 501 height 13
click at [83, 205] on input "SonicWall 1 Year Advanced Protection Service Suite for TZ470" at bounding box center [270, 211] width 501 height 13
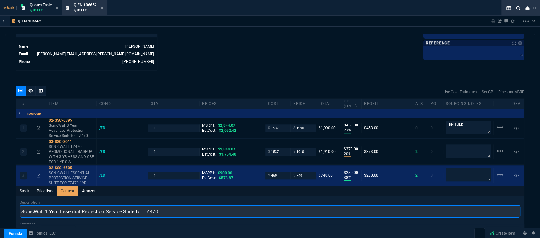
type input "SonicWall 1 Year Essential Protection Service Suite for TZ470"
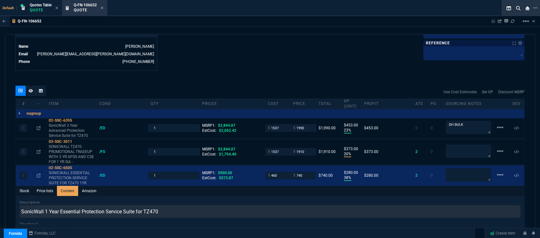
click at [69, 152] on p "SONICWALL TZ470 PROMOTIONAL TRADEUP WITH 3 YR APSS AND CSE FOR 1 YR SIA -" at bounding box center [71, 154] width 45 height 20
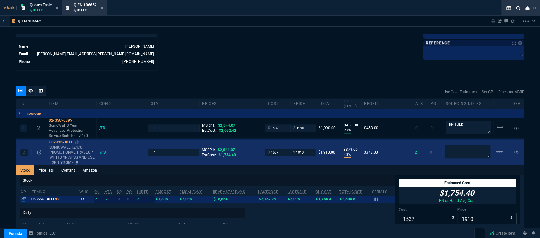
type input "38"
type input "280"
type input "18"
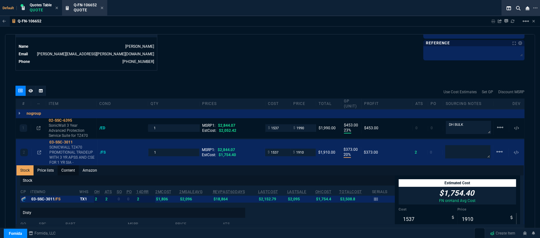
click at [73, 166] on link "Content" at bounding box center [68, 171] width 21 height 10
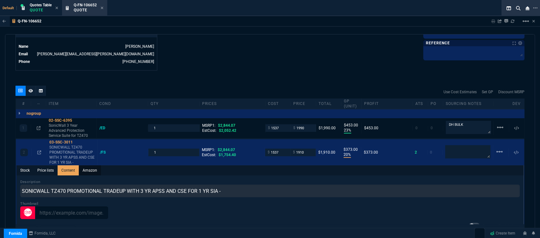
scroll to position [0, 0]
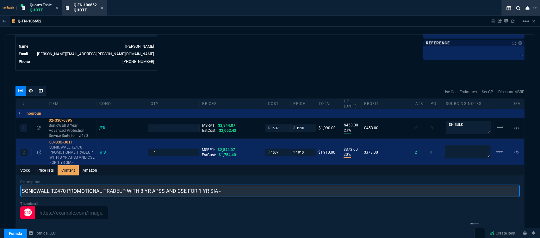
click at [241, 188] on input "SONICWALL TZ470 PROMOTIONAL TRADEUP WITH 3 YR APSS AND CSE FOR 1 YR SIA -" at bounding box center [270, 191] width 500 height 13
click at [127, 187] on input "SONICWALL TZ470 PROMOTIONAL TRADEUP WITH 3 YR APSS AND CSE FOR 1 YR" at bounding box center [270, 191] width 500 height 13
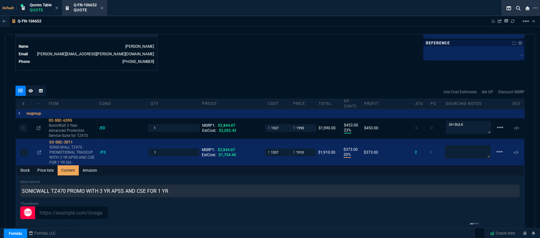
drag, startPoint x: 251, startPoint y: 53, endPoint x: 248, endPoint y: 52, distance: 3.3
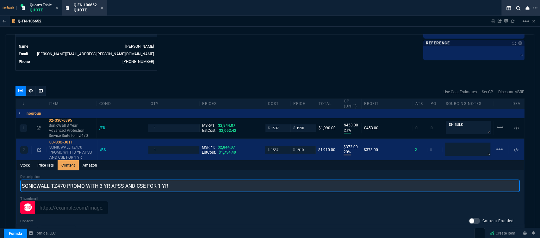
click at [122, 180] on input "SONICWALL TZ470 PROMO WITH 3 YR APSS AND CSE FOR 1 YR" at bounding box center [270, 186] width 500 height 13
type input "SONICWALL TZ470 PROMO WITH 3 YR ADVANCED AND CSE FOR 1 YR"
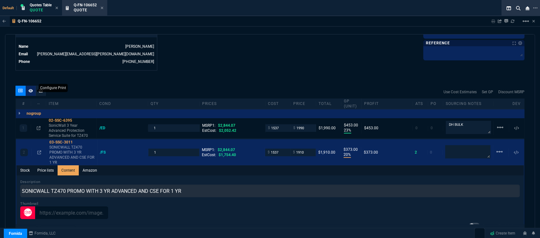
click at [26, 87] on div at bounding box center [31, 91] width 10 height 10
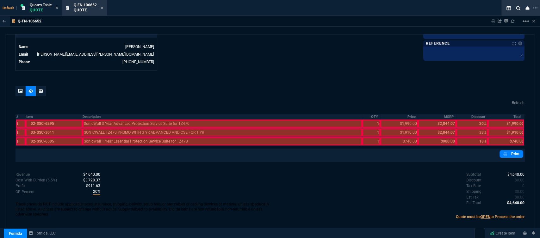
scroll to position [313, 0]
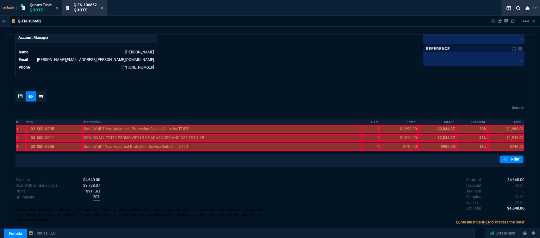
click at [51, 125] on div at bounding box center [54, 129] width 57 height 8
click at [53, 134] on div at bounding box center [54, 138] width 57 height 8
click at [310, 32] on div "Q-FN-106652 Sharing Q-FN-106652 Link Dev Link Share on Teams linear_scale quote…" at bounding box center [270, 141] width 540 height 251
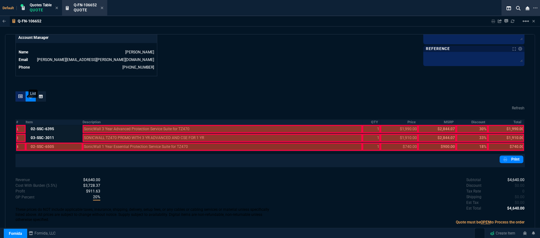
click at [19, 95] on icon at bounding box center [20, 97] width 4 height 4
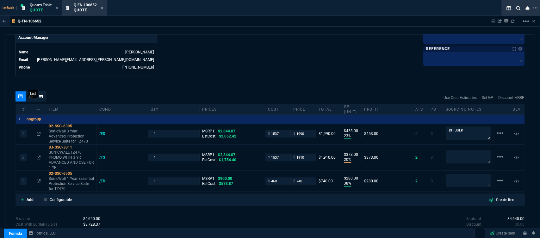
type input "23"
type input "453"
type input "20"
type input "373"
type input "38"
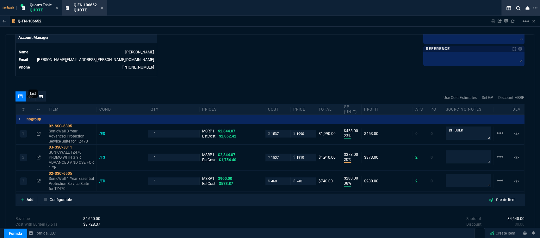
type input "280"
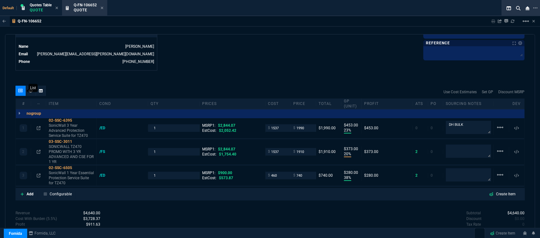
type input "30"
type input "33"
type input "18"
click at [37, 174] on icon at bounding box center [39, 176] width 4 height 4
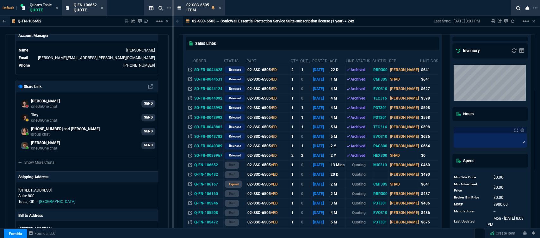
scroll to position [141, 0]
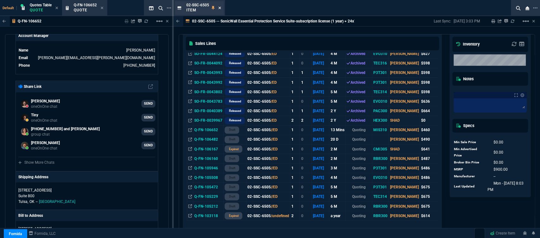
click at [220, 7] on icon at bounding box center [219, 8] width 3 height 4
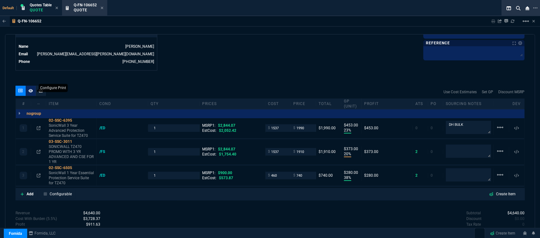
click at [31, 89] on icon at bounding box center [30, 90] width 4 height 3
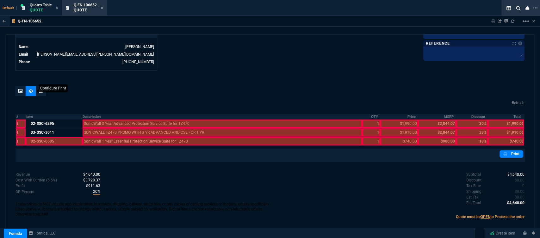
scroll to position [313, 0]
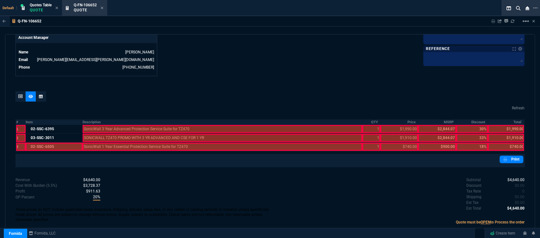
click at [56, 143] on div at bounding box center [54, 147] width 57 height 8
click at [117, 143] on div at bounding box center [223, 147] width 280 height 8
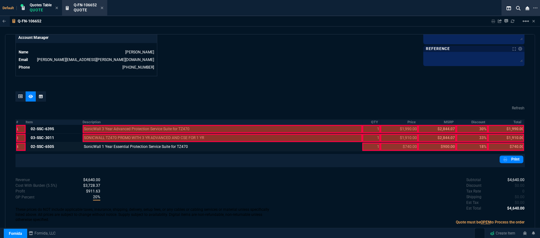
click at [114, 134] on div at bounding box center [223, 138] width 280 height 8
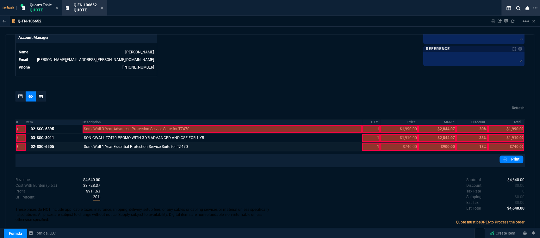
click at [117, 125] on div at bounding box center [223, 129] width 280 height 8
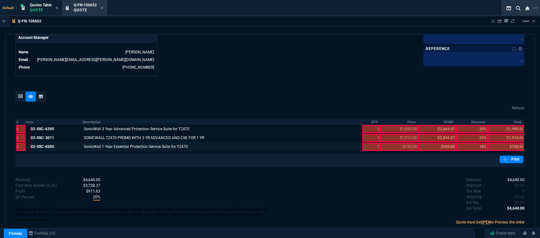
click at [364, 143] on div at bounding box center [371, 147] width 18 height 8
click at [367, 135] on div at bounding box center [371, 138] width 18 height 8
click at [370, 125] on div at bounding box center [371, 129] width 18 height 8
click at [389, 145] on div at bounding box center [400, 147] width 38 height 8
click at [394, 134] on div at bounding box center [400, 138] width 38 height 8
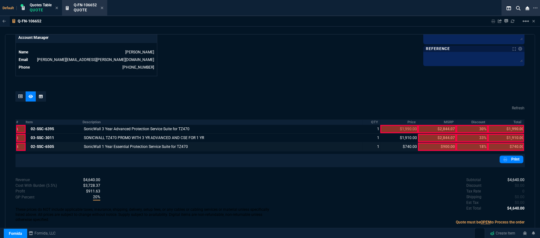
click at [394, 125] on div at bounding box center [400, 129] width 38 height 8
click at [508, 144] on div at bounding box center [506, 147] width 36 height 8
click at [507, 134] on div at bounding box center [506, 138] width 36 height 8
click at [507, 126] on div at bounding box center [506, 129] width 36 height 8
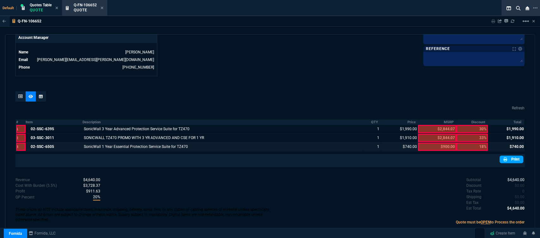
click at [511, 156] on link "Print" at bounding box center [512, 160] width 24 height 8
click at [21, 95] on icon at bounding box center [20, 97] width 4 height 4
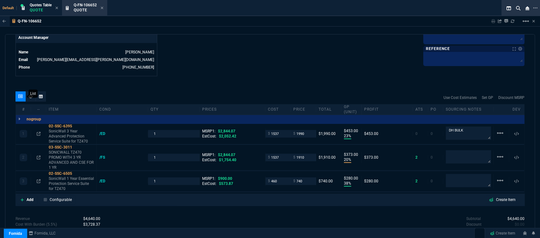
type input "23"
type input "453"
type input "20"
type input "373"
type input "38"
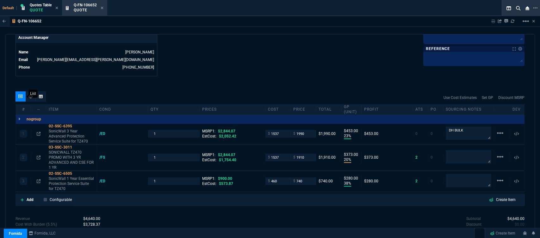
type input "280"
type input "30"
type input "33"
type input "18"
click at [78, 172] on icon at bounding box center [76, 174] width 3 height 4
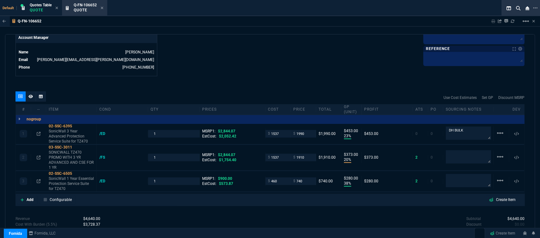
drag, startPoint x: 104, startPoint y: 8, endPoint x: 79, endPoint y: 11, distance: 24.8
click at [104, 8] on icon at bounding box center [102, 8] width 3 height 4
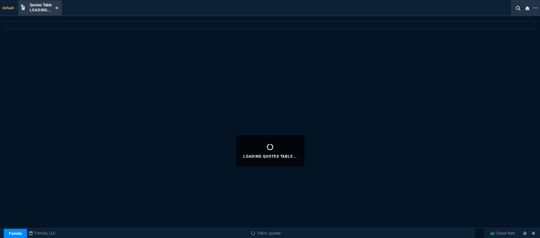
click at [56, 6] on nx-icon at bounding box center [56, 8] width 3 height 5
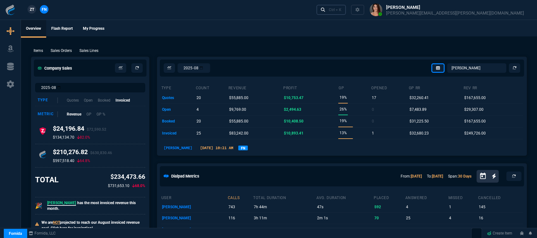
click at [342, 12] on div "Ctrl + K" at bounding box center [335, 9] width 13 height 5
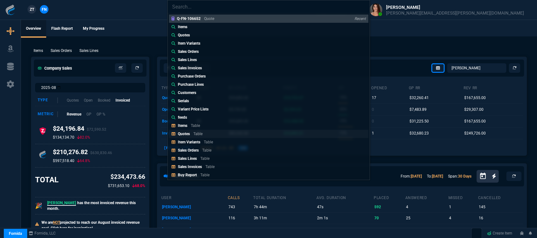
click at [201, 135] on p "Table" at bounding box center [197, 134] width 9 height 4
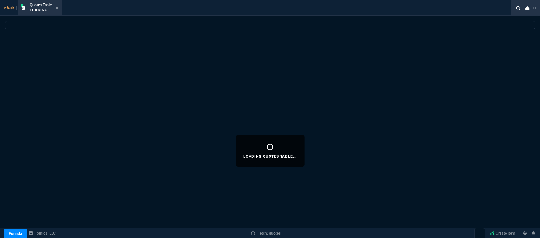
select select
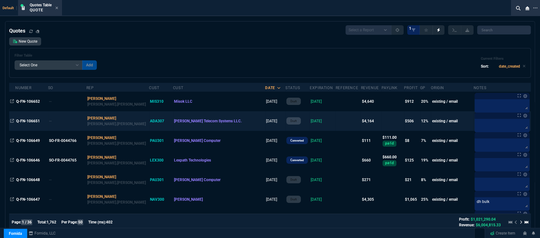
click at [336, 122] on td at bounding box center [348, 121] width 25 height 20
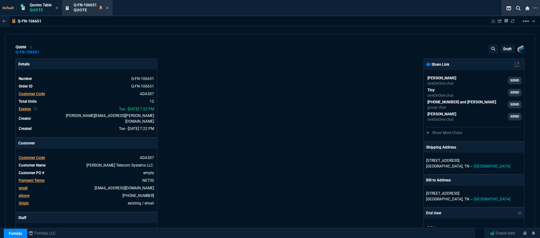
type input "14"
type input "183"
type input "772"
type input "17"
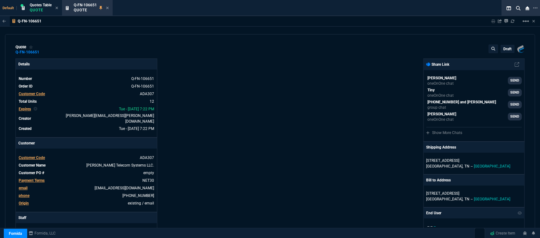
type input "102"
type input "46"
type input "23"
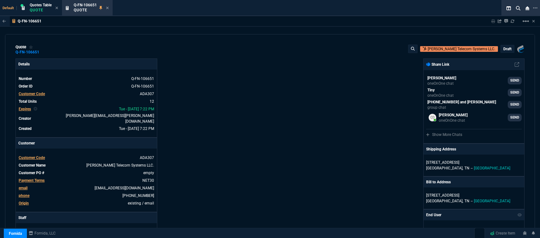
select select "12: [PERSON_NAME]"
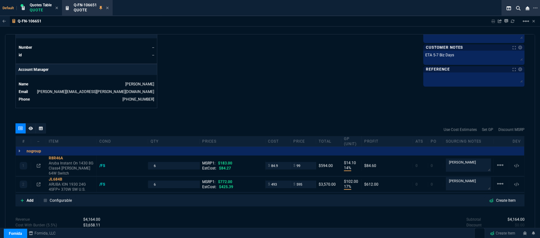
scroll to position [316, 0]
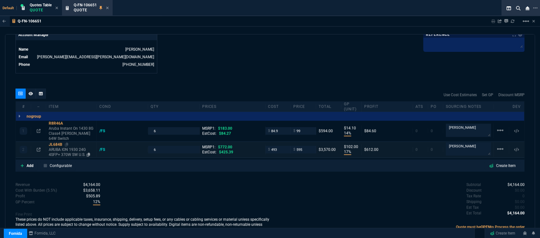
click at [65, 142] on div "JL684B" at bounding box center [71, 144] width 45 height 5
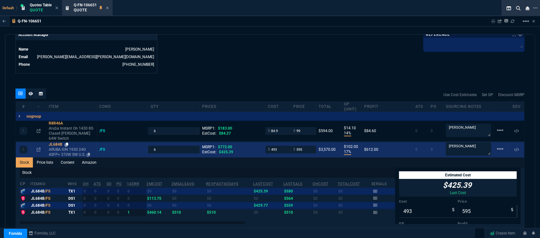
click at [67, 143] on icon at bounding box center [66, 145] width 3 height 4
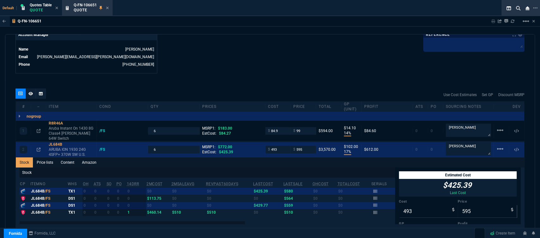
click at [107, 7] on icon at bounding box center [107, 8] width 3 height 4
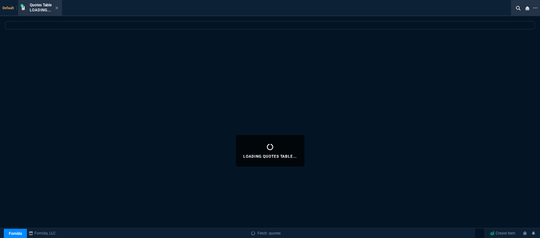
select select
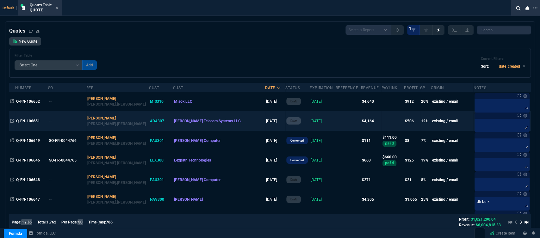
click at [310, 125] on td "[DATE]" at bounding box center [323, 121] width 26 height 20
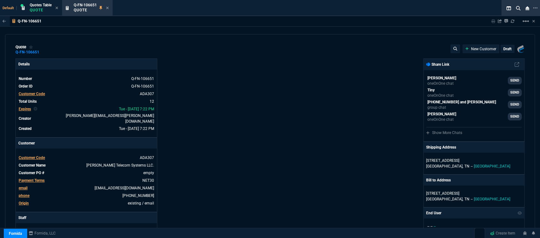
type input "183"
type input "772"
type input "14"
type input "17"
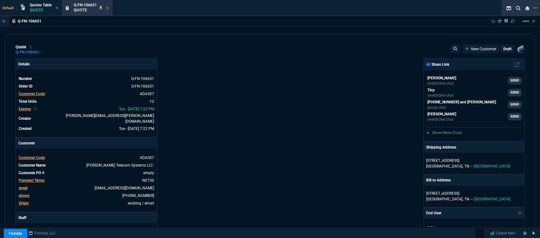
type input "102"
type input "46"
type input "23"
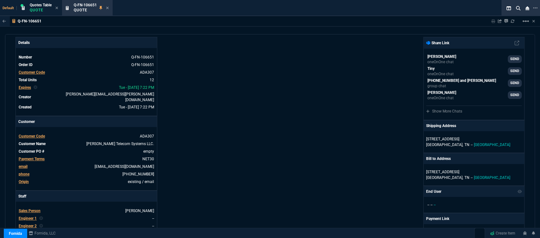
scroll to position [246, 0]
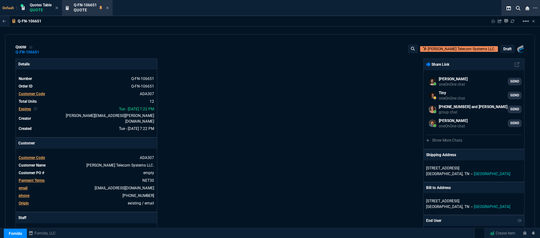
select select "12: [PERSON_NAME]"
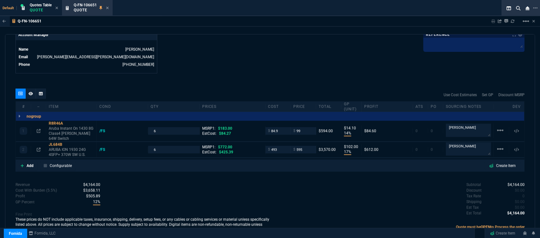
click at [67, 122] on icon at bounding box center [67, 124] width 3 height 4
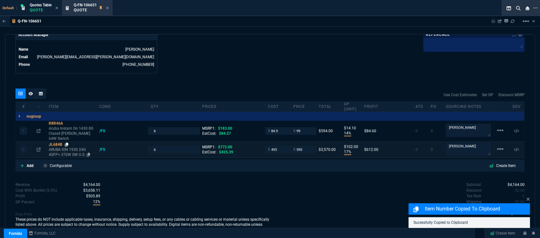
click at [67, 143] on icon at bounding box center [66, 145] width 3 height 4
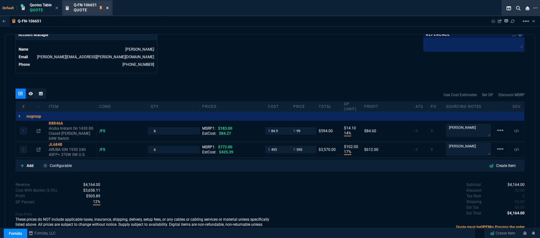
click at [109, 8] on icon at bounding box center [107, 8] width 3 height 3
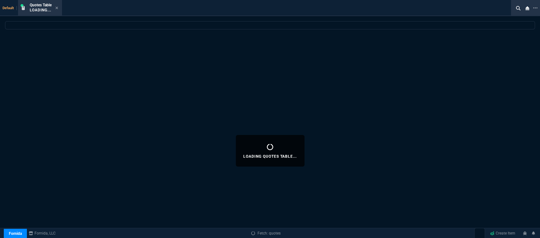
select select
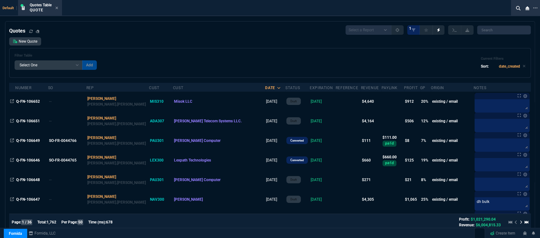
click at [58, 9] on icon at bounding box center [56, 8] width 3 height 4
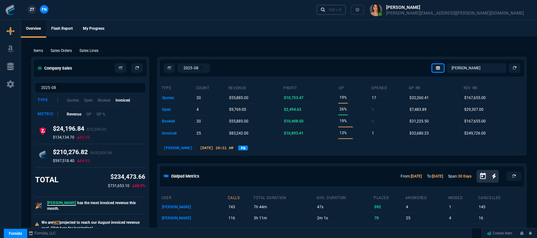
click at [342, 9] on div "Ctrl + K" at bounding box center [335, 9] width 13 height 5
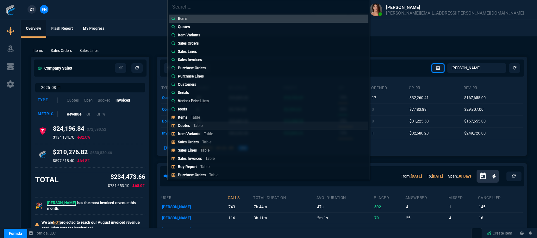
click at [194, 126] on p "Table" at bounding box center [197, 125] width 9 height 4
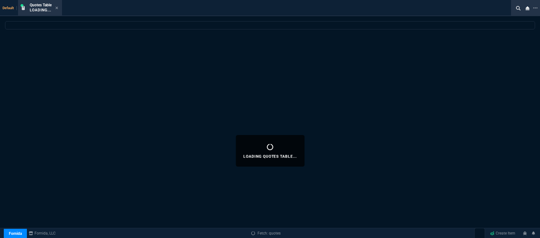
select select
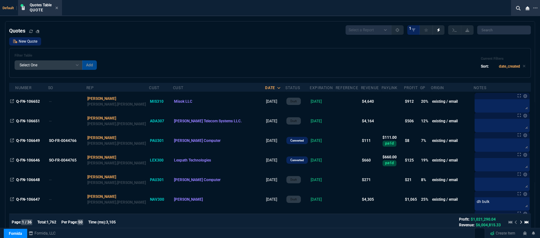
click at [30, 42] on link "New Quote" at bounding box center [25, 41] width 32 height 8
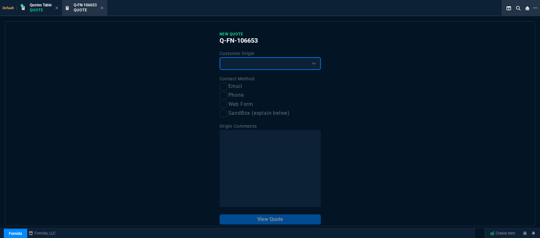
drag, startPoint x: 232, startPoint y: 63, endPoint x: 232, endPoint y: 69, distance: 6.3
click at [232, 63] on select "Existing Customer Amazon Lead (first order) Website Lead (first order) Called (…" at bounding box center [270, 63] width 101 height 13
select select "existing"
click at [220, 58] on select "Existing Customer Amazon Lead (first order) Website Lead (first order) Called (…" at bounding box center [270, 63] width 101 height 13
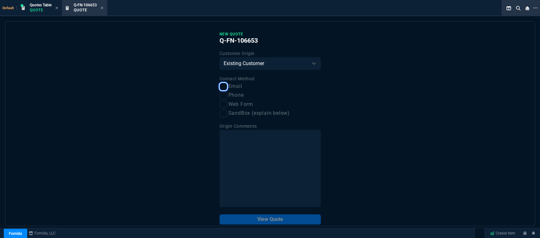
click at [224, 85] on input "Email" at bounding box center [224, 87] width 8 height 8
checkbox input "true"
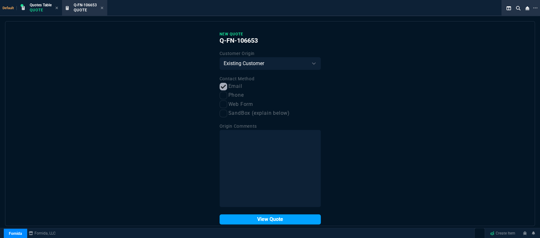
click at [269, 220] on button "View Quote" at bounding box center [270, 220] width 101 height 10
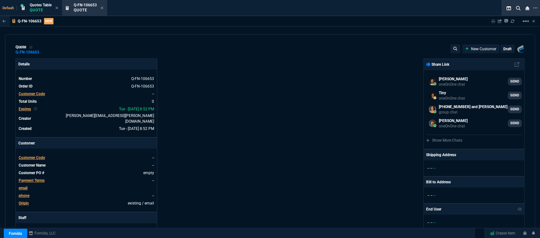
click at [25, 156] on span "Customer Code" at bounding box center [32, 158] width 26 height 4
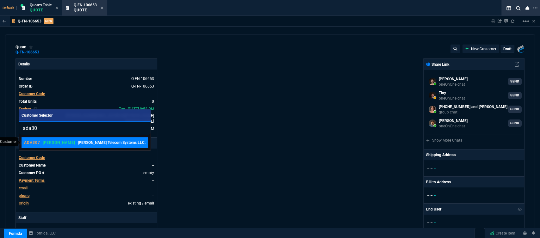
type input "ada30"
click at [50, 142] on p "[PERSON_NAME]" at bounding box center [59, 142] width 33 height 5
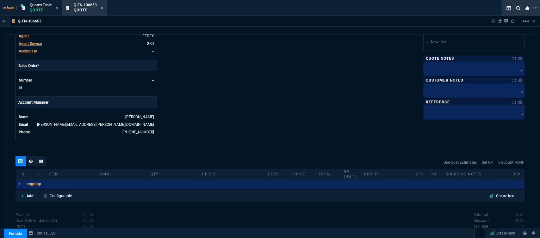
scroll to position [284, 0]
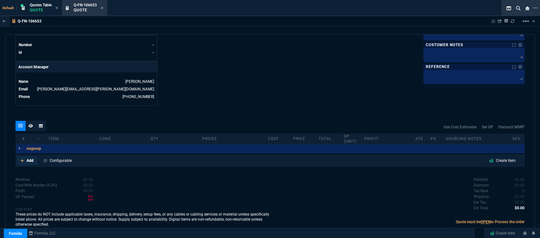
click at [21, 156] on link "Add" at bounding box center [27, 160] width 21 height 9
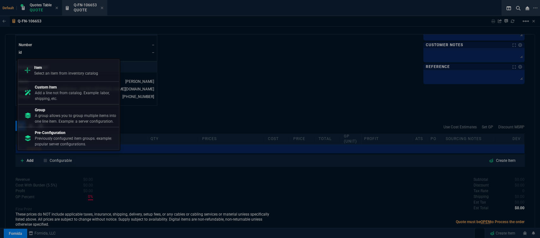
click at [62, 71] on p "Select an item from inventory catalog" at bounding box center [66, 74] width 64 height 6
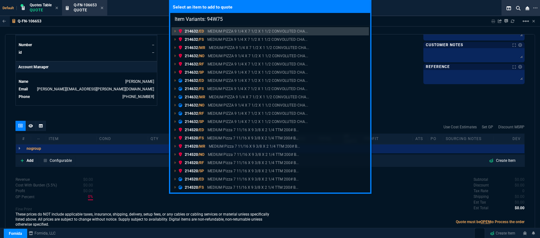
type input "Item Variants: 94W75"
click at [399, 89] on div "Select an item to add to quote Item Variants: 94W75 214632 /ED MEDIUM PIZZA 9 1…" at bounding box center [270, 119] width 540 height 238
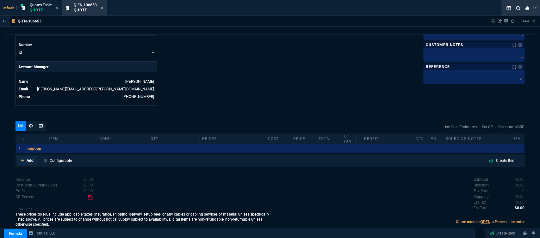
click at [21, 159] on icon at bounding box center [22, 161] width 3 height 4
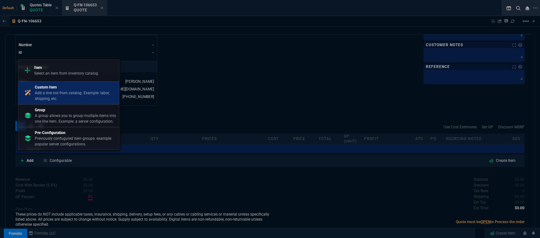
click at [52, 84] on link "Custom Item Add a line not from catalog. Example: labor, shipping, etc." at bounding box center [68, 93] width 101 height 23
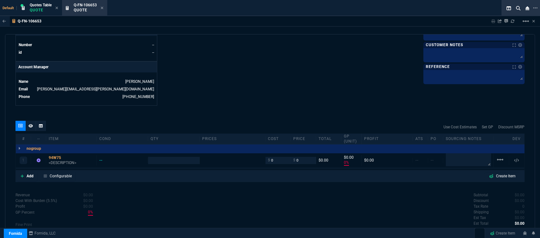
type input "0"
click at [62, 161] on p "<DESCRIPTION>" at bounding box center [71, 163] width 45 height 5
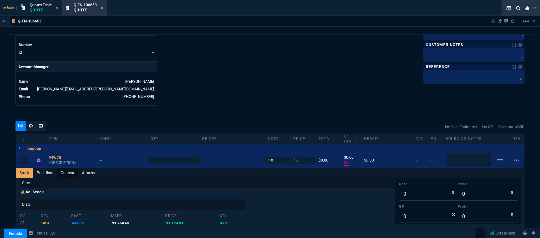
click at [69, 169] on link "Content" at bounding box center [67, 173] width 21 height 10
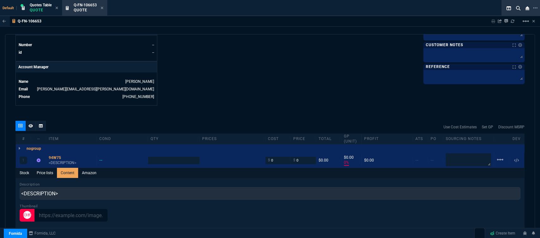
scroll to position [0, 0]
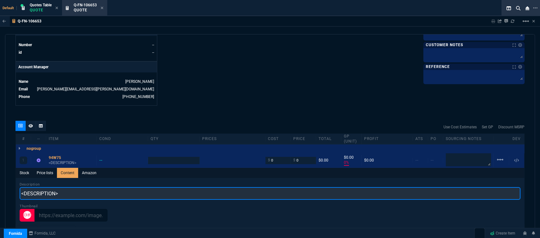
drag, startPoint x: 104, startPoint y: 189, endPoint x: 292, endPoint y: 72, distance: 221.7
click at [0, 177] on div "Q-FN-106653 Sharing Q-FN-106653 Link Dev Link Share on Teams linear_scale quote…" at bounding box center [270, 141] width 540 height 251
paste input "Dell OptiPlex 7000 7020 Plus Desktop Computer - Intel Core i5 14th Gen i5-14500…"
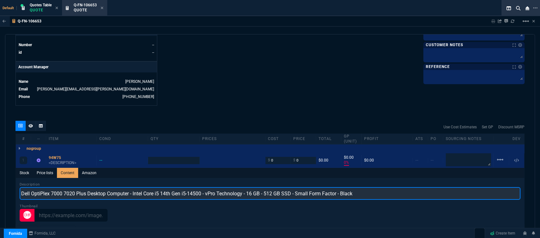
type input "Dell OptiPlex 7000 7020 Plus Desktop Computer - Intel Core i5 14th Gen i5-14500…"
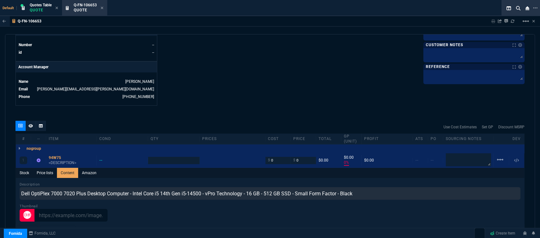
type input "1"
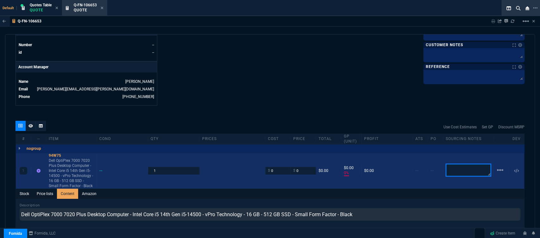
click at [462, 165] on textarea at bounding box center [468, 170] width 45 height 13
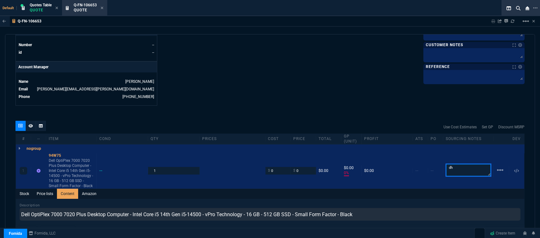
type textarea "dh"
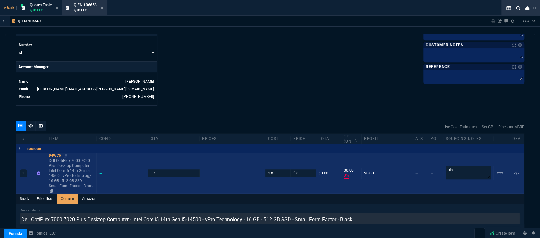
click at [67, 153] on div "94W75" at bounding box center [71, 155] width 45 height 5
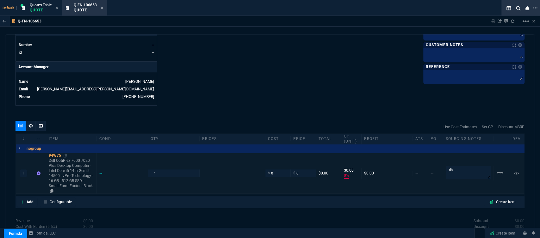
type input "0"
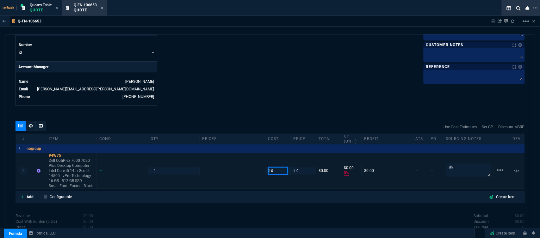
drag, startPoint x: 274, startPoint y: 163, endPoint x: 264, endPoint y: 163, distance: 10.5
click at [266, 167] on div "$ 0" at bounding box center [278, 170] width 25 height 7
type input "1095"
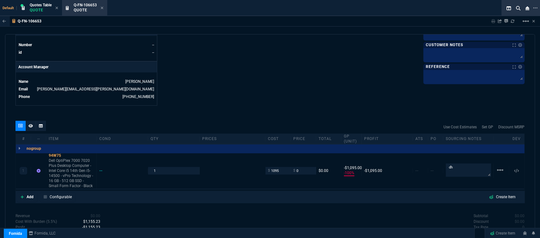
type input "-100"
type input "-1095"
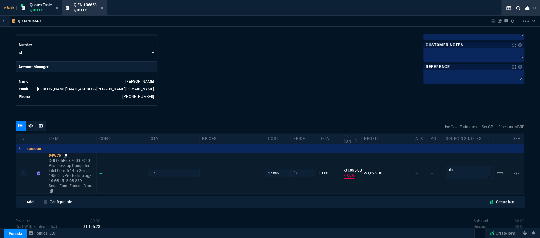
click at [66, 154] on icon at bounding box center [65, 156] width 3 height 4
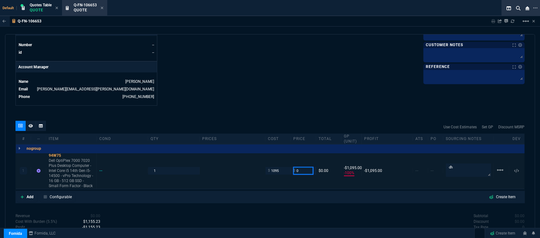
drag, startPoint x: 299, startPoint y: 168, endPoint x: 285, endPoint y: 162, distance: 14.3
click at [285, 162] on div "1 94W75 Dell OptiPlex 7000 7020 Plus Desktop Computer - Intel Core i5 14th Gen …" at bounding box center [270, 171] width 509 height 36
type input "1150"
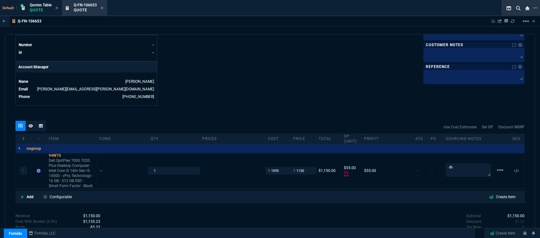
type input "5"
type input "55"
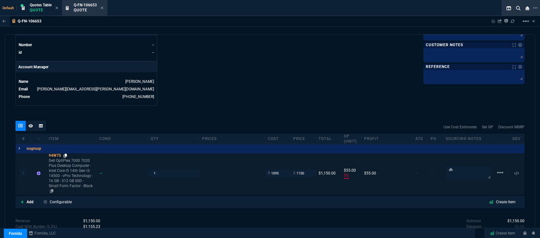
click at [67, 154] on icon at bounding box center [65, 156] width 3 height 4
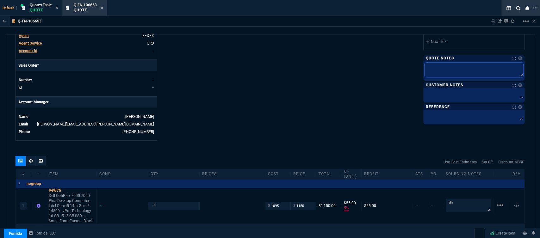
click at [447, 71] on textarea at bounding box center [474, 70] width 99 height 15
type textarea "o"
type textarea "op"
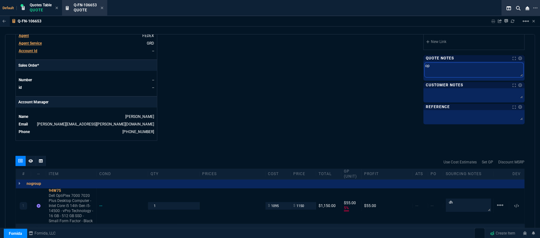
type textarea "opt"
type textarea "opti"
type textarea "optix"
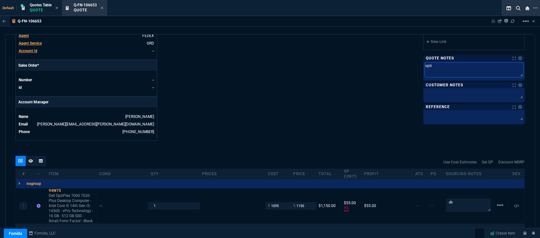
type textarea "optix"
type textarea "optix p"
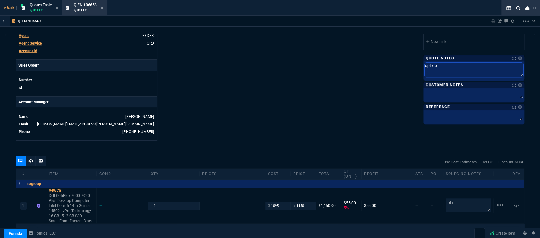
type textarea "optix"
type textarea "optixp"
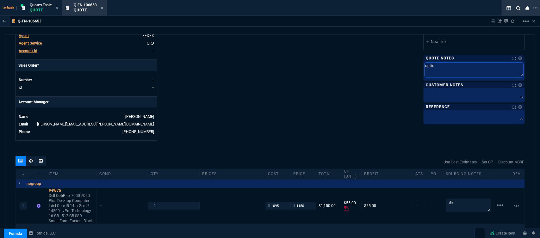
type textarea "optixp"
type textarea "optixpl"
type textarea "optixple"
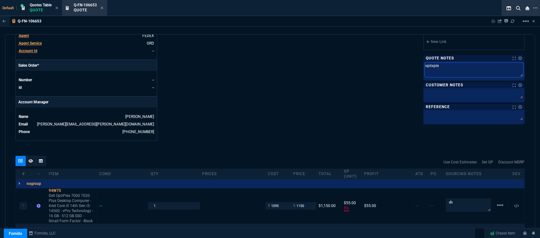
type textarea "optixplex"
type textarea "optixplex w"
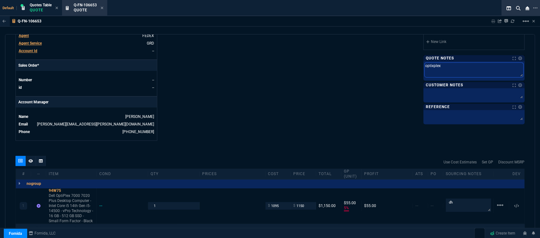
type textarea "optixplex w"
type textarea "optixplex wa"
type textarea "optixplex wai"
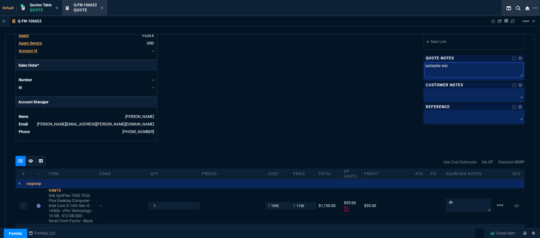
type textarea "optixplex wait"
type textarea "optixplex waiti"
type textarea "optixplex waitin"
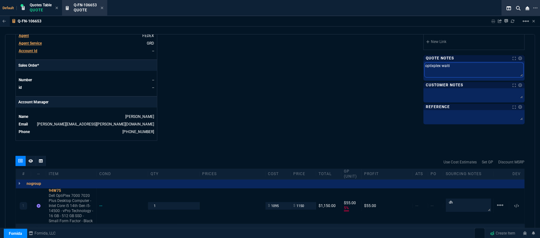
type textarea "optixplex waitin"
type textarea "optixplex waiting"
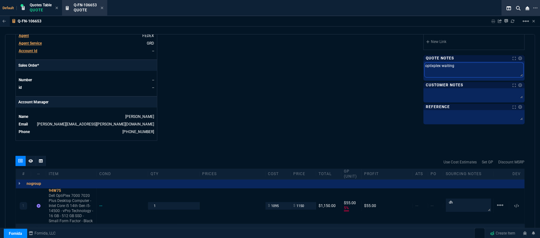
type textarea "optixplex waiting o"
type textarea "optixplex waiting on"
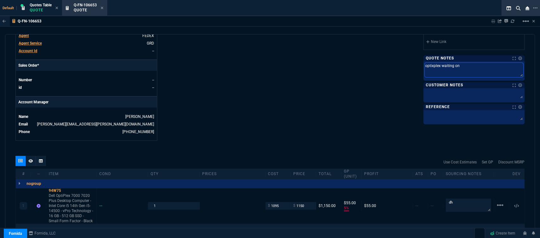
type textarea "optixplex waiting on"
type textarea "optixplex waiting on a"
type textarea "optixplex waiting on ar"
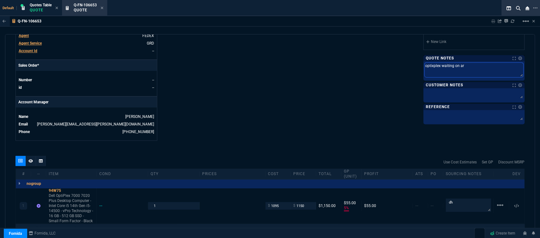
type textarea "optixplex waiting on arb"
type textarea "optixplex waiting on arbi"
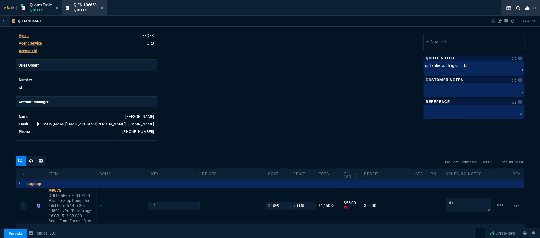
click at [104, 8] on icon at bounding box center [102, 8] width 3 height 4
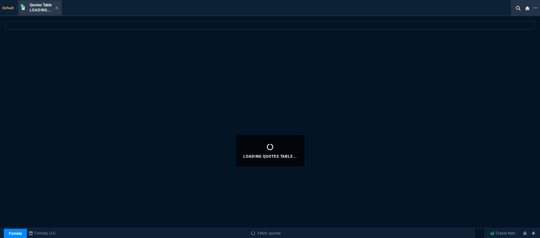
select select
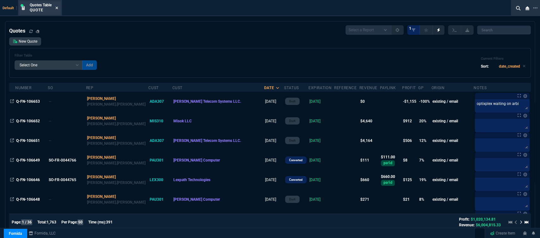
click at [58, 7] on icon at bounding box center [56, 8] width 3 height 4
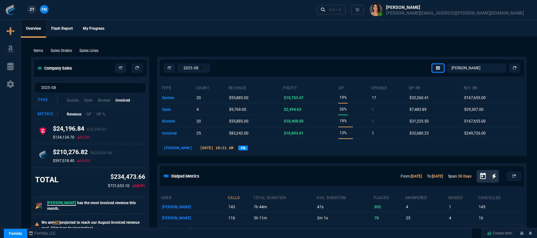
click at [243, 9] on div "ZT FN Ctrl + K" at bounding box center [268, 10] width 537 height 20
click at [301, 20] on div "ZT FN Ctrl + K" at bounding box center [268, 10] width 537 height 20
click at [56, 51] on p "Sales Orders" at bounding box center [61, 51] width 21 height 6
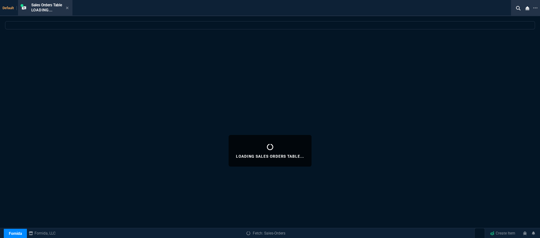
select select
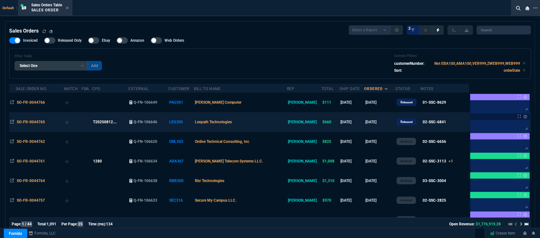
click at [265, 126] on td "Lexpath Technologies" at bounding box center [240, 122] width 93 height 20
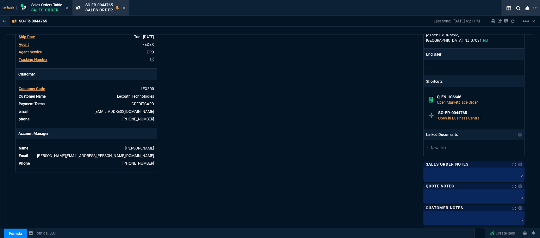
scroll to position [327, 0]
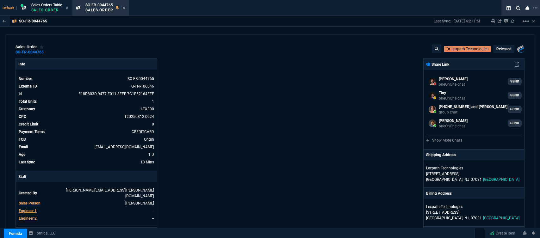
select select "12: [PERSON_NAME]"
click at [123, 77] on icon at bounding box center [123, 79] width 3 height 4
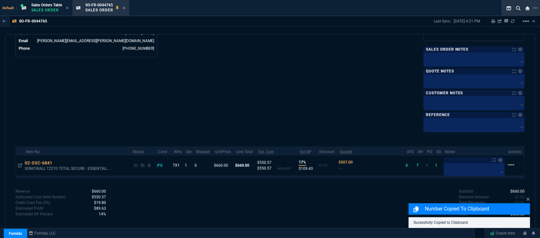
scroll to position [327, 0]
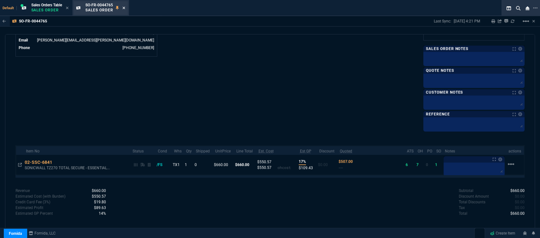
click at [124, 9] on icon at bounding box center [124, 8] width 3 height 3
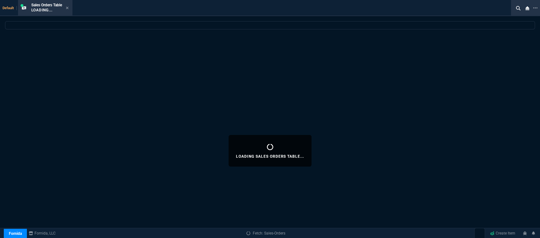
select select
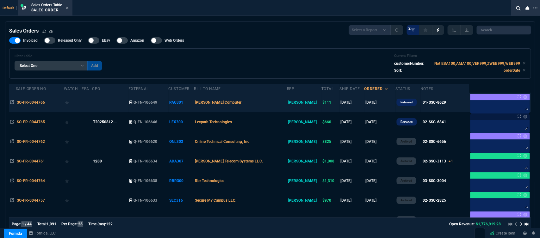
click at [262, 101] on td "[PERSON_NAME] Computer" at bounding box center [240, 103] width 93 height 20
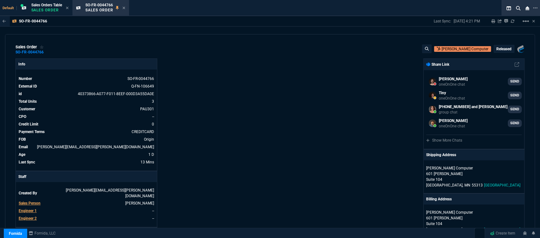
scroll to position [246, 0]
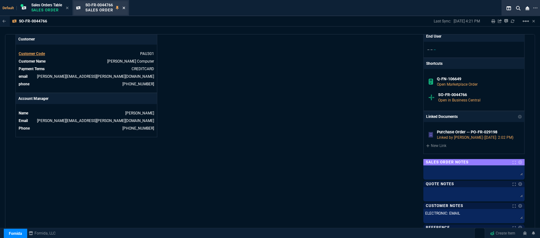
click at [125, 6] on fa-icon at bounding box center [124, 8] width 3 height 4
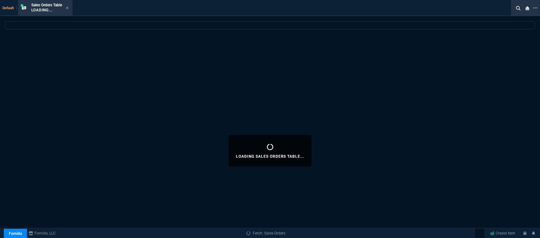
select select
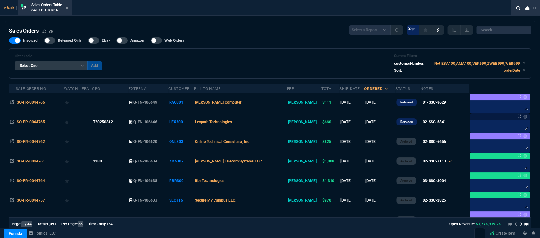
scroll to position [141, 0]
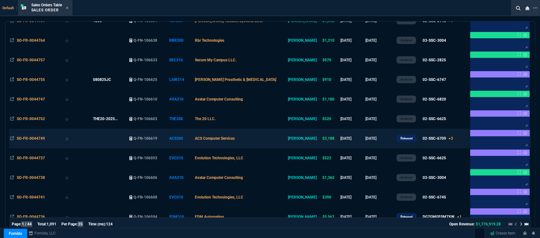
click at [275, 135] on td "ACS Computer Services" at bounding box center [240, 139] width 93 height 20
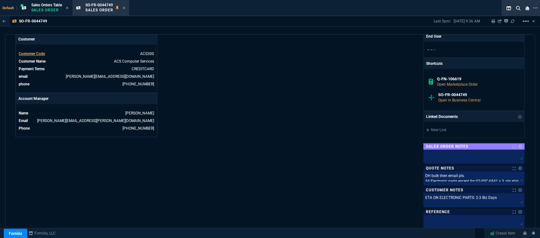
scroll to position [407, 0]
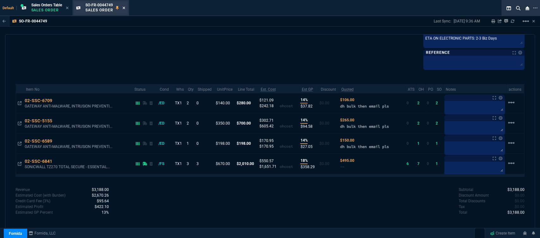
click at [124, 7] on icon at bounding box center [124, 8] width 3 height 4
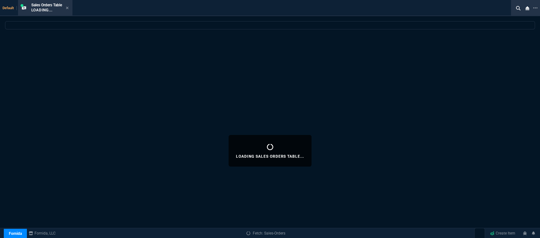
select select
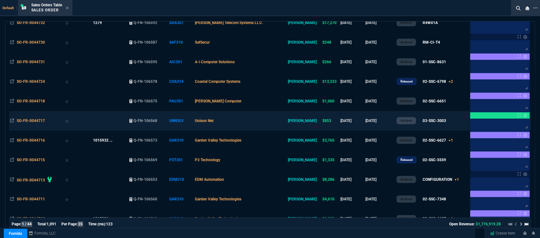
scroll to position [369, 0]
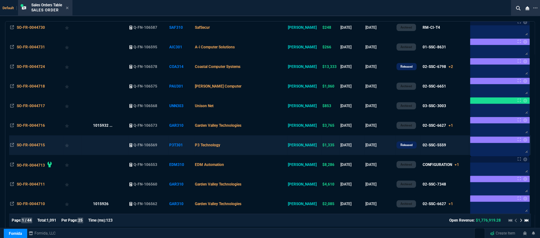
click at [258, 147] on td "P3 Technology" at bounding box center [240, 146] width 93 height 20
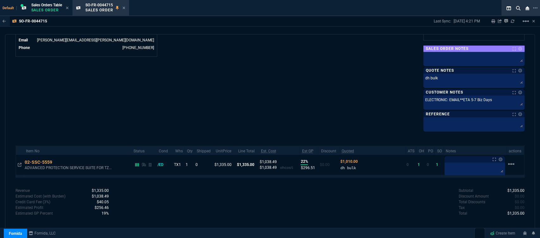
scroll to position [327, 0]
click at [125, 7] on icon at bounding box center [124, 8] width 3 height 4
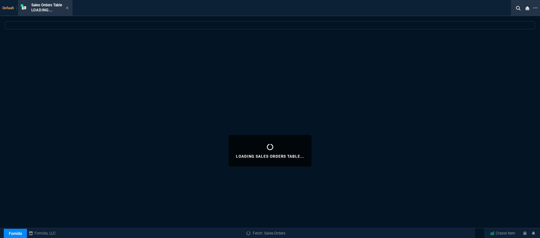
select select
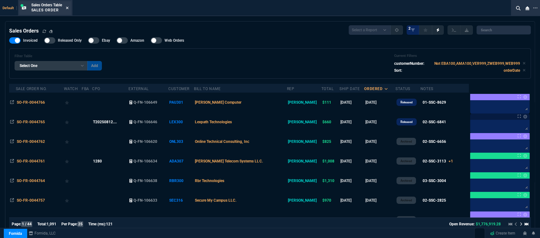
click at [68, 8] on icon at bounding box center [67, 8] width 3 height 4
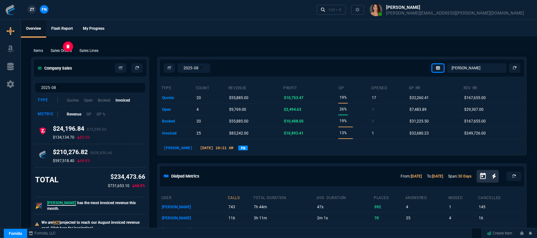
click at [59, 49] on p "Sales Orders" at bounding box center [61, 51] width 21 height 6
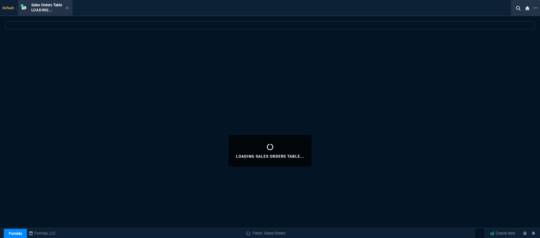
select select
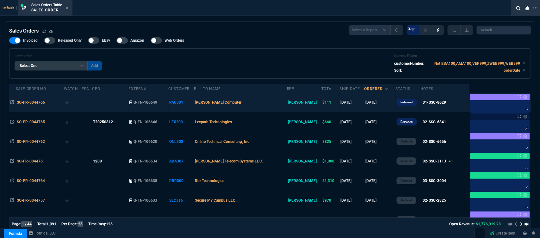
click at [256, 107] on td "[PERSON_NAME] Computer" at bounding box center [240, 103] width 93 height 20
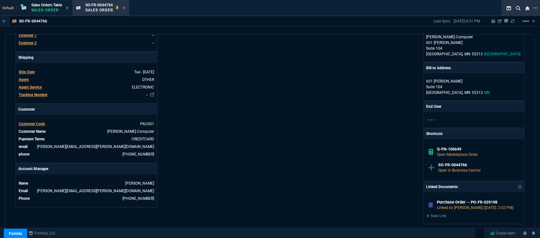
scroll to position [360, 0]
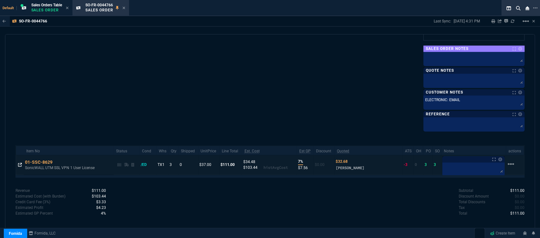
click at [19, 164] on icon at bounding box center [20, 165] width 4 height 4
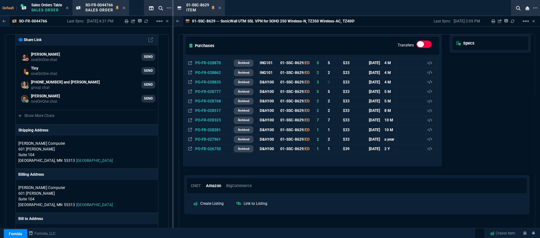
scroll to position [247, 0]
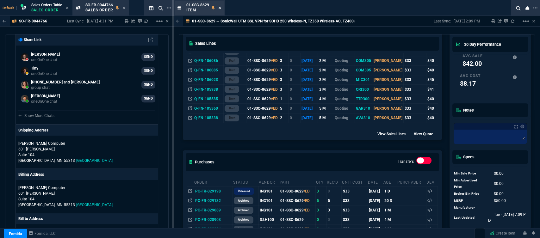
click at [220, 8] on icon at bounding box center [219, 8] width 3 height 3
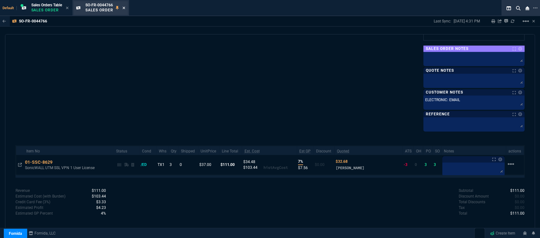
click at [124, 7] on icon at bounding box center [124, 8] width 3 height 4
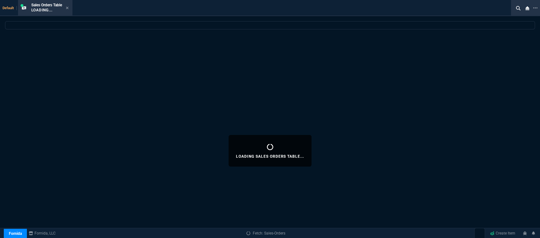
select select
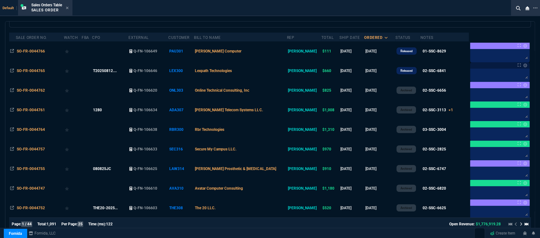
scroll to position [0, 0]
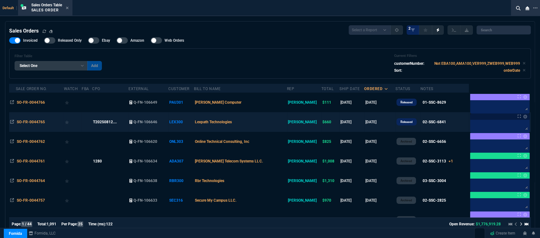
click at [262, 121] on td "Lexpath Technologies" at bounding box center [240, 122] width 93 height 20
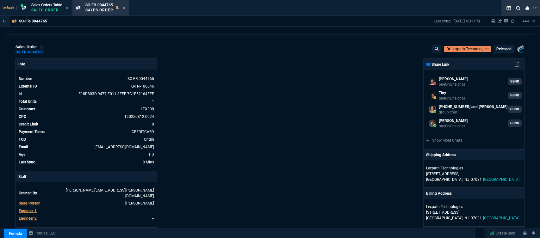
scroll to position [211, 0]
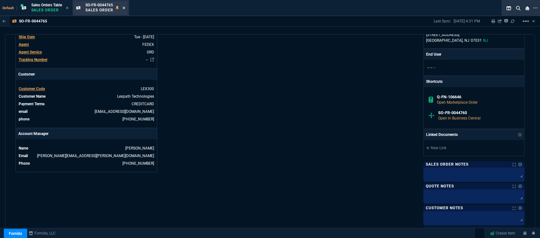
click at [125, 9] on icon at bounding box center [124, 8] width 3 height 4
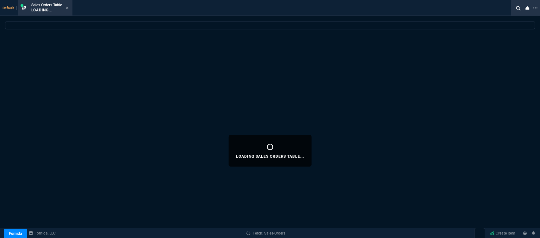
select select
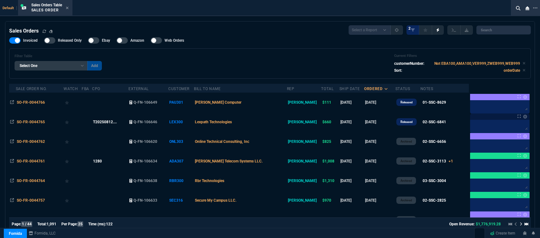
select select "12: [PERSON_NAME]"
select select
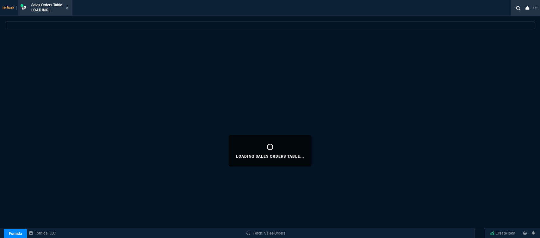
select select "12: [PERSON_NAME]"
select select
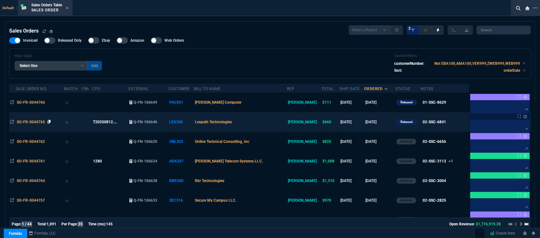
click at [48, 121] on icon at bounding box center [48, 122] width 3 height 4
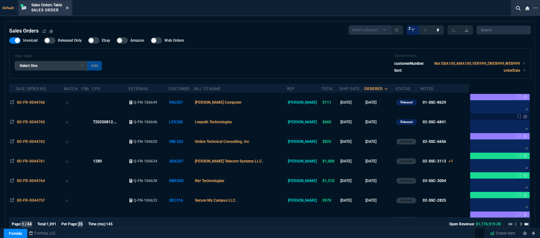
click at [69, 10] on icon at bounding box center [67, 8] width 3 height 4
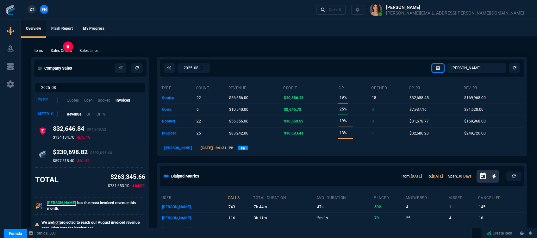
click at [66, 49] on p "Sales Orders" at bounding box center [61, 51] width 21 height 6
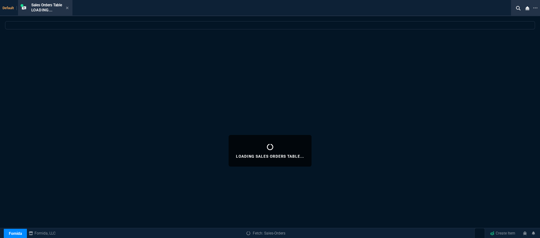
select select
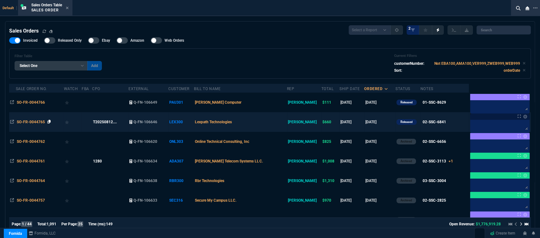
click at [48, 123] on icon at bounding box center [48, 122] width 3 height 4
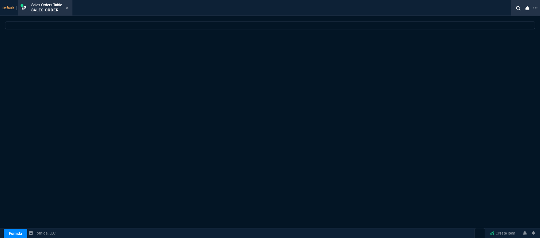
select select "12: [PERSON_NAME]"
select select
select select "12: [PERSON_NAME]"
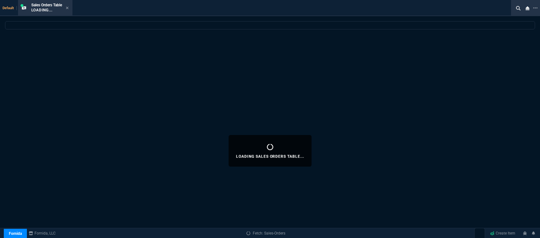
select select
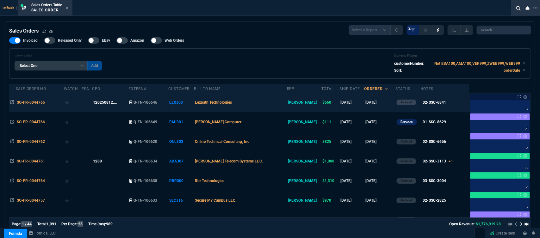
click at [270, 103] on td "Lexpath Technologies" at bounding box center [240, 103] width 93 height 20
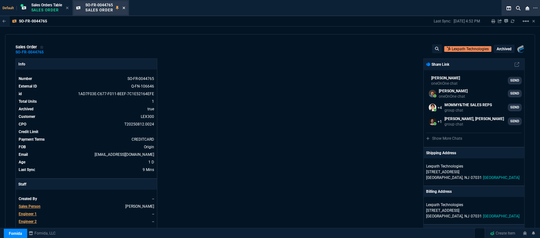
click at [124, 7] on icon at bounding box center [124, 8] width 3 height 4
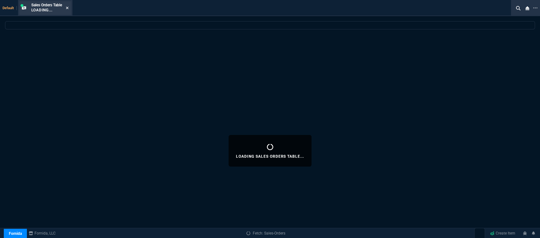
click at [67, 8] on icon at bounding box center [67, 8] width 3 height 4
